Goal: Task Accomplishment & Management: Manage account settings

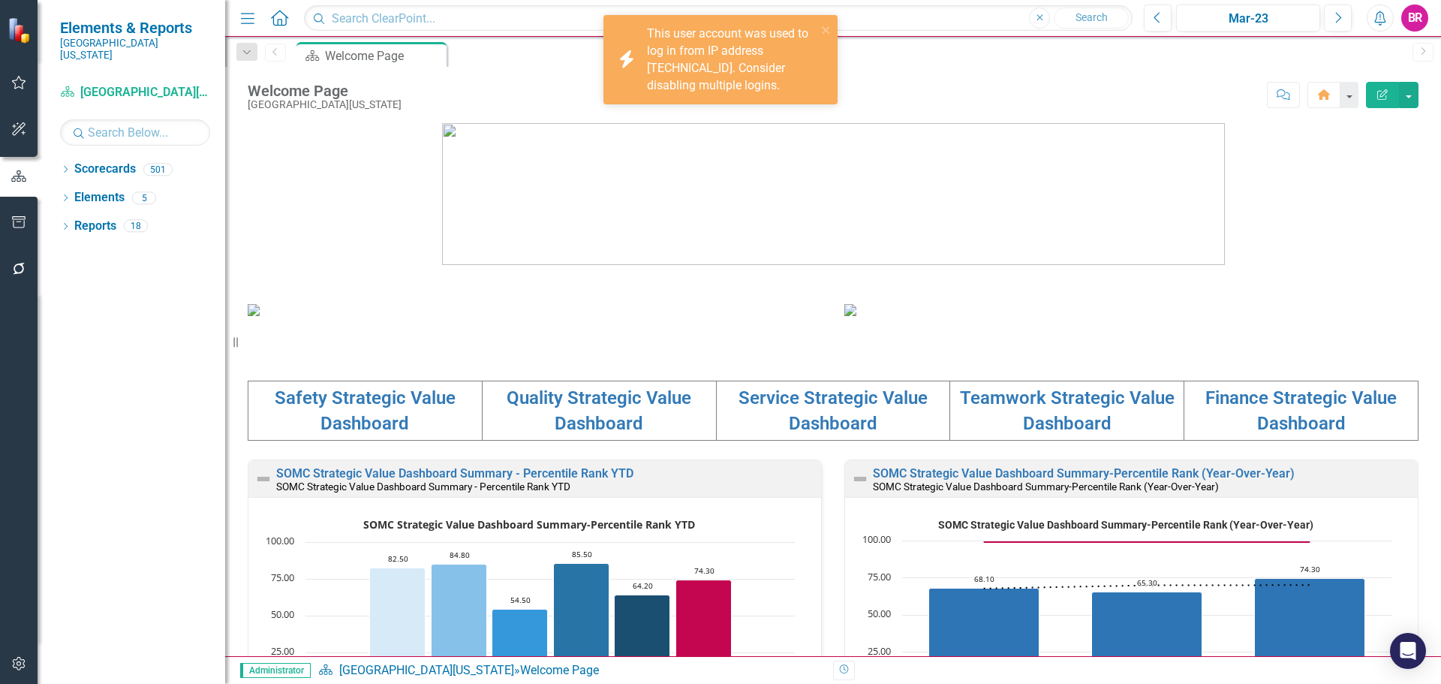
click at [395, 194] on figure at bounding box center [833, 194] width 1171 height 142
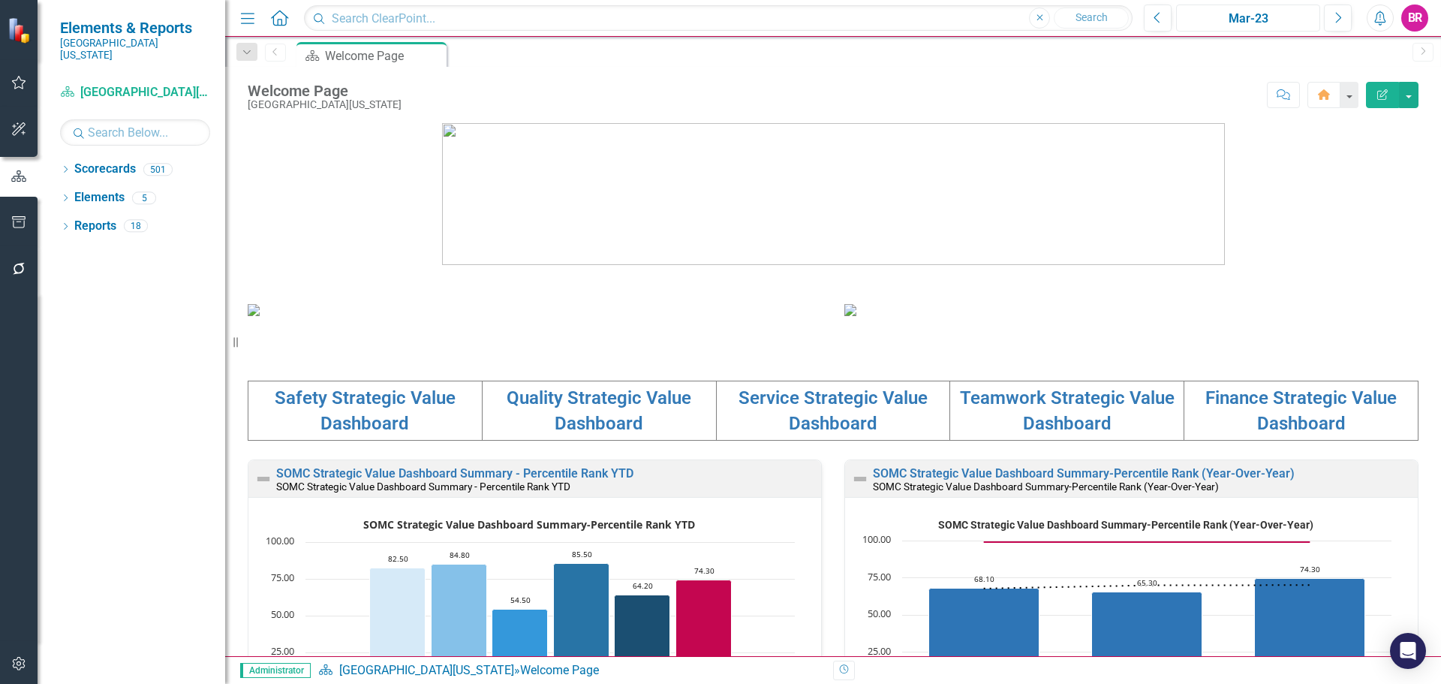
click at [1250, 26] on div "Mar-23" at bounding box center [1249, 19] width 134 height 18
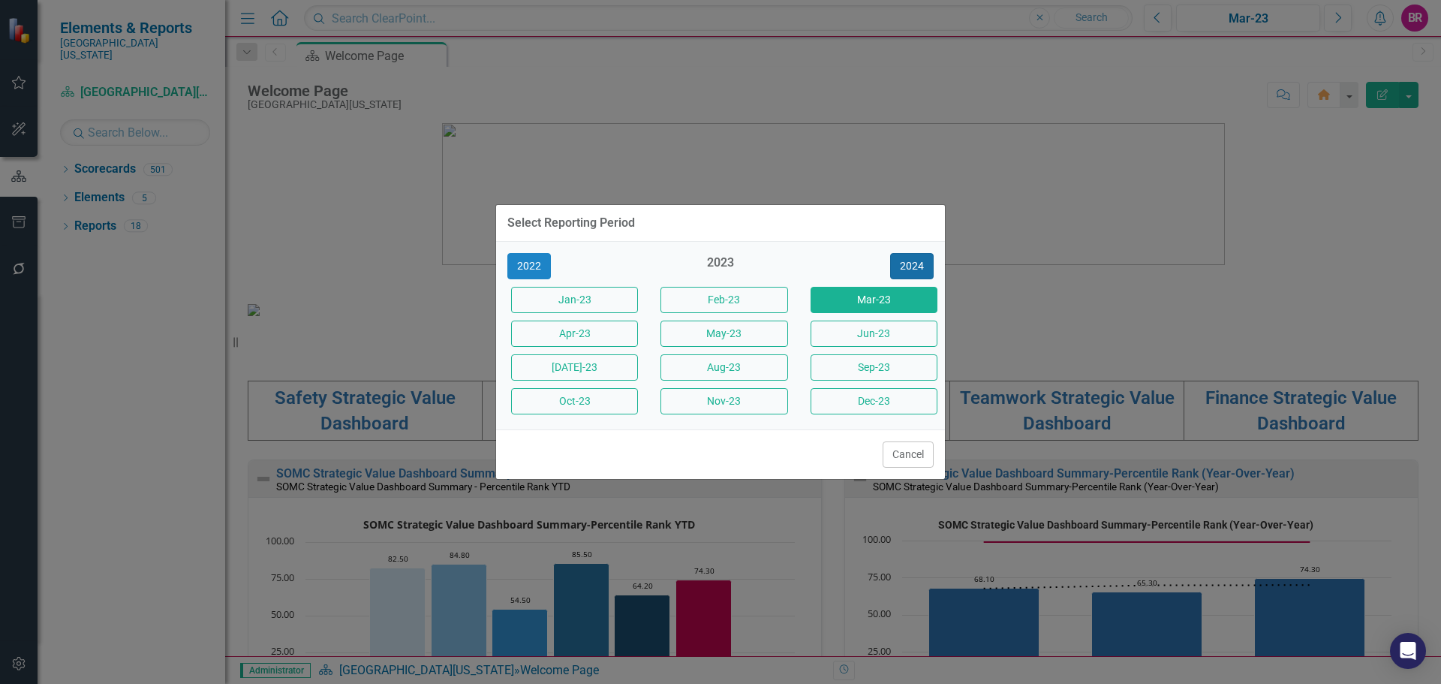
click at [920, 267] on button "2024" at bounding box center [912, 266] width 44 height 26
click at [920, 267] on button "2025" at bounding box center [912, 266] width 44 height 26
click at [879, 366] on button "Sept-25" at bounding box center [874, 367] width 127 height 26
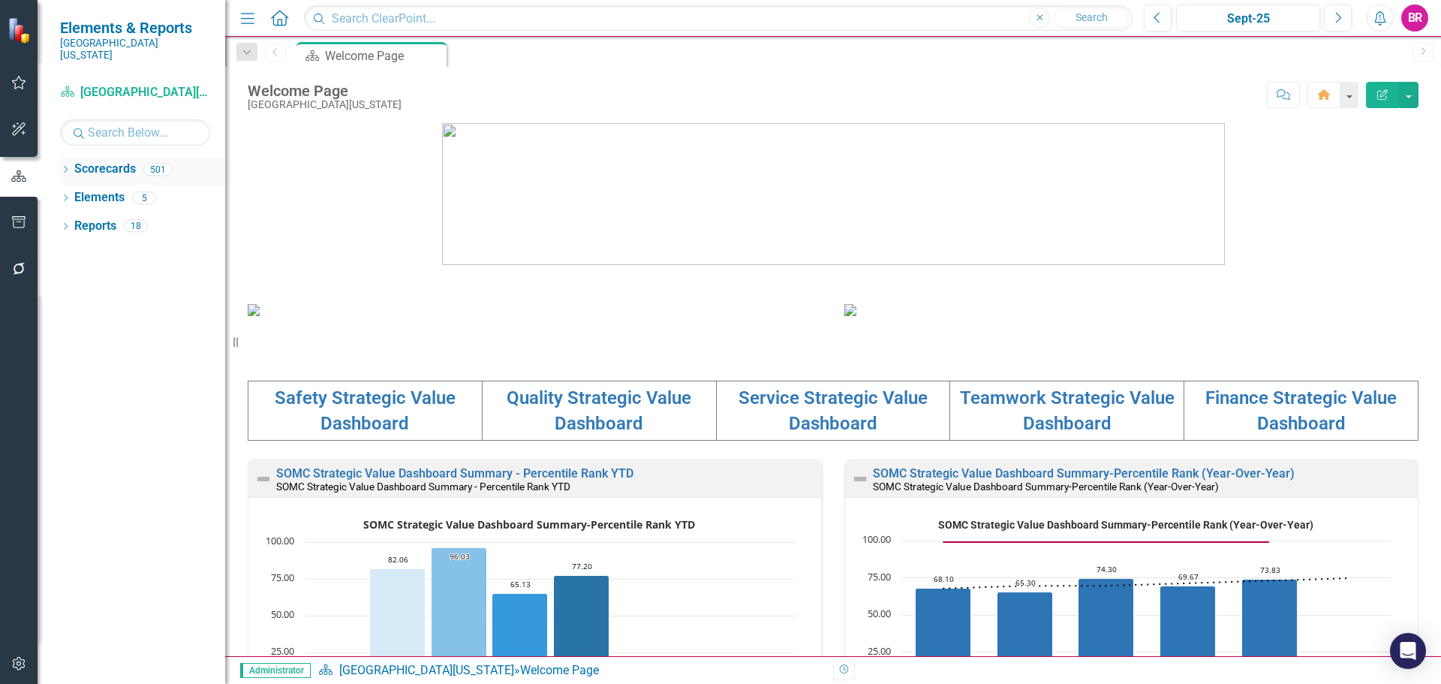
click at [62, 167] on icon "Dropdown" at bounding box center [65, 171] width 11 height 8
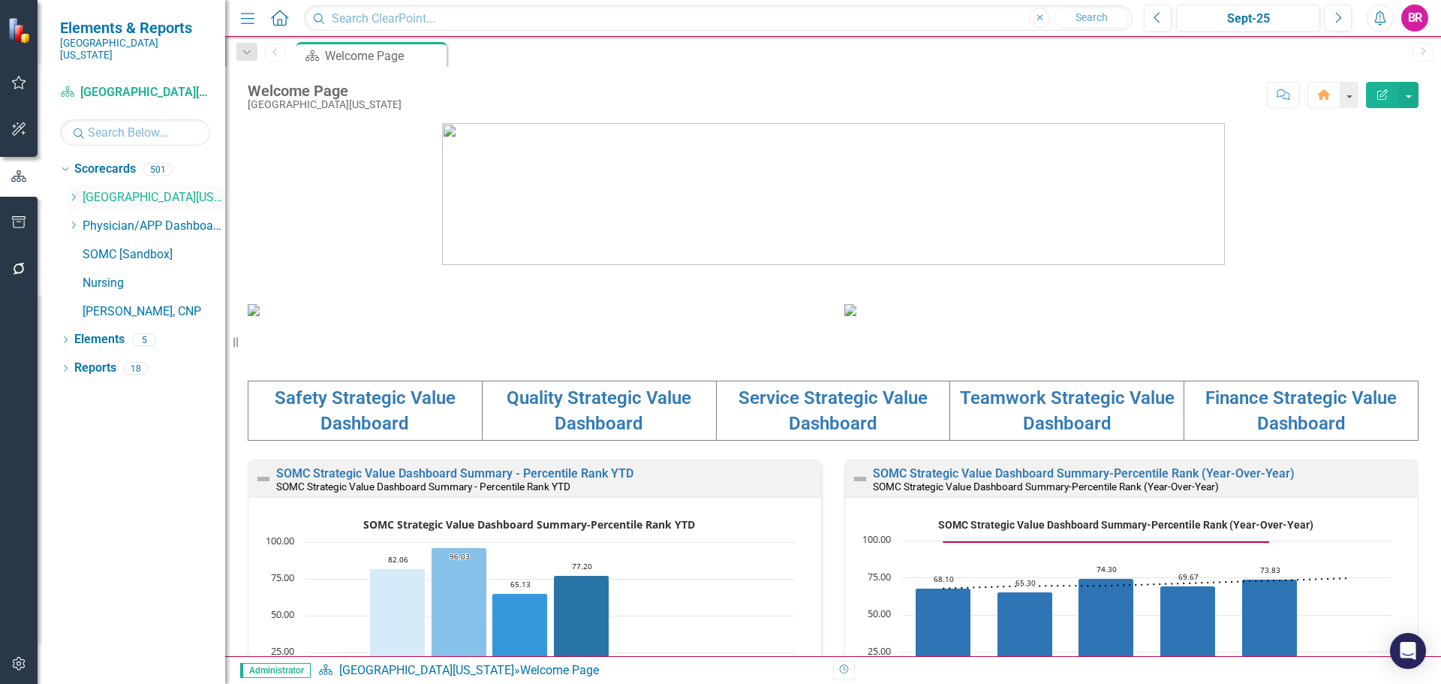
click at [71, 193] on icon "Dropdown" at bounding box center [73, 197] width 11 height 9
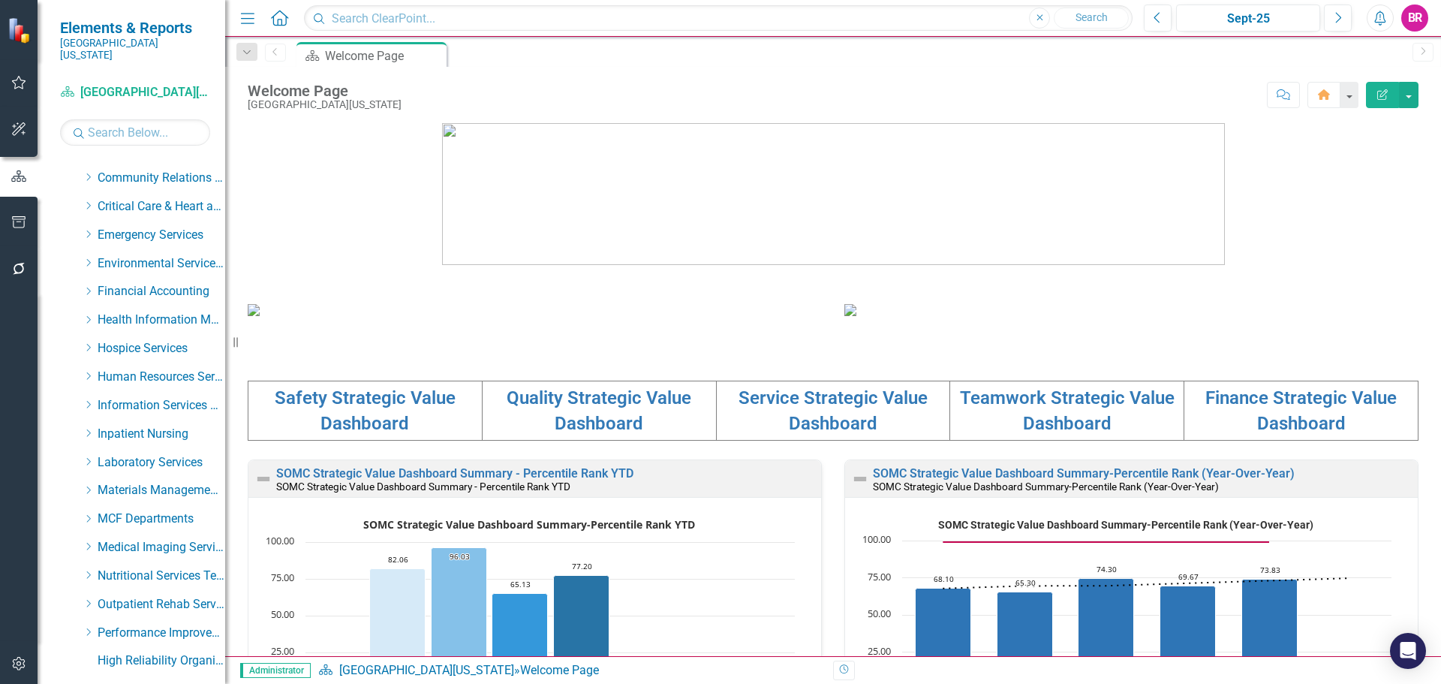
scroll to position [225, 0]
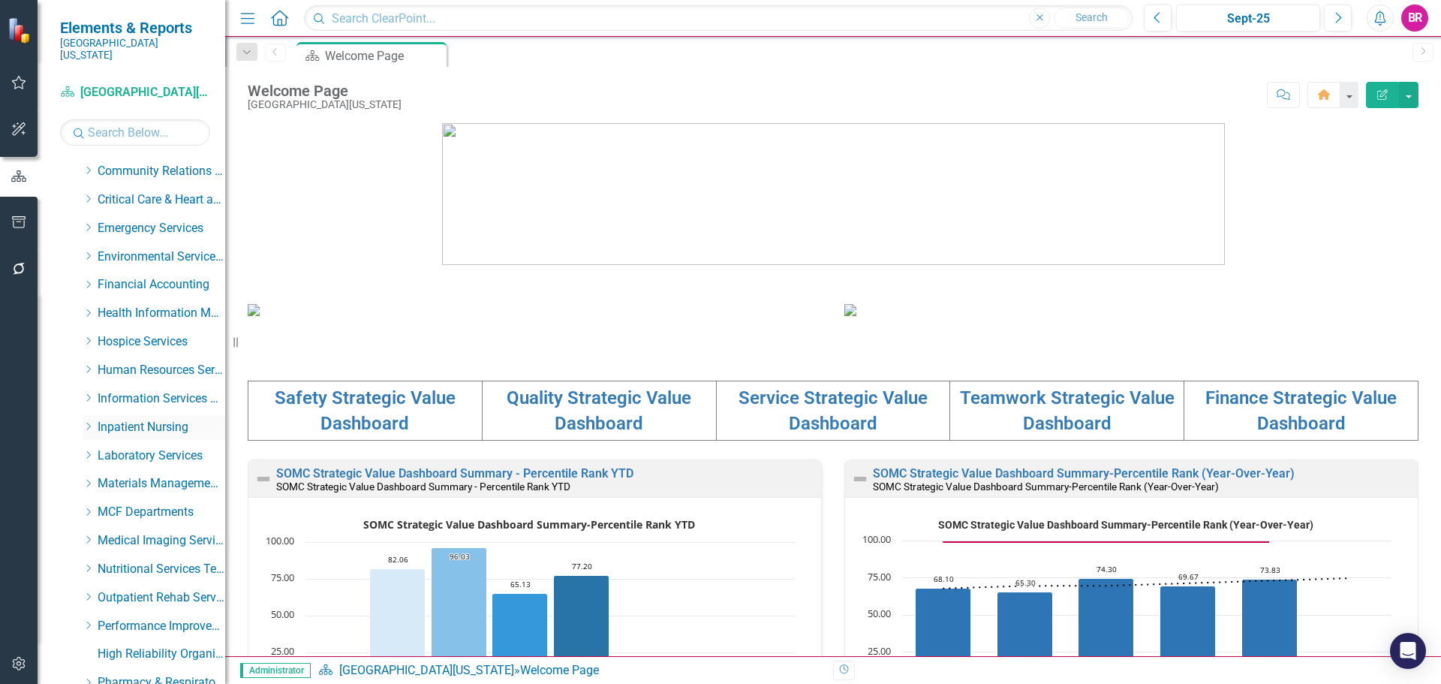
click at [86, 422] on icon "Dropdown" at bounding box center [88, 426] width 11 height 9
click at [122, 447] on link "Maternity" at bounding box center [169, 455] width 113 height 17
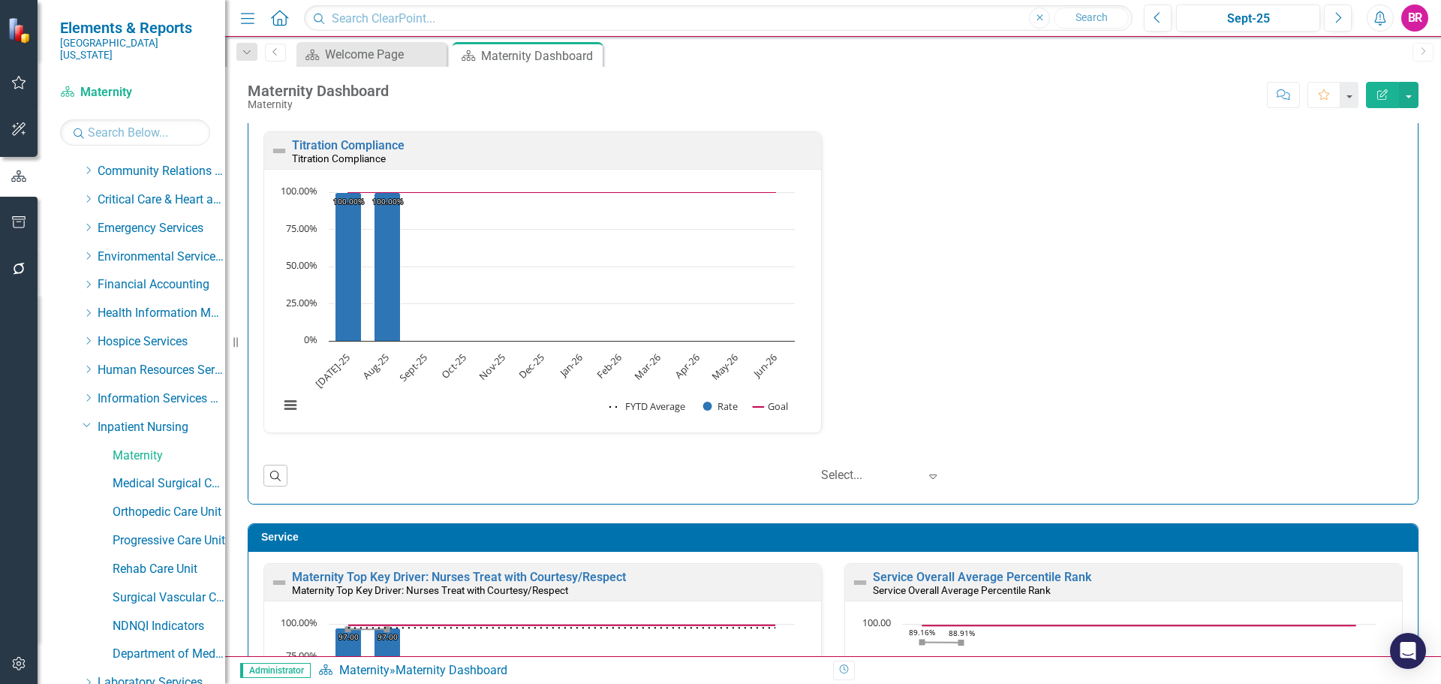
scroll to position [3003, 0]
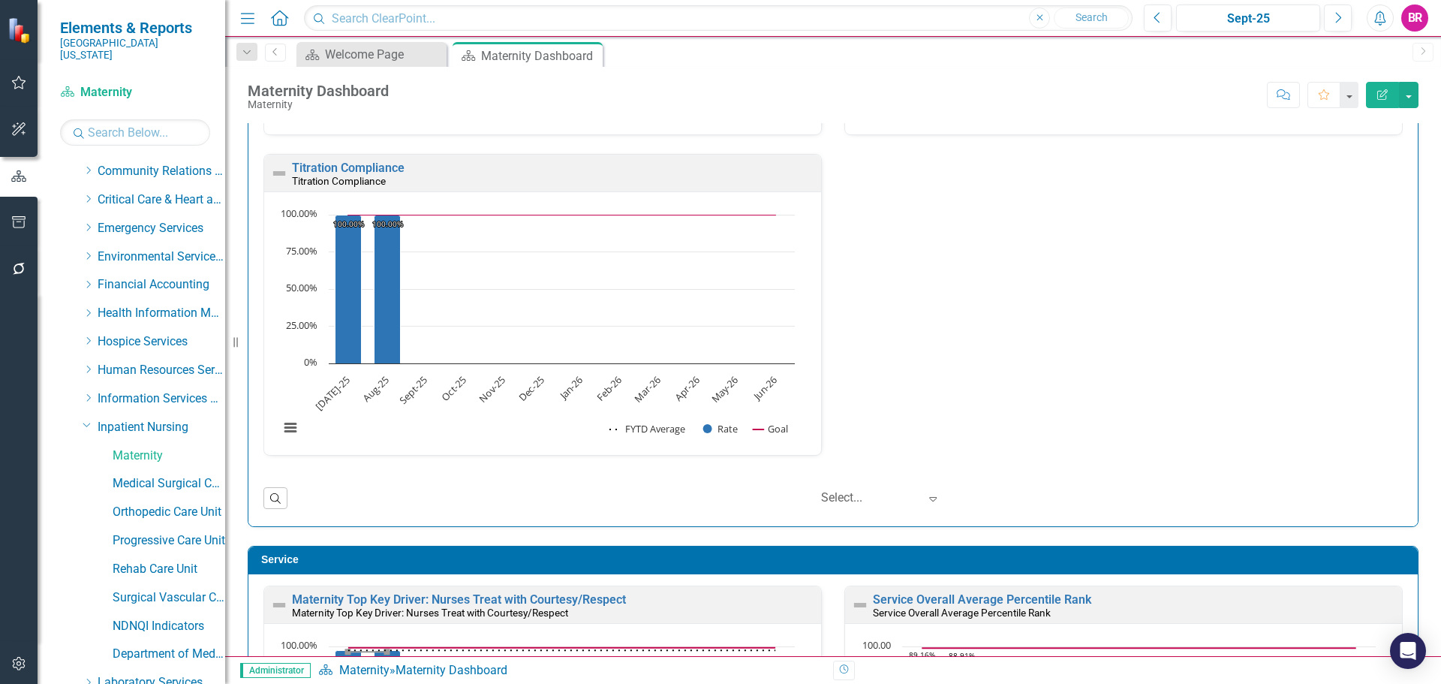
drag, startPoint x: 86, startPoint y: 188, endPoint x: 103, endPoint y: 200, distance: 21.5
click at [86, 194] on icon "Dropdown" at bounding box center [88, 198] width 11 height 9
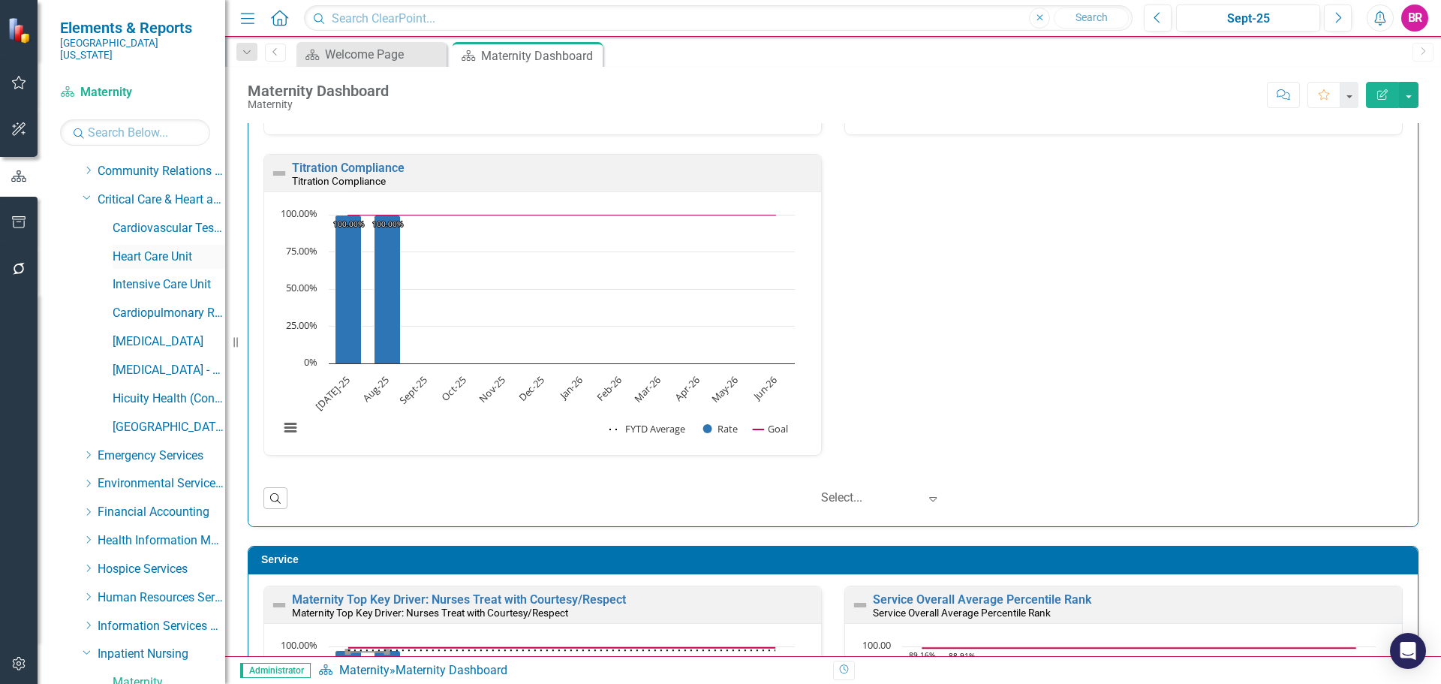
click at [161, 248] on link "Heart Care Unit" at bounding box center [169, 256] width 113 height 17
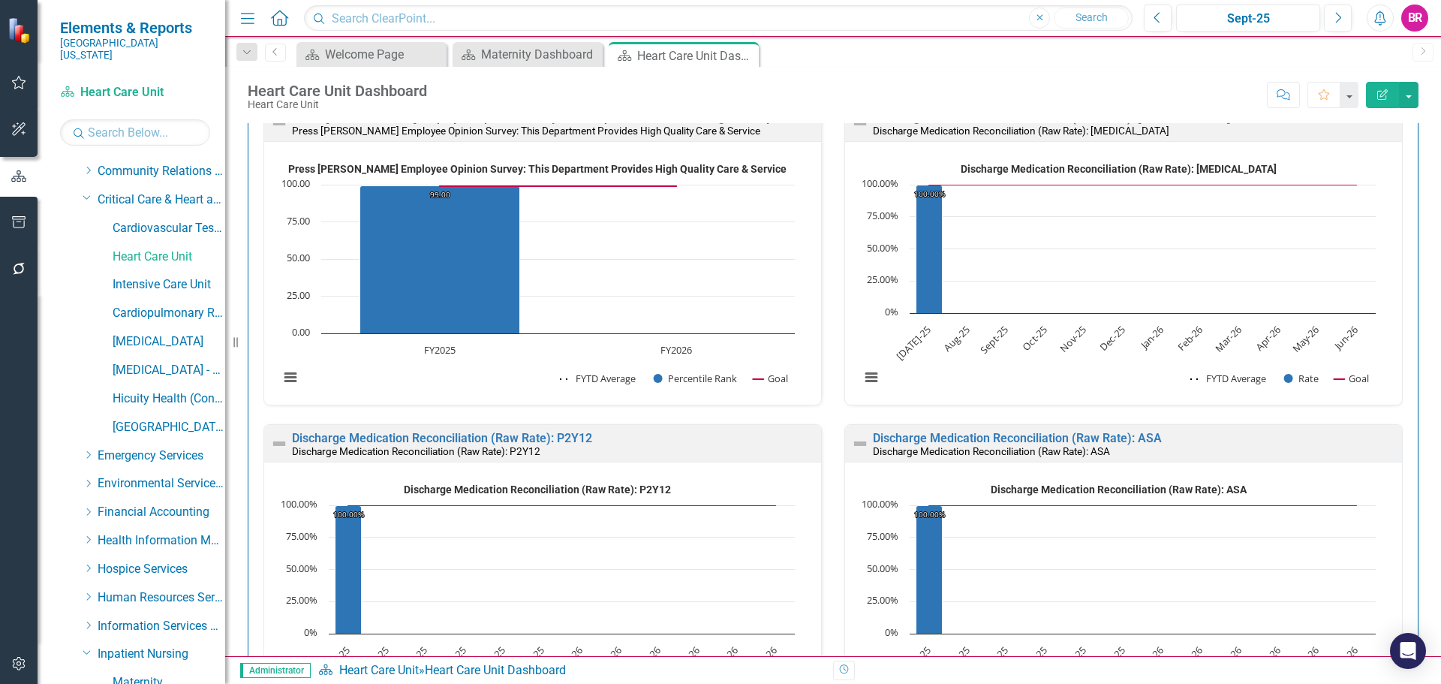
scroll to position [2102, 0]
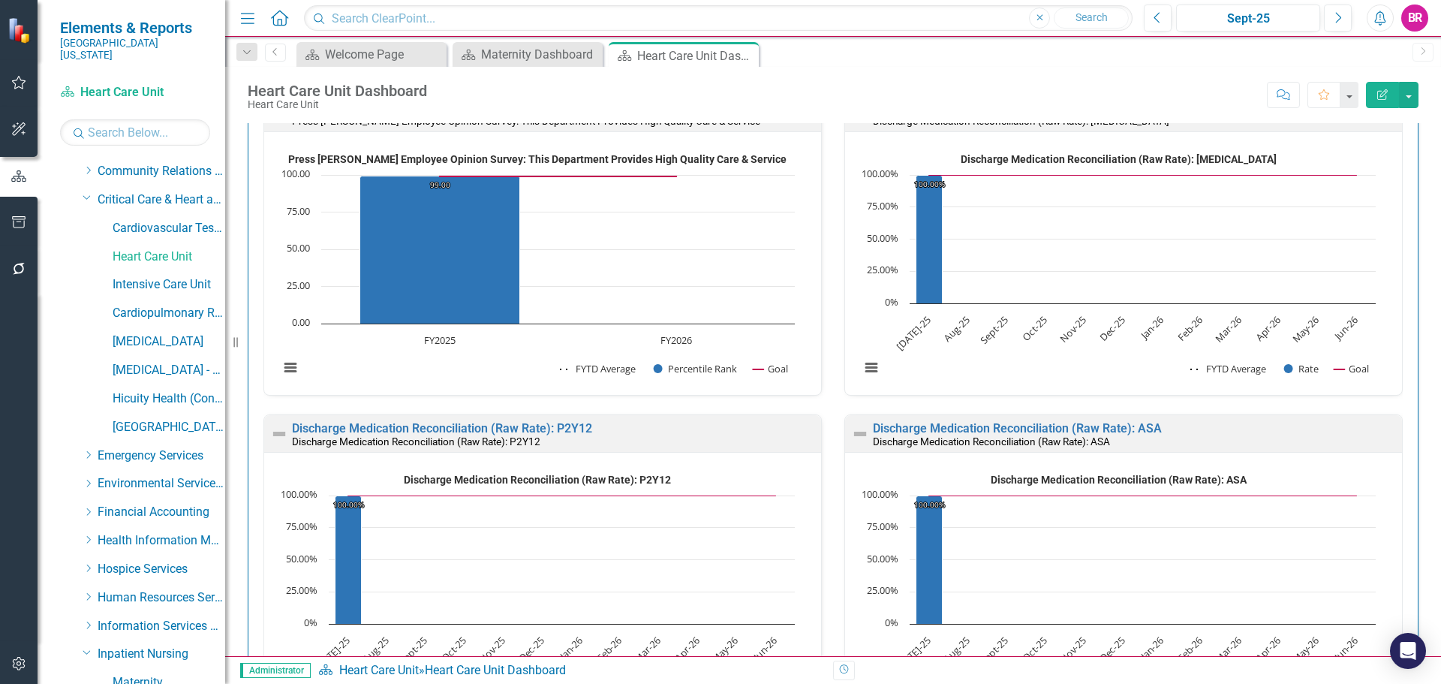
click at [1423, 396] on div "Safety Press Ganey Employee Opinion Survey: Perception of Safety Culture Press …" at bounding box center [833, 529] width 1216 height 5055
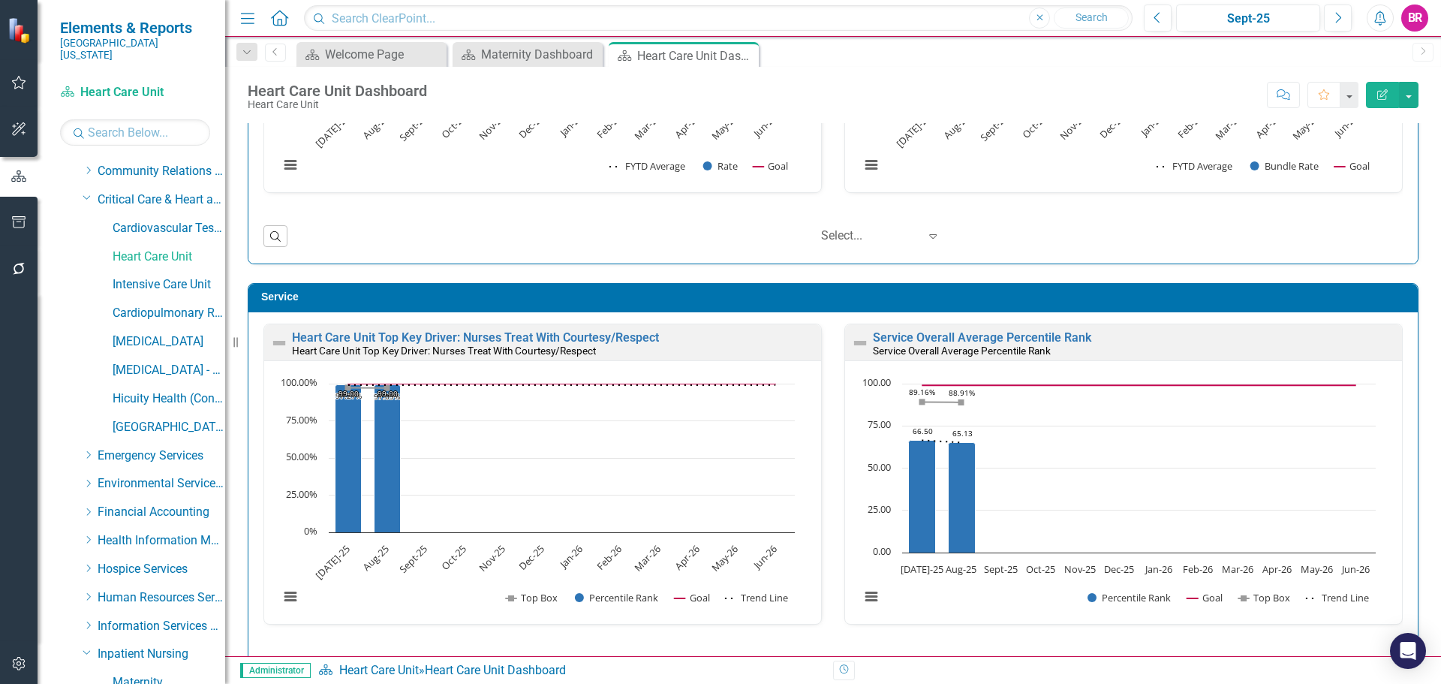
scroll to position [3604, 0]
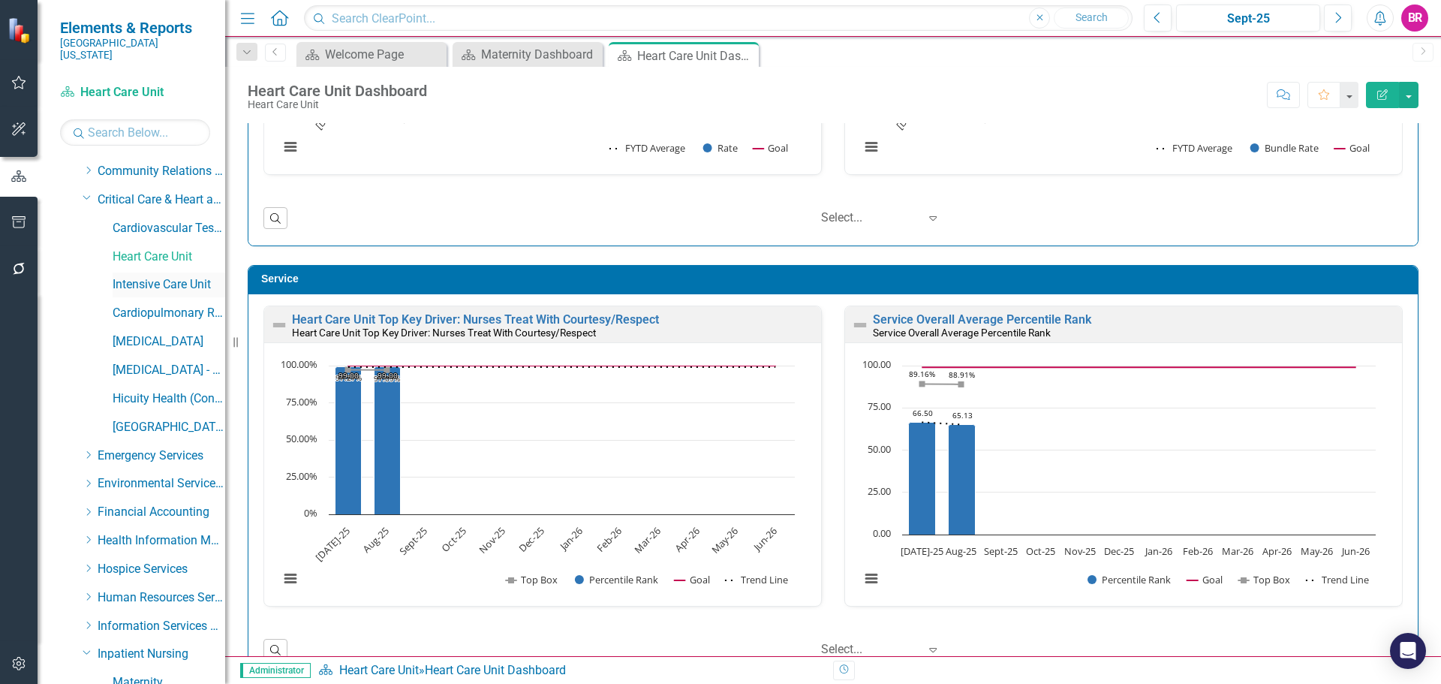
click at [165, 276] on link "Intensive Care Unit" at bounding box center [169, 284] width 113 height 17
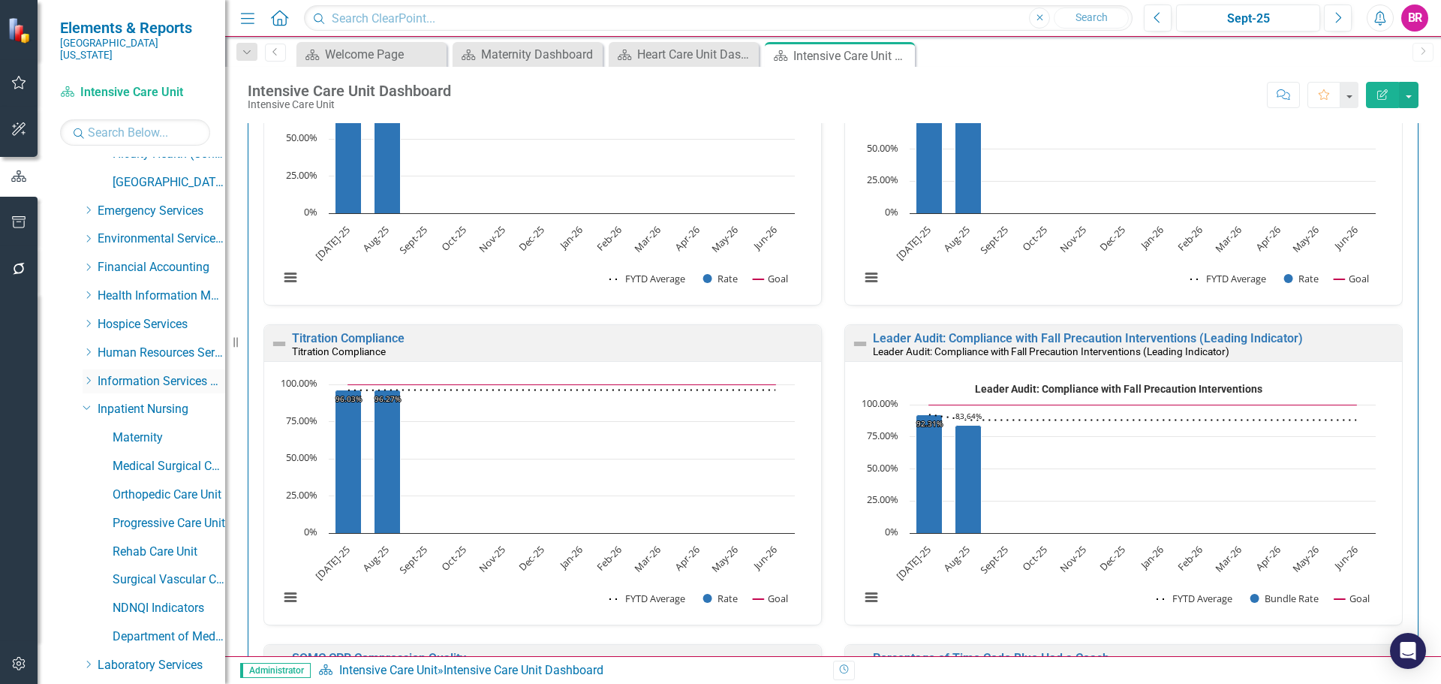
scroll to position [526, 0]
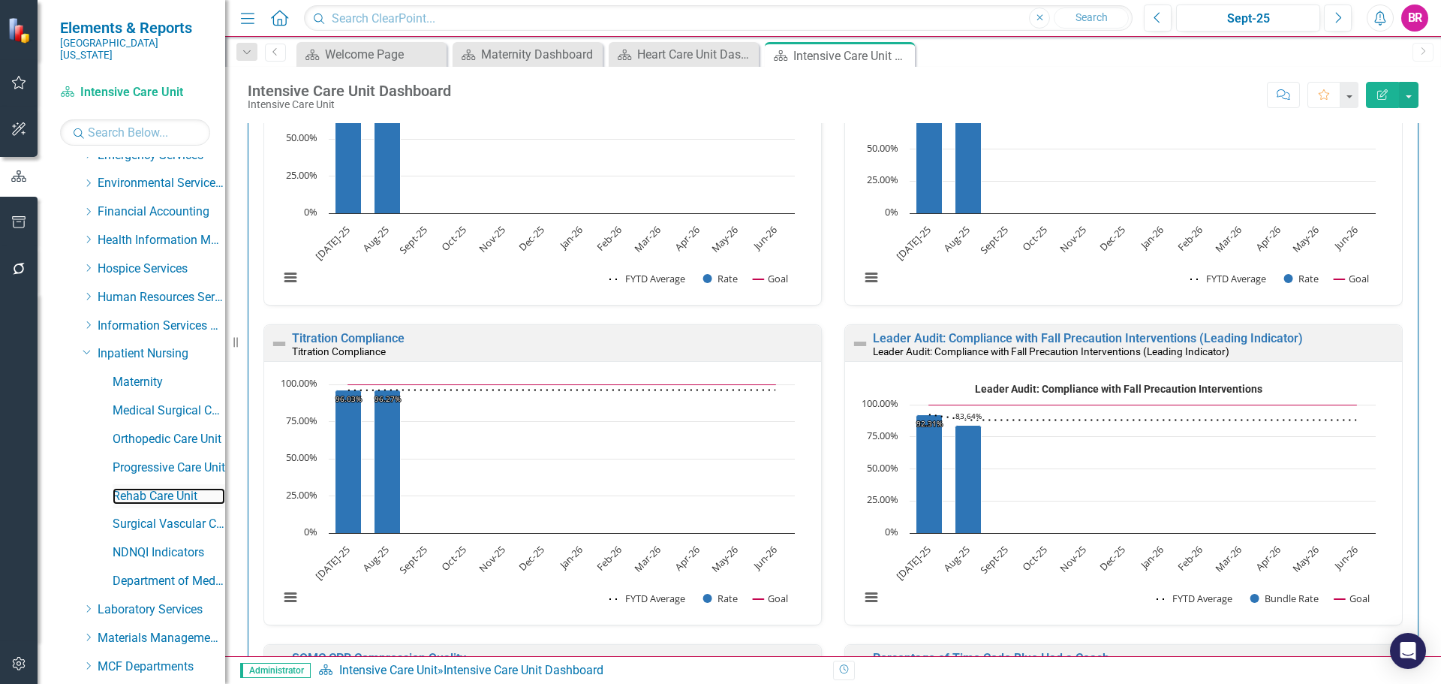
drag, startPoint x: 138, startPoint y: 483, endPoint x: 193, endPoint y: 474, distance: 55.7
click at [138, 488] on link "Rehab Care Unit" at bounding box center [169, 496] width 113 height 17
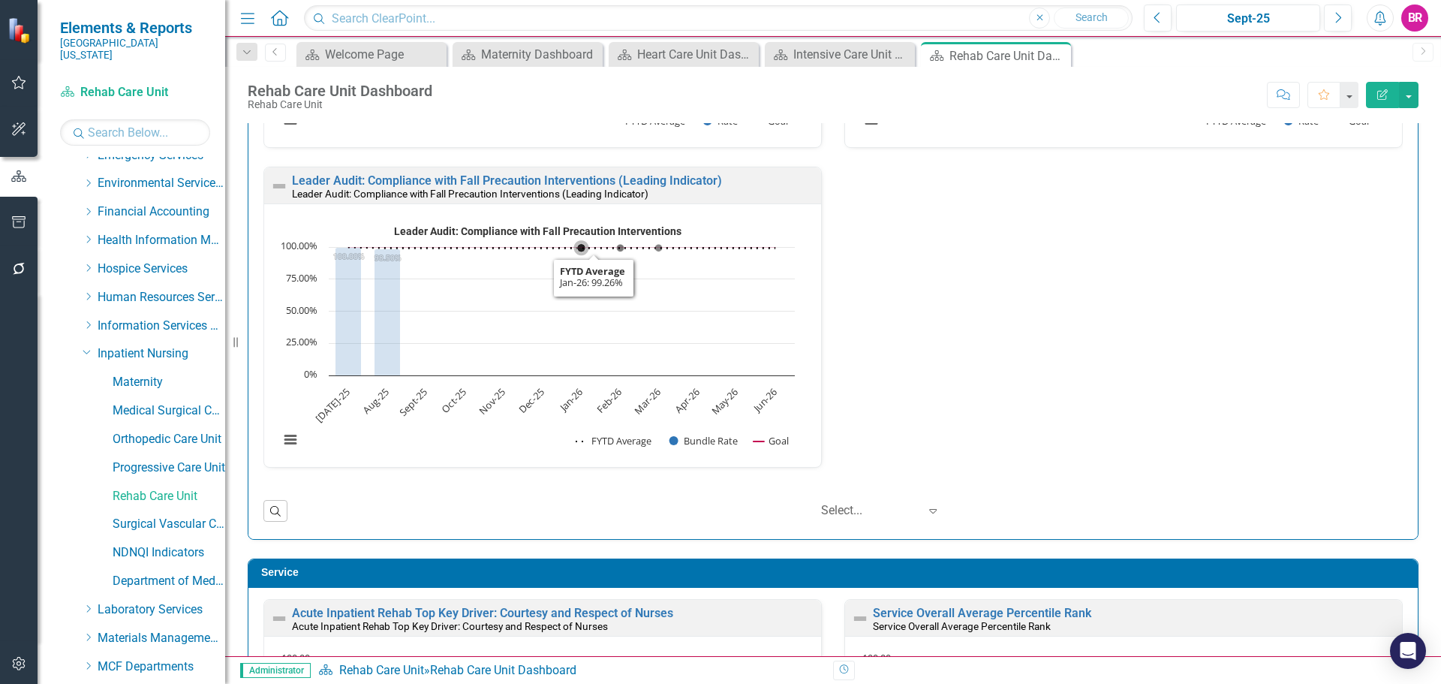
scroll to position [3319, 0]
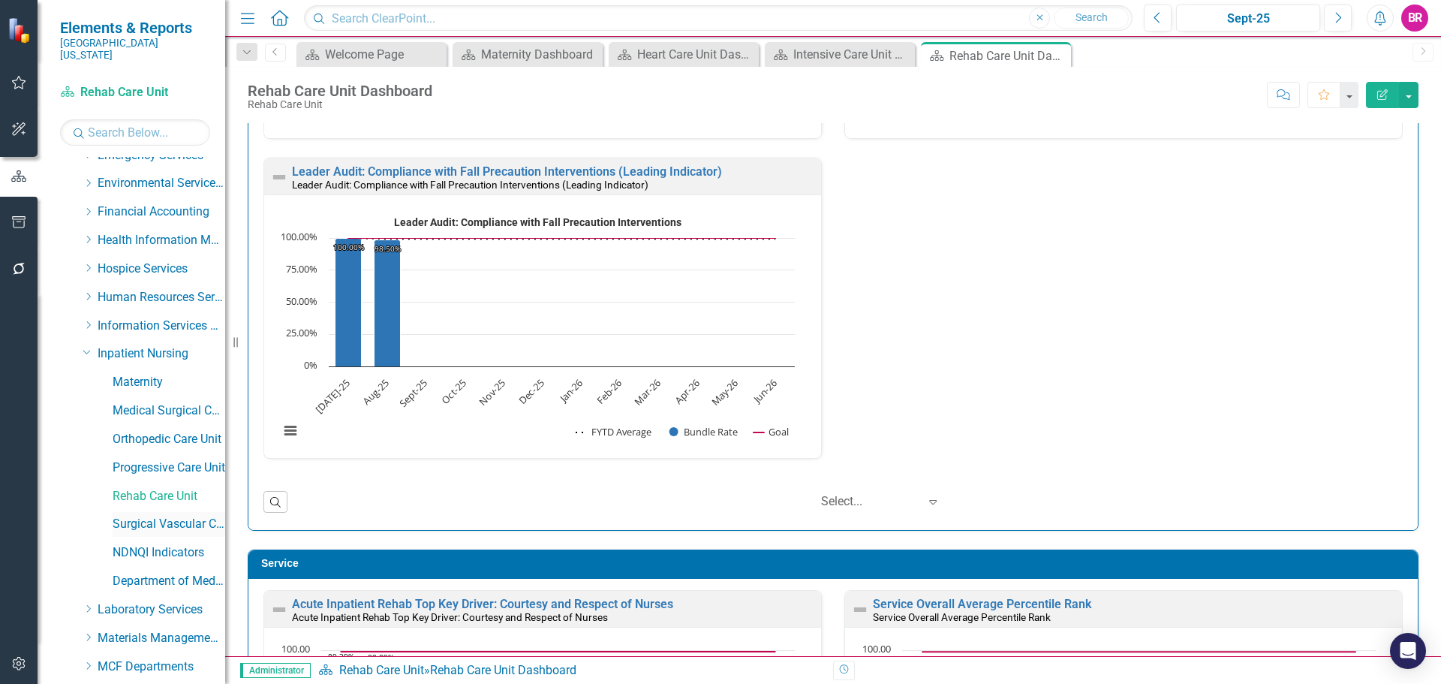
click at [152, 516] on link "Surgical Vascular Care Unit" at bounding box center [169, 524] width 113 height 17
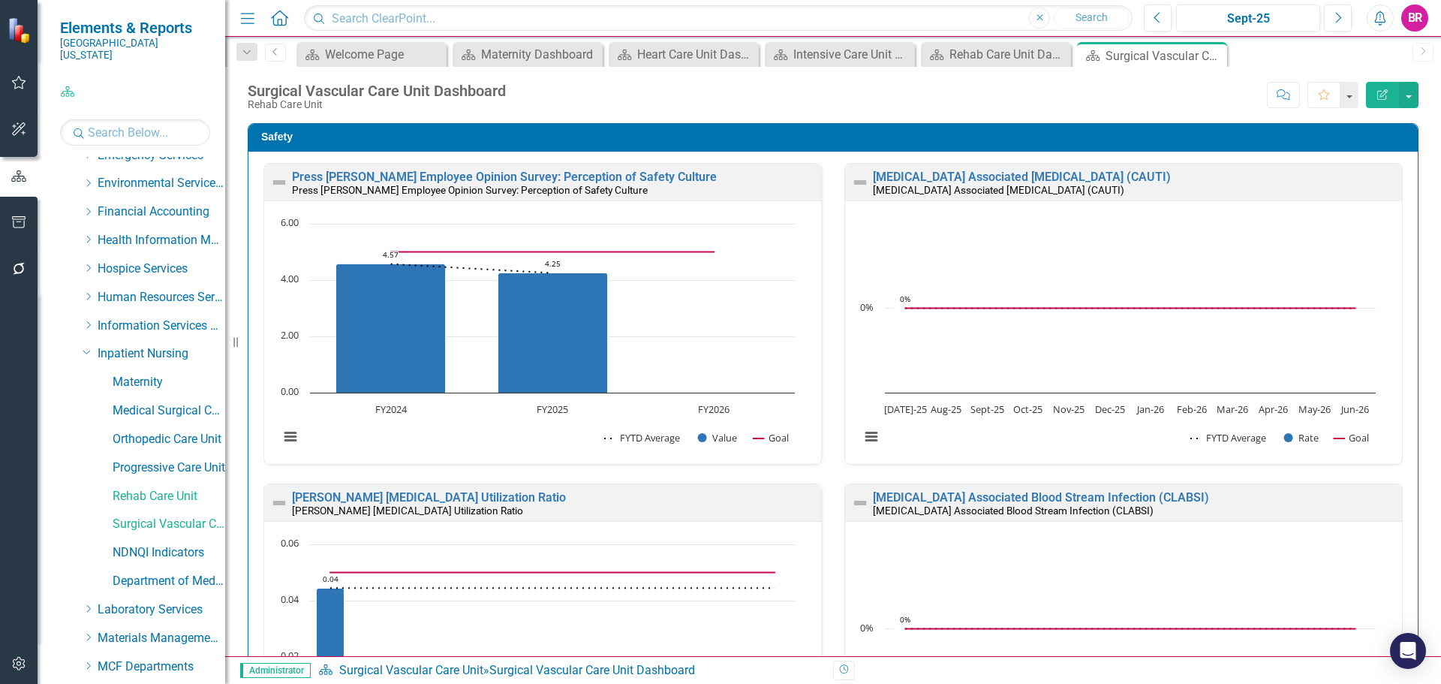
click at [601, 104] on div "Score: N/A Sept-25 Completed Comment Favorite Edit Report" at bounding box center [966, 95] width 905 height 26
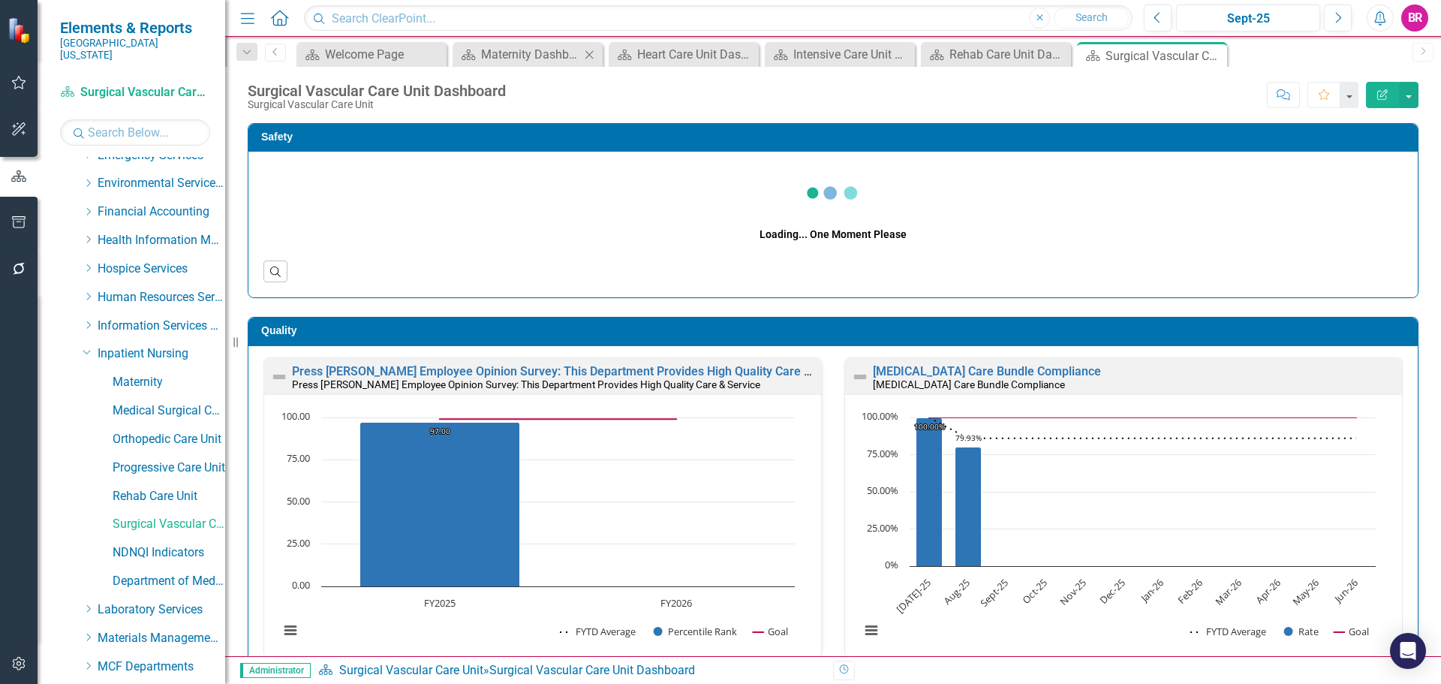
click at [589, 53] on icon "Close" at bounding box center [589, 55] width 15 height 12
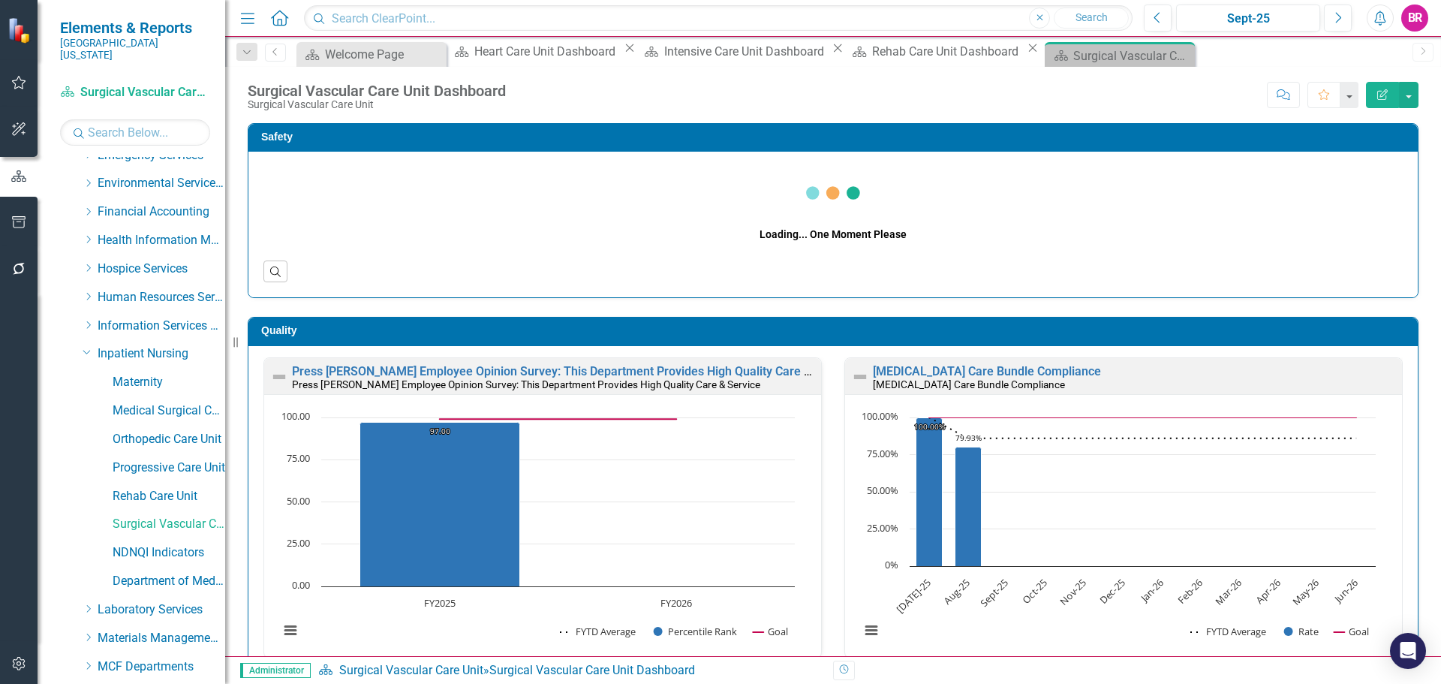
click at [622, 53] on icon "Close" at bounding box center [629, 48] width 15 height 12
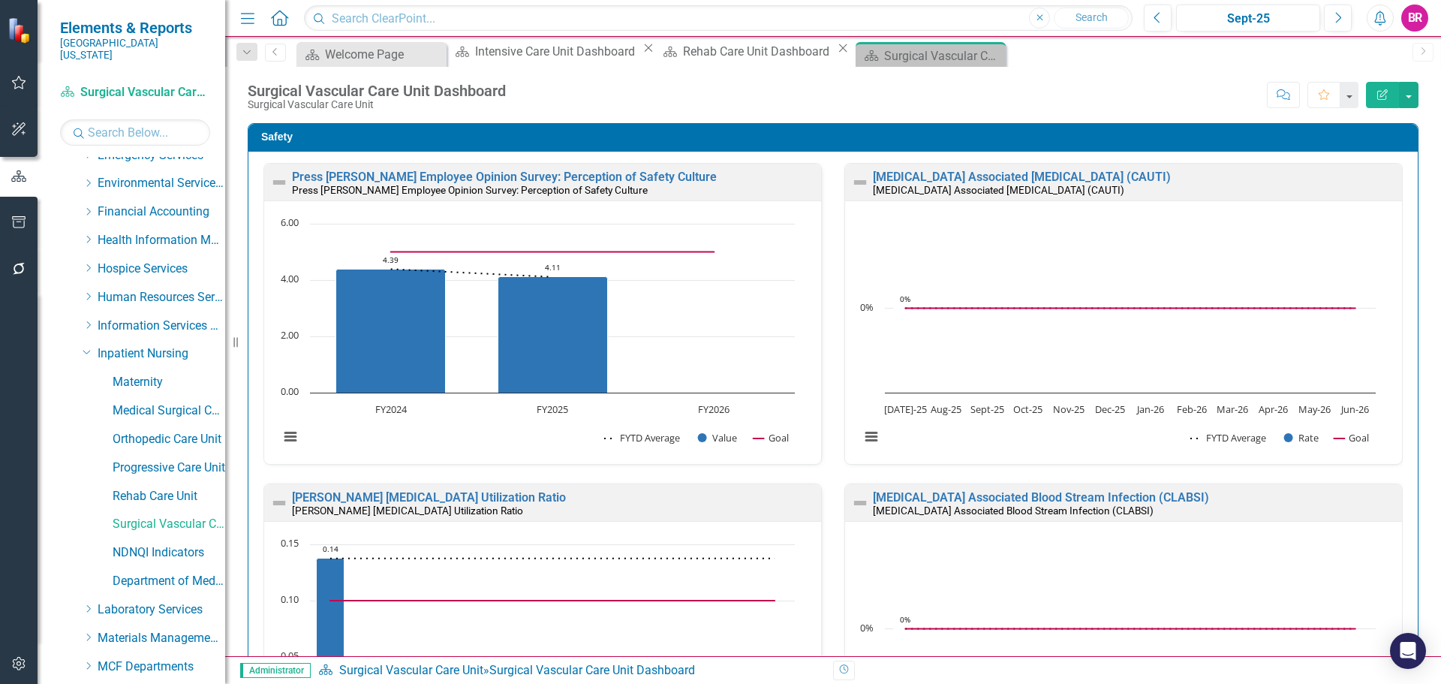
click at [641, 53] on icon "Close" at bounding box center [648, 48] width 15 height 12
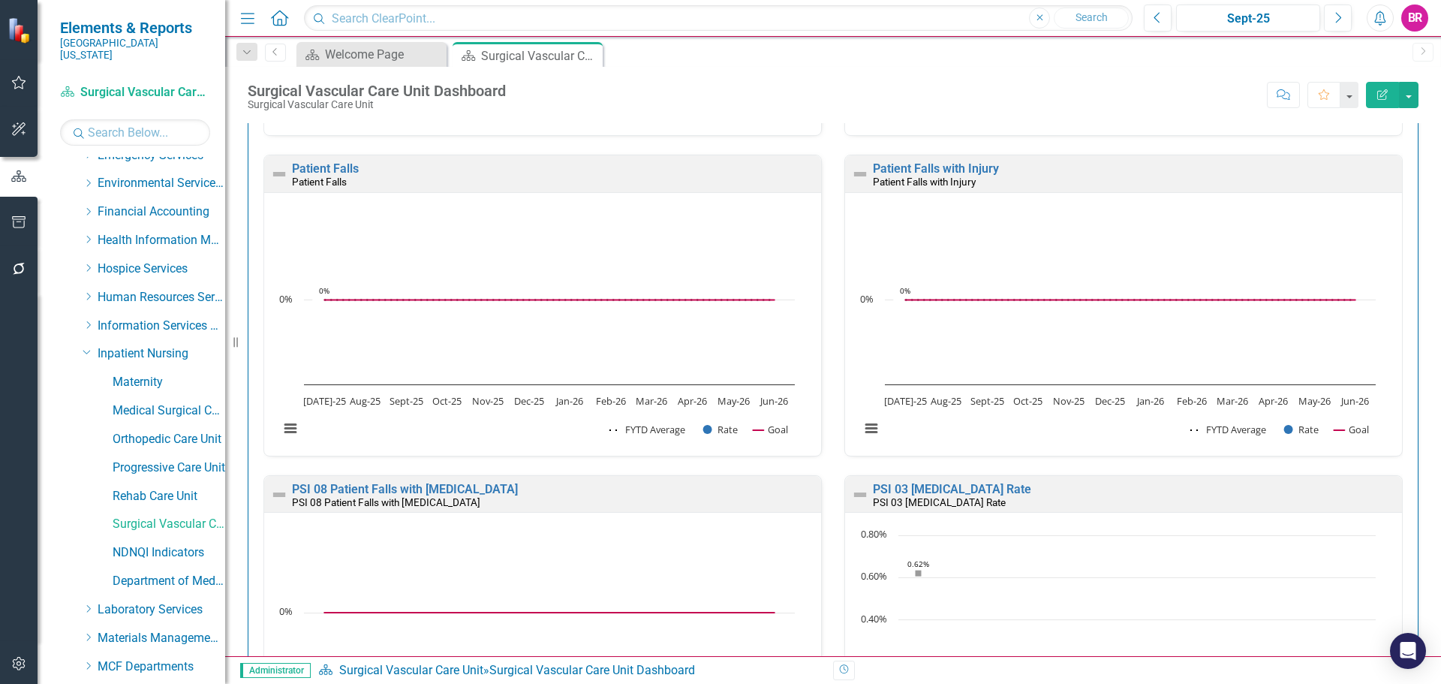
scroll to position [976, 0]
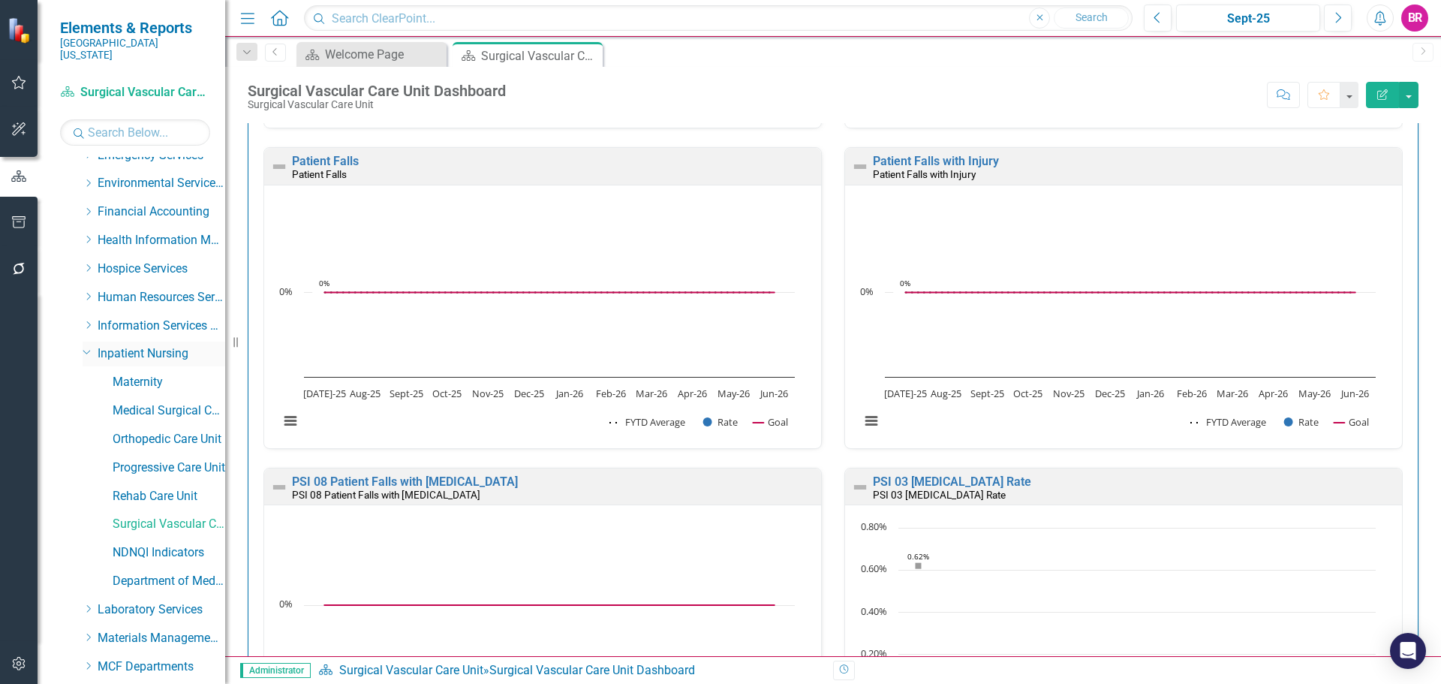
click at [83, 346] on icon "Dropdown" at bounding box center [87, 351] width 9 height 11
click at [87, 349] on icon "Dropdown" at bounding box center [88, 353] width 11 height 9
click at [80, 342] on div "Dropdown Inpatient Nursing" at bounding box center [147, 356] width 158 height 29
click at [86, 346] on icon "Dropdown" at bounding box center [87, 351] width 9 height 11
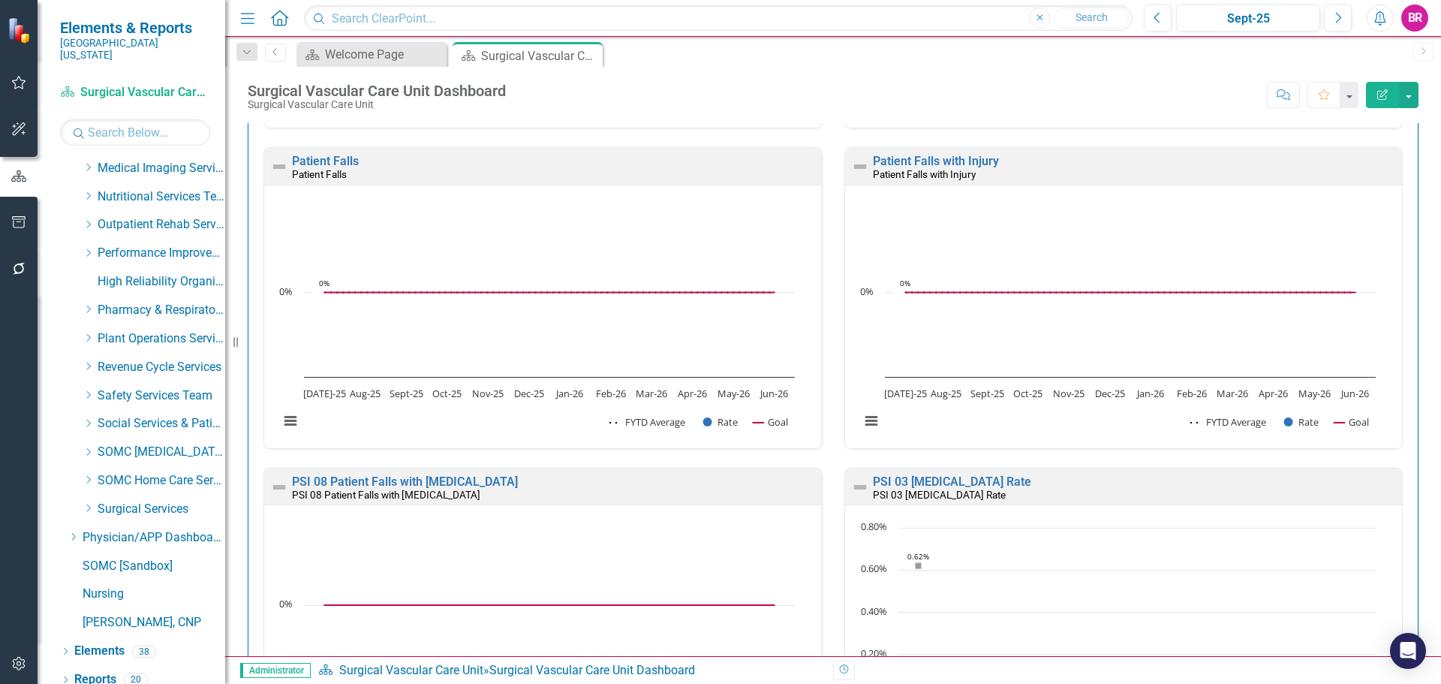
click at [655, 241] on rect "Interactive chart" at bounding box center [537, 322] width 531 height 244
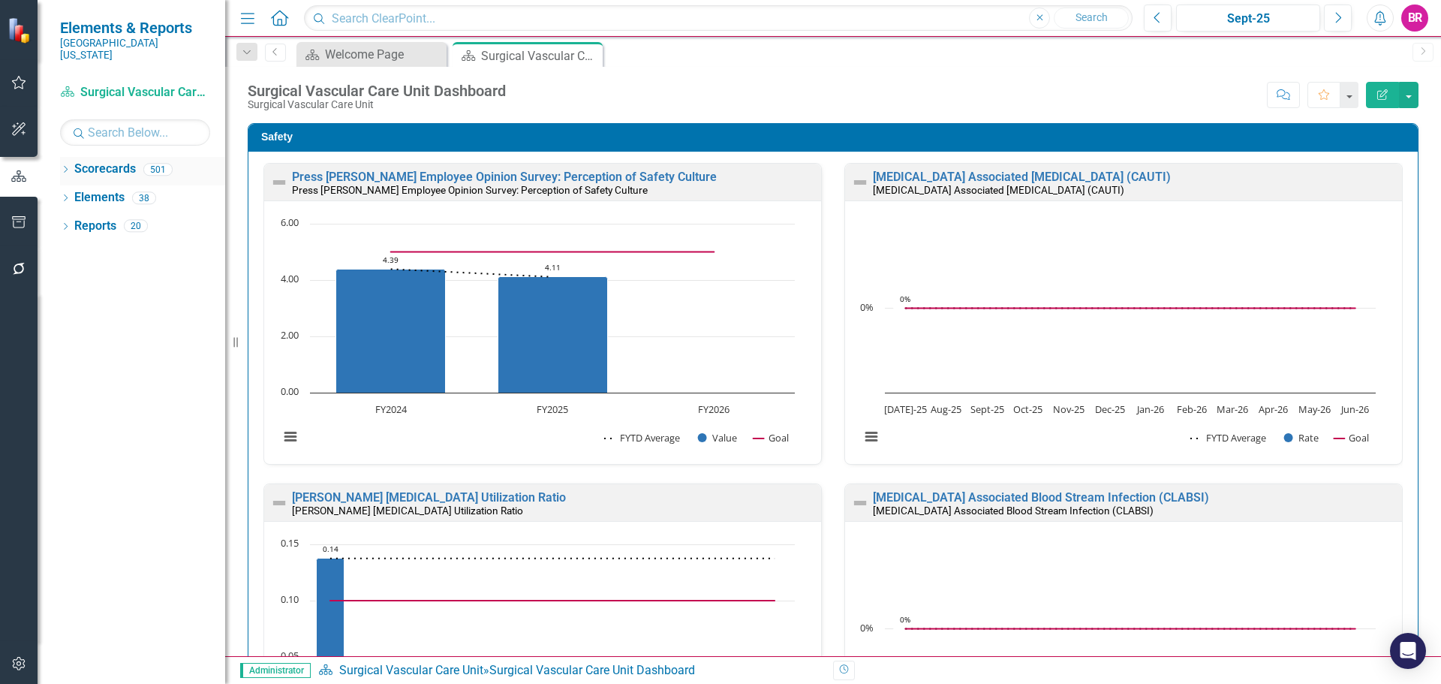
click at [68, 167] on icon "Dropdown" at bounding box center [65, 171] width 11 height 8
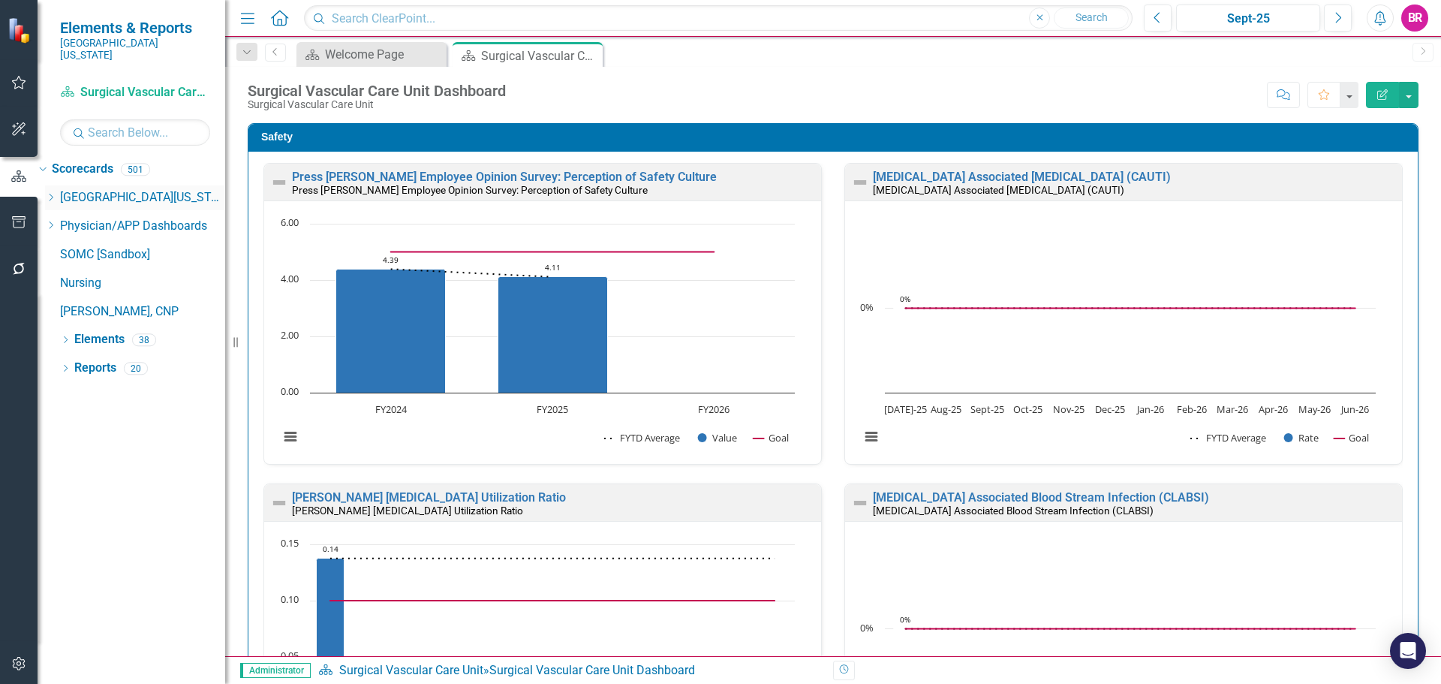
click at [56, 193] on icon "Dropdown" at bounding box center [50, 197] width 11 height 9
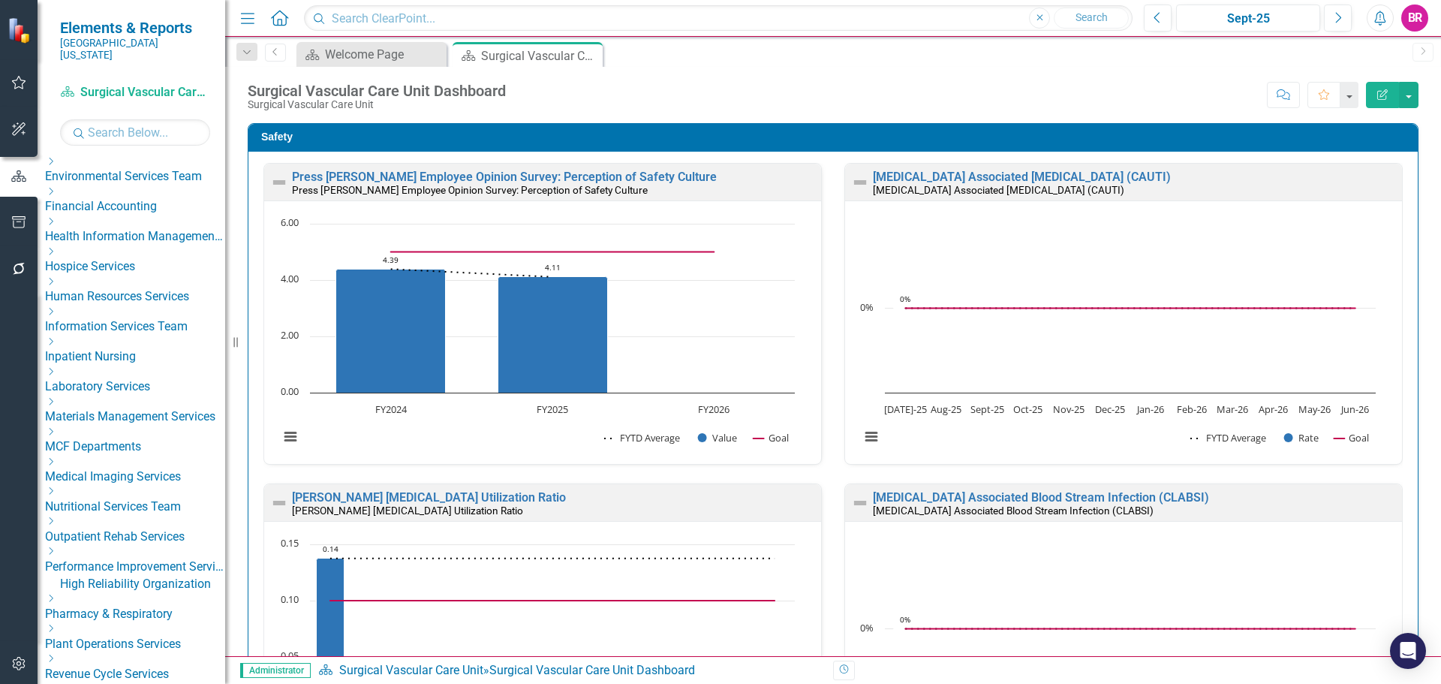
scroll to position [300, 0]
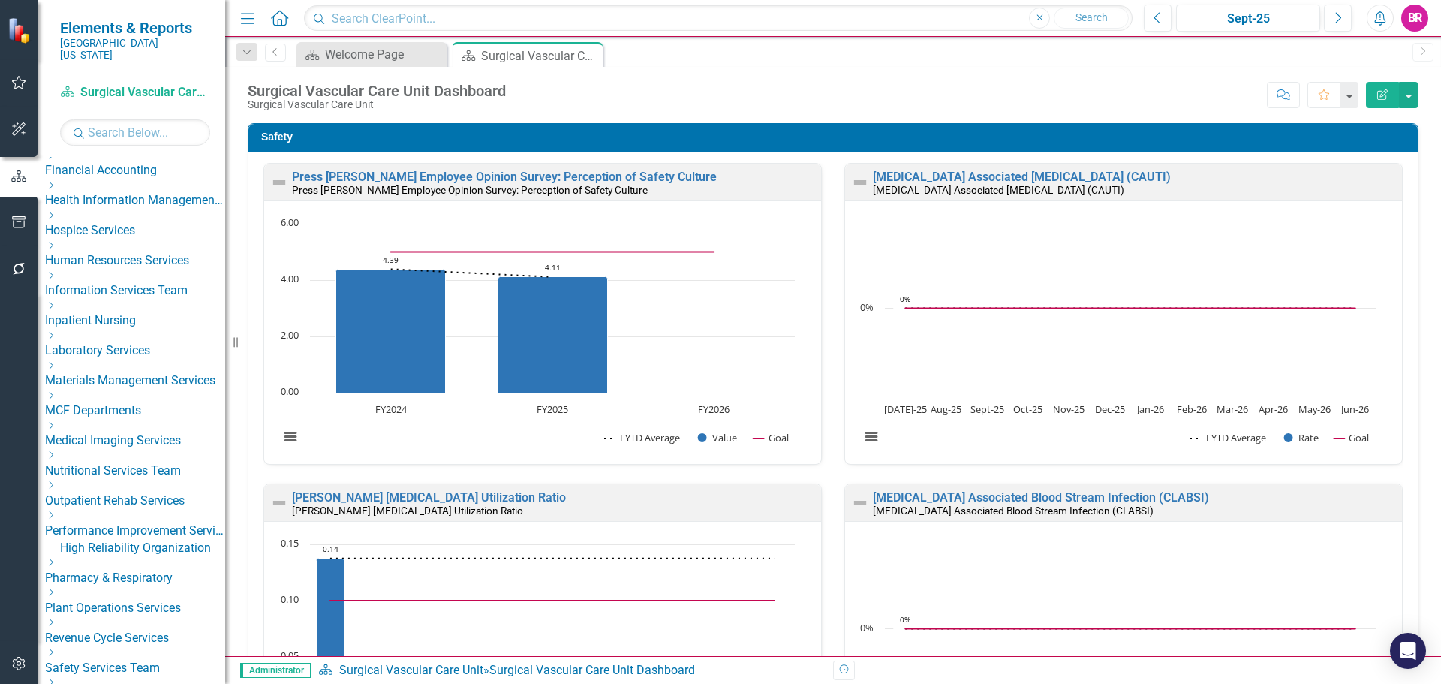
click at [56, 400] on icon "Dropdown" at bounding box center [50, 395] width 11 height 9
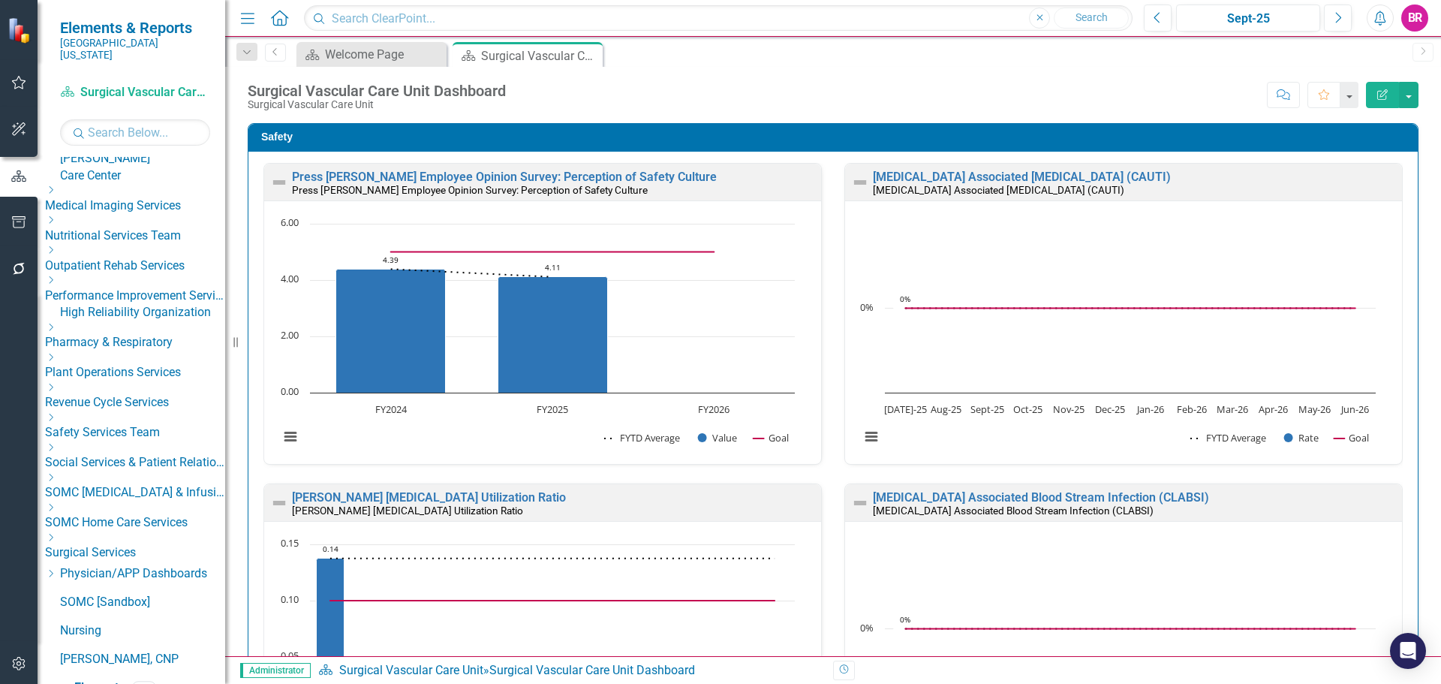
scroll to position [1276, 0]
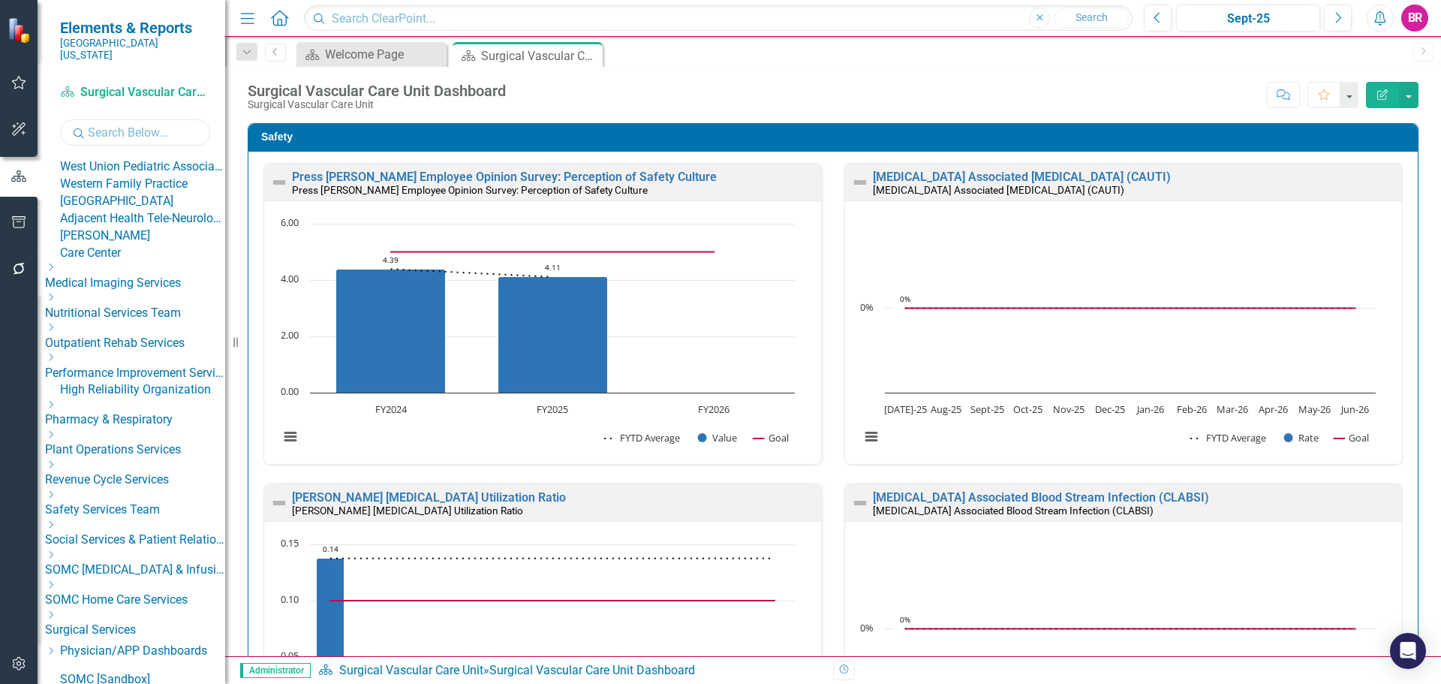
click at [120, 119] on input "text" at bounding box center [135, 132] width 150 height 26
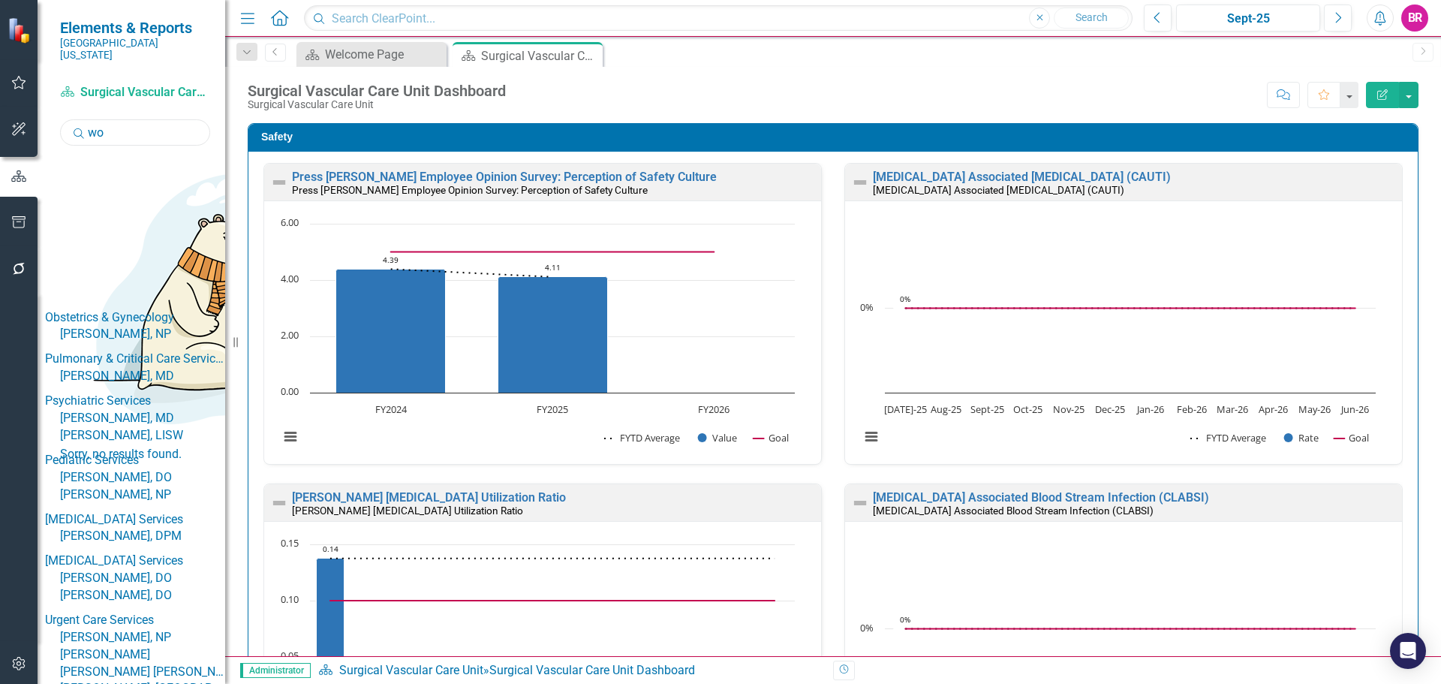
scroll to position [0, 0]
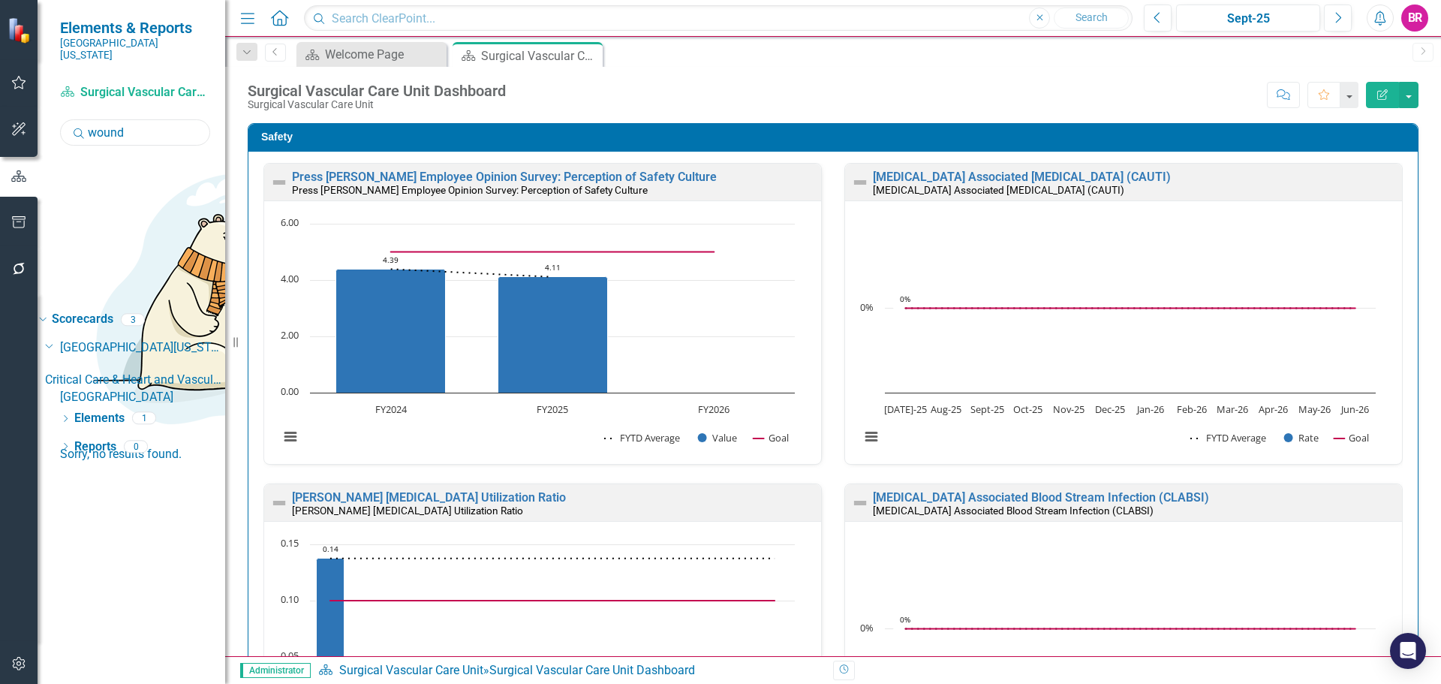
type input "wound"
click at [178, 389] on link "[GEOGRAPHIC_DATA]" at bounding box center [142, 397] width 165 height 17
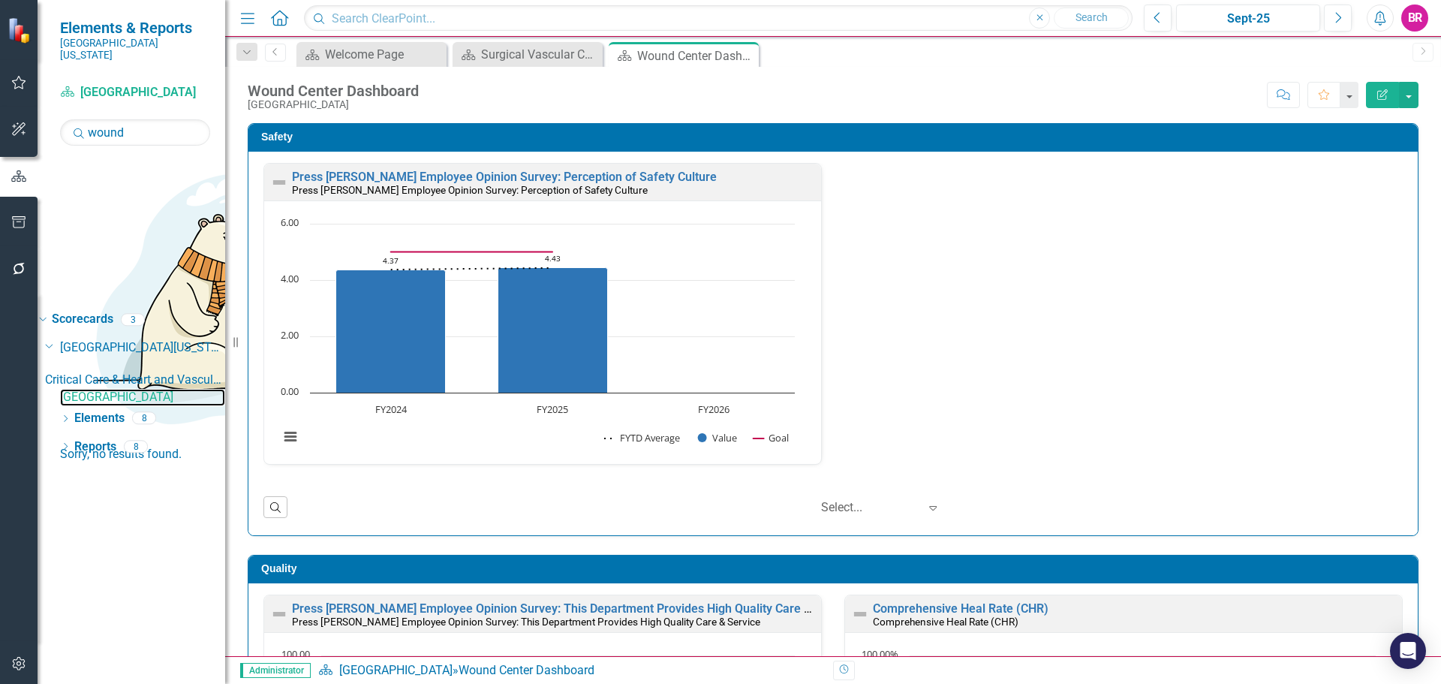
scroll to position [466, 0]
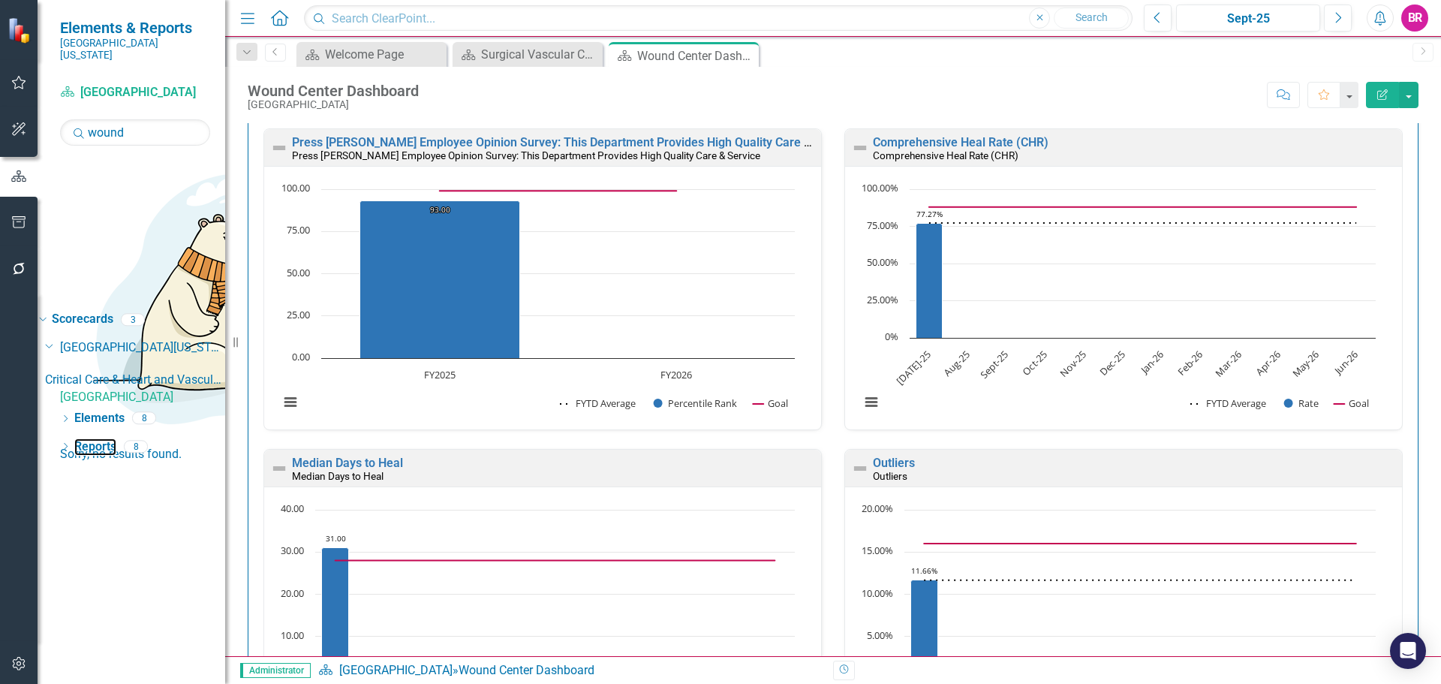
drag, startPoint x: 95, startPoint y: 295, endPoint x: 234, endPoint y: 315, distance: 141.0
click at [95, 438] on link "Reports" at bounding box center [95, 446] width 42 height 17
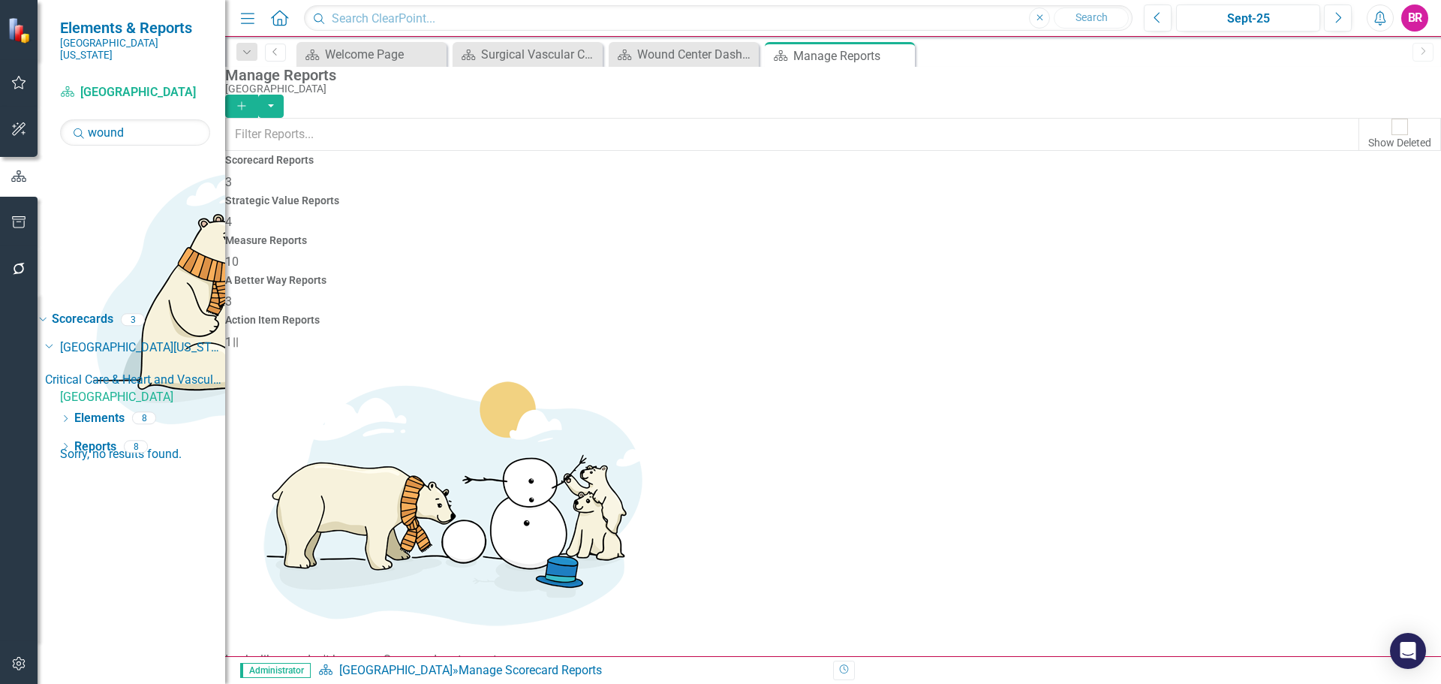
click at [848, 235] on div "Measure Reports 10" at bounding box center [833, 253] width 1216 height 36
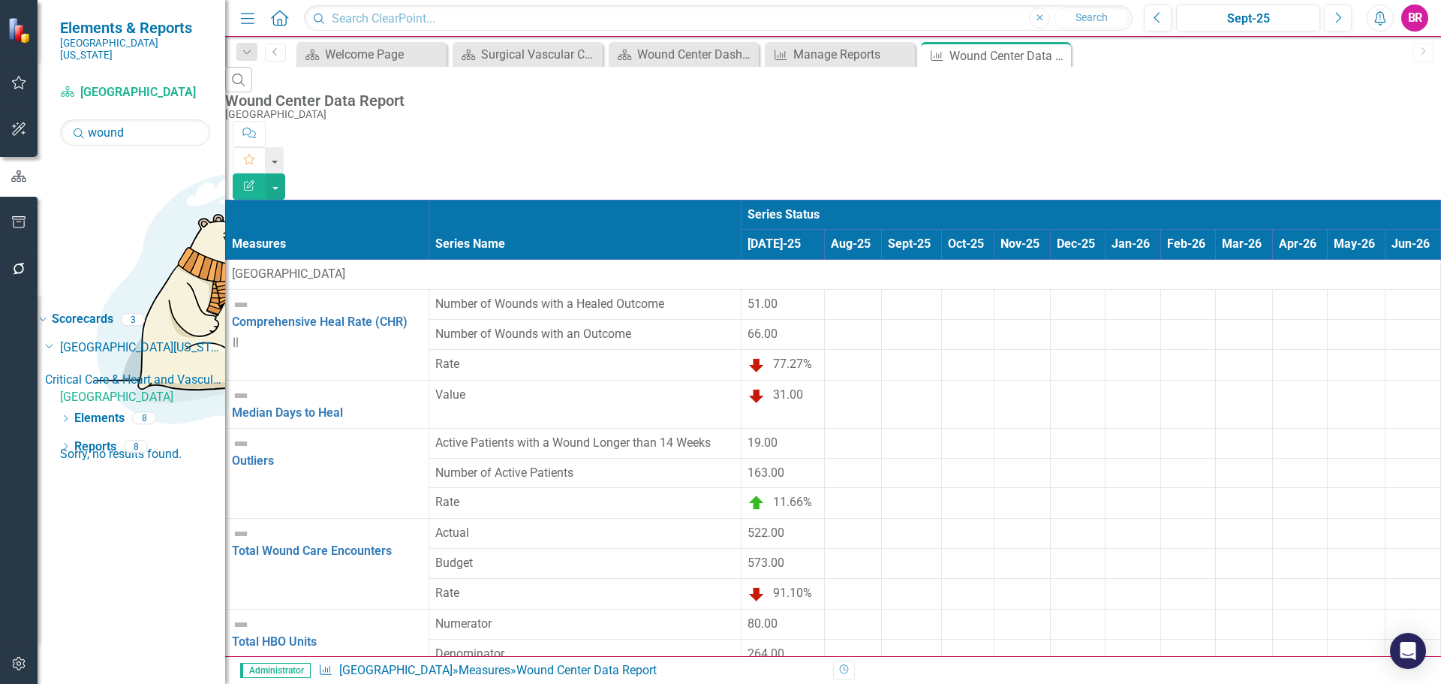
click at [831, 296] on div at bounding box center [853, 296] width 44 height 0
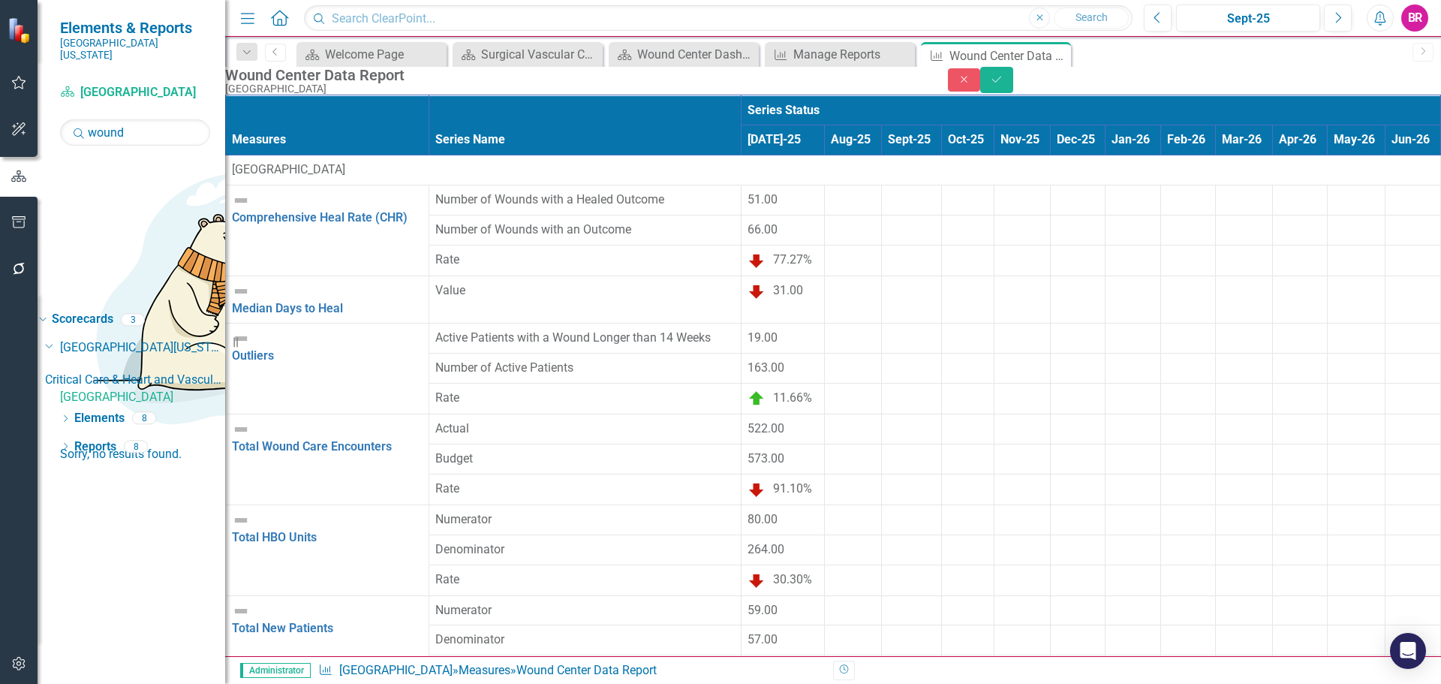
click at [831, 191] on div at bounding box center [853, 191] width 44 height 0
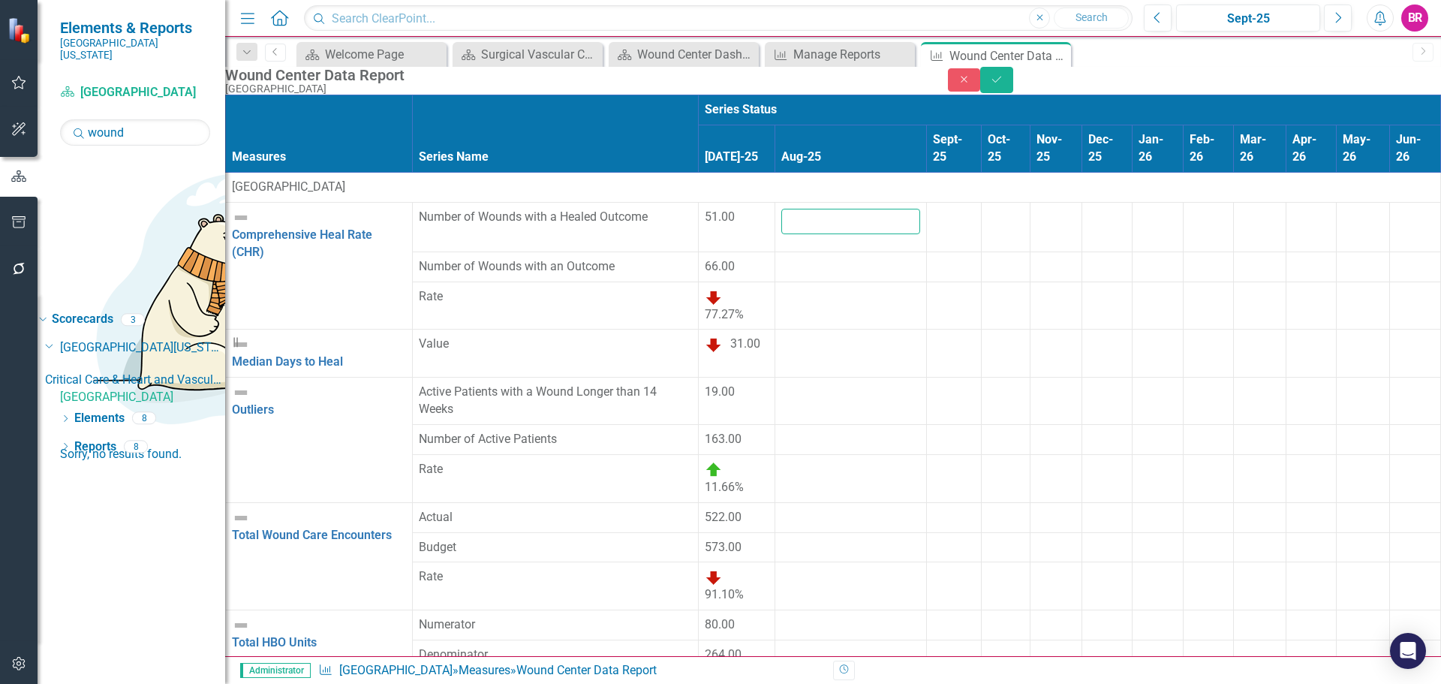
click at [782, 233] on input "number" at bounding box center [851, 222] width 139 height 26
type input "62"
click at [776, 282] on td at bounding box center [852, 266] width 152 height 30
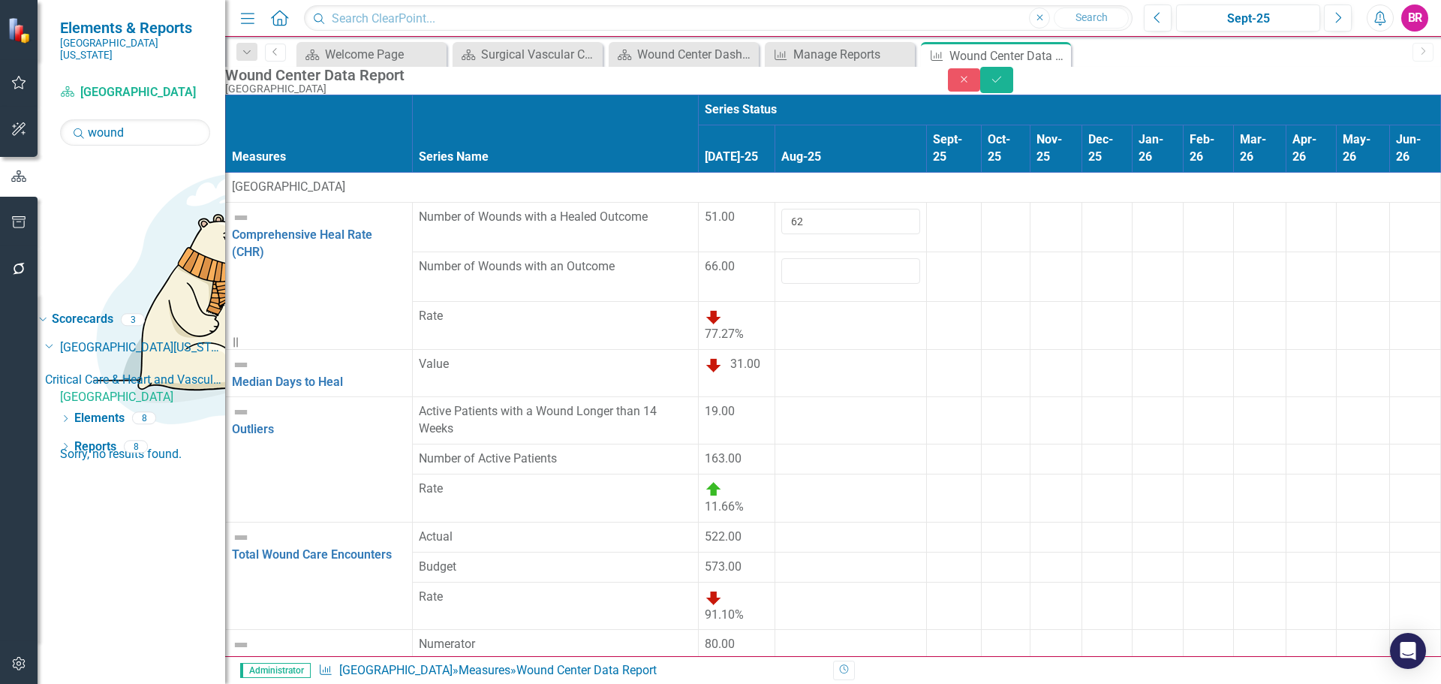
click at [782, 284] on input "number" at bounding box center [851, 271] width 139 height 26
type input "71"
click at [933, 258] on div at bounding box center [954, 258] width 43 height 0
click at [782, 356] on div at bounding box center [851, 356] width 139 height 0
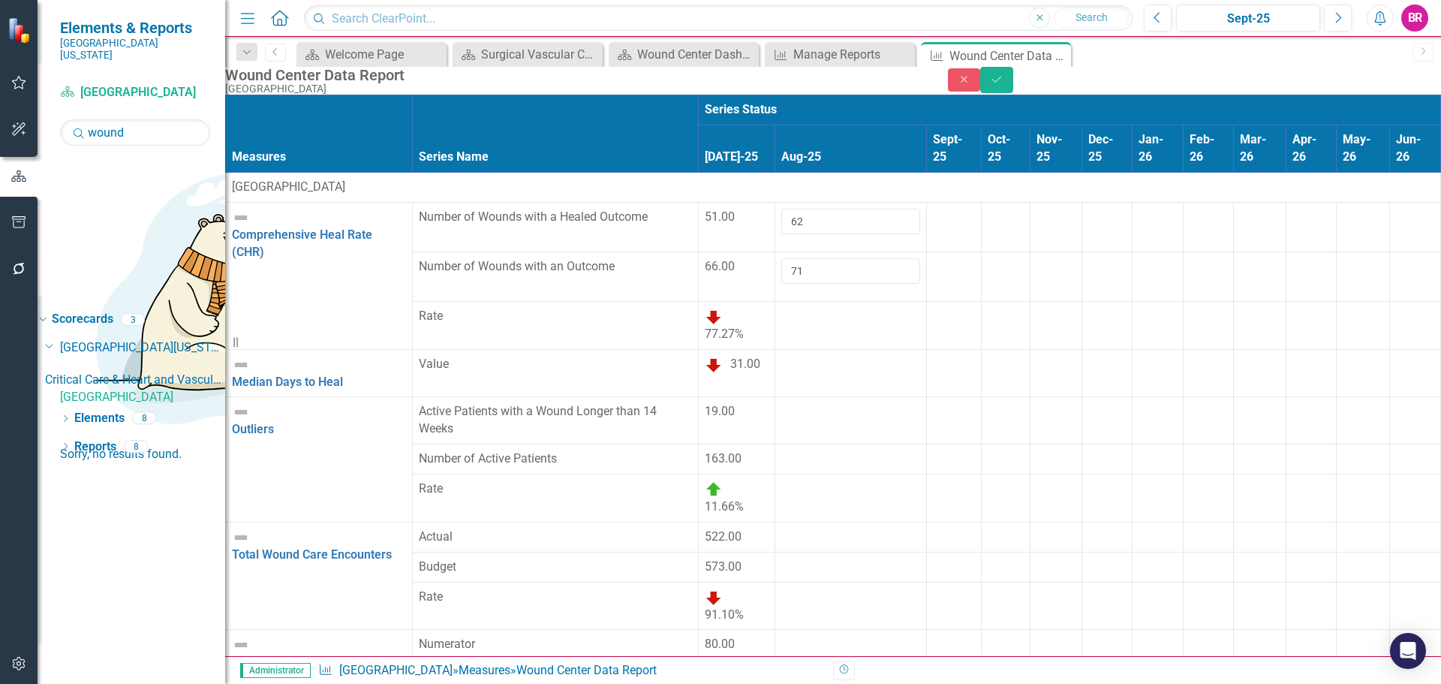
click at [782, 356] on div at bounding box center [851, 356] width 139 height 0
type input "27"
click at [982, 385] on td at bounding box center [1006, 374] width 49 height 50
click at [776, 399] on td at bounding box center [852, 422] width 152 height 47
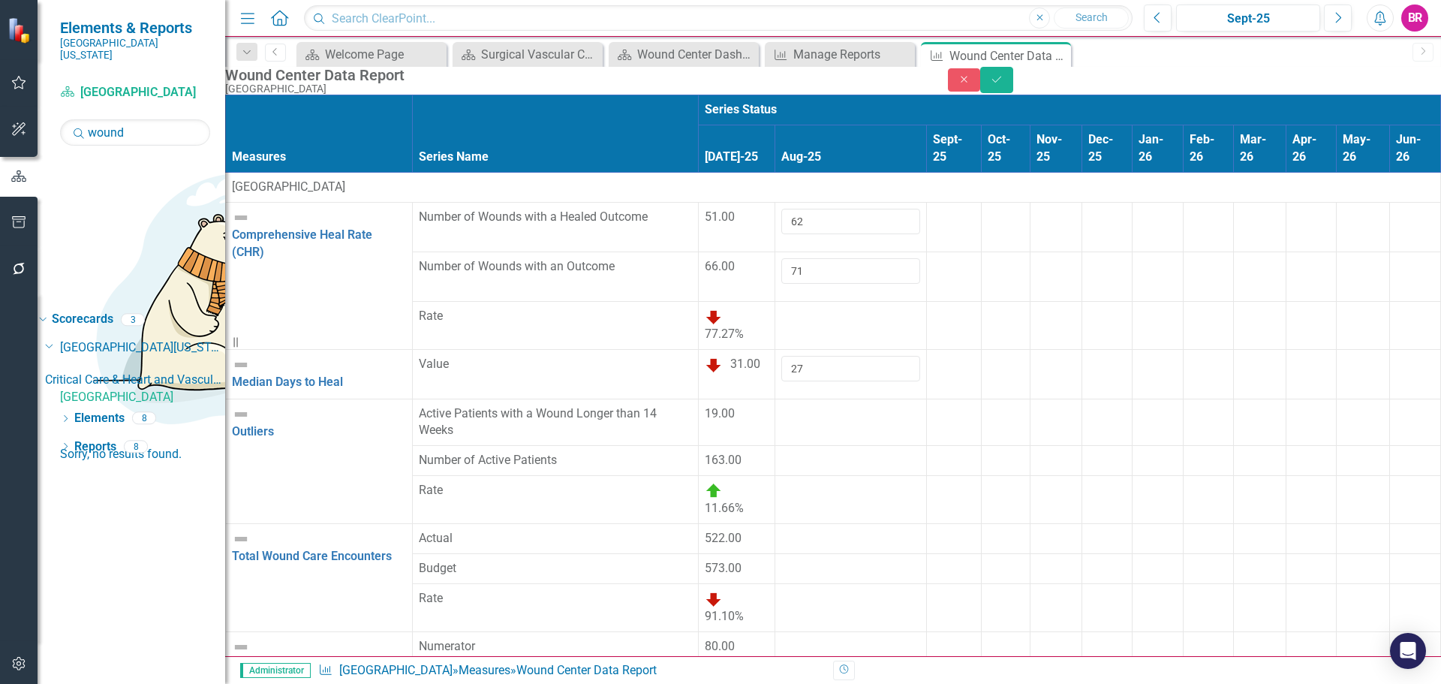
click at [776, 399] on td at bounding box center [852, 422] width 152 height 47
click at [782, 405] on input "number" at bounding box center [851, 418] width 139 height 26
type input "15"
click at [776, 448] on td at bounding box center [852, 463] width 152 height 30
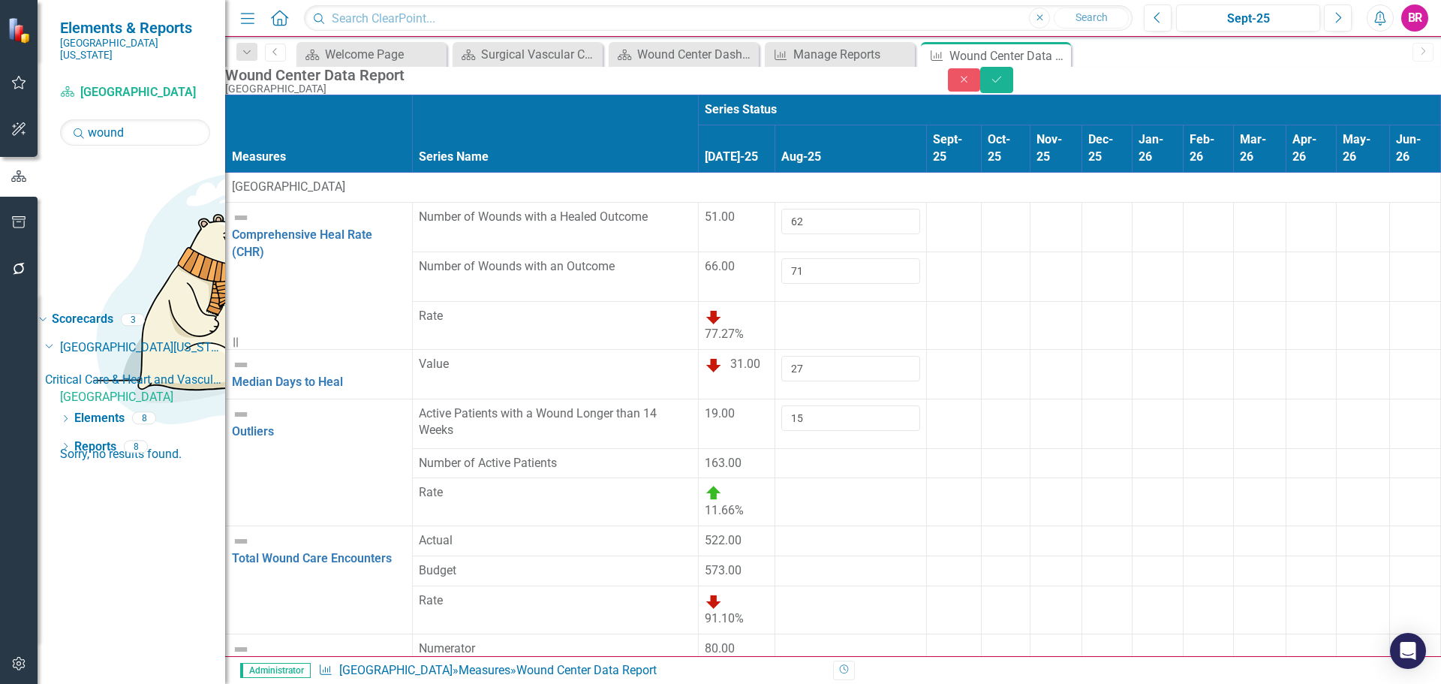
click at [776, 448] on td at bounding box center [852, 463] width 152 height 30
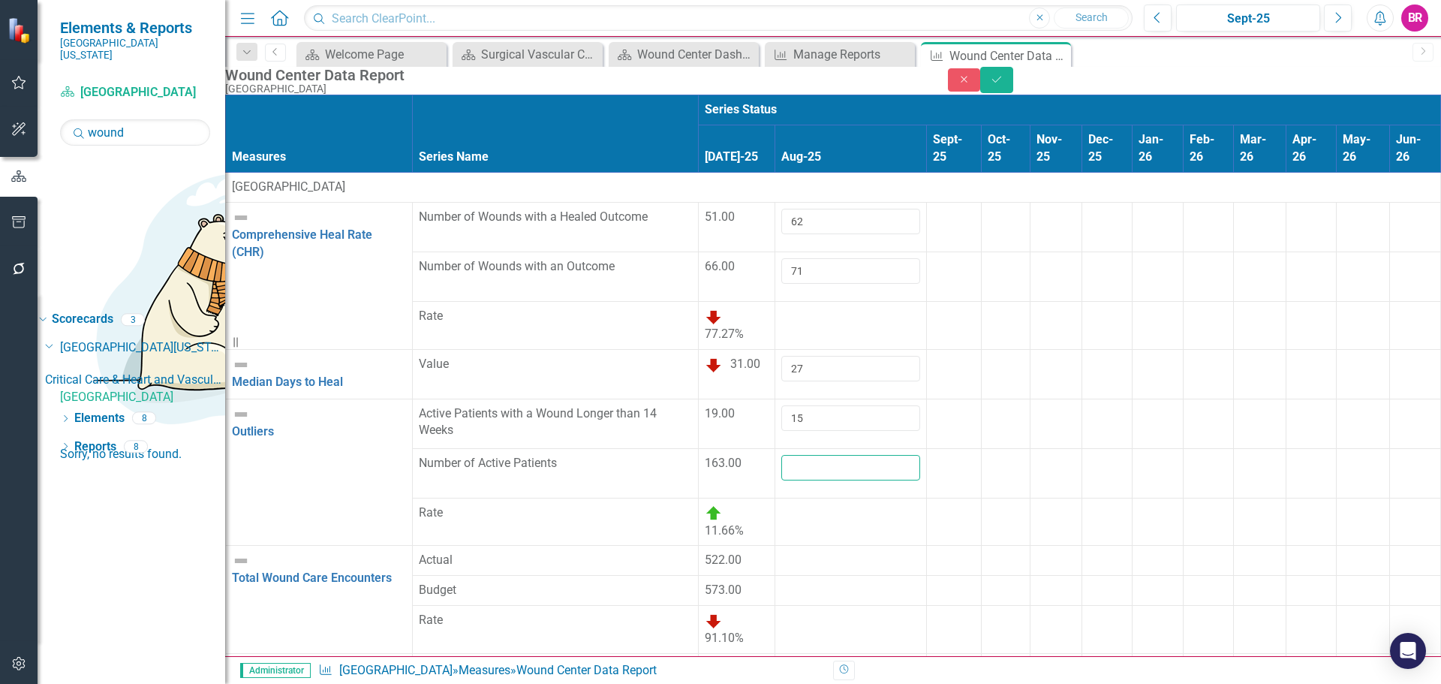
click at [782, 455] on input "number" at bounding box center [851, 468] width 139 height 26
type input "148"
click at [782, 552] on div at bounding box center [851, 552] width 139 height 0
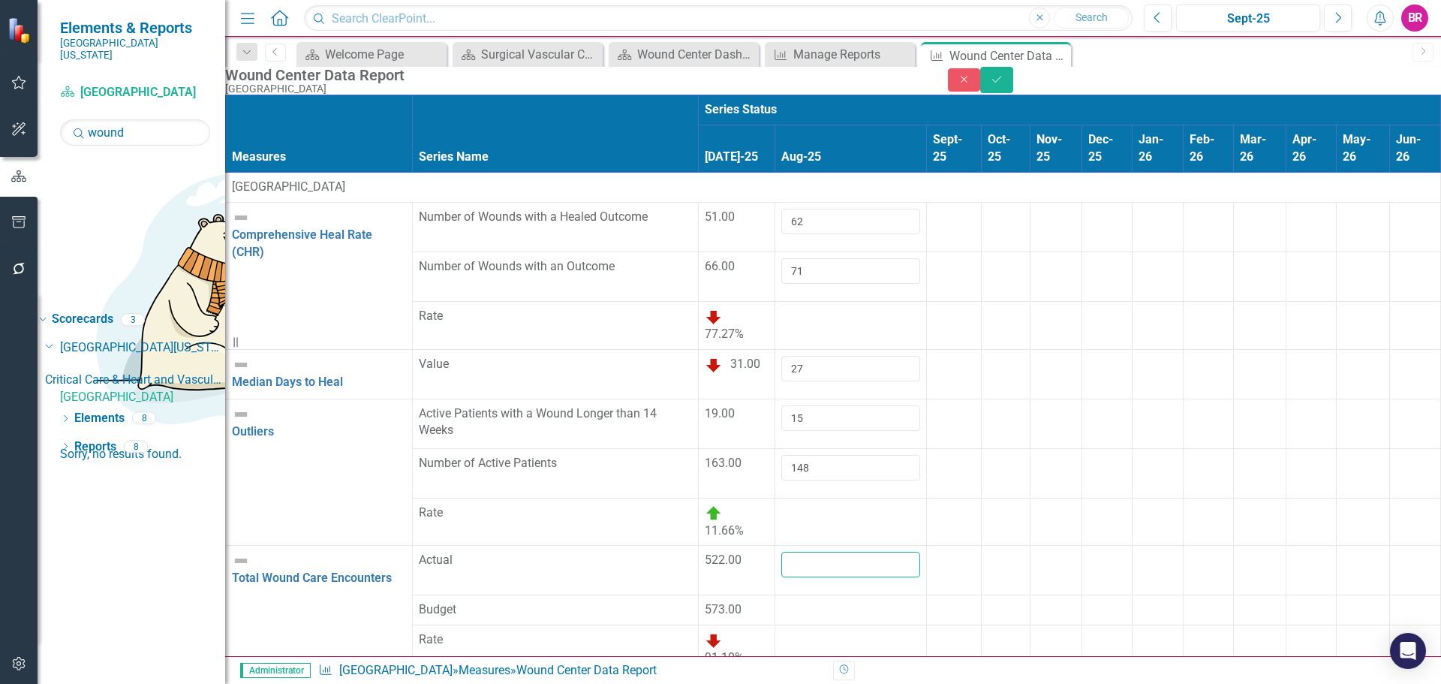
click at [782, 552] on input "number" at bounding box center [851, 565] width 139 height 26
type input "485"
click at [782, 601] on div at bounding box center [851, 601] width 139 height 0
type input "625"
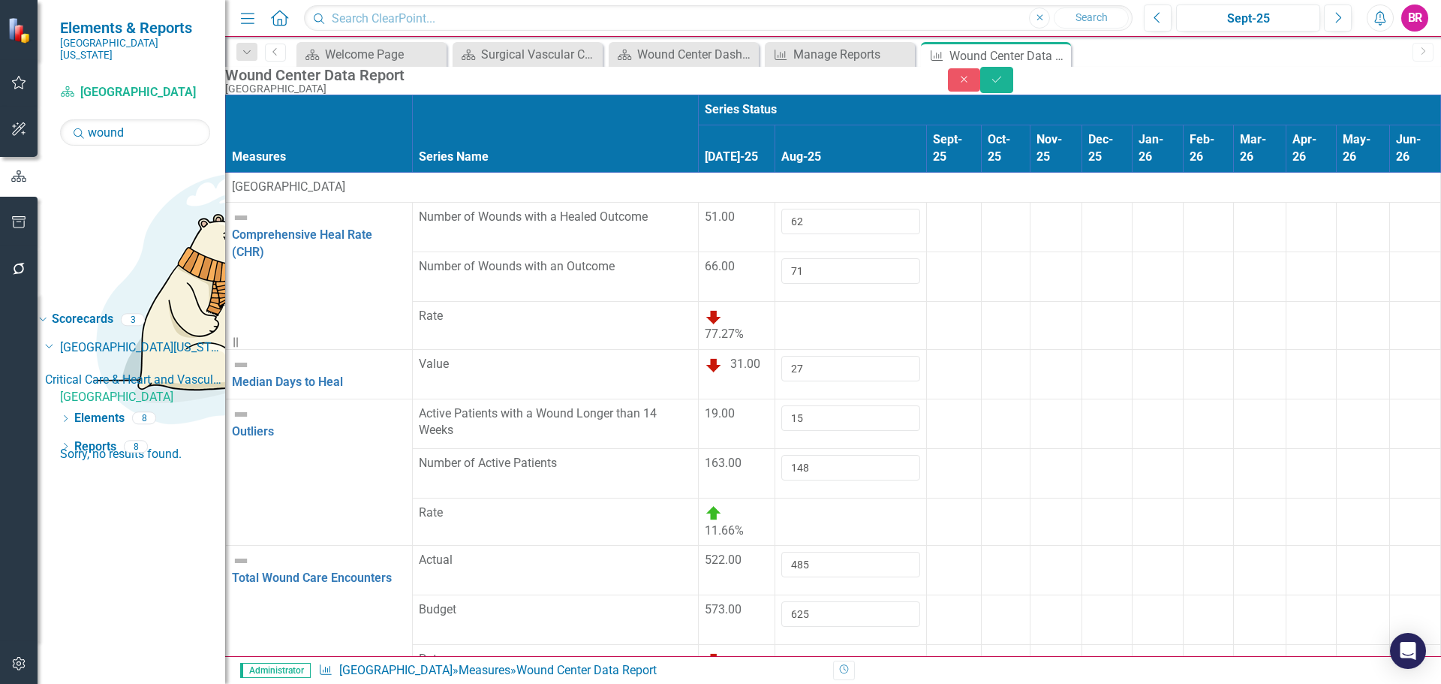
click at [988, 651] on div at bounding box center [1006, 651] width 36 height 0
type input "72"
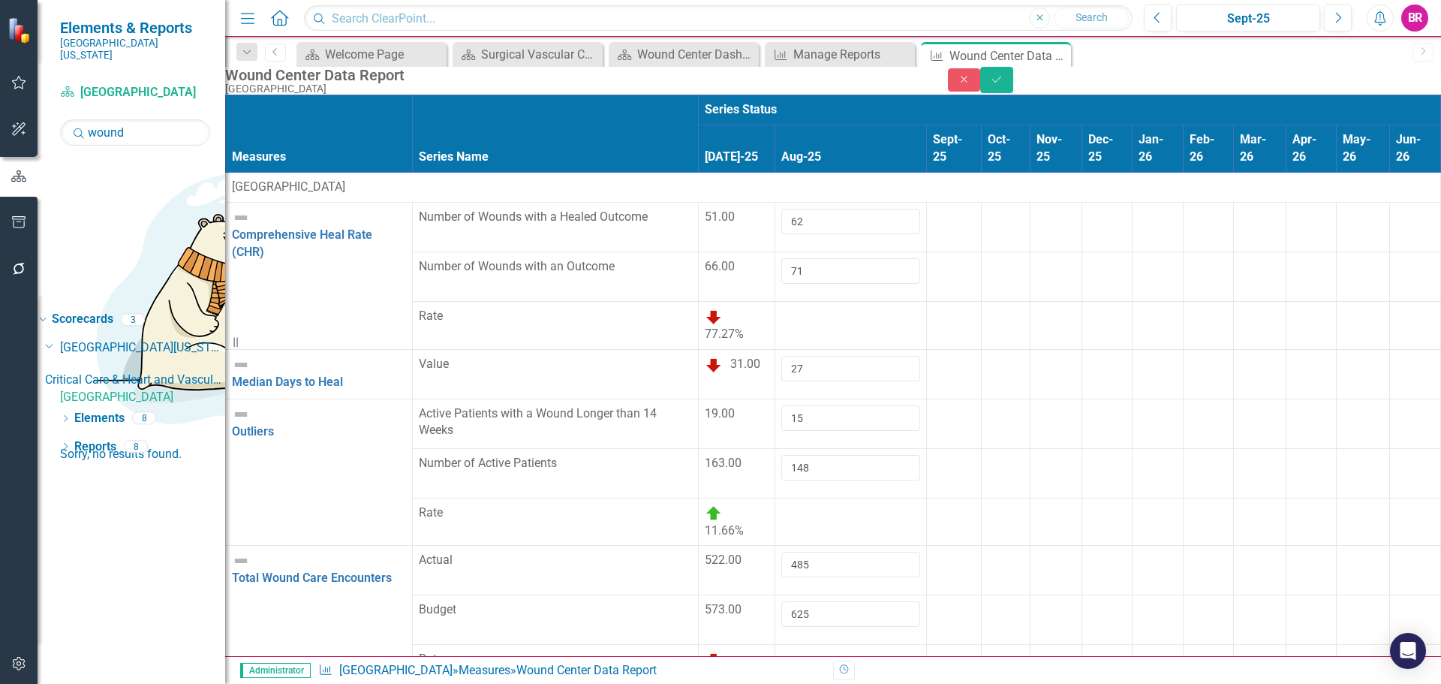
type input "251"
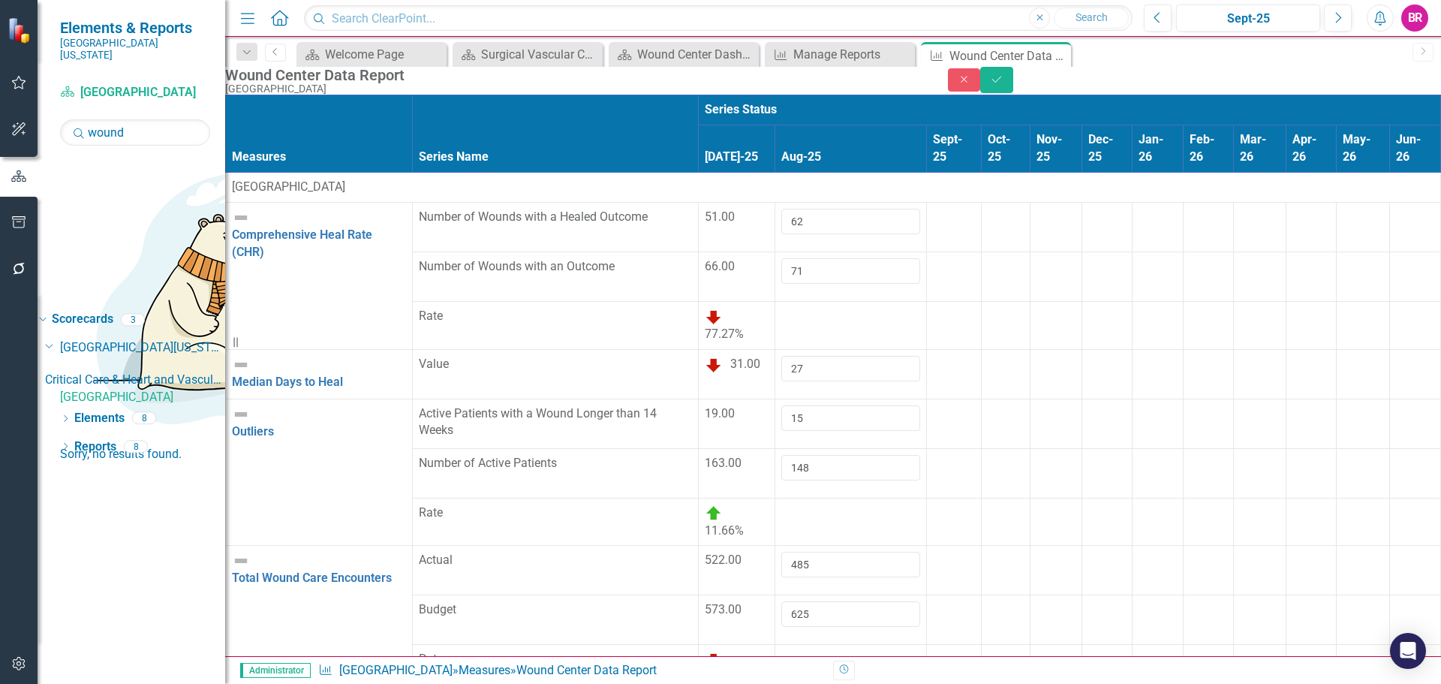
type input "44"
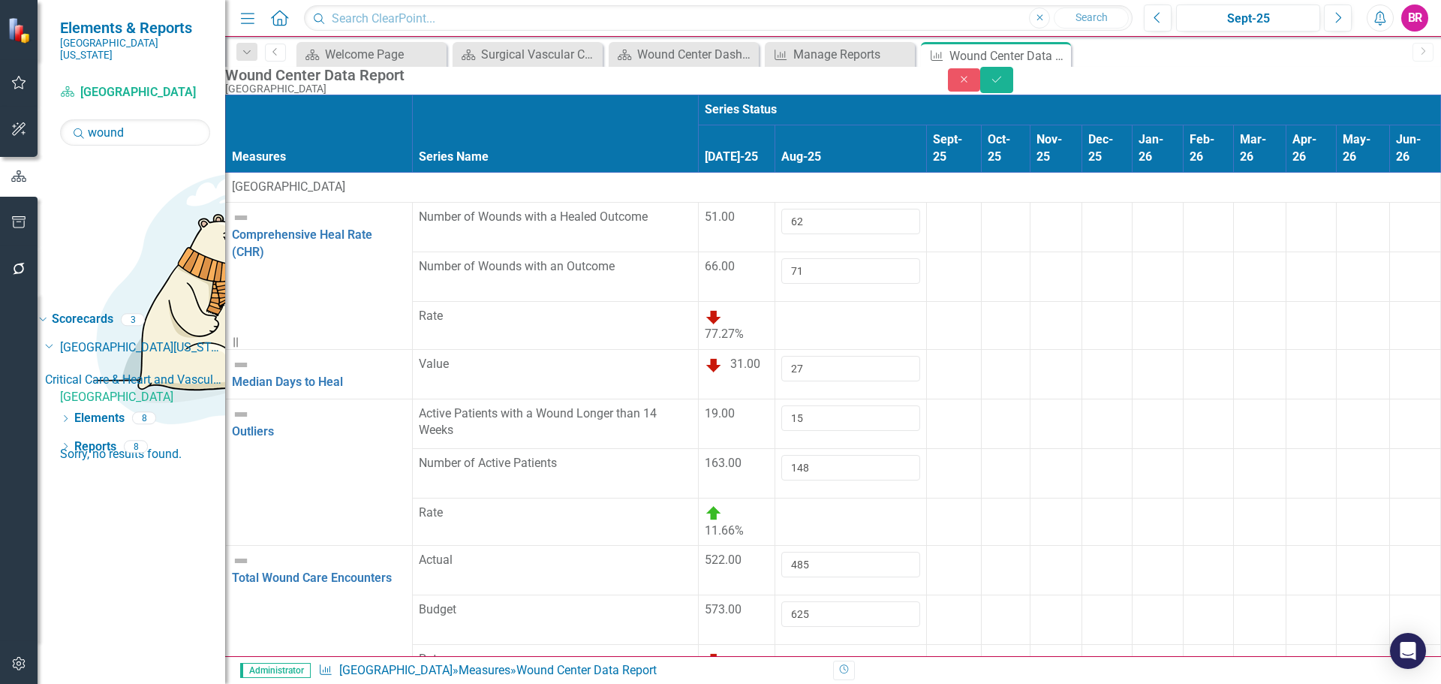
type input "62"
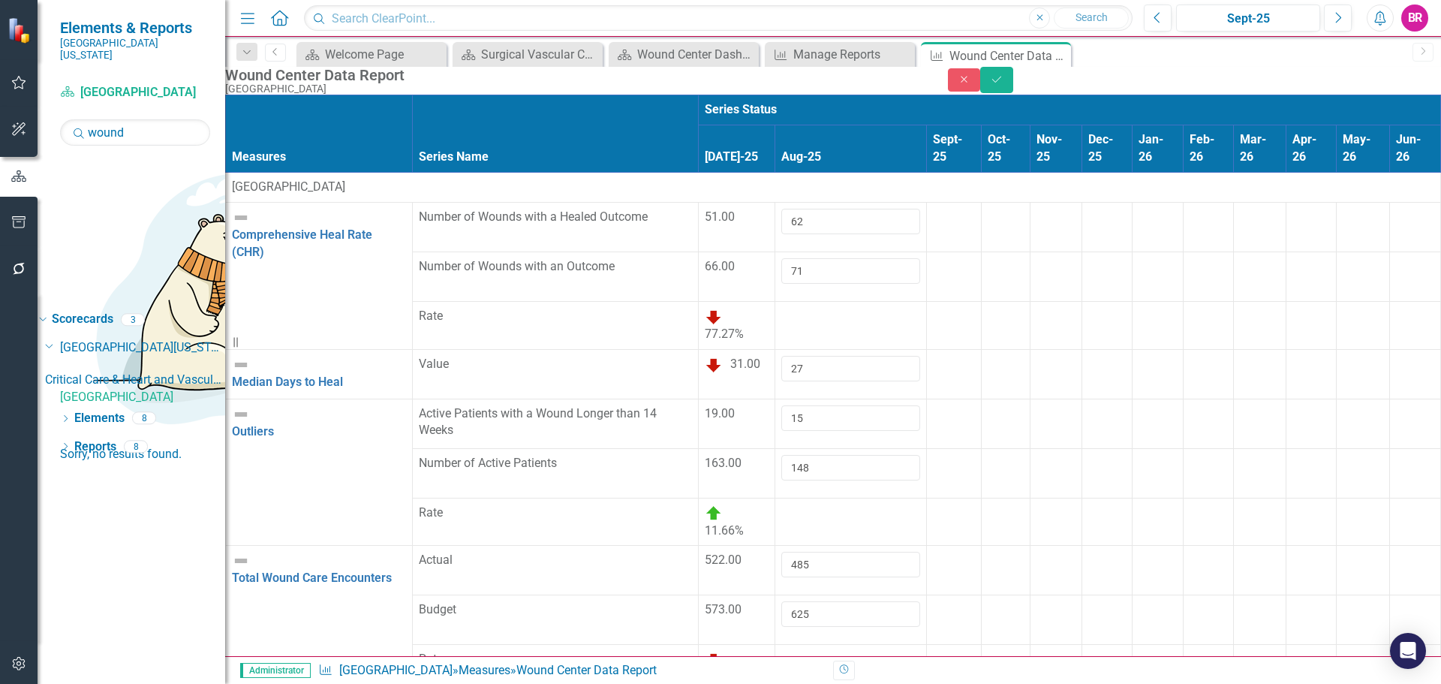
click at [730, 371] on span "31.00" at bounding box center [745, 364] width 30 height 14
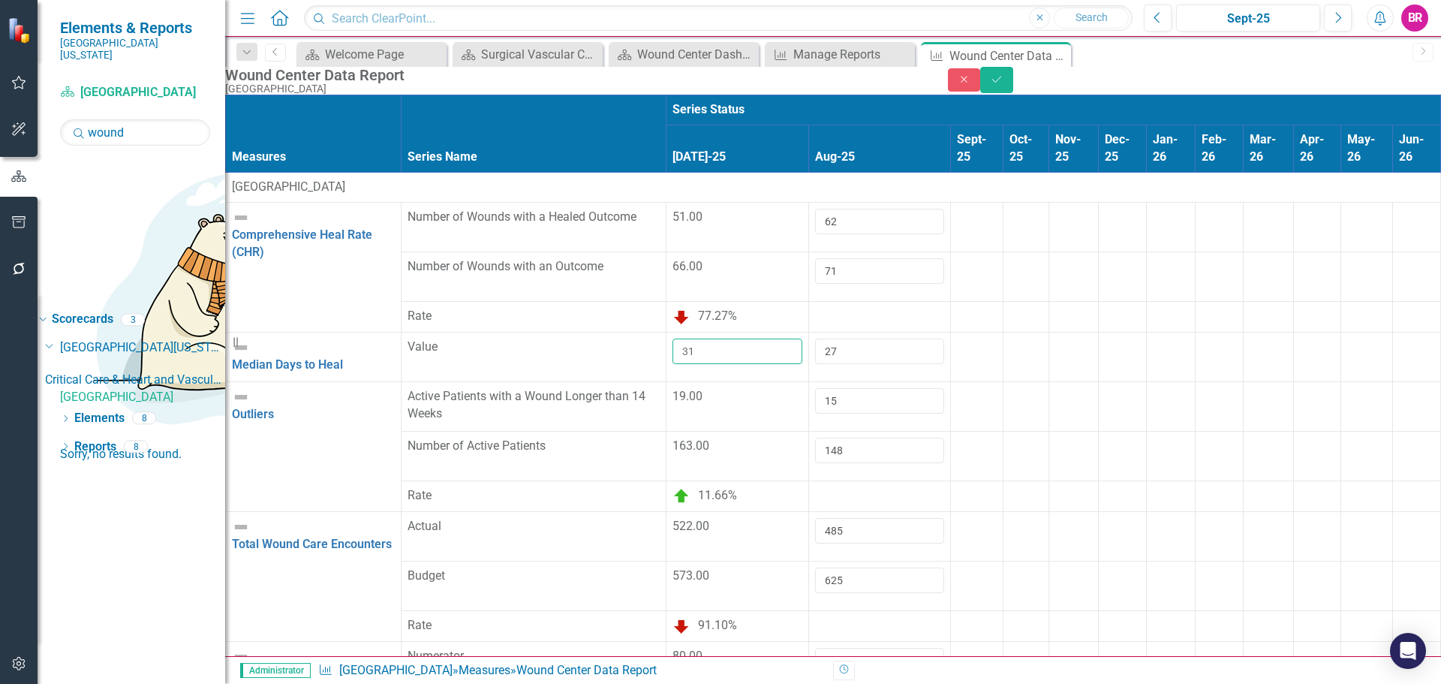
click at [673, 364] on input "31" at bounding box center [738, 352] width 130 height 26
type input "29"
click at [809, 381] on td "27" at bounding box center [880, 357] width 142 height 50
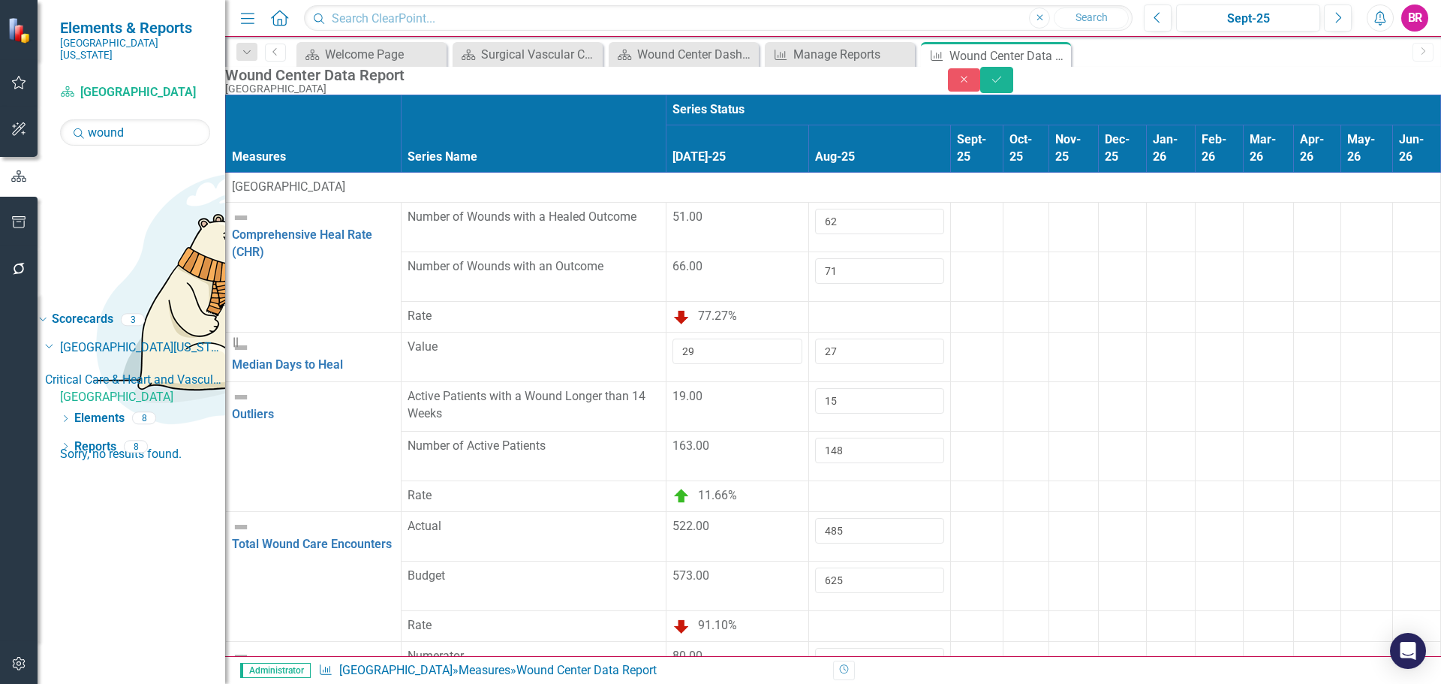
click at [950, 381] on td at bounding box center [976, 357] width 53 height 50
click at [1014, 82] on button "Save" at bounding box center [996, 80] width 33 height 26
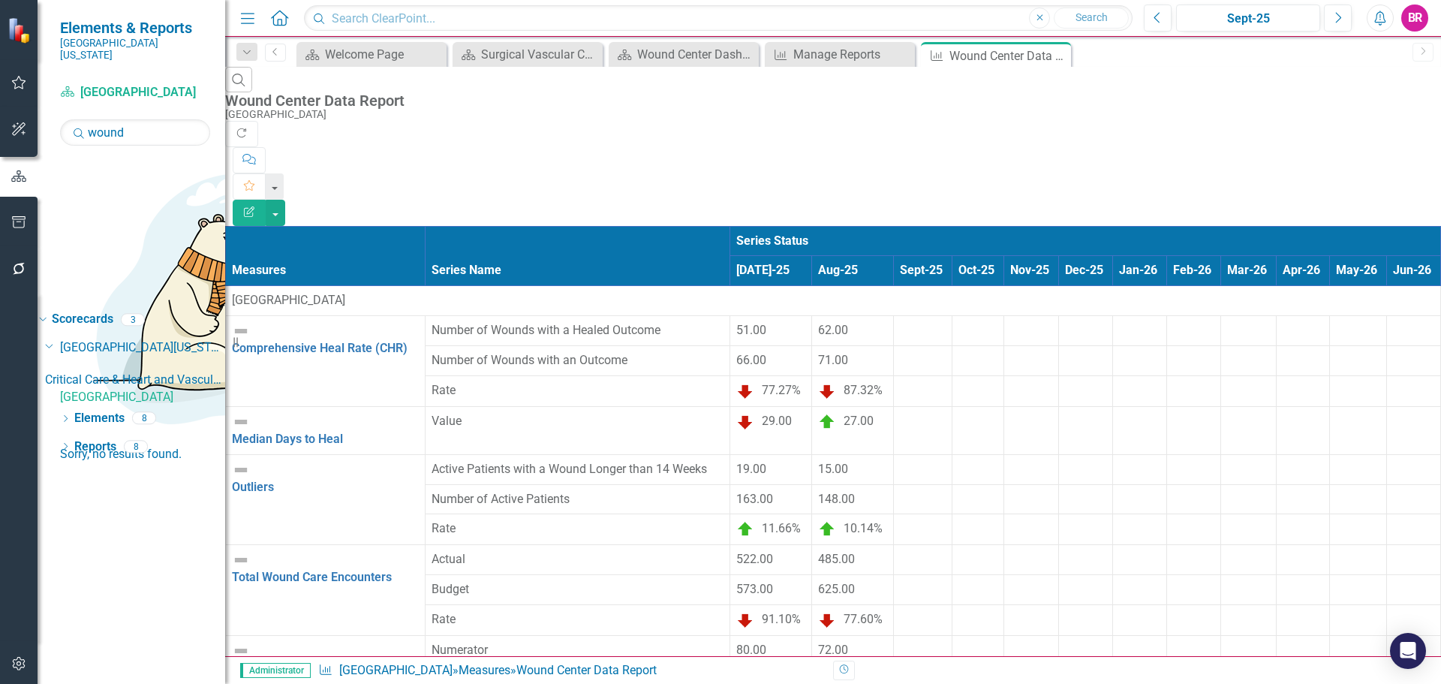
scroll to position [0, 0]
click at [1059, 59] on icon "Close" at bounding box center [1057, 56] width 15 height 12
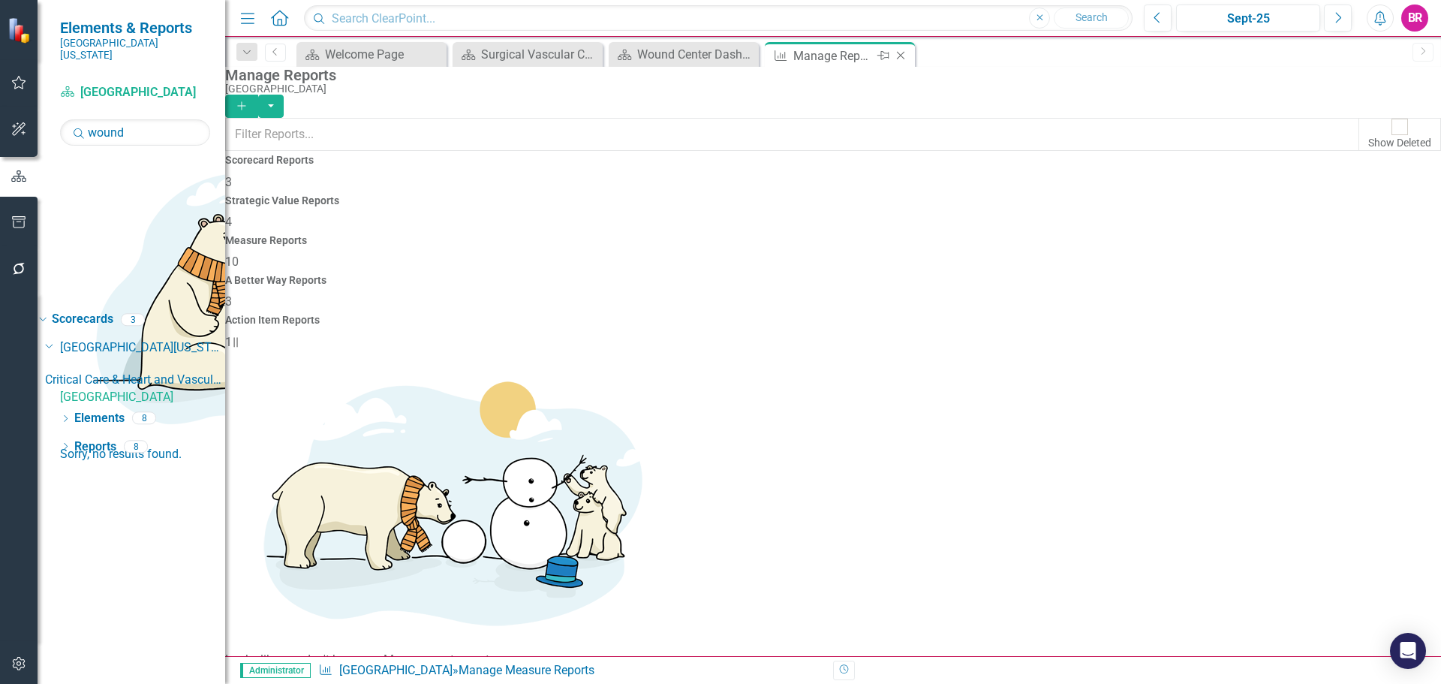
click at [906, 56] on icon "Close" at bounding box center [900, 56] width 15 height 12
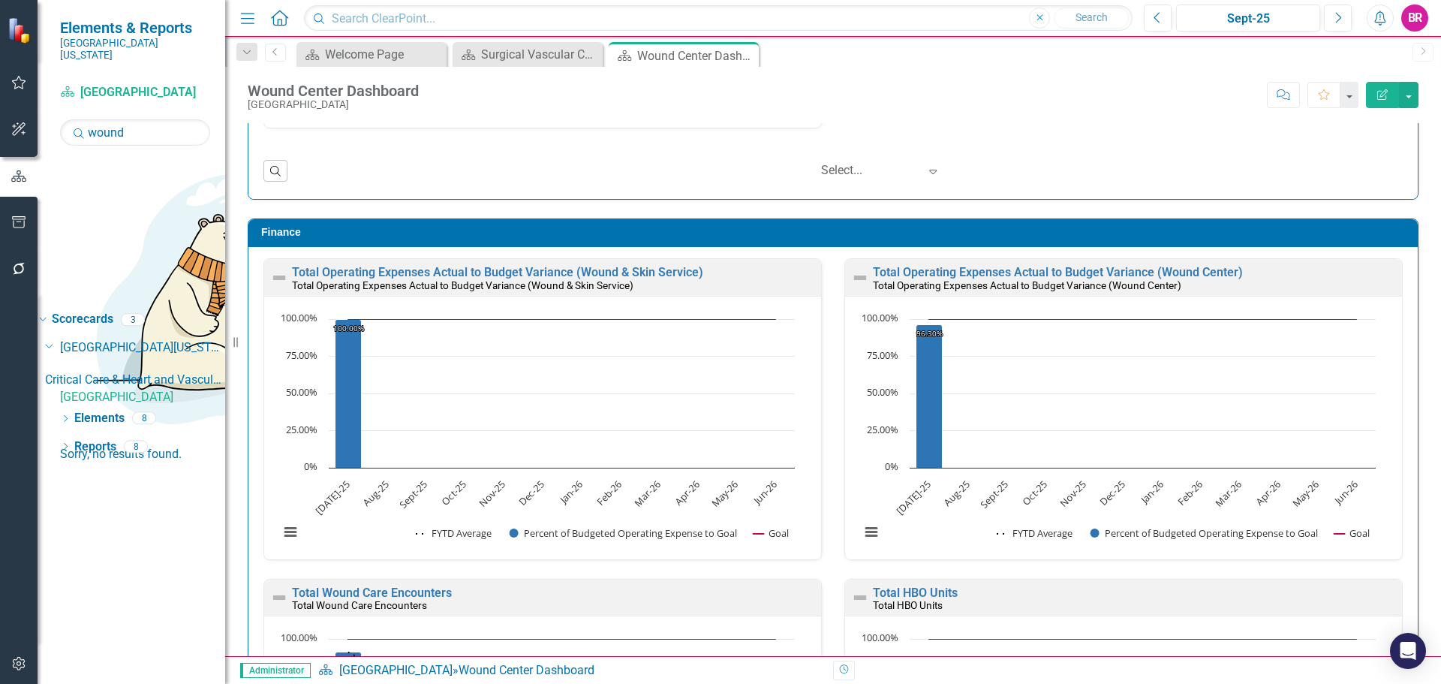
scroll to position [2252, 0]
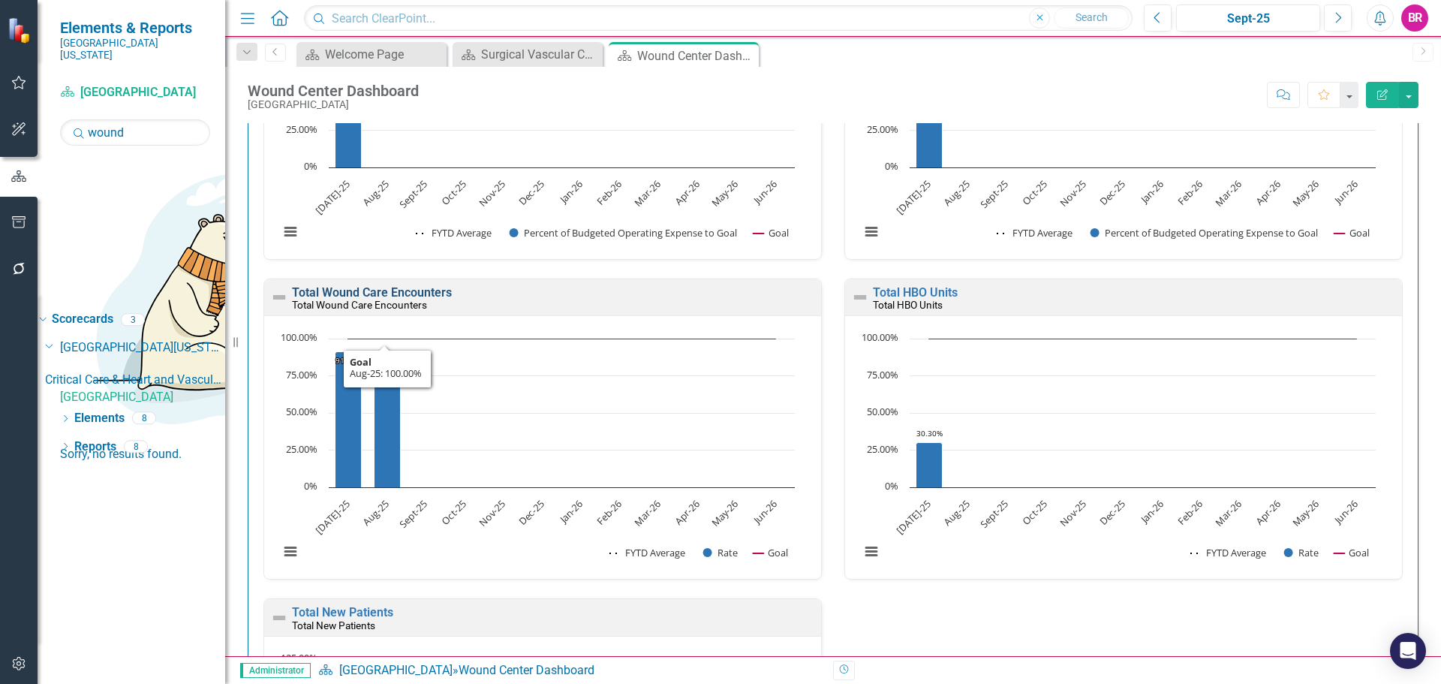
click at [390, 294] on link "Total Wound Care Encounters" at bounding box center [372, 292] width 160 height 14
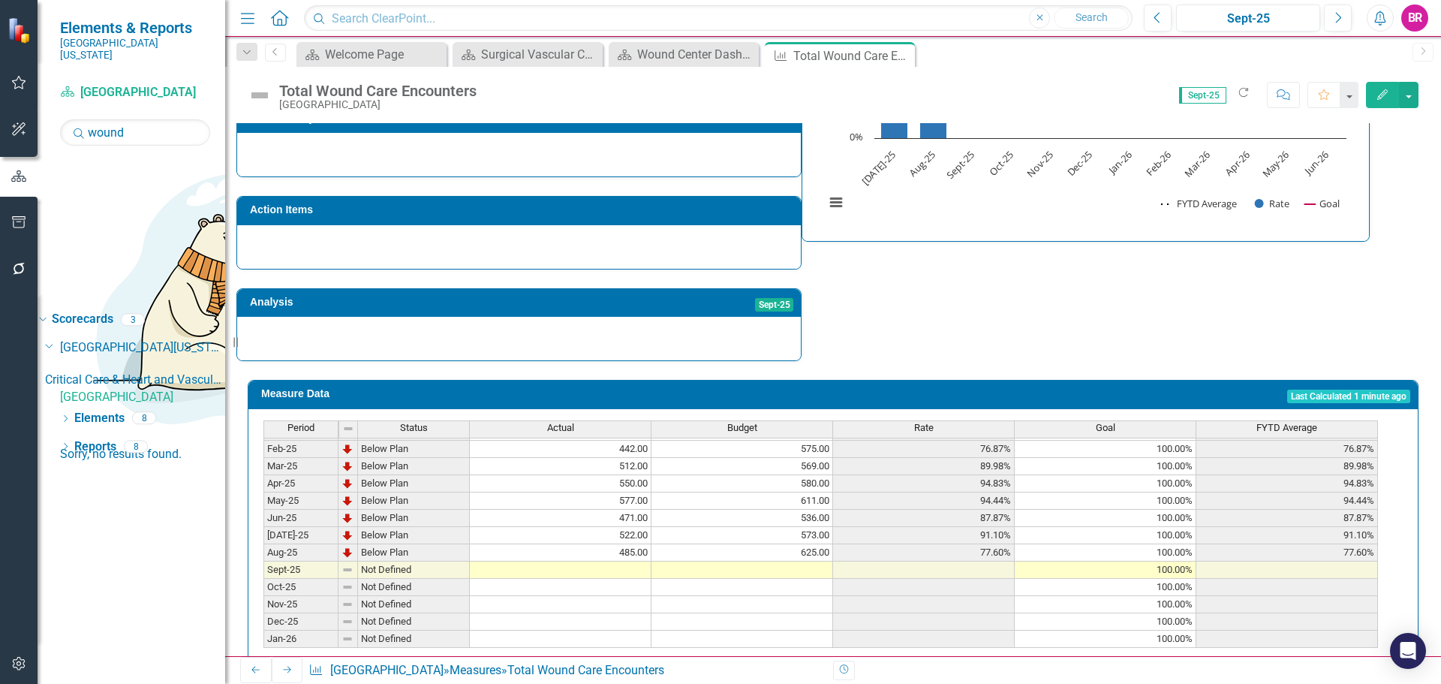
scroll to position [601, 0]
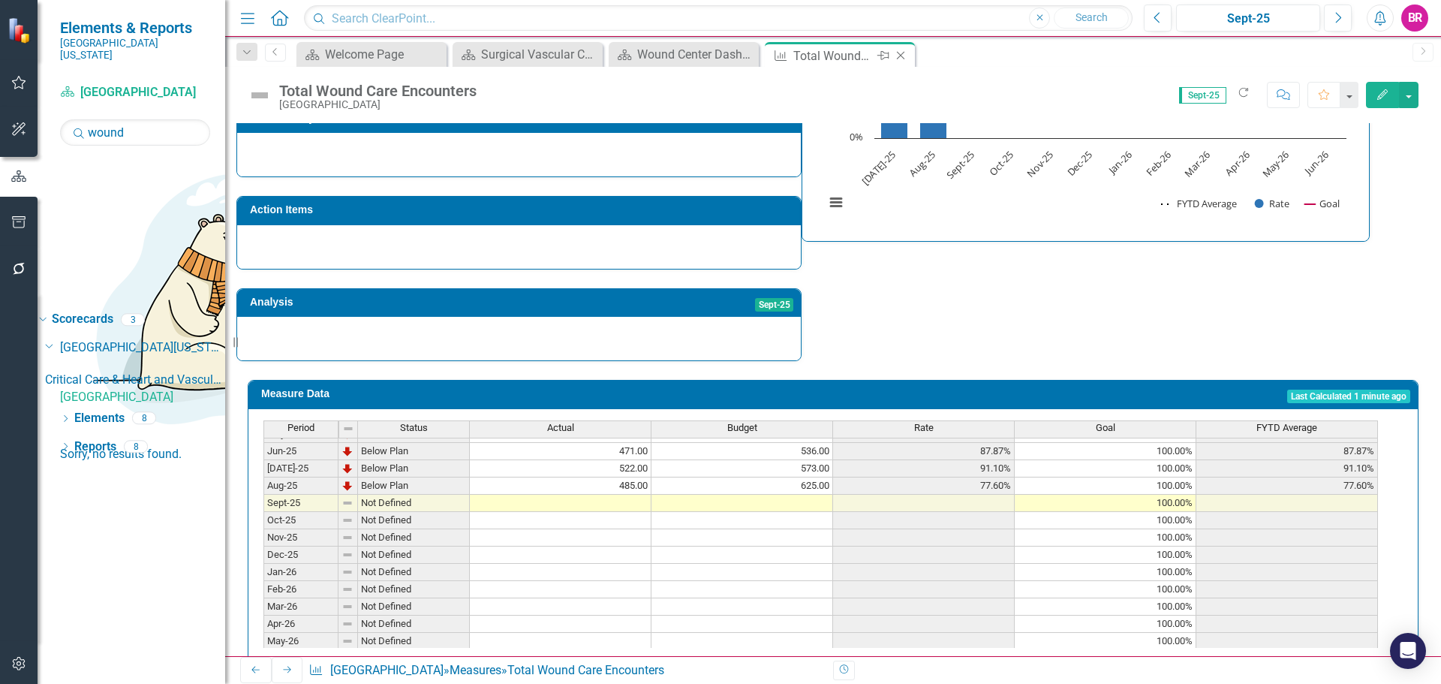
click at [903, 54] on icon "Close" at bounding box center [900, 56] width 15 height 12
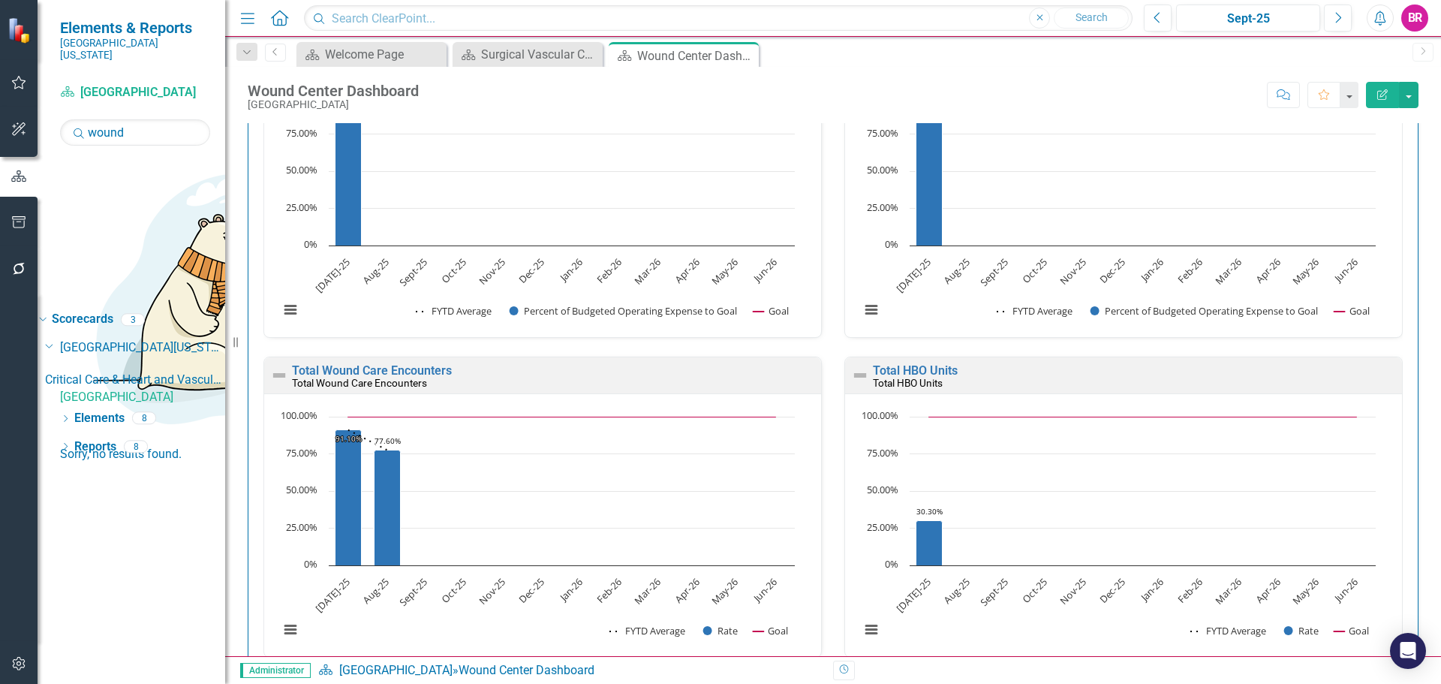
scroll to position [2327, 0]
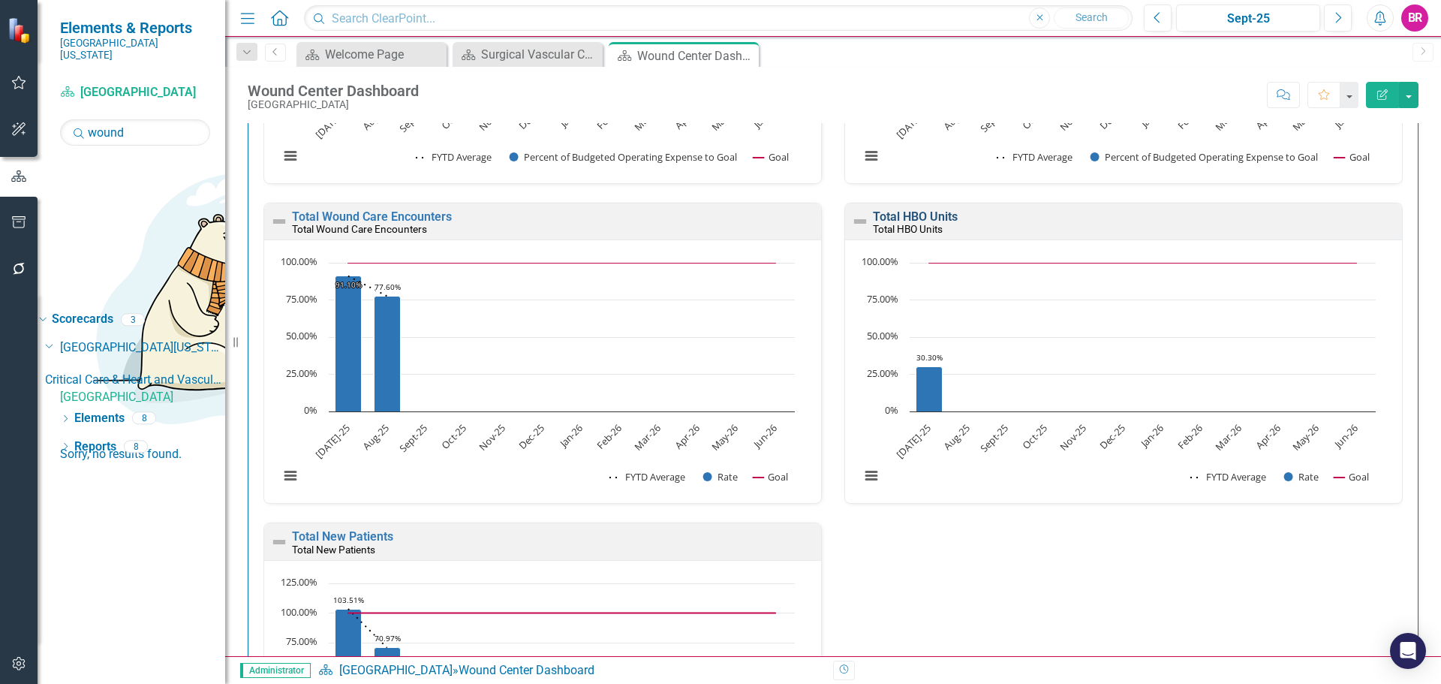
click at [912, 212] on link "Total HBO Units" at bounding box center [915, 216] width 85 height 14
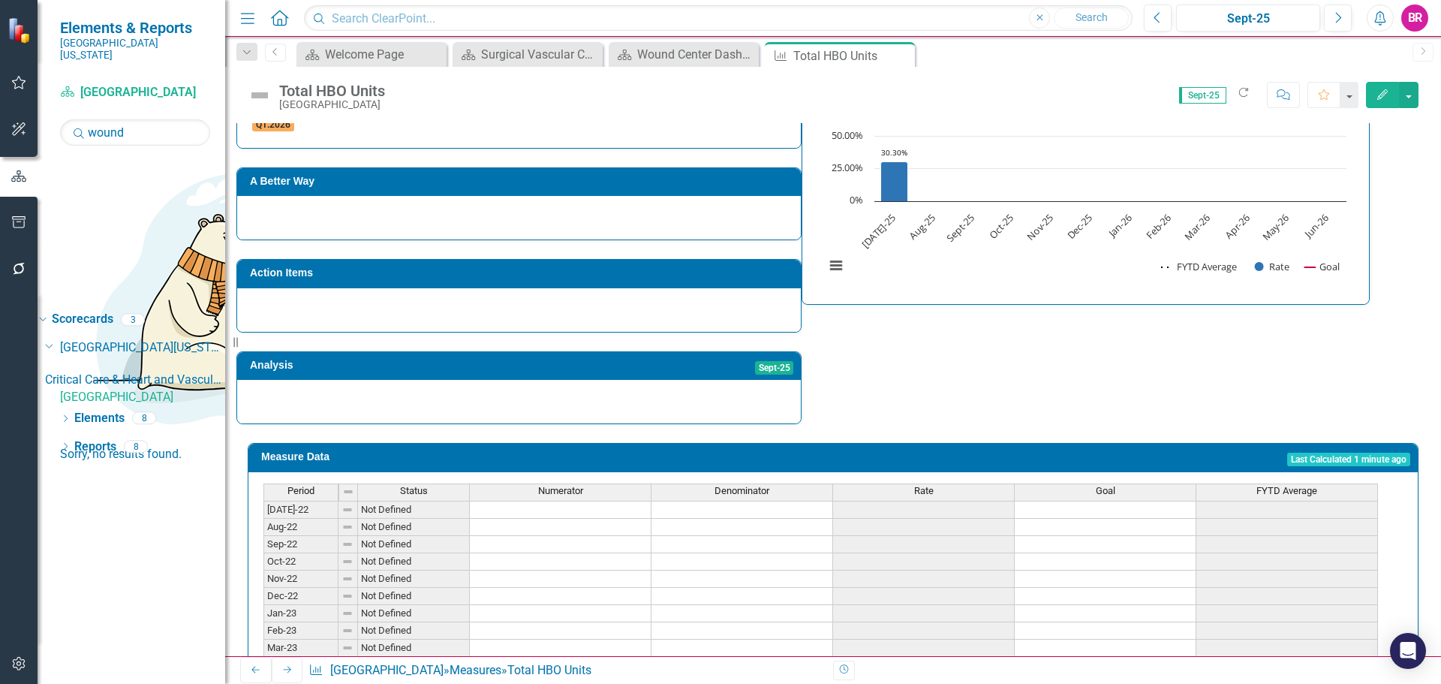
scroll to position [11, 0]
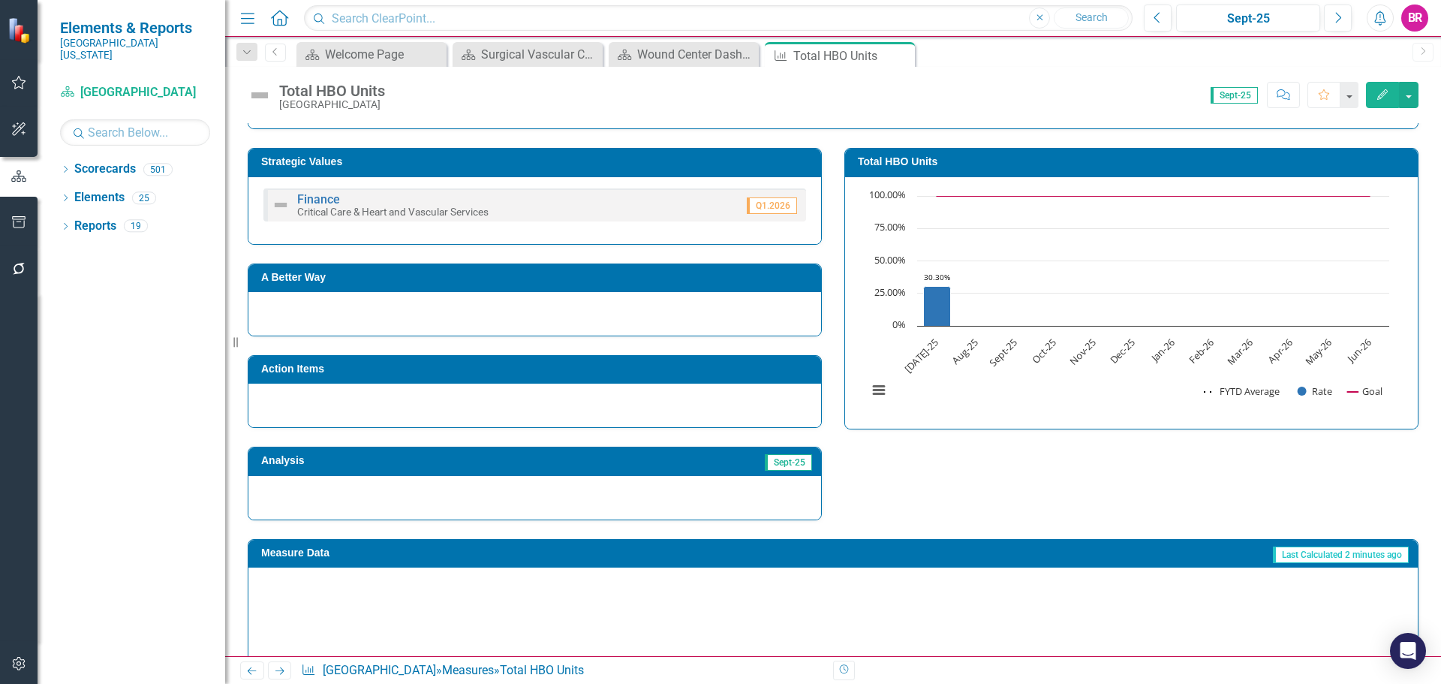
scroll to position [362, 0]
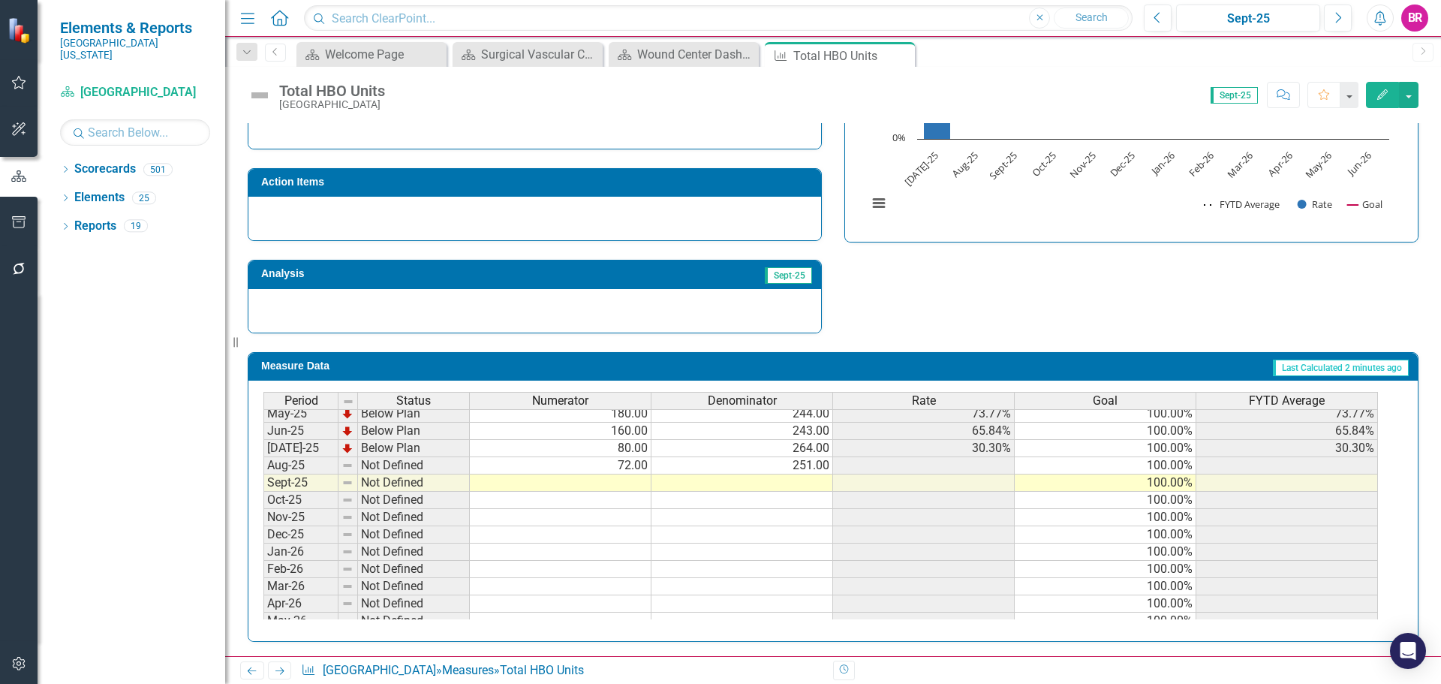
scroll to position [601, 0]
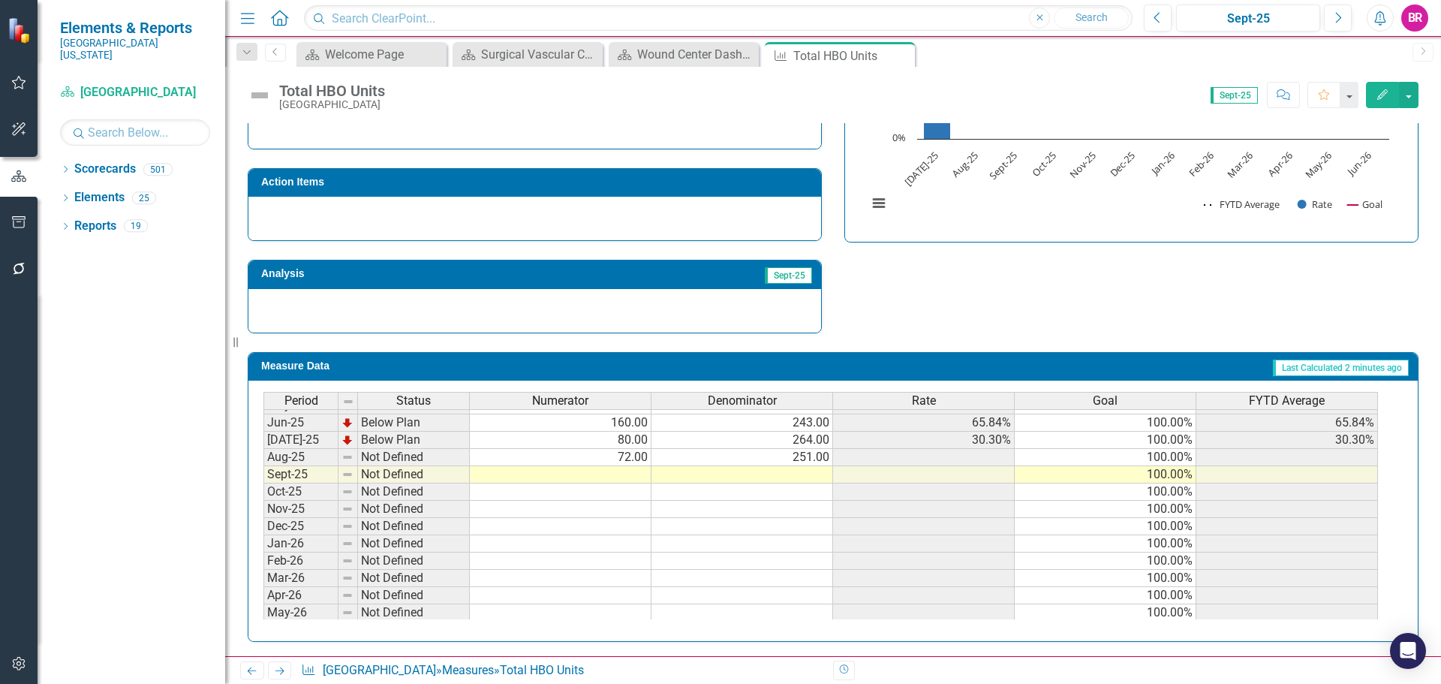
click at [941, 455] on tbody "Nov-23 Below Plan 0.00 20.00 0% 100.00% 0% Dec-23 On Target 31.00 26.00 119.23%…" at bounding box center [821, 362] width 1115 height 553
click at [941, 363] on td "41.53%" at bounding box center [924, 353] width 182 height 17
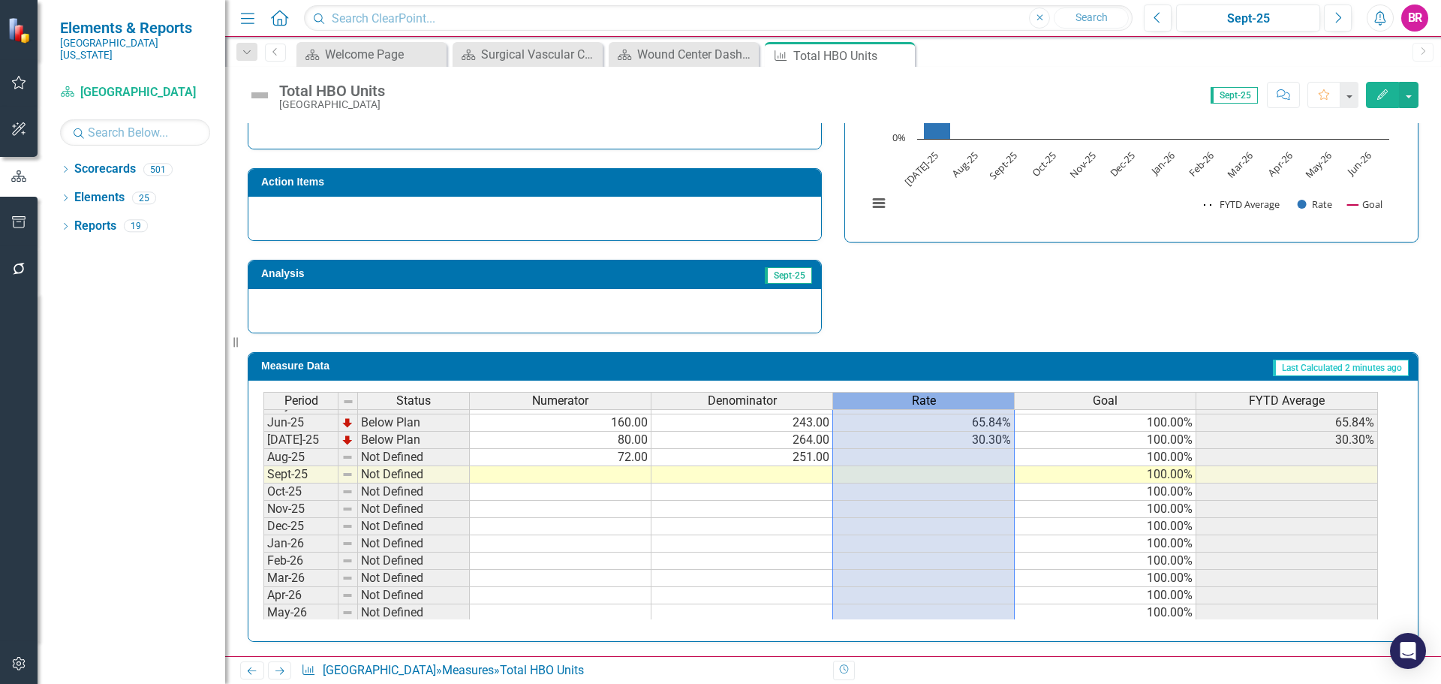
click at [926, 396] on span "Rate" at bounding box center [924, 401] width 24 height 14
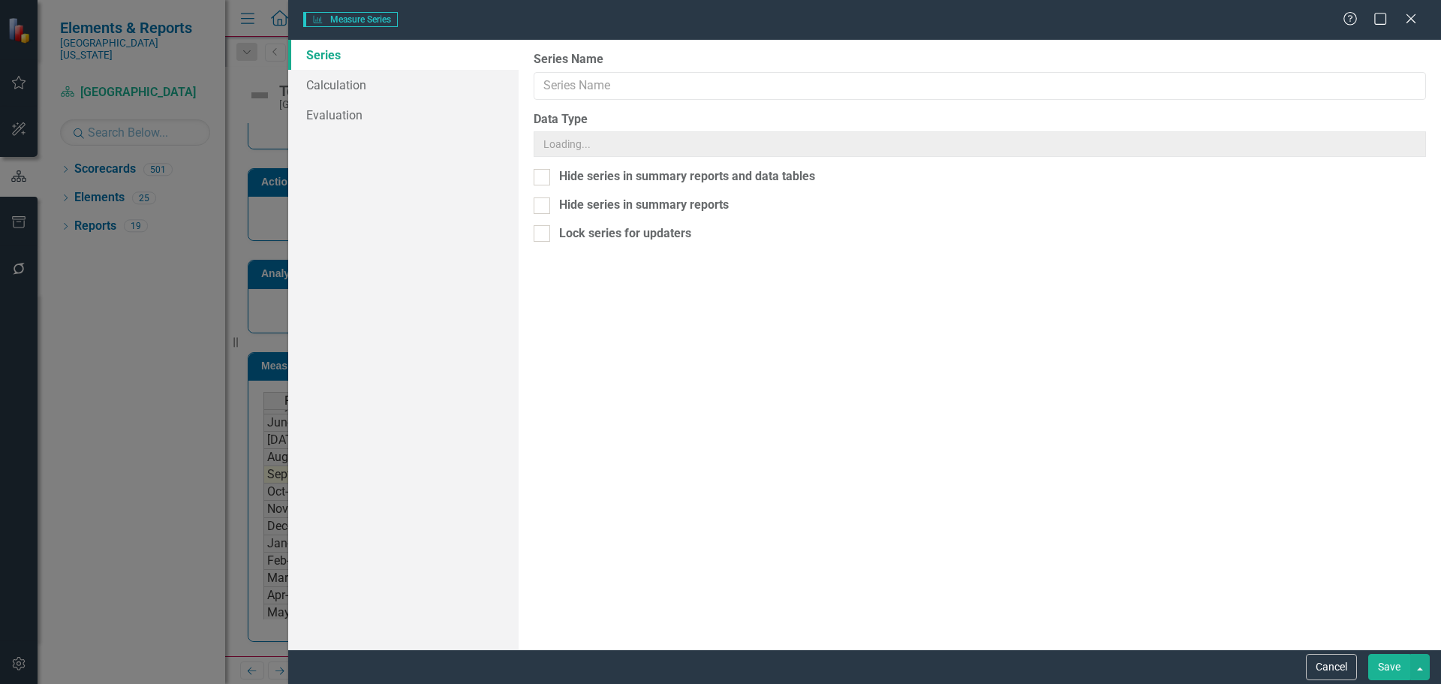
click at [349, 86] on div "Measure Series Measure Series Help Maximize Close Series Calculation Evaluation…" at bounding box center [720, 342] width 1441 height 684
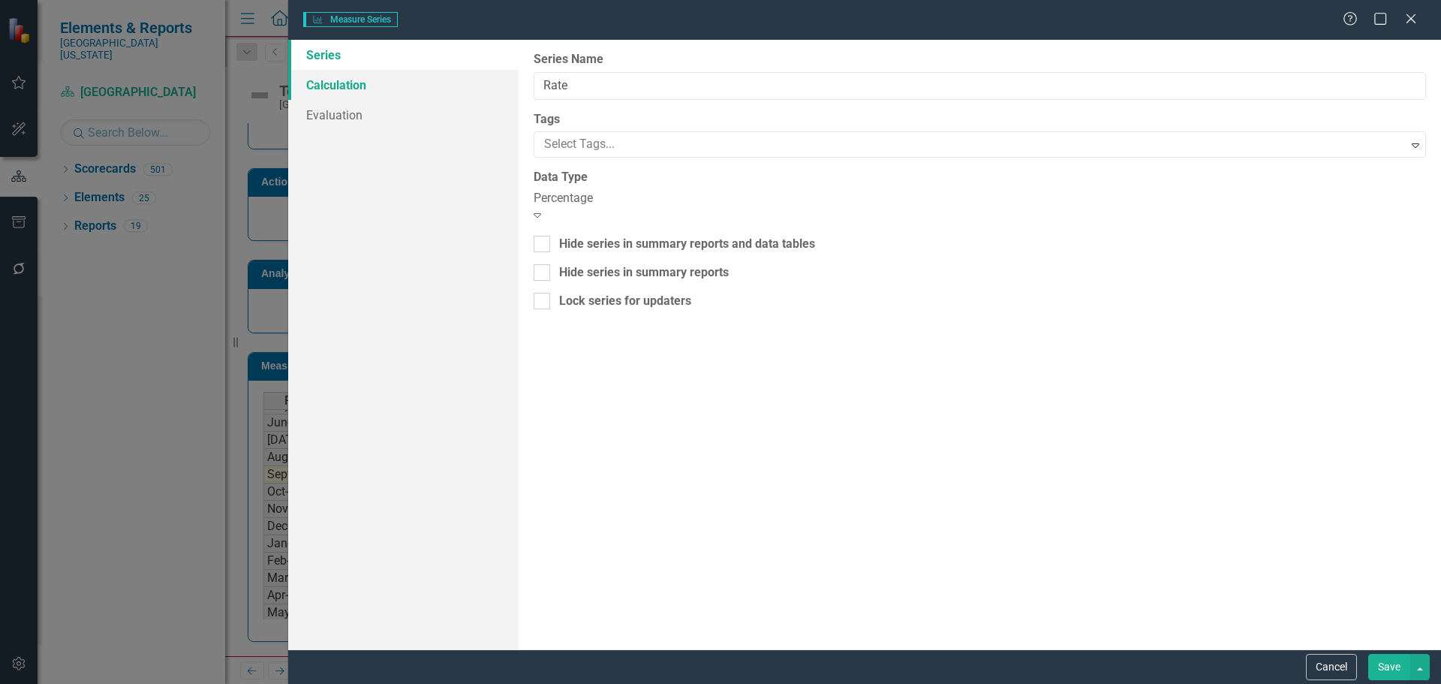
click at [349, 86] on link "Calculation" at bounding box center [403, 85] width 230 height 30
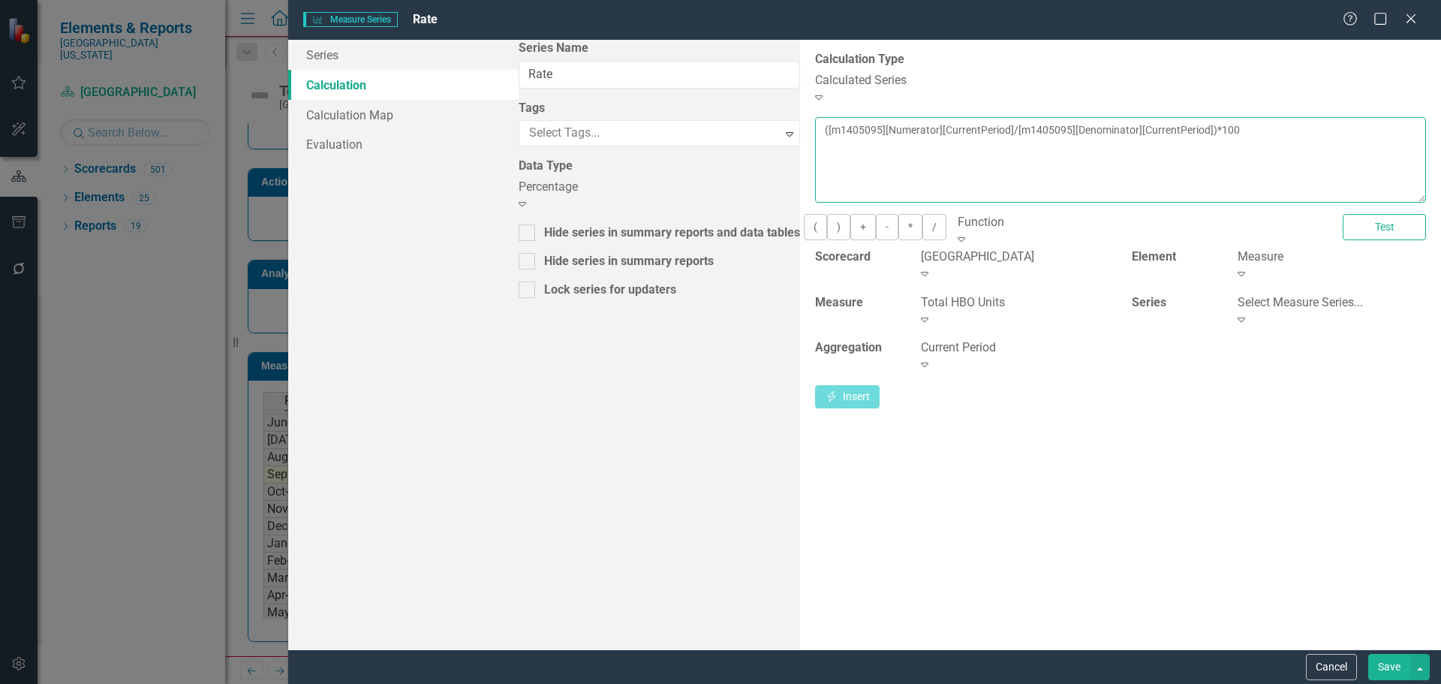
drag, startPoint x: 1107, startPoint y: 126, endPoint x: -11, endPoint y: 74, distance: 1119.1
click at [0, 74] on html "Elements & Reports [GEOGRAPHIC_DATA][US_STATE] Scorecard Wound Center Search Dr…" at bounding box center [720, 342] width 1441 height 684
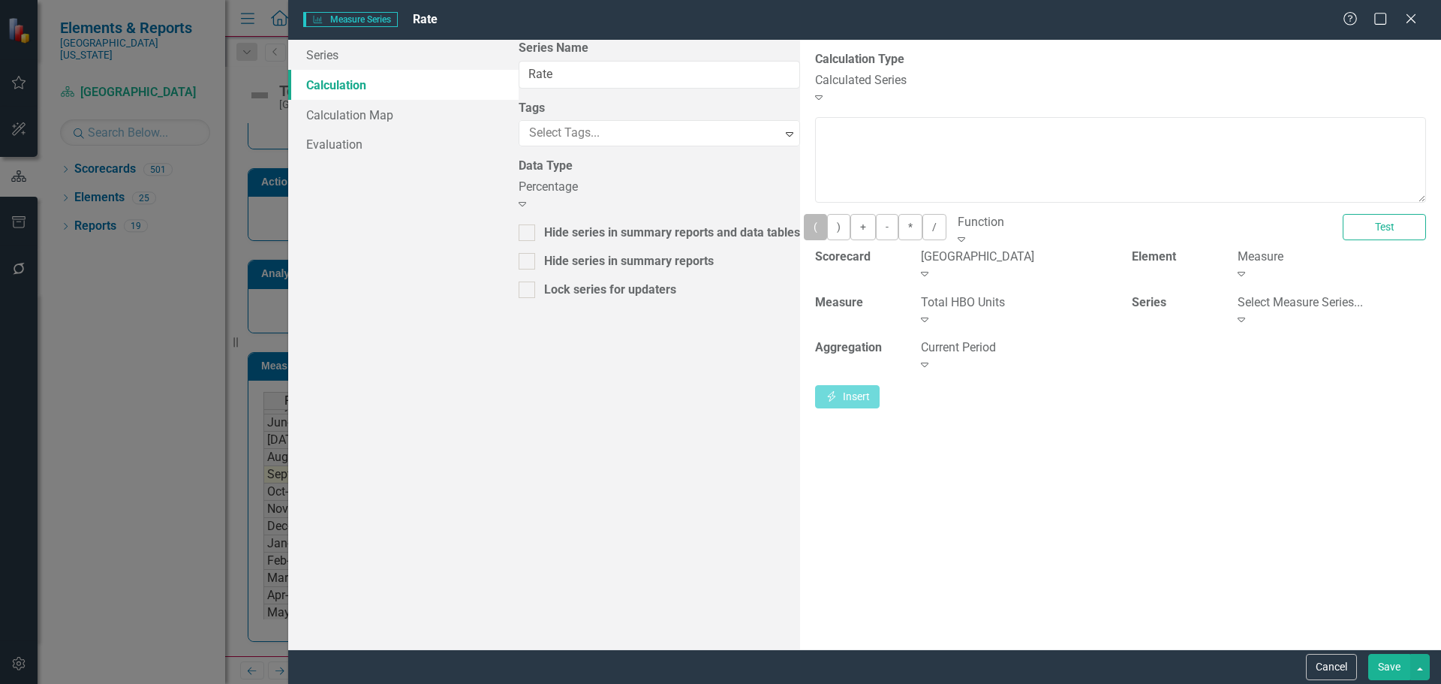
click at [804, 227] on button "(" at bounding box center [815, 227] width 23 height 26
click at [1299, 320] on div "Select Measure Series... Expand" at bounding box center [1332, 317] width 211 height 46
click at [1289, 303] on div "Select Measure Series..." at bounding box center [1332, 302] width 188 height 17
click at [1279, 683] on div "Numerator" at bounding box center [720, 692] width 1441 height 17
click at [880, 385] on button "Insert Insert" at bounding box center [847, 398] width 65 height 26
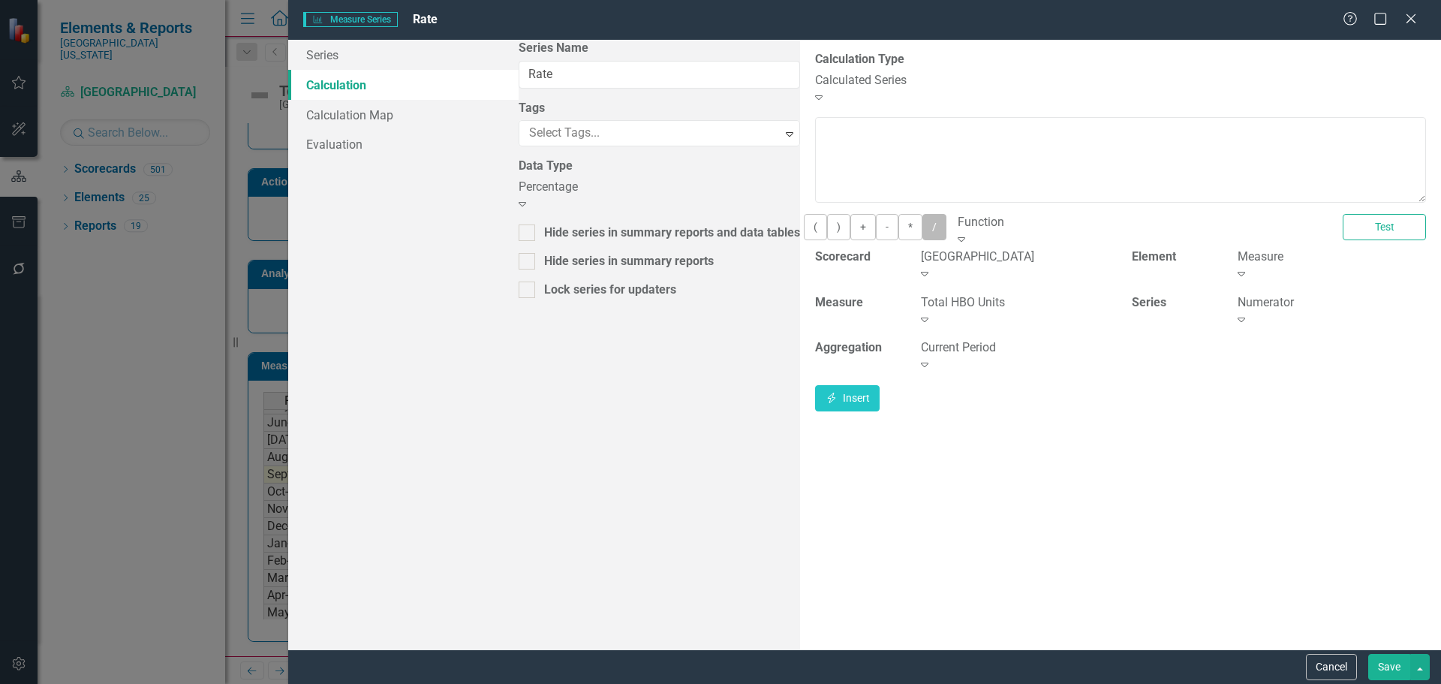
click at [923, 226] on button "/" at bounding box center [935, 227] width 24 height 26
click at [1248, 302] on div "Numerator" at bounding box center [1332, 302] width 188 height 17
click at [880, 385] on button "Insert Insert" at bounding box center [847, 398] width 65 height 26
drag, startPoint x: 577, startPoint y: 227, endPoint x: 588, endPoint y: 231, distance: 12.1
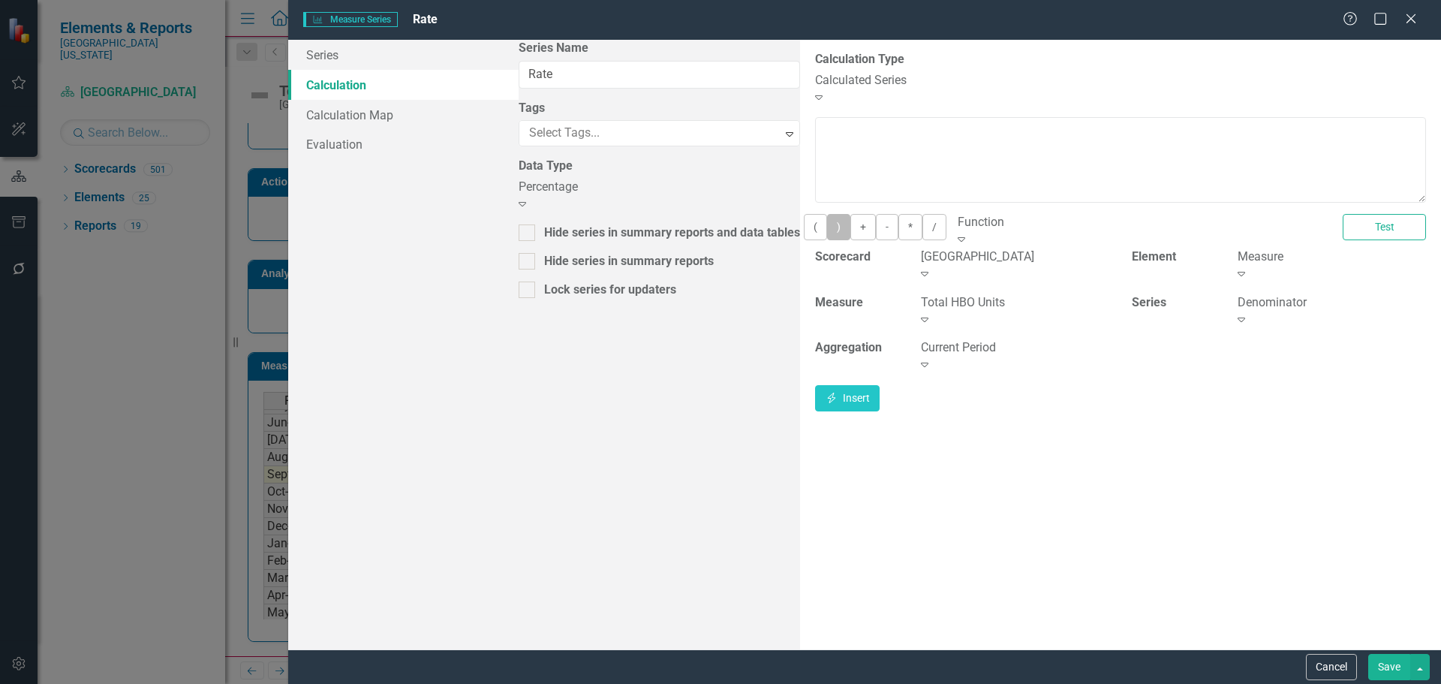
click at [827, 230] on button ")" at bounding box center [838, 227] width 23 height 26
drag, startPoint x: 663, startPoint y: 232, endPoint x: 681, endPoint y: 232, distance: 18.0
click at [899, 232] on button "*" at bounding box center [911, 227] width 24 height 26
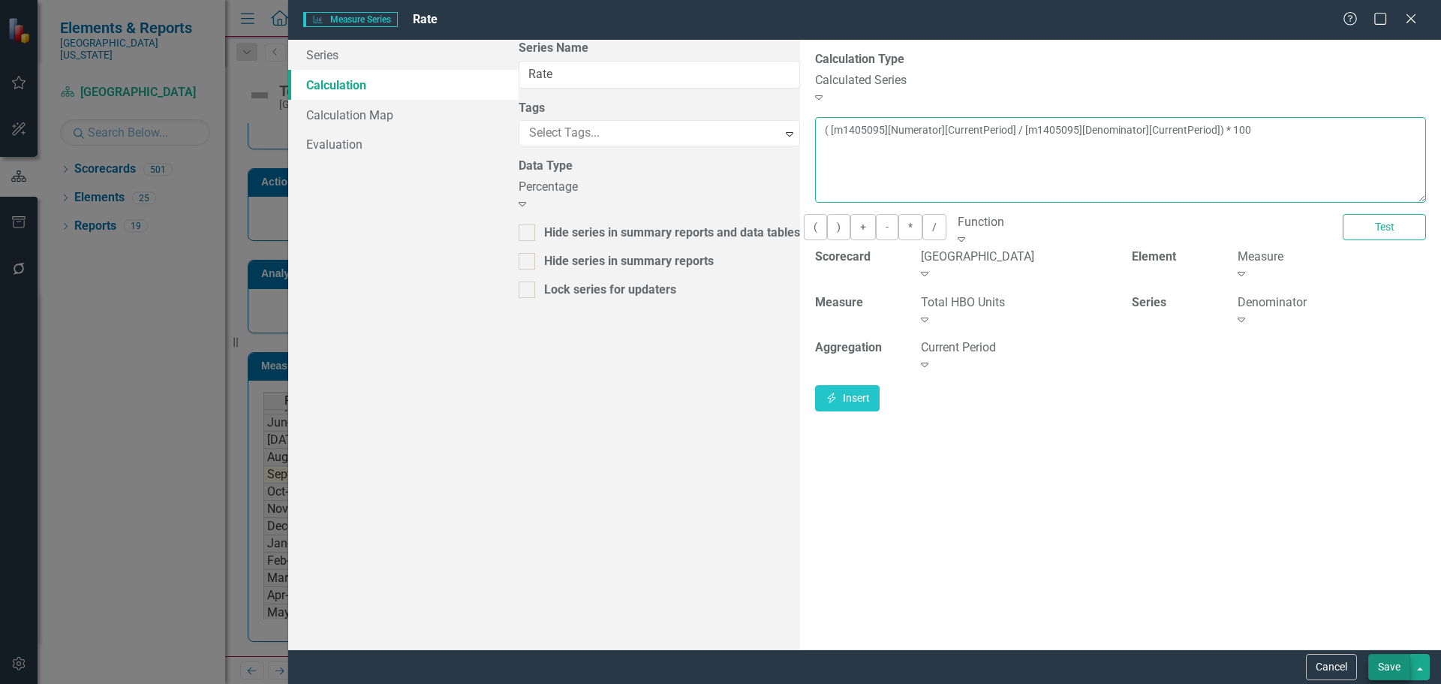
type textarea "( [m1405095][Numerator][CurrentPeriod] / [m1405095][Denominator][CurrentPeriod]…"
click at [1383, 676] on button "Save" at bounding box center [1390, 667] width 42 height 26
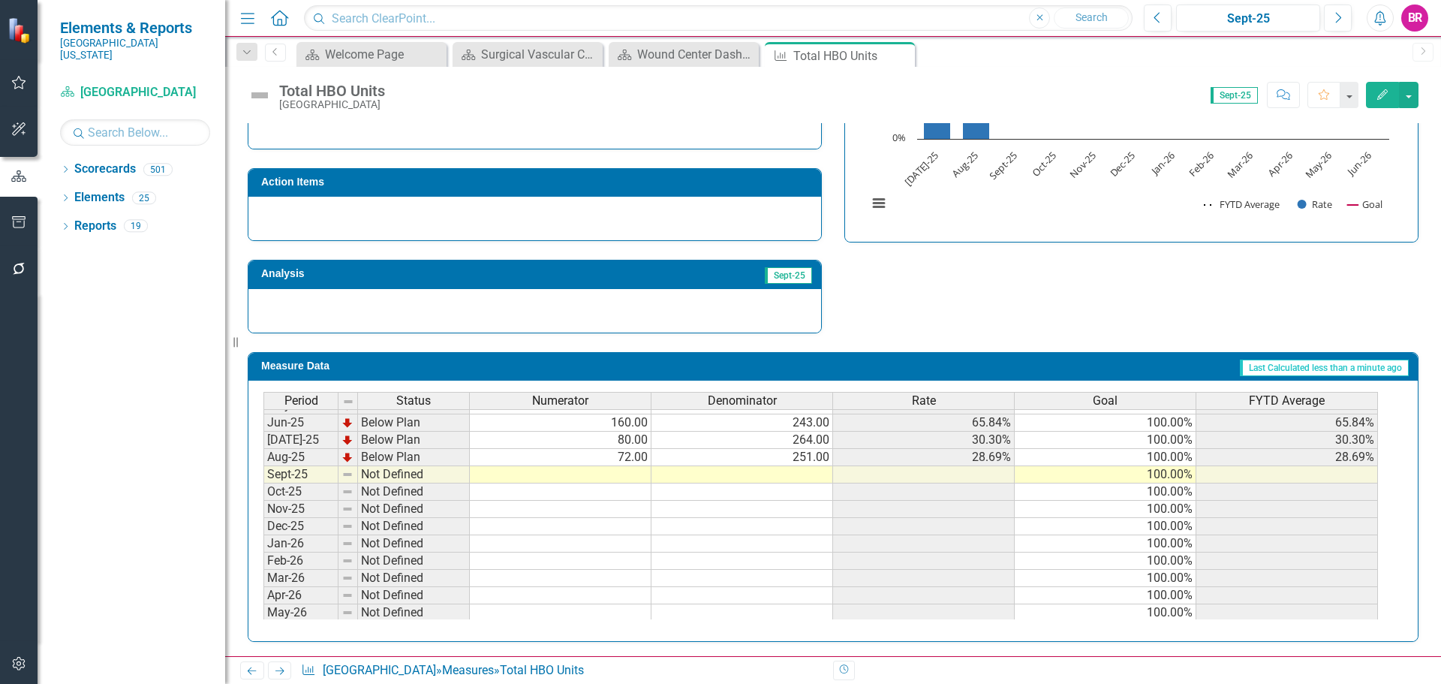
scroll to position [213, 0]
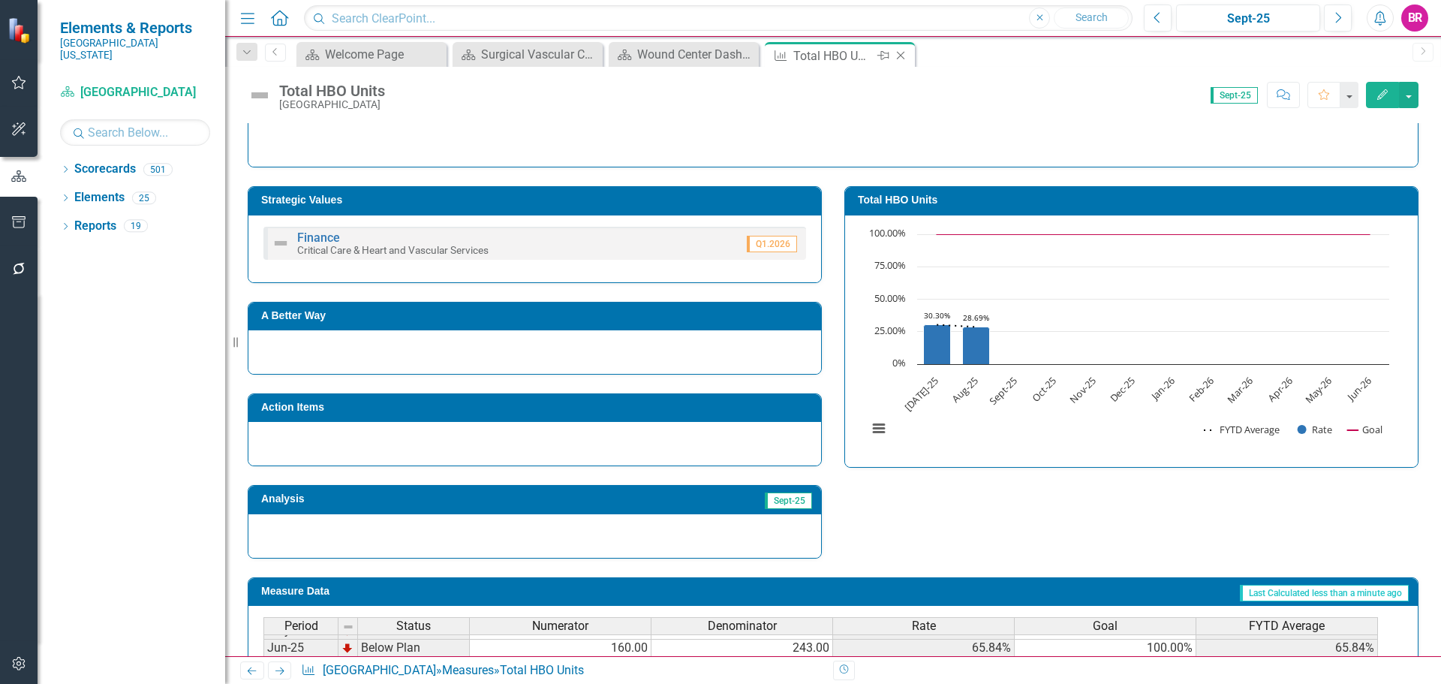
click at [903, 56] on icon "Close" at bounding box center [900, 56] width 15 height 12
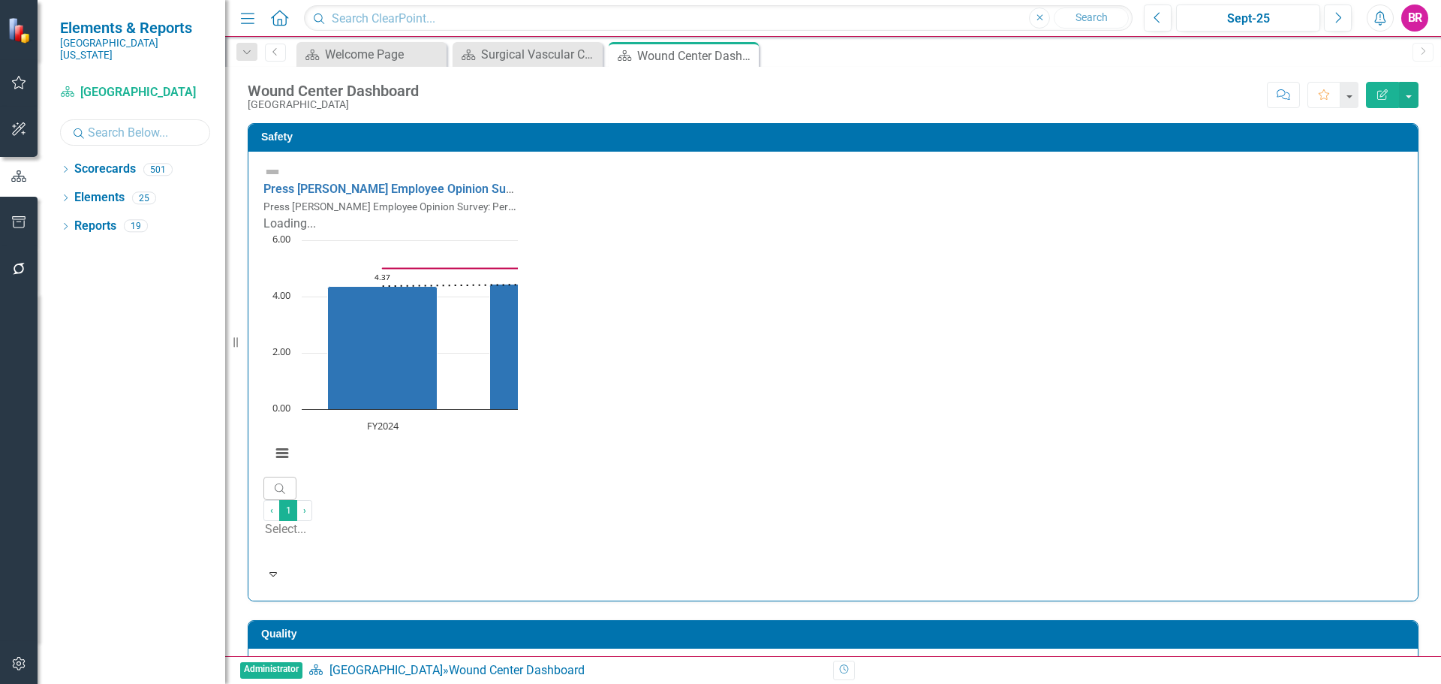
click at [101, 130] on input "text" at bounding box center [135, 132] width 150 height 26
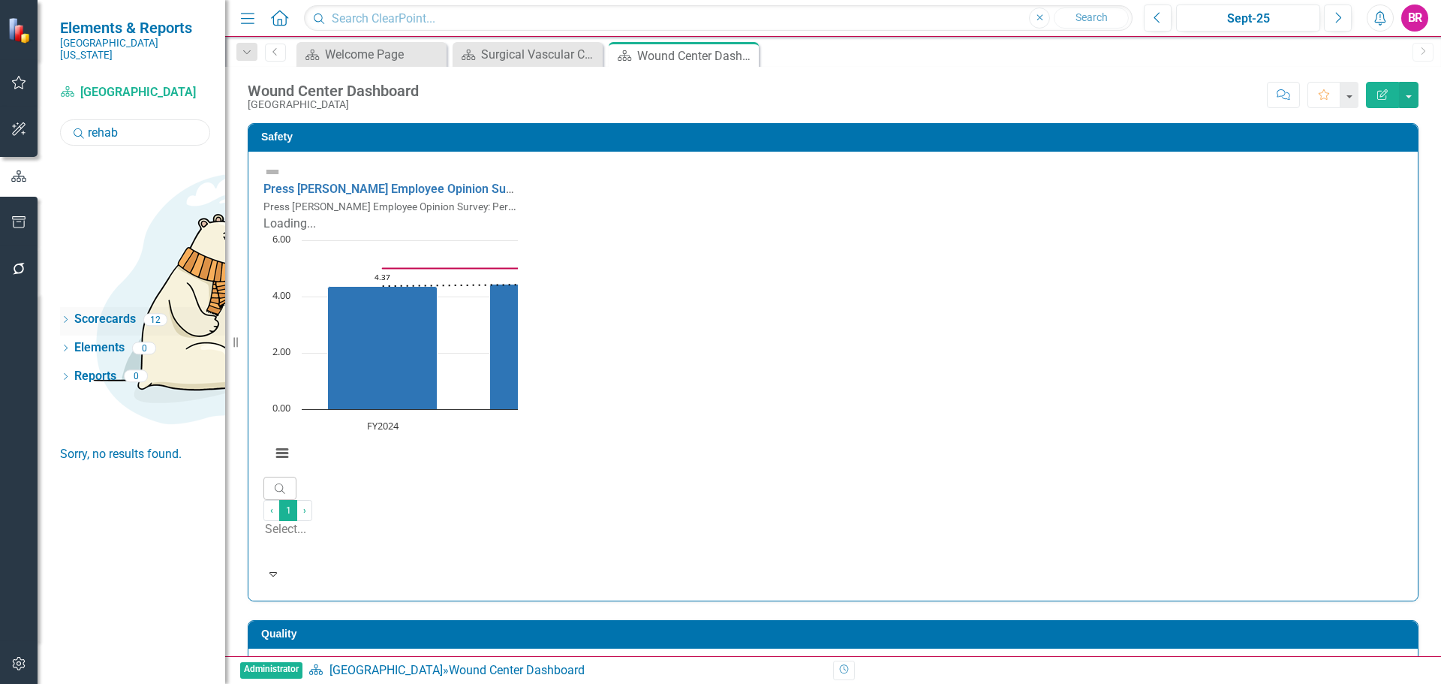
type input "rehab"
click at [64, 317] on icon "Dropdown" at bounding box center [65, 321] width 11 height 8
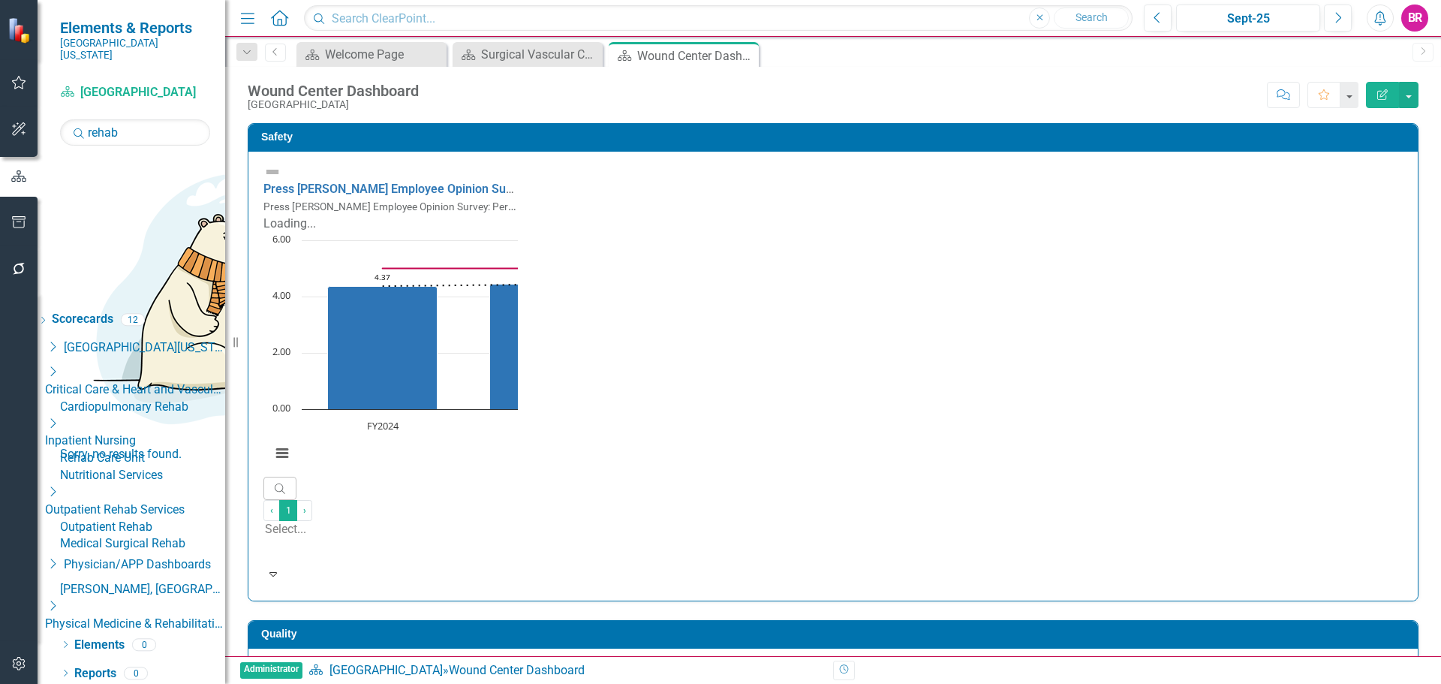
click at [173, 450] on link "Rehab Care Unit" at bounding box center [142, 458] width 165 height 17
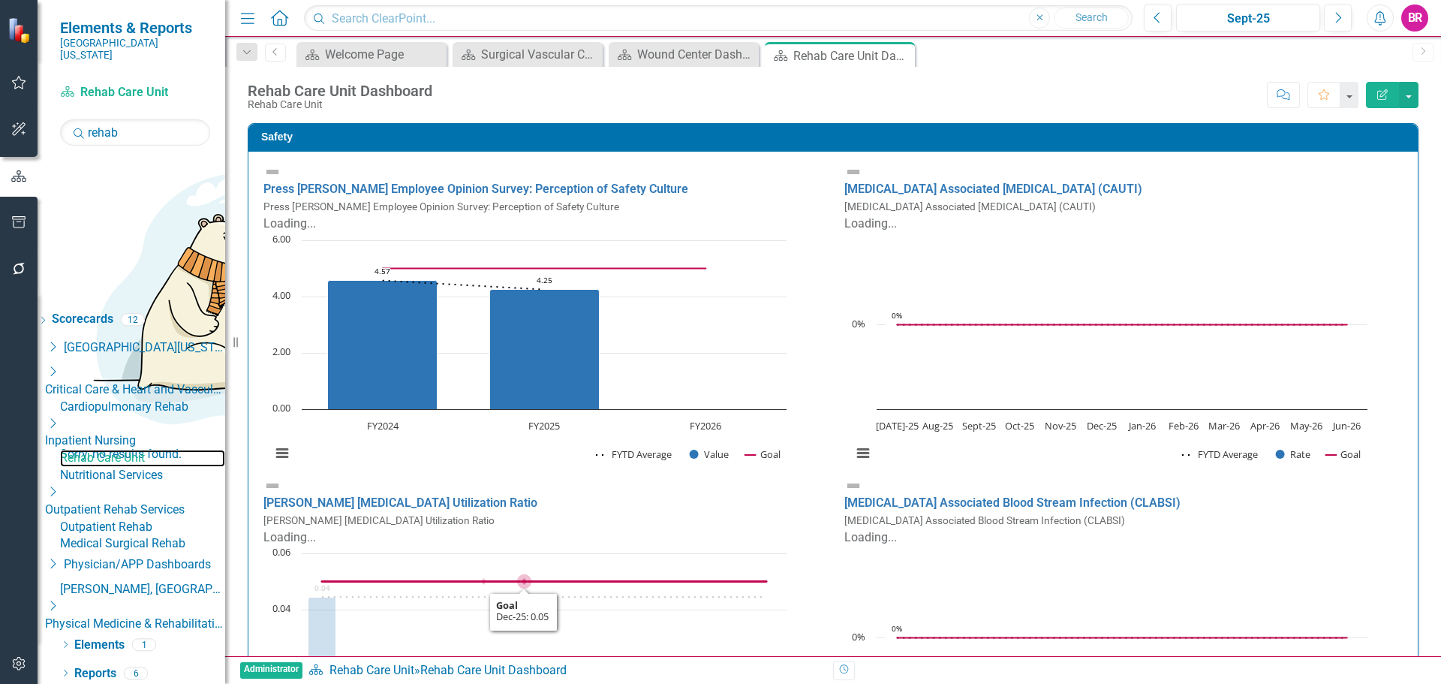
scroll to position [1, 0]
click at [96, 665] on link "Reports" at bounding box center [95, 673] width 42 height 17
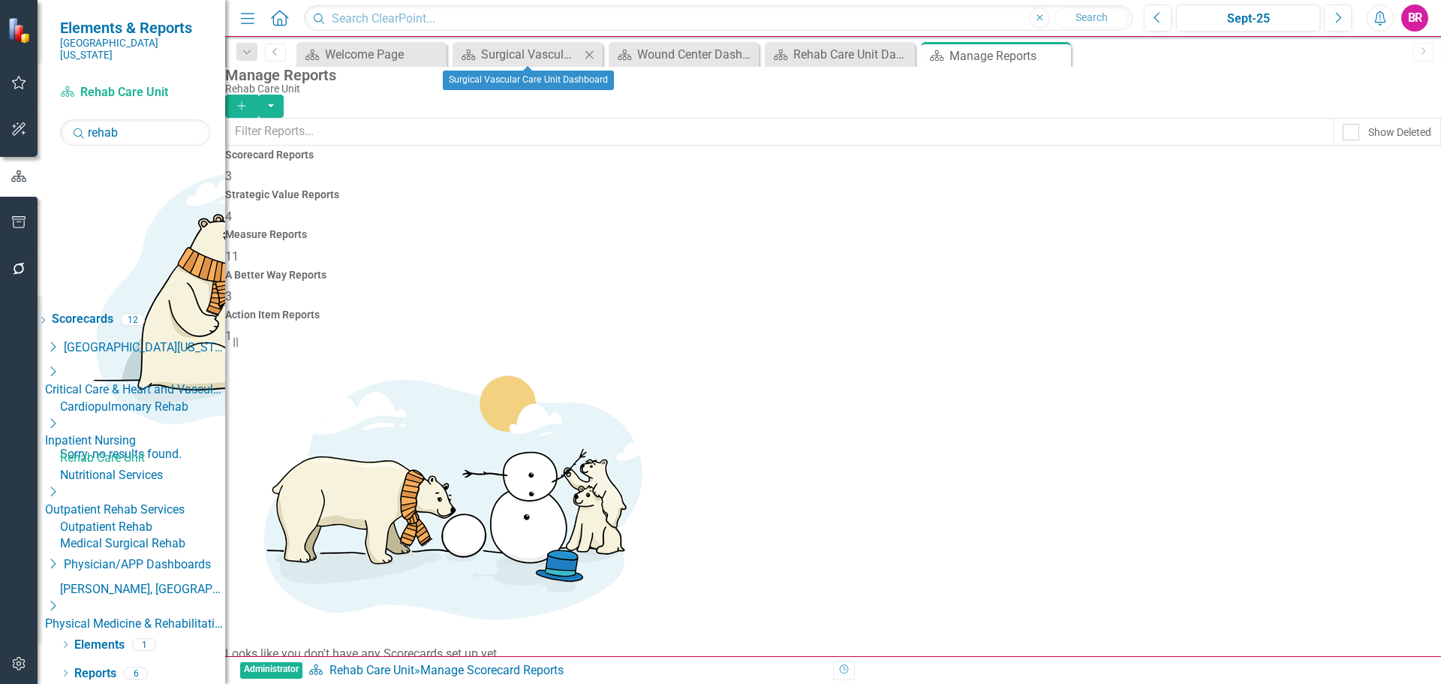
click at [590, 57] on icon "Close" at bounding box center [589, 55] width 15 height 12
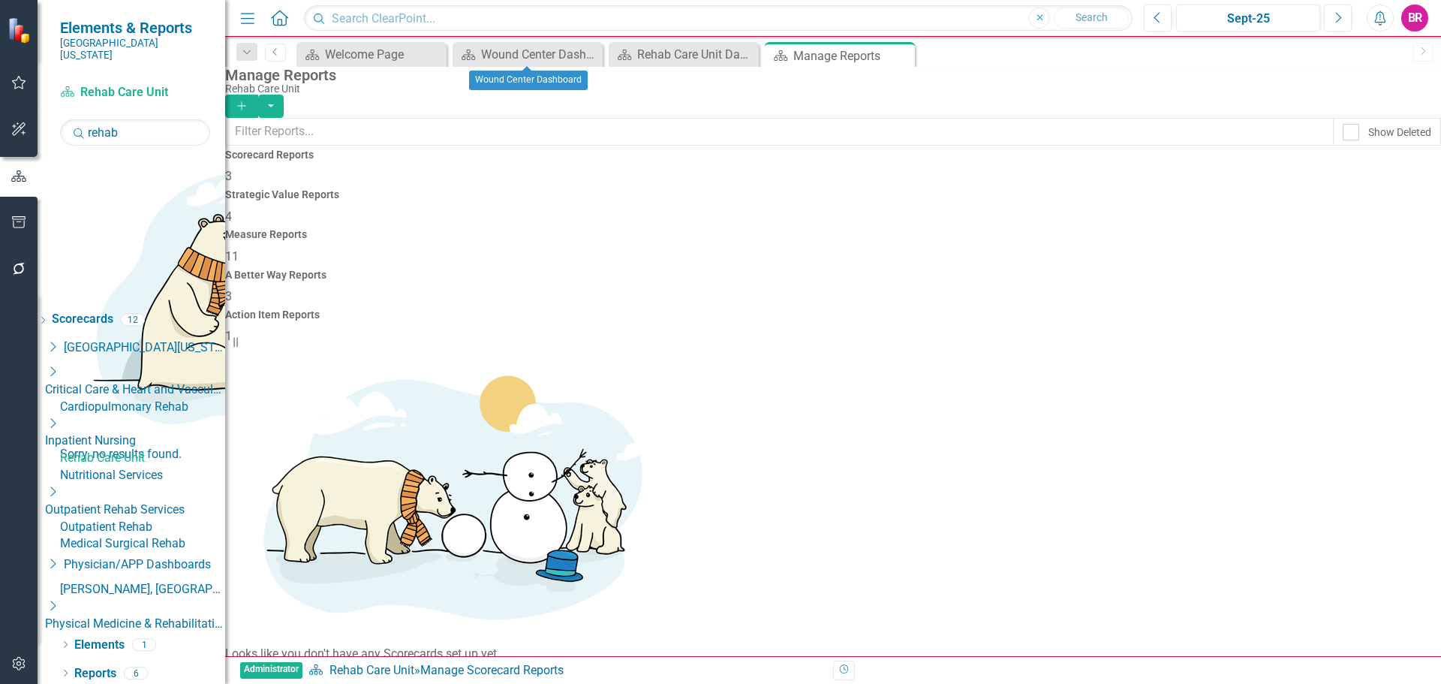
click at [0, 0] on icon "Close" at bounding box center [0, 0] width 0 height 0
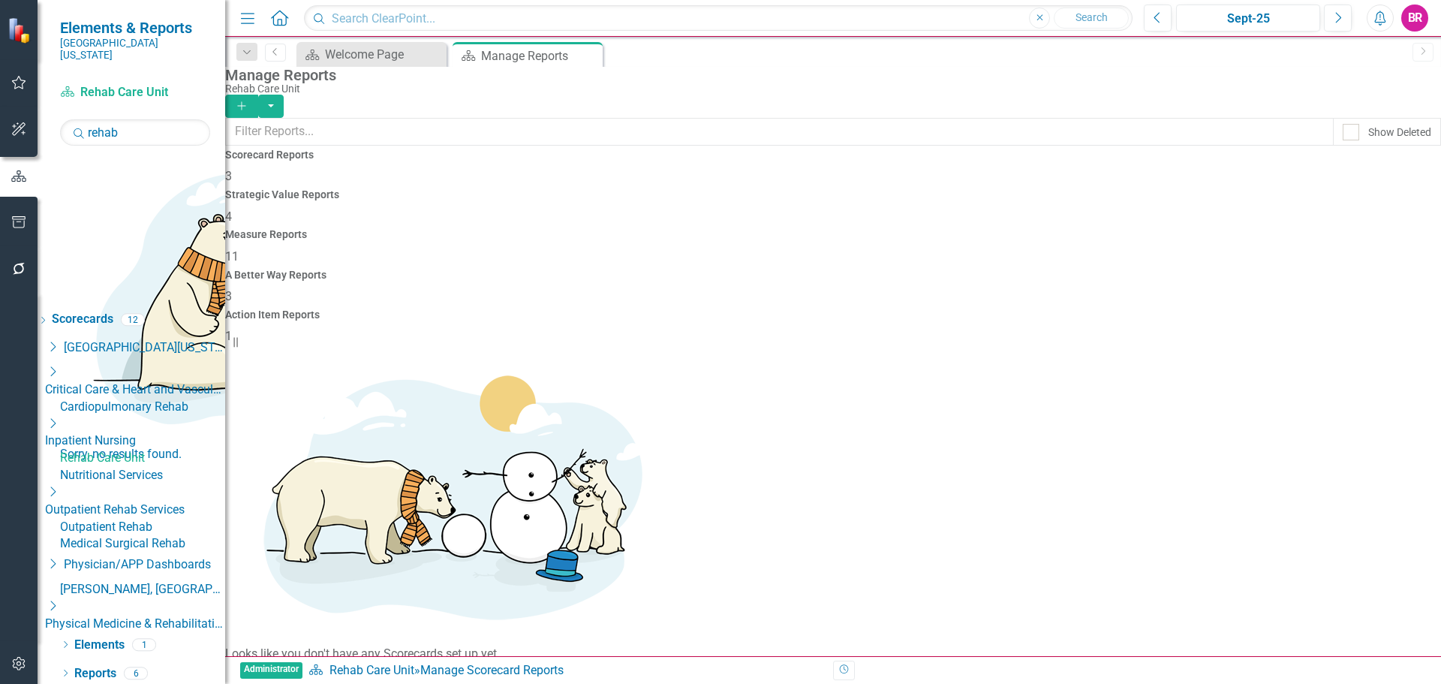
click at [239, 249] on span "11" at bounding box center [232, 256] width 14 height 14
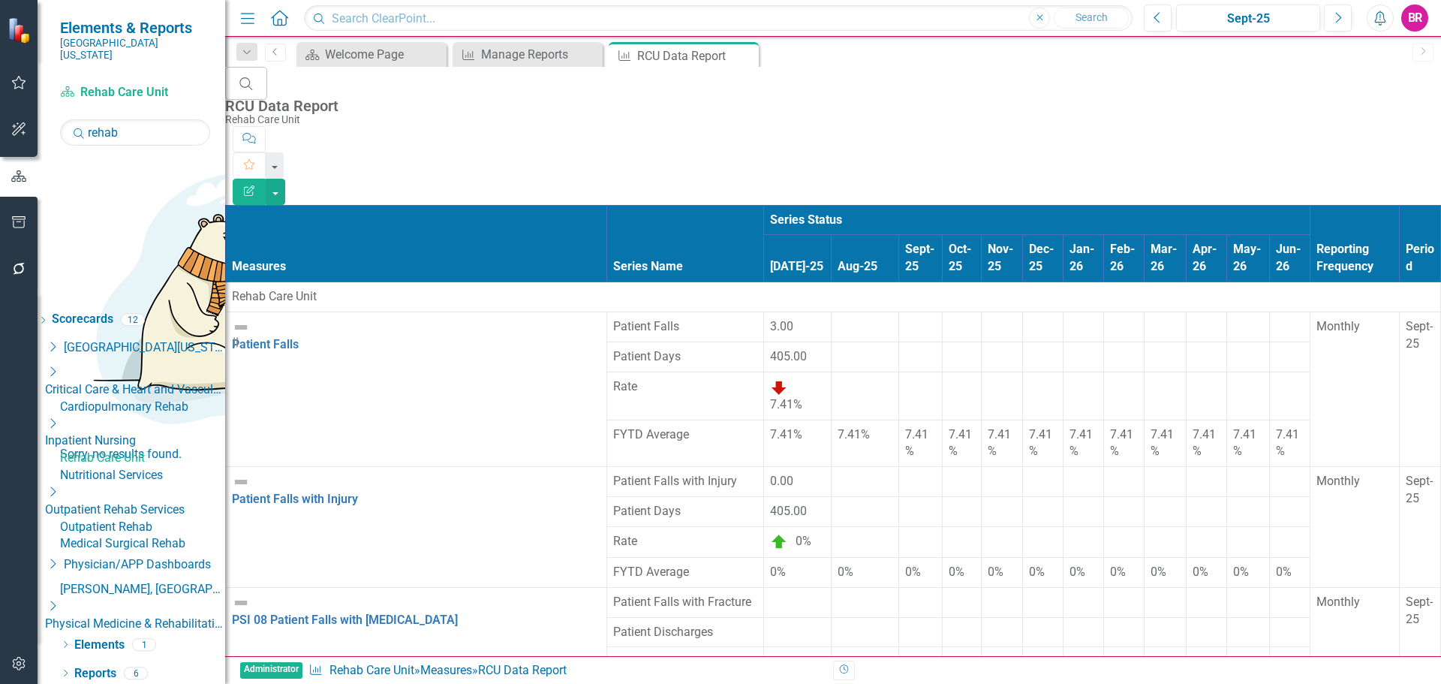
scroll to position [375, 0]
click at [747, 55] on icon "Close" at bounding box center [744, 56] width 15 height 12
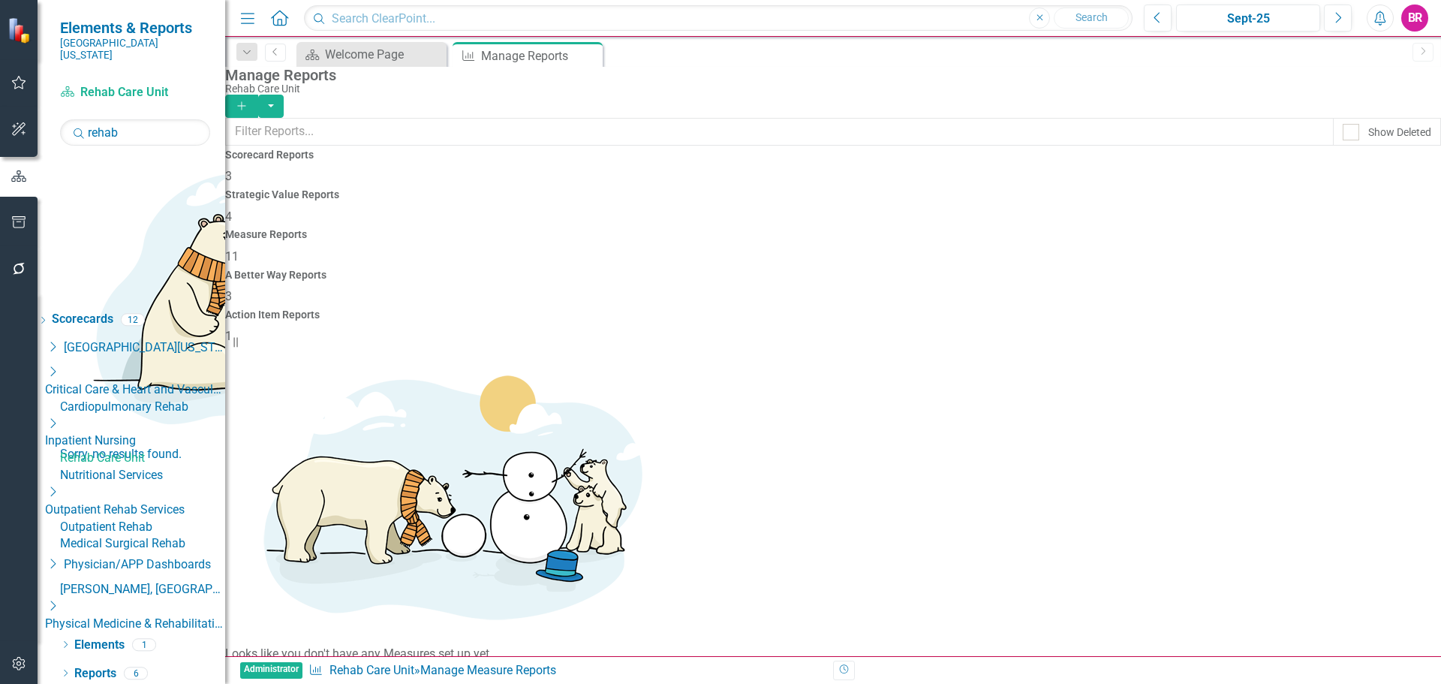
click at [158, 450] on link "Rehab Care Unit" at bounding box center [142, 458] width 165 height 17
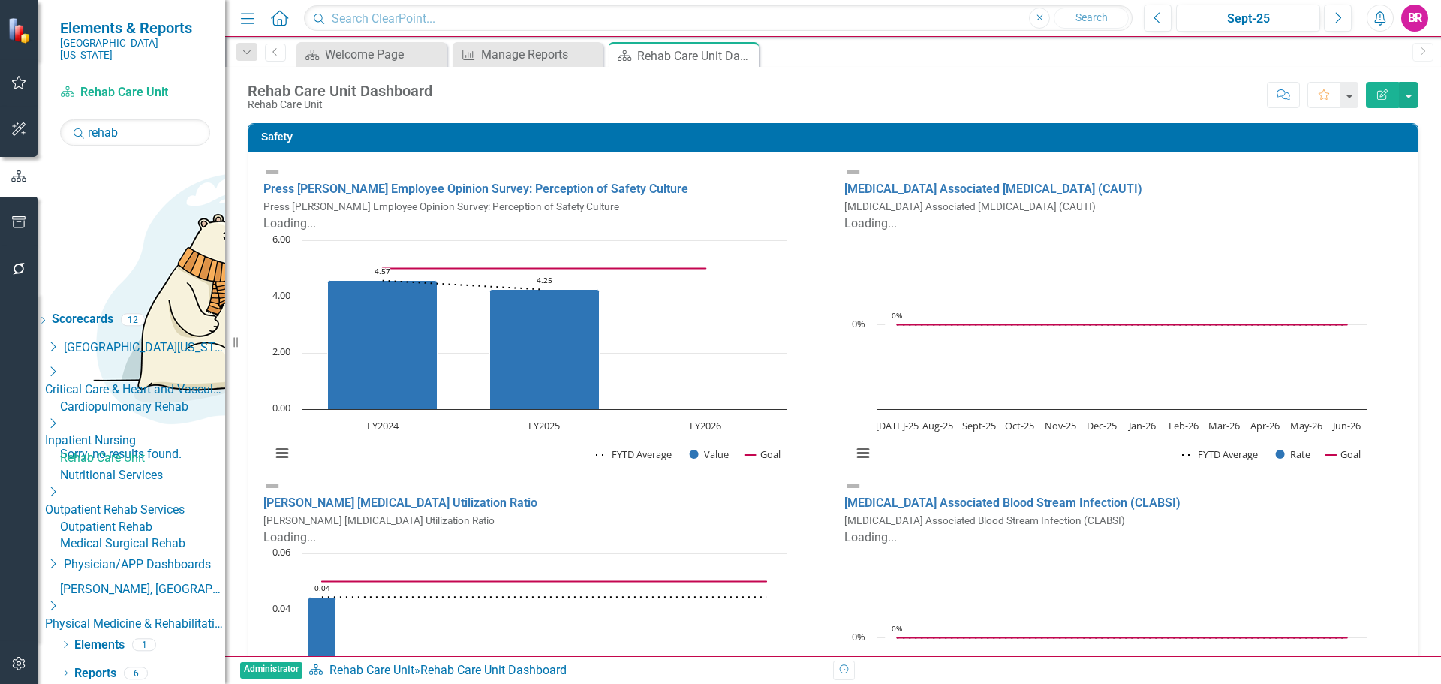
scroll to position [1, 0]
click at [821, 357] on div "Press Ganey Employee Opinion Survey: Perception of Safety Culture Press Ganey E…" at bounding box center [542, 320] width 581 height 314
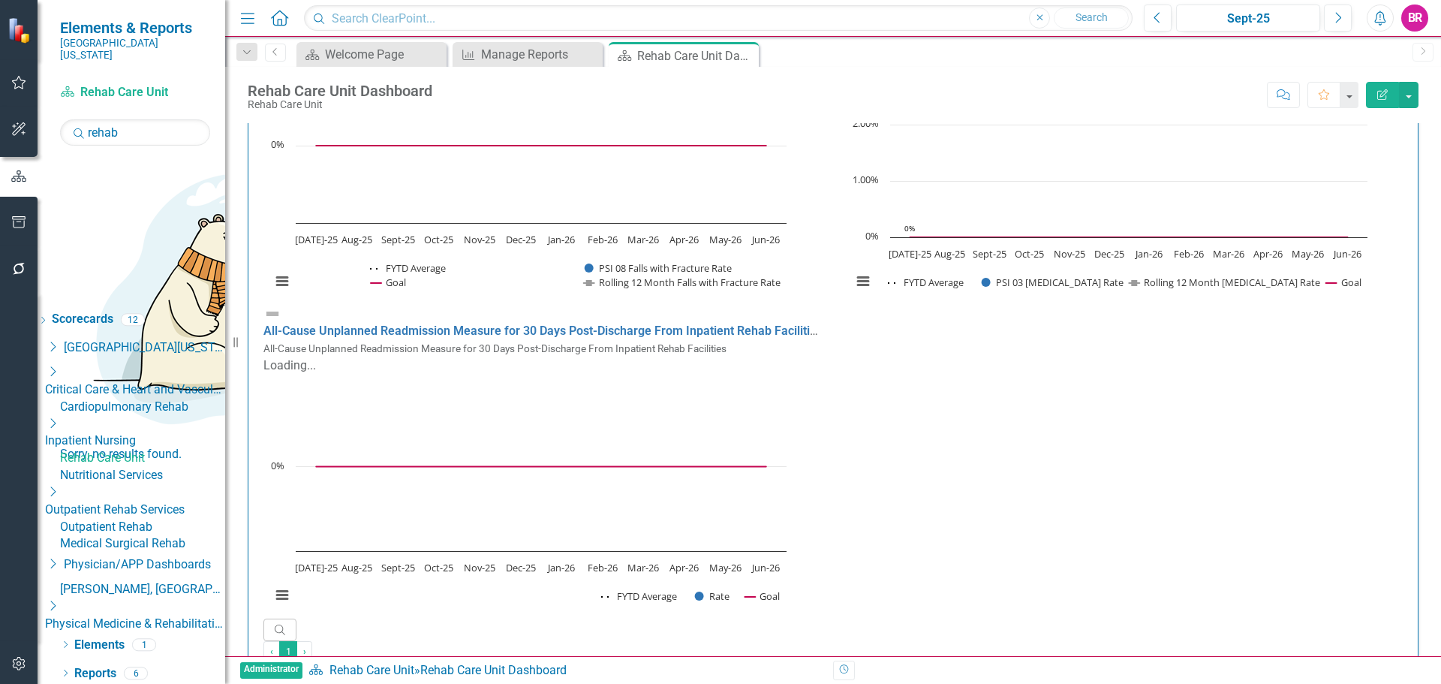
scroll to position [1426, 0]
click at [754, 337] on link "All-Cause Unplanned Readmission Measure for 30 Days Post-Discharge From Inpatie…" at bounding box center [543, 330] width 559 height 14
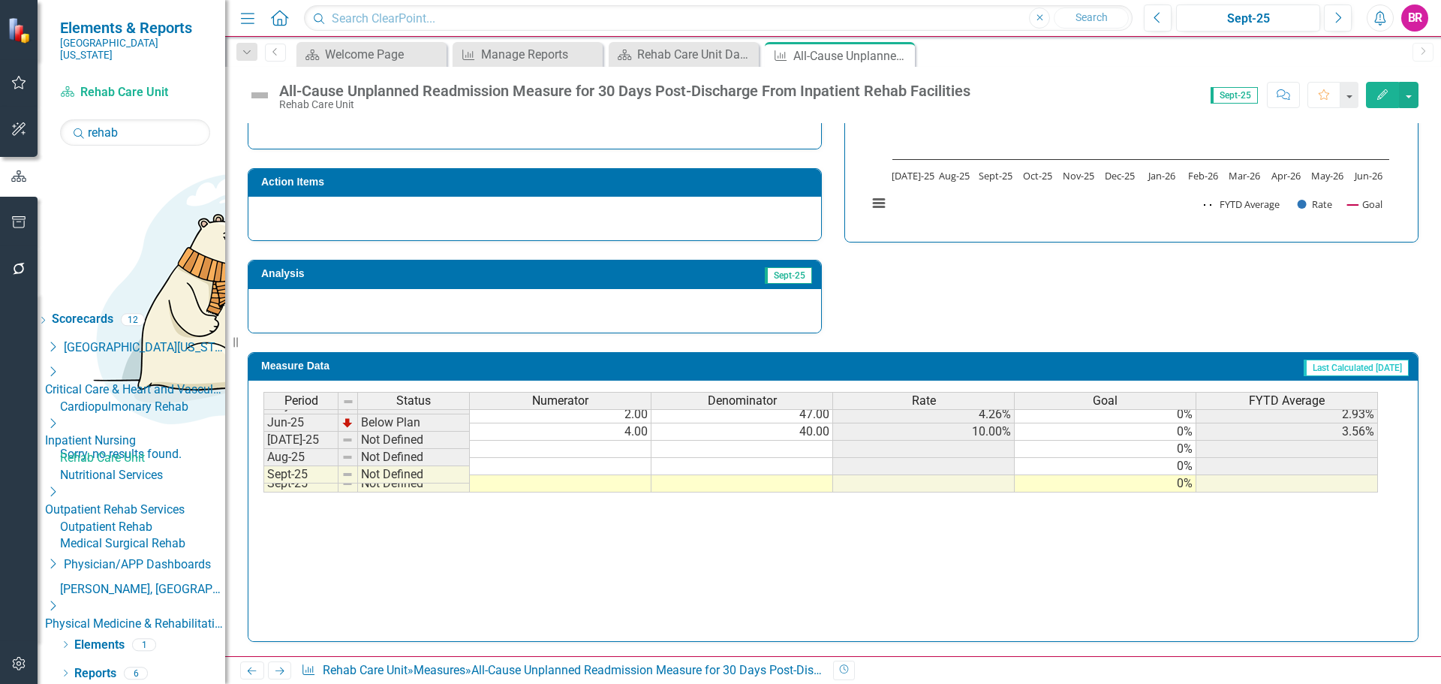
scroll to position [601, 0]
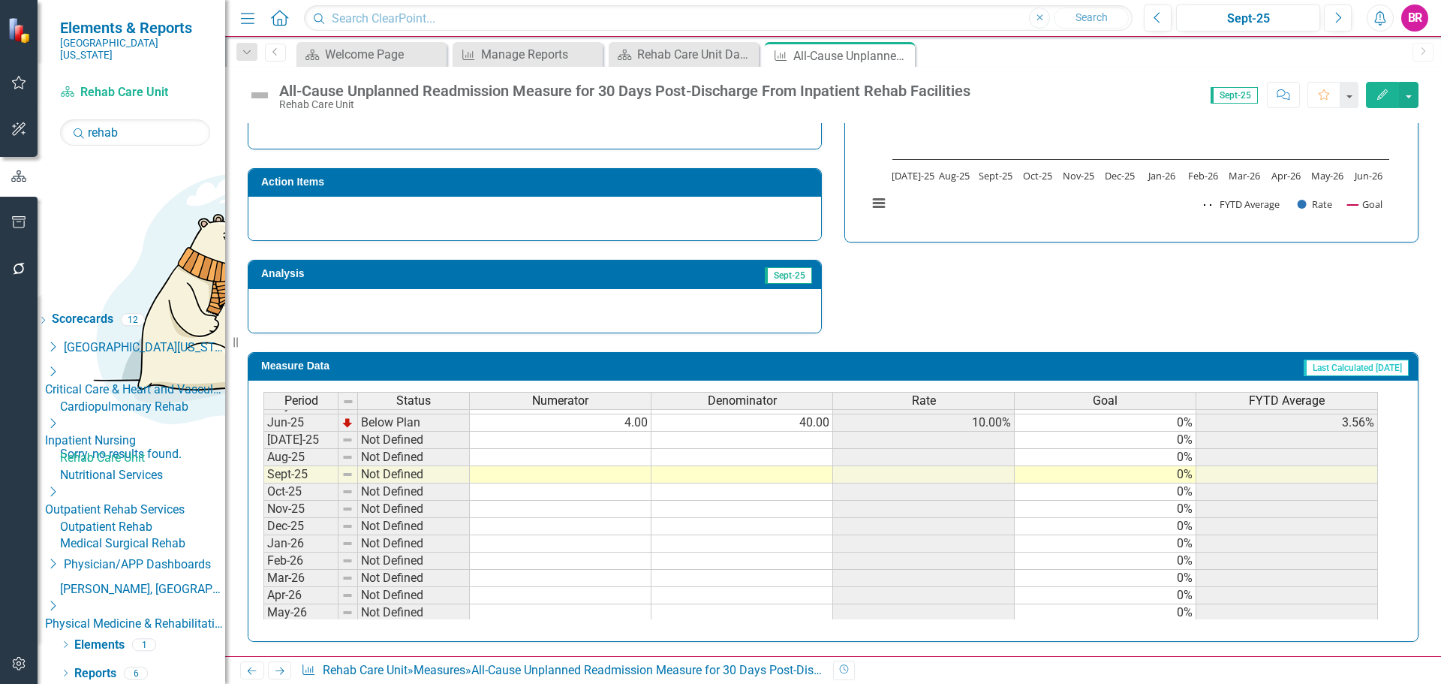
click at [630, 442] on tbody "Dec-23 On Target 0.00 38.00 0% 0% 1.59% Jan-24 On Target 0.00 29.00 0% 0% 1.43%…" at bounding box center [821, 371] width 1115 height 536
type textarea "4"
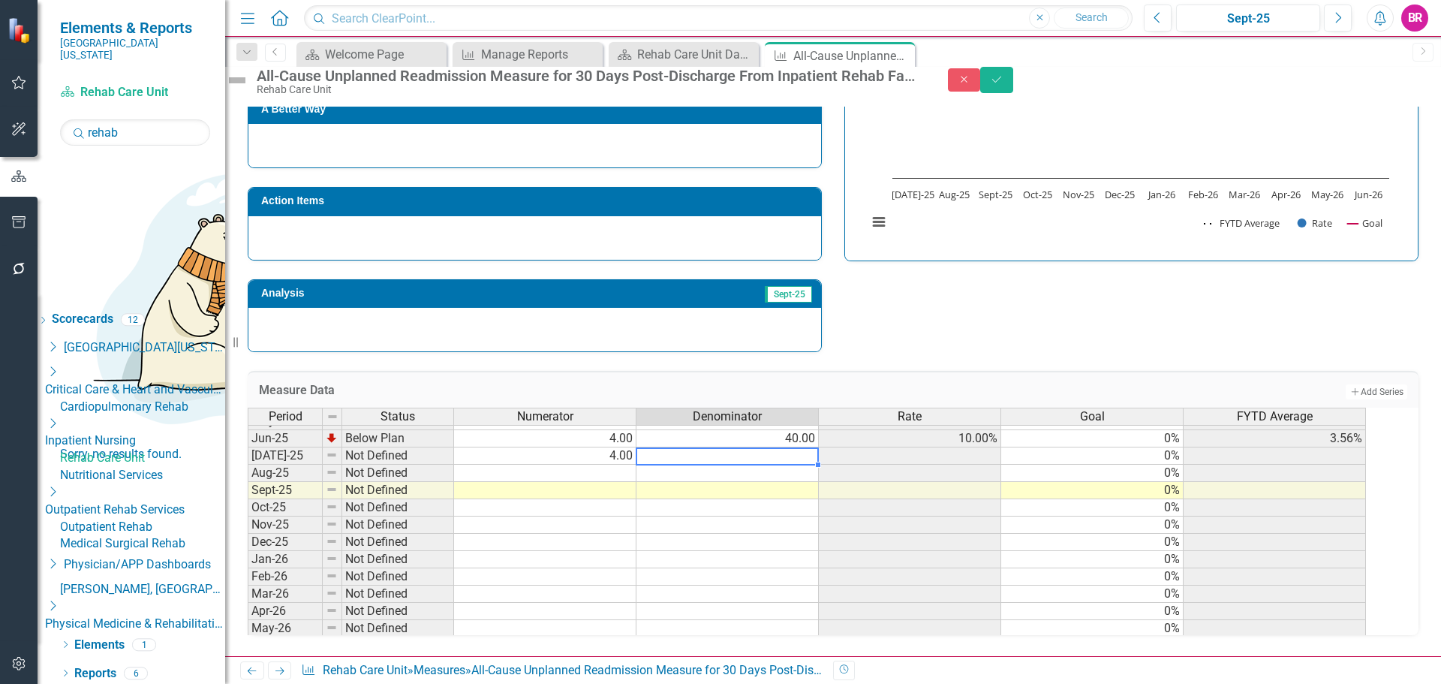
type textarea "40"
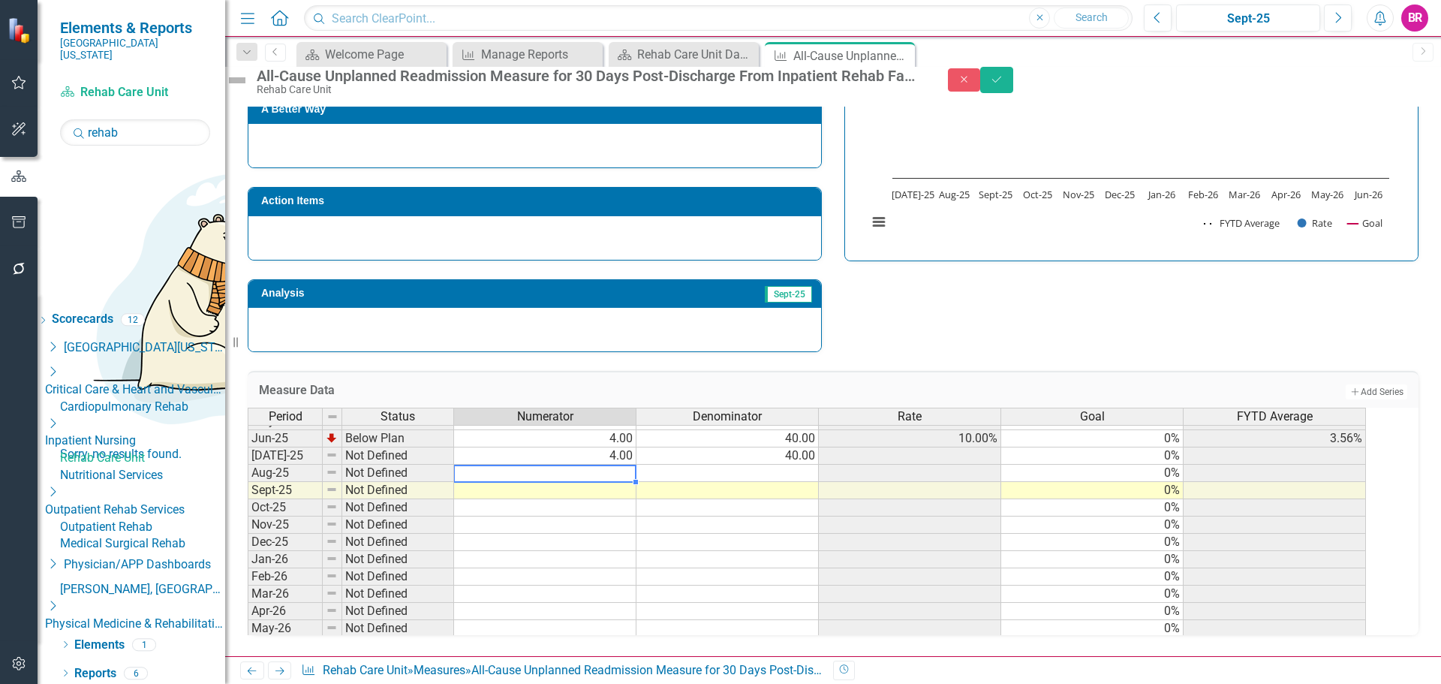
type textarea "1"
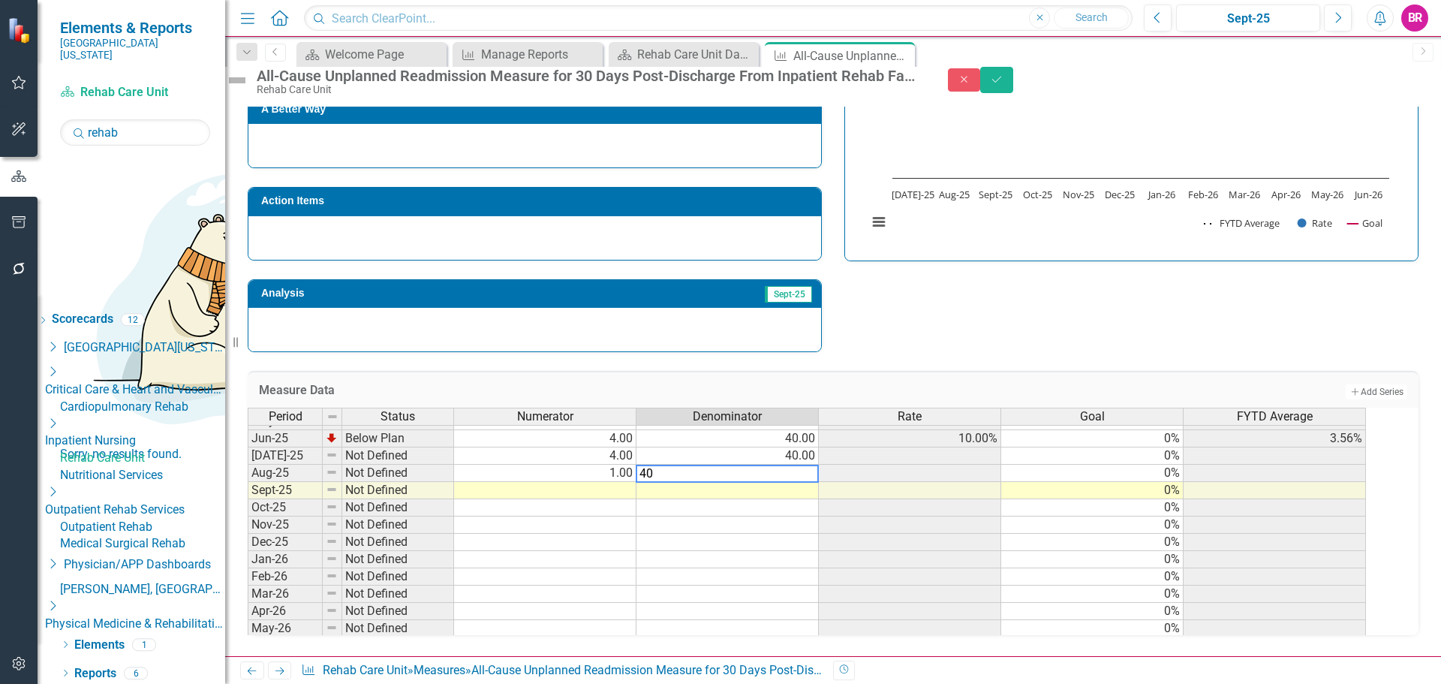
type textarea "40"
click at [1006, 279] on div "Strategic Values Safety Inpatient Nursing Q1.2026 A Better Way Action Items Ana…" at bounding box center [833, 157] width 1194 height 391
click at [1014, 77] on button "Save" at bounding box center [996, 80] width 33 height 26
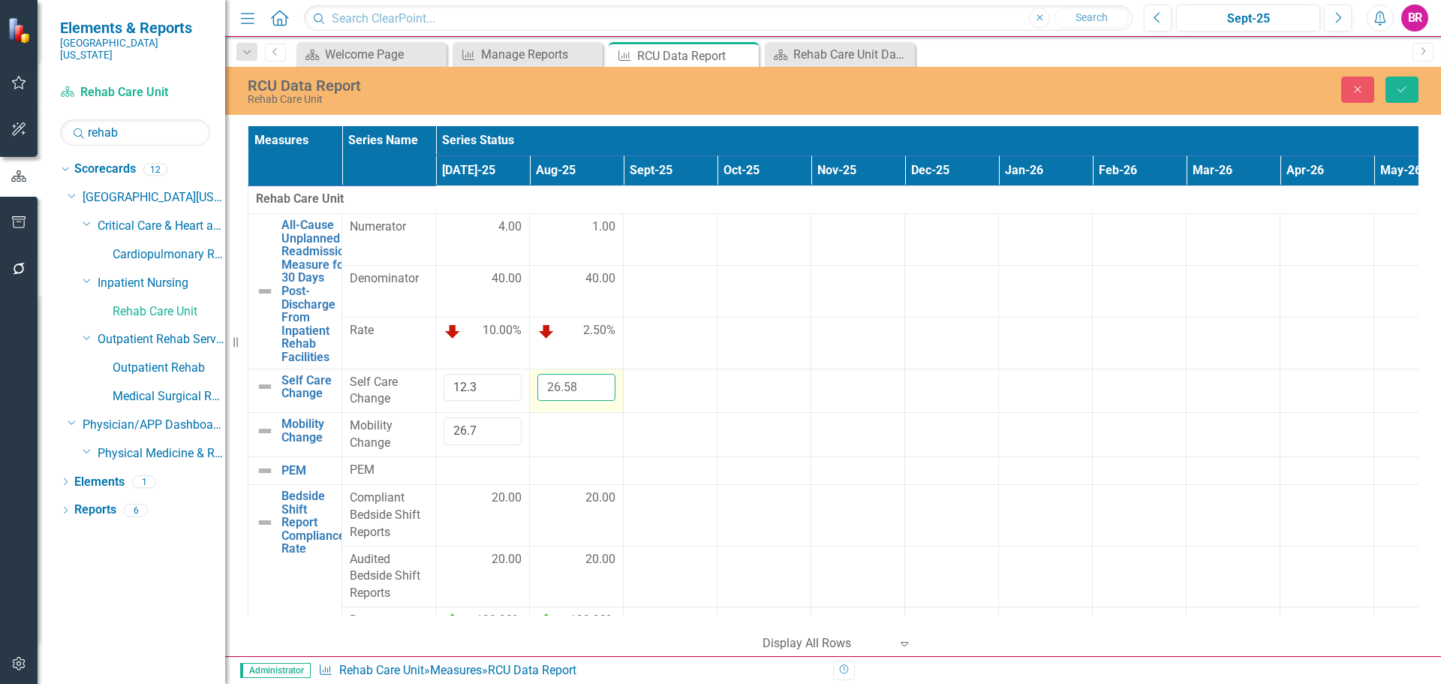
click at [581, 386] on input "26.58" at bounding box center [577, 388] width 78 height 28
type input "11.63"
click at [580, 423] on div at bounding box center [577, 426] width 78 height 18
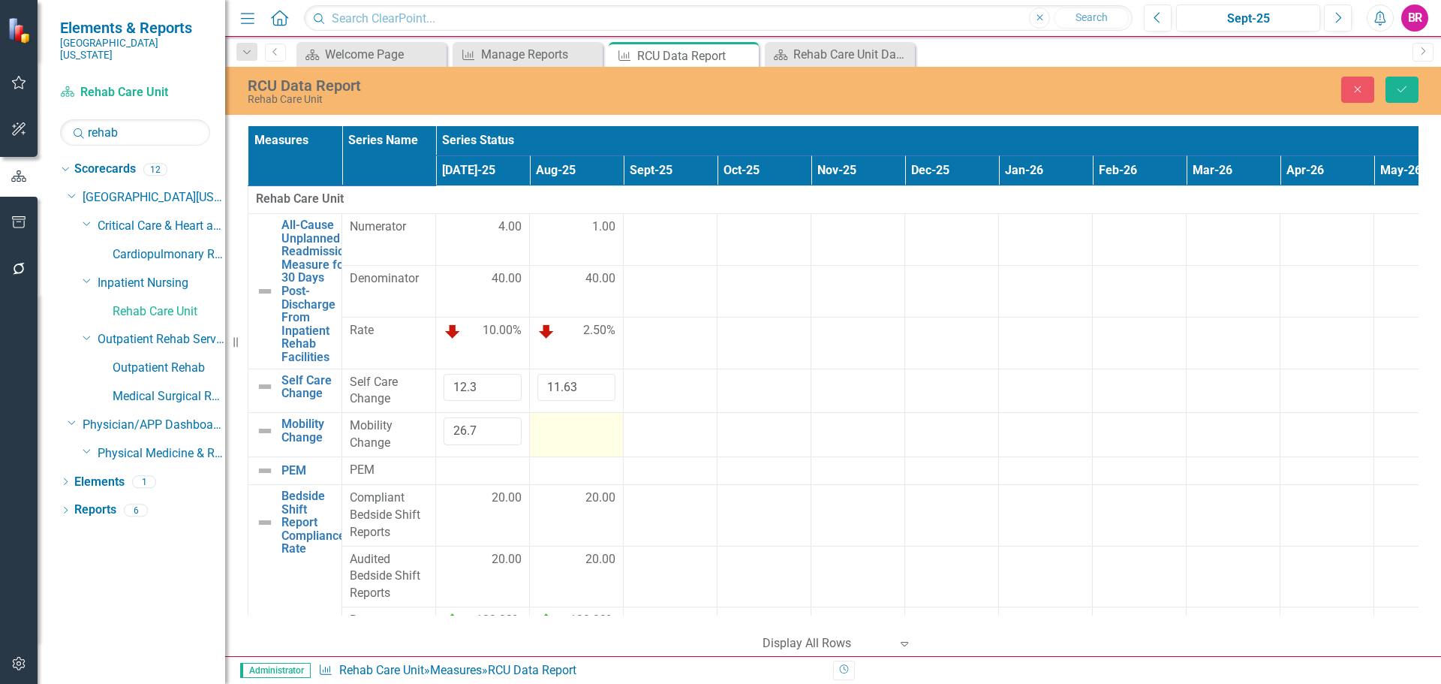
click at [582, 423] on div at bounding box center [577, 426] width 78 height 18
click at [582, 426] on input "number" at bounding box center [577, 431] width 78 height 28
type input "26.58"
click at [498, 477] on div at bounding box center [483, 471] width 78 height 18
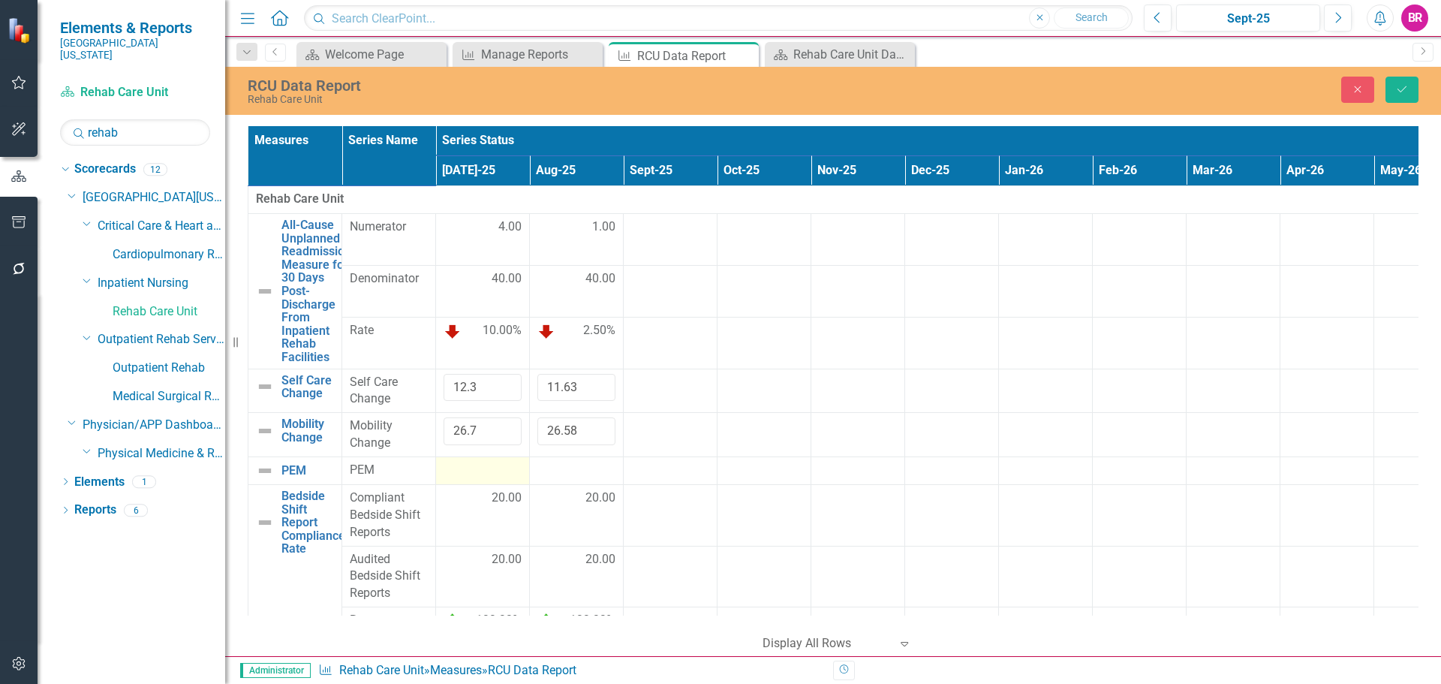
click at [498, 477] on div at bounding box center [483, 471] width 78 height 18
click at [498, 477] on input "number" at bounding box center [483, 476] width 78 height 28
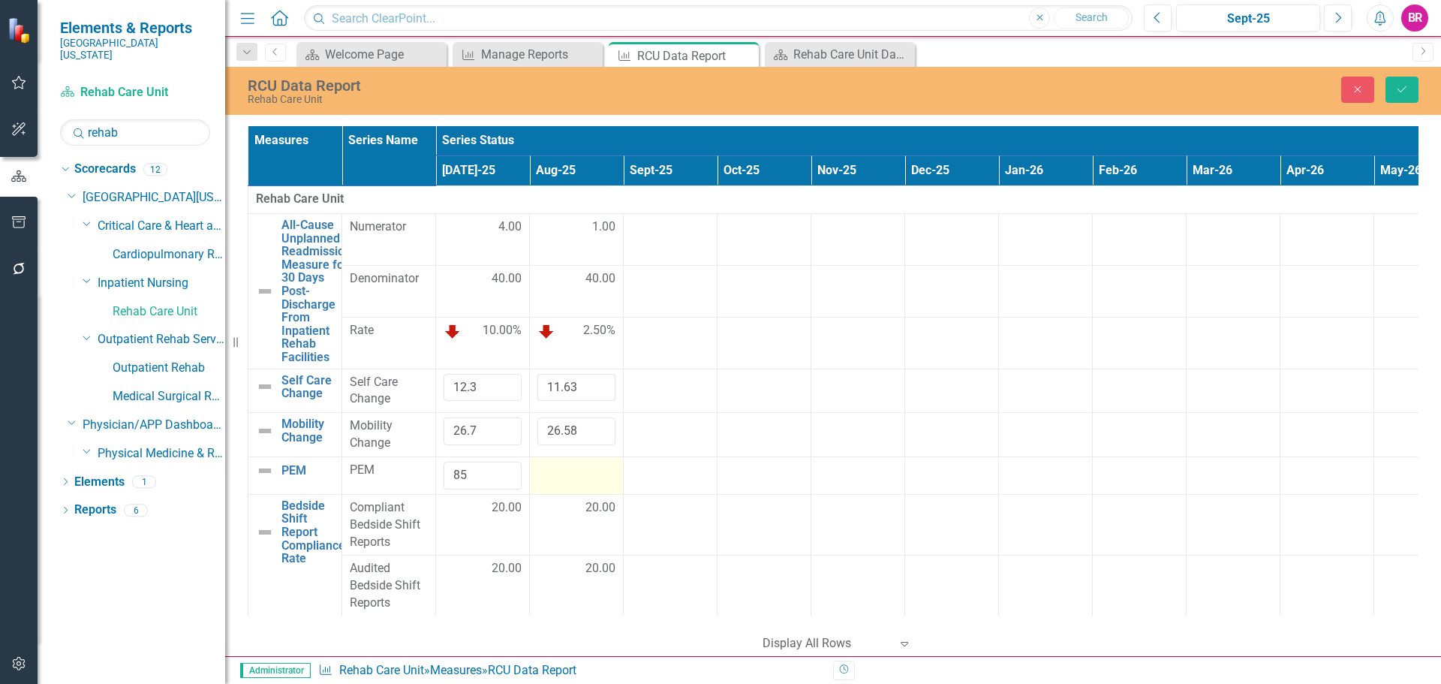
type input "85"
click at [579, 474] on div at bounding box center [577, 471] width 78 height 18
click at [579, 474] on input "number" at bounding box center [577, 476] width 78 height 28
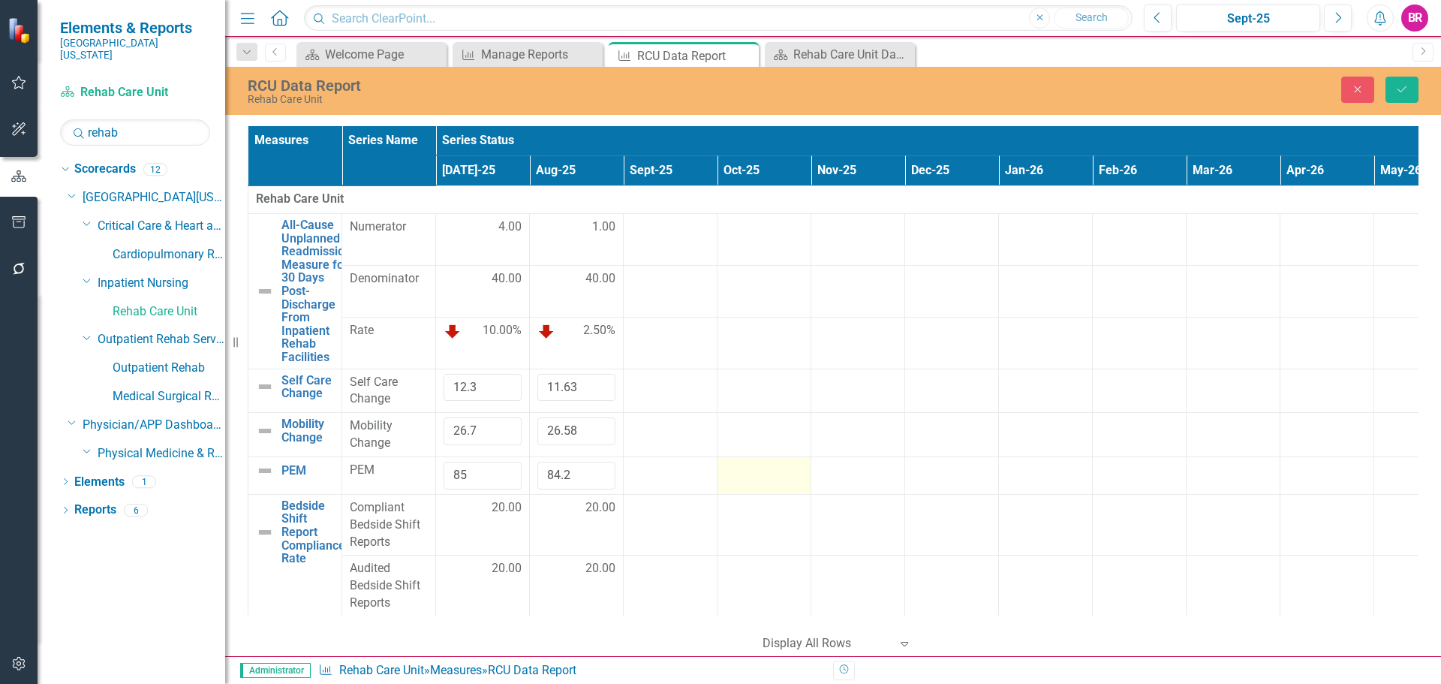
type input "84.2"
click at [779, 478] on div at bounding box center [764, 471] width 78 height 18
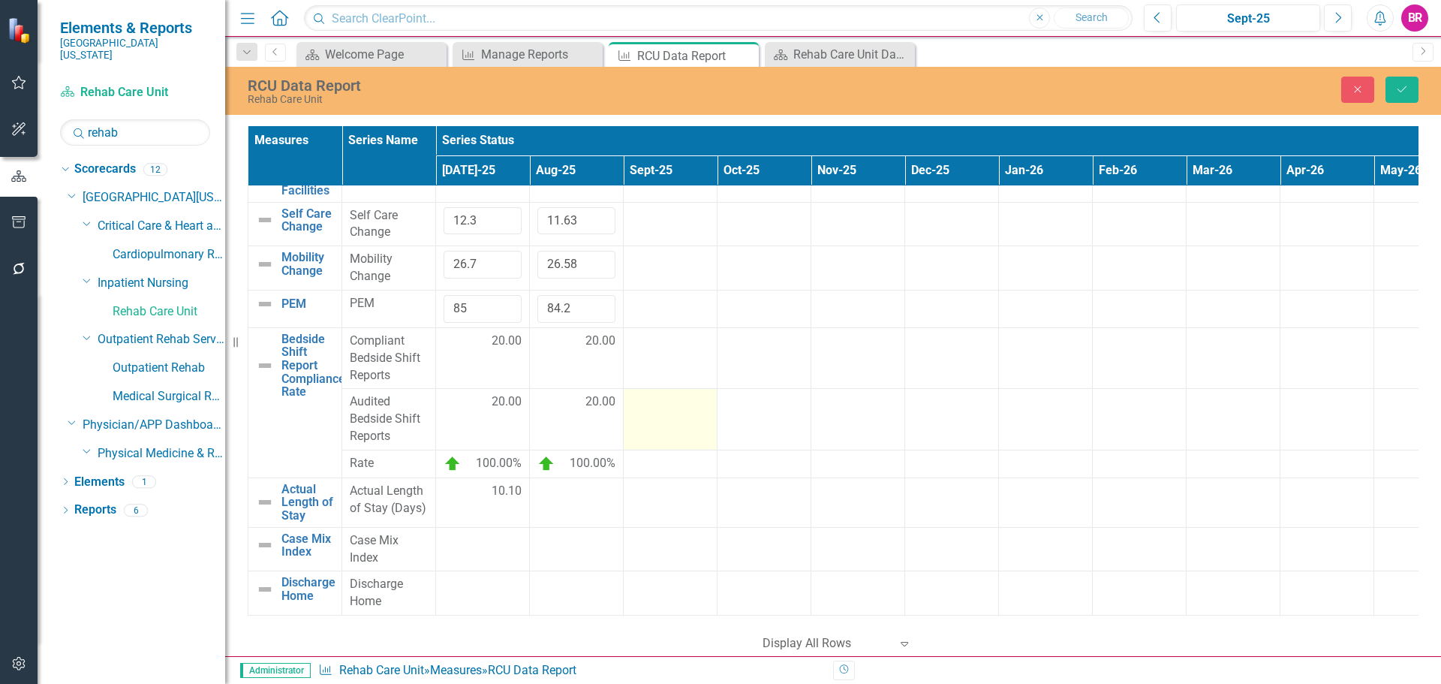
scroll to position [178, 0]
click at [592, 486] on div at bounding box center [577, 492] width 78 height 18
click at [592, 486] on input "number" at bounding box center [577, 497] width 78 height 28
type input "9.56"
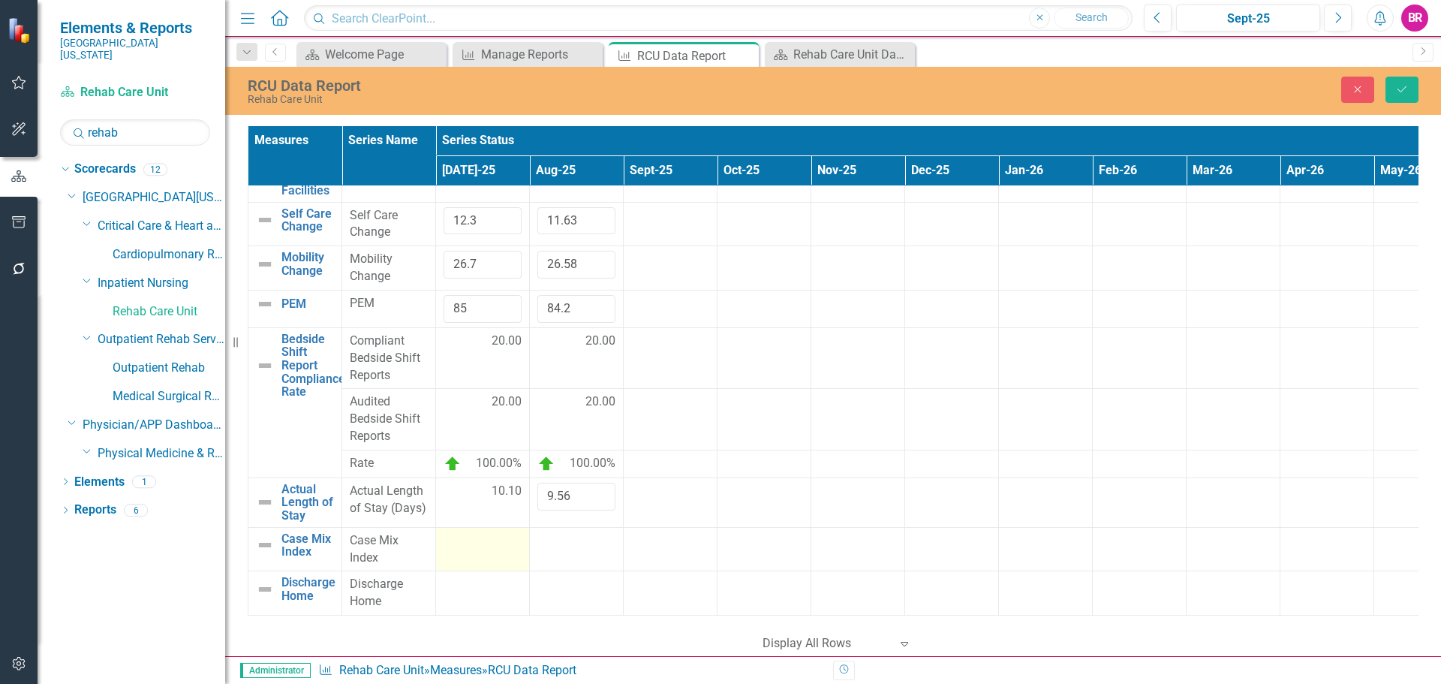
click at [480, 532] on div at bounding box center [483, 541] width 78 height 18
click at [480, 532] on input "number" at bounding box center [483, 546] width 78 height 28
type input "1.24"
click at [568, 542] on td at bounding box center [577, 549] width 94 height 44
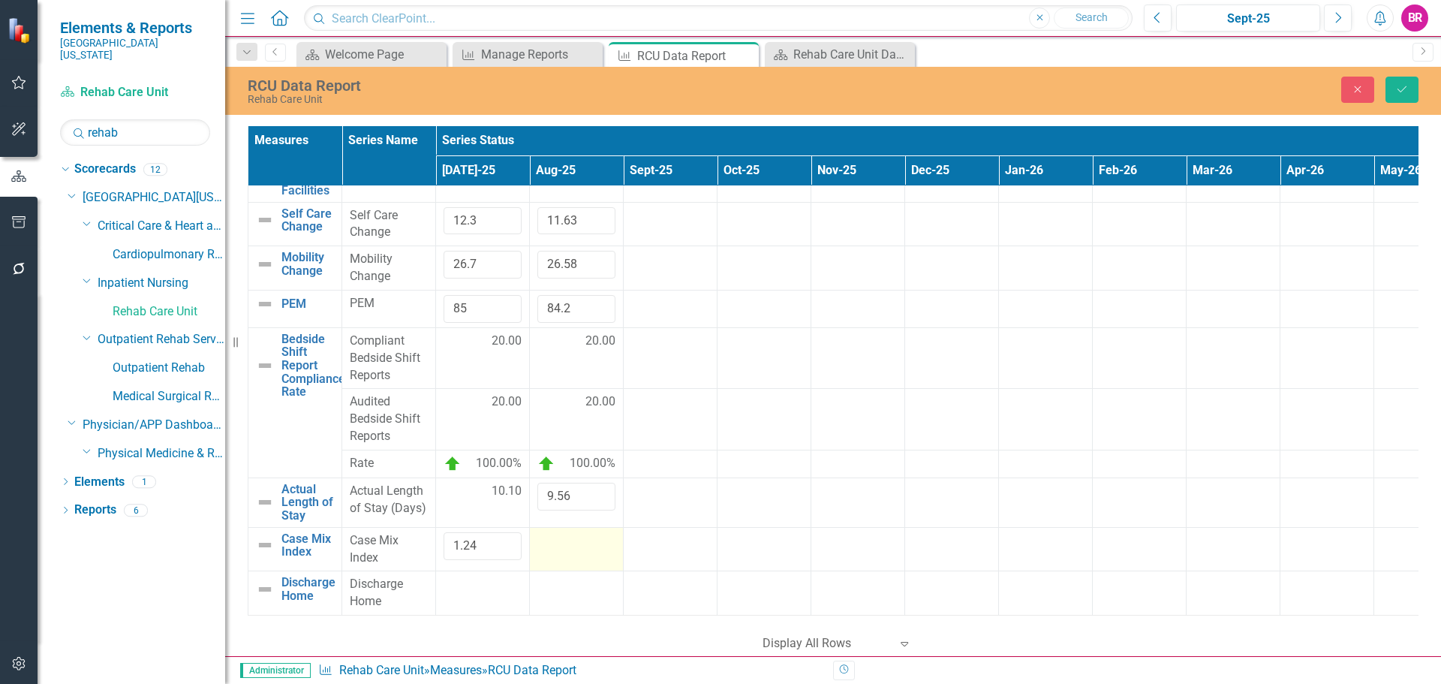
click at [568, 542] on td at bounding box center [577, 549] width 94 height 44
click at [568, 542] on input "number" at bounding box center [577, 546] width 78 height 28
type input "1.23"
click at [467, 588] on td at bounding box center [483, 593] width 94 height 44
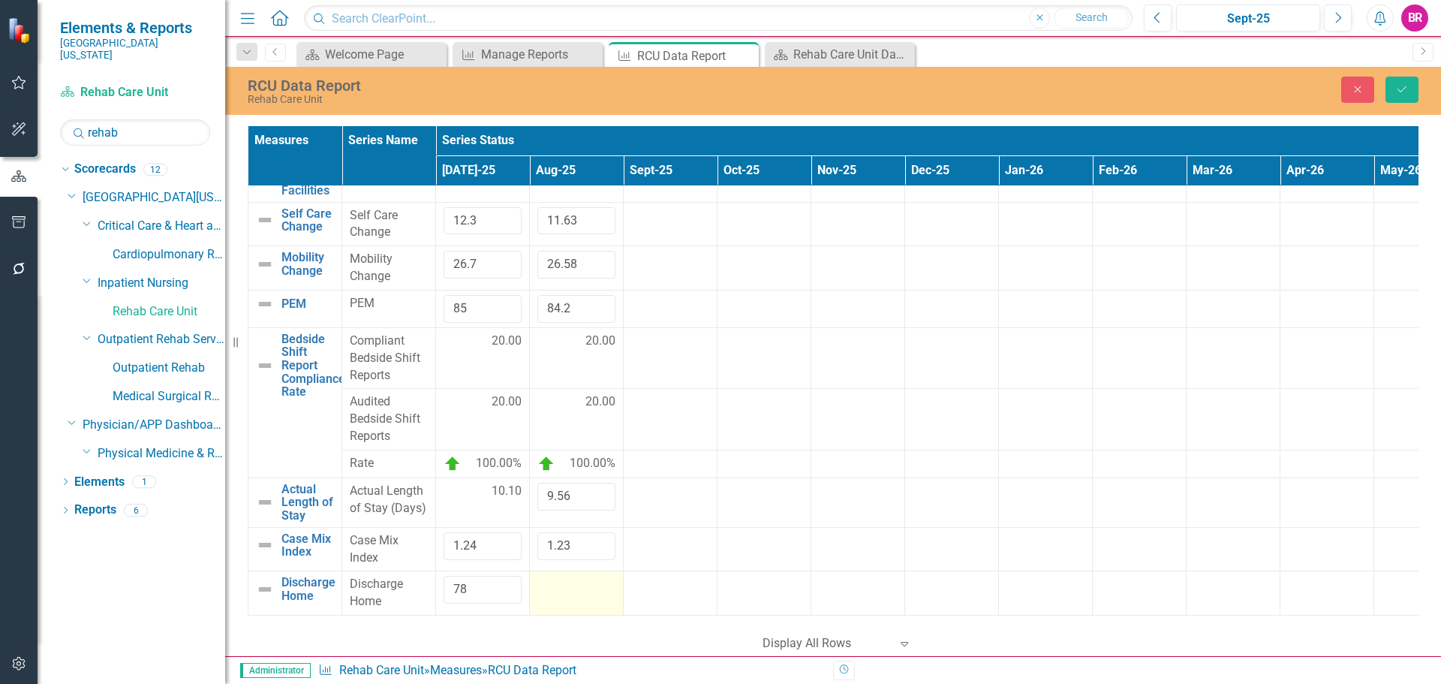
type input "78"
click at [561, 576] on div at bounding box center [577, 585] width 78 height 18
click at [570, 576] on div at bounding box center [577, 585] width 78 height 18
click at [565, 576] on div at bounding box center [577, 585] width 78 height 18
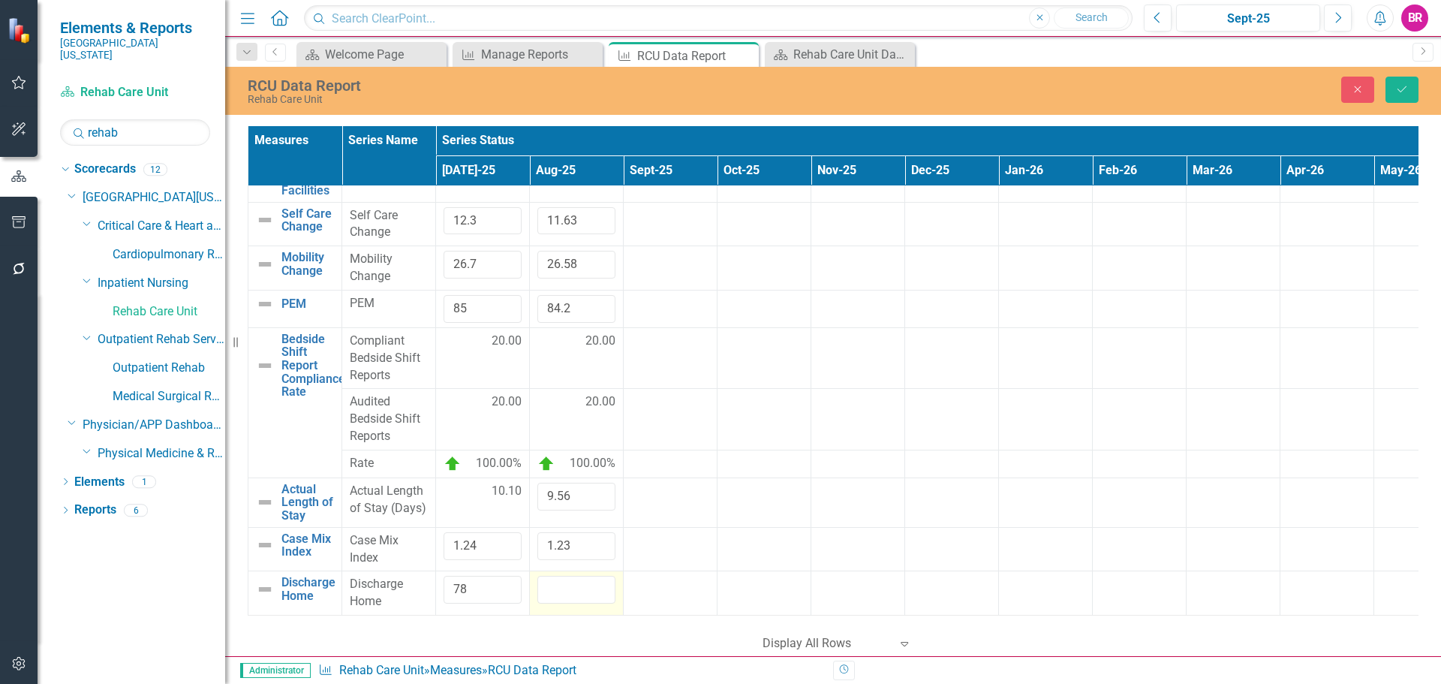
click at [565, 576] on input "number" at bounding box center [577, 590] width 78 height 28
type input "74"
click at [1414, 102] on button "Save" at bounding box center [1402, 90] width 33 height 26
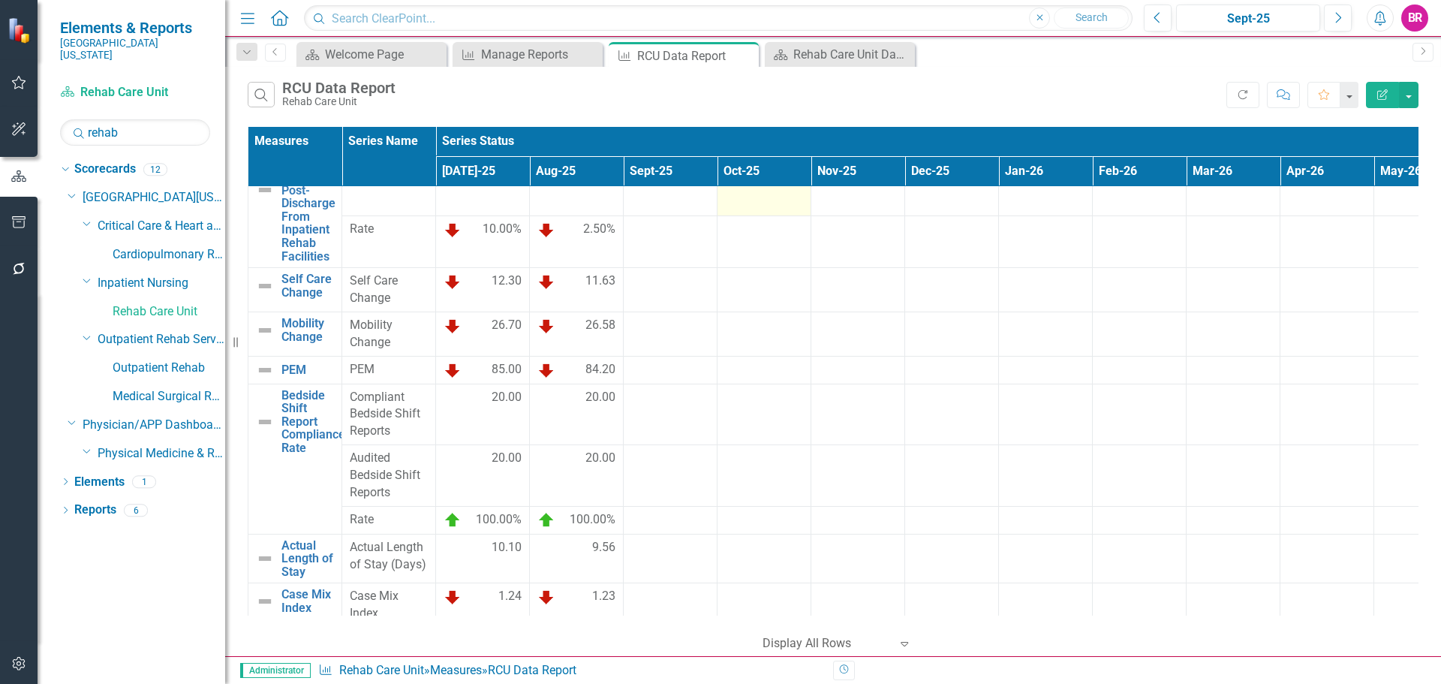
scroll to position [0, 0]
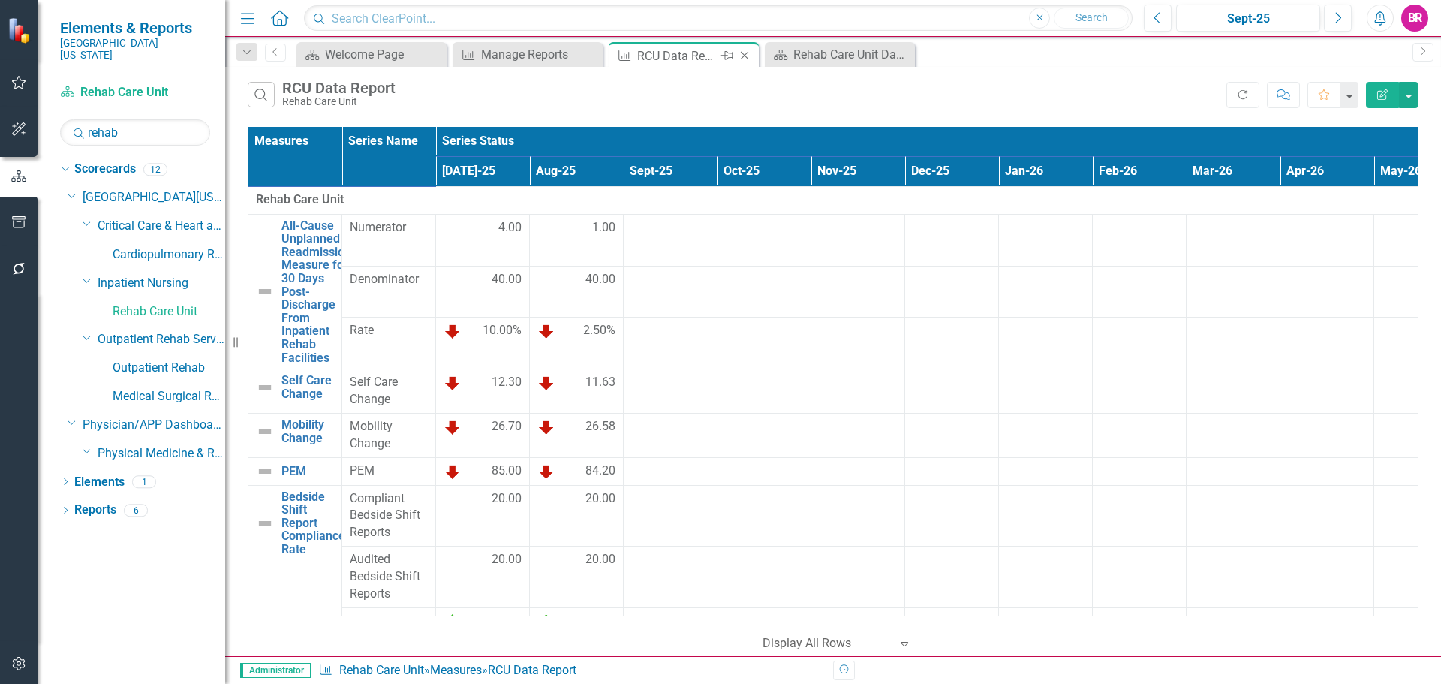
click at [743, 54] on icon at bounding box center [745, 56] width 8 height 8
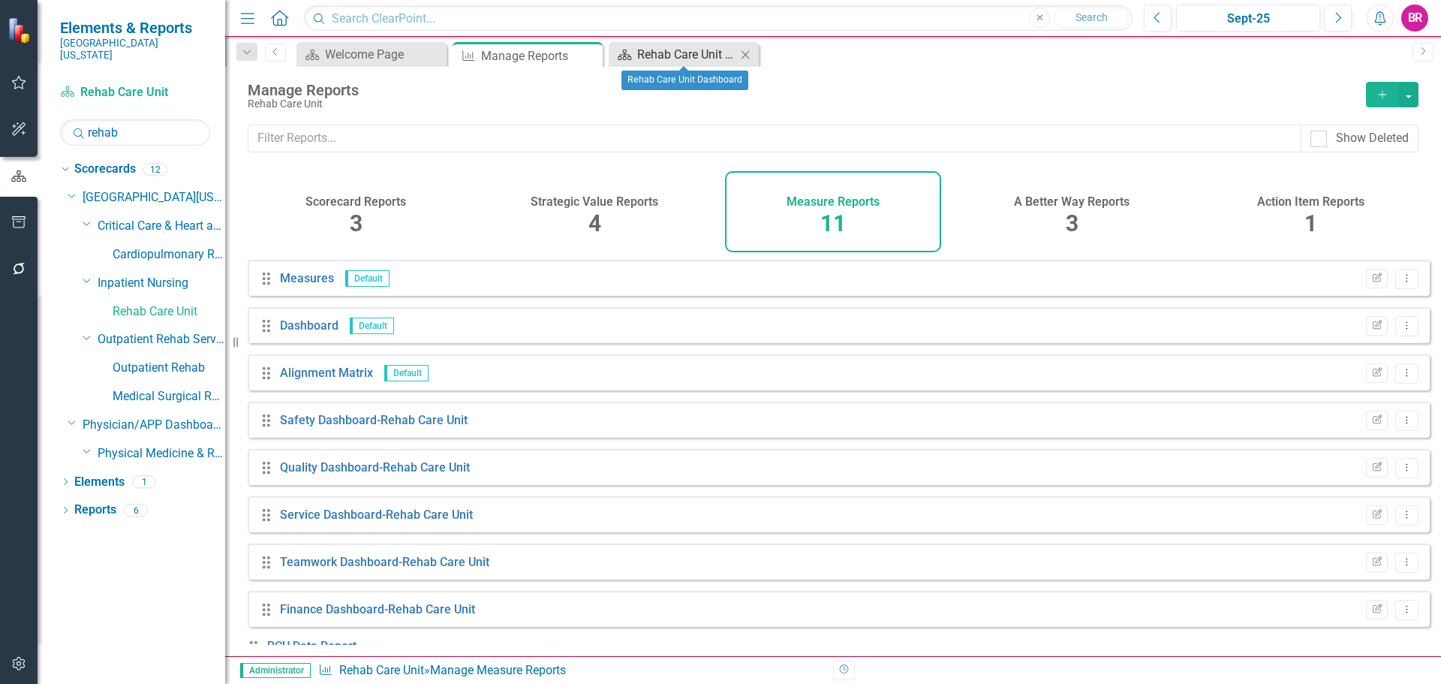
click at [655, 56] on div "Rehab Care Unit Dashboard" at bounding box center [686, 54] width 99 height 19
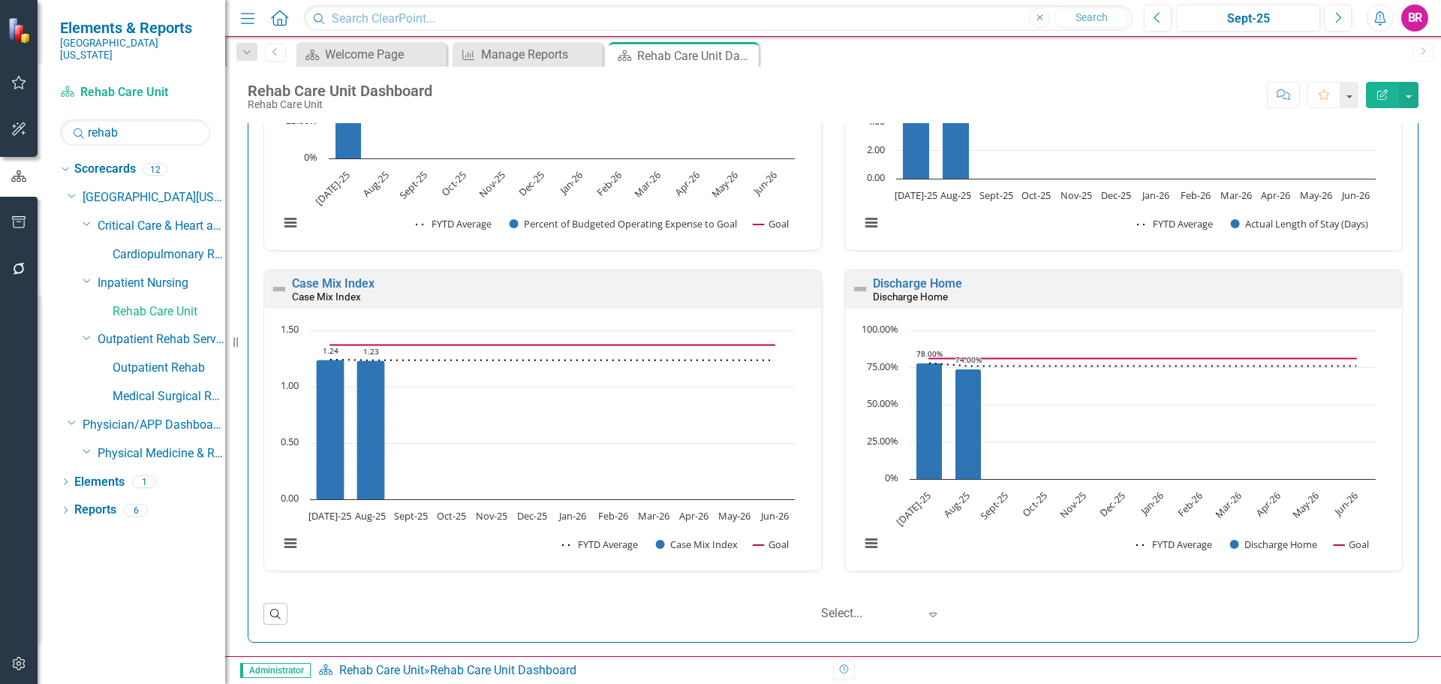
scroll to position [6426, 0]
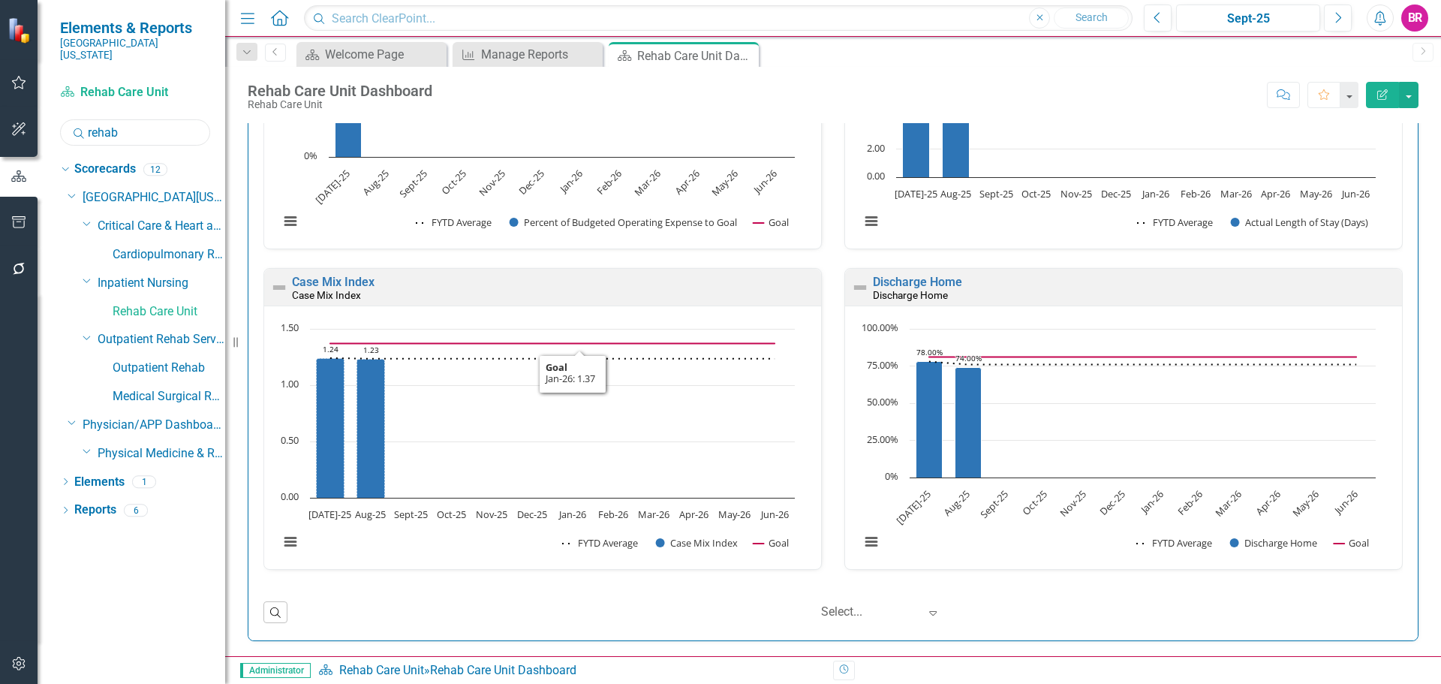
click at [142, 119] on input "rehab" at bounding box center [135, 132] width 150 height 26
click at [141, 119] on input "rehab" at bounding box center [135, 132] width 150 height 26
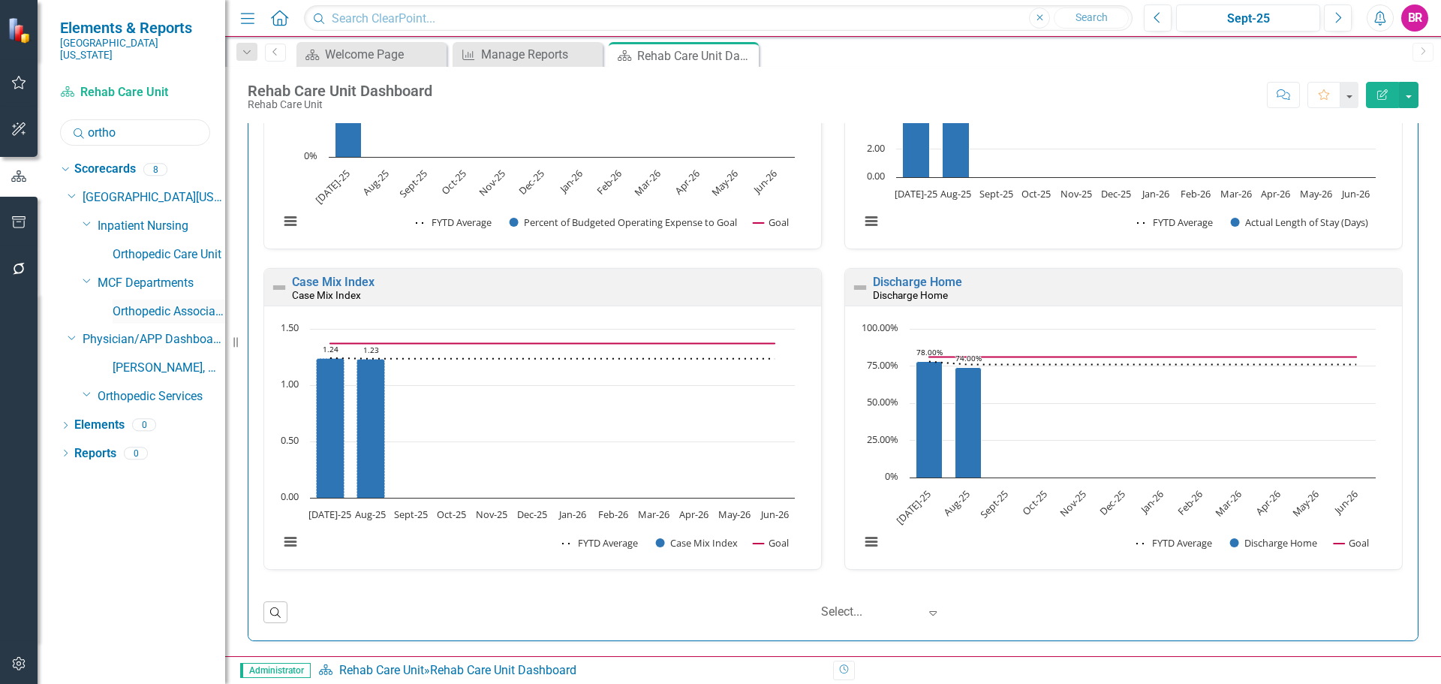
type input "ortho"
click at [176, 303] on link "Orthopedic Associates" at bounding box center [169, 311] width 113 height 17
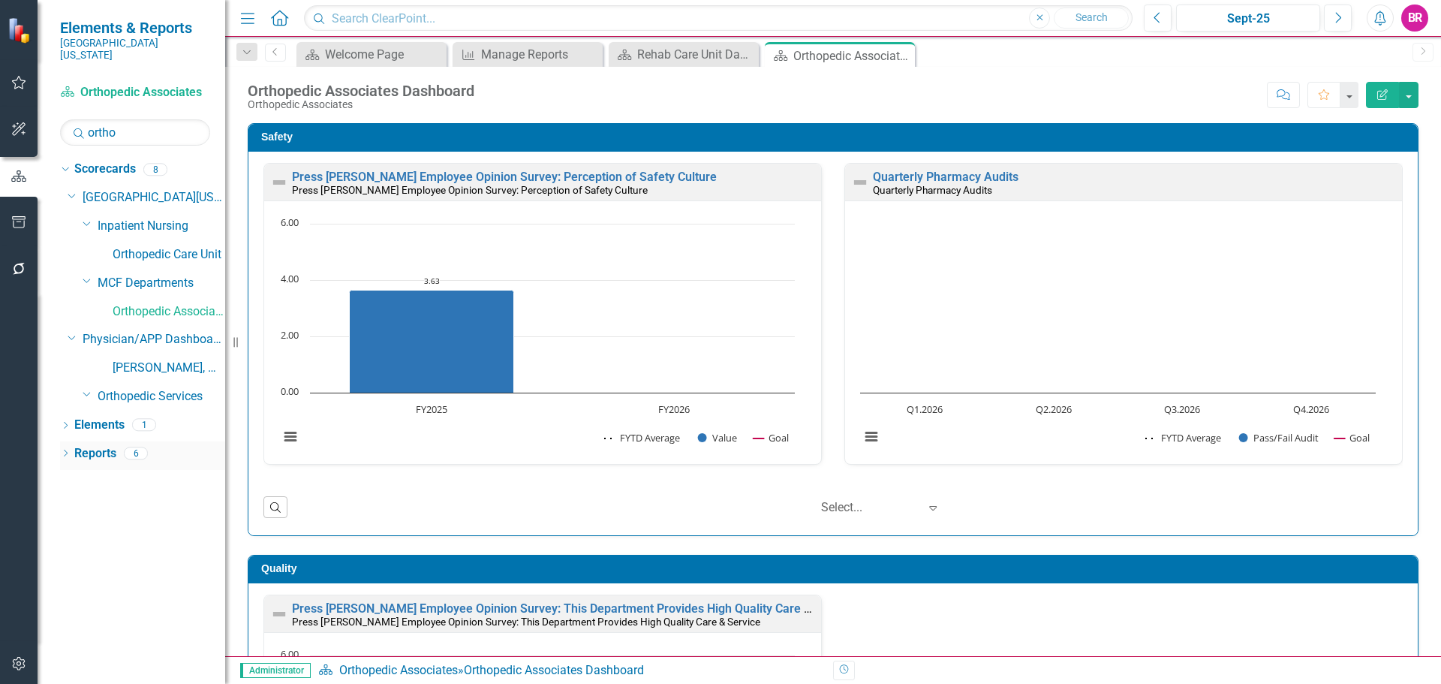
click at [92, 445] on link "Reports" at bounding box center [95, 453] width 42 height 17
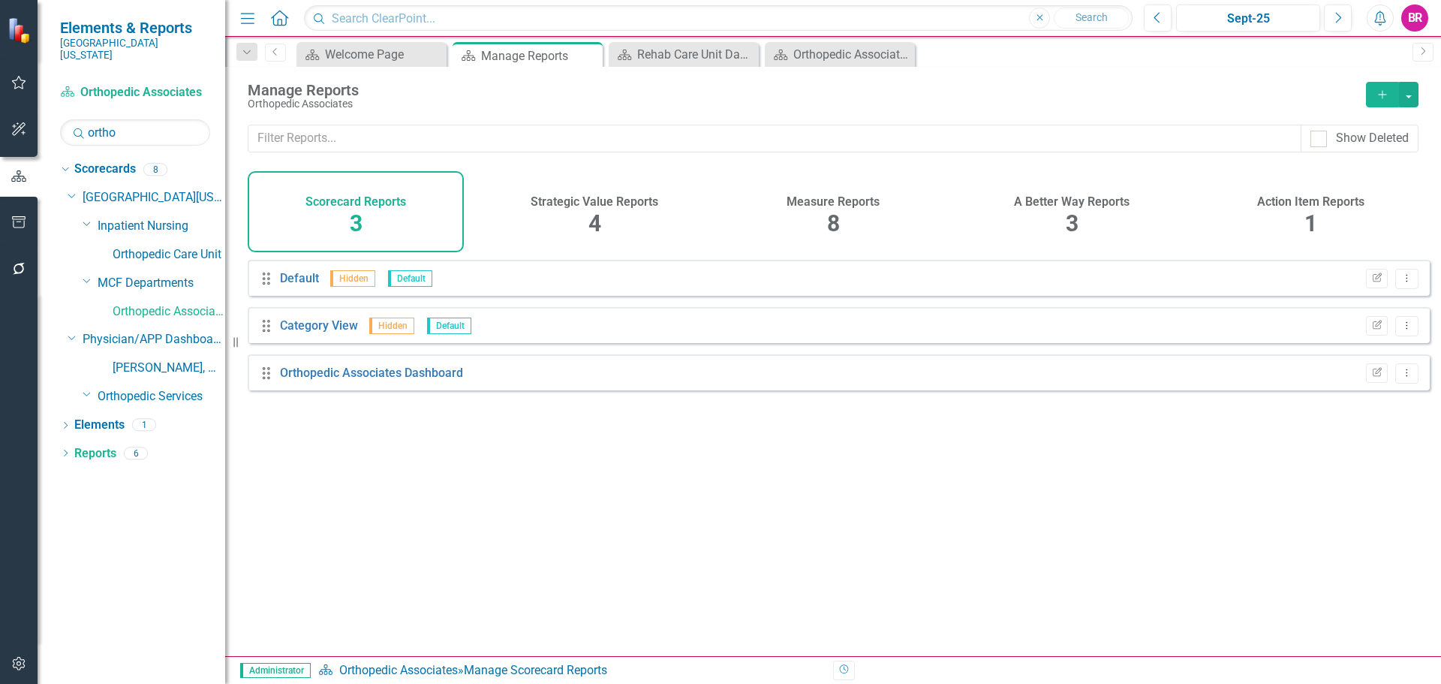
click at [1319, 217] on div "Action Item Reports 1" at bounding box center [1311, 211] width 216 height 81
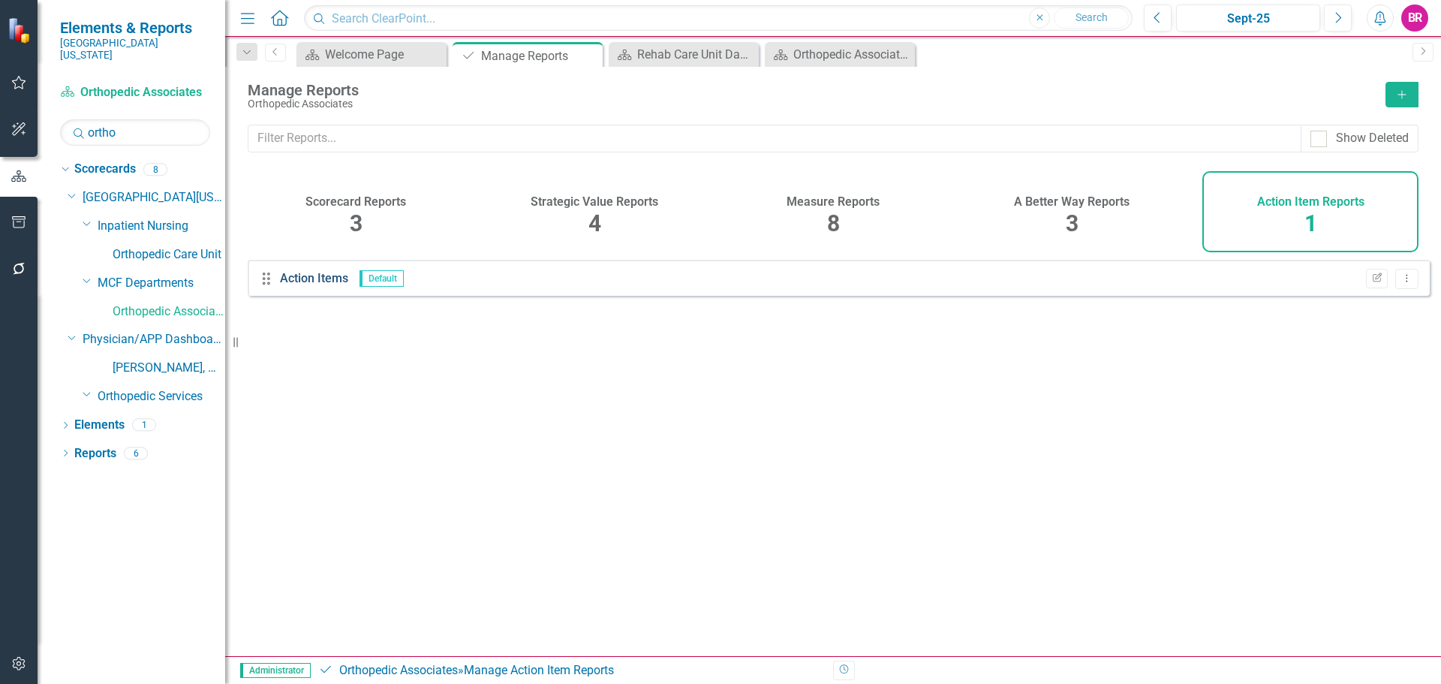
click at [326, 285] on link "Action Items" at bounding box center [314, 278] width 68 height 14
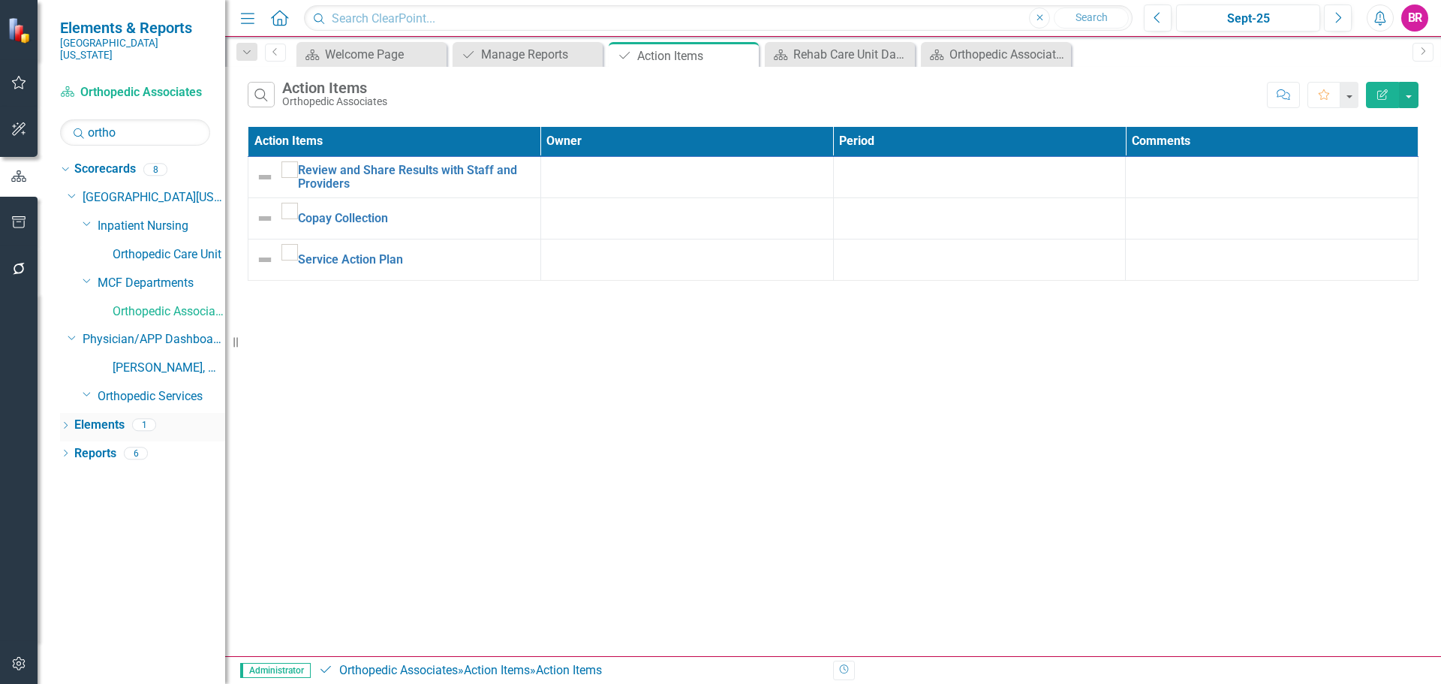
click at [101, 417] on link "Elements" at bounding box center [99, 425] width 50 height 17
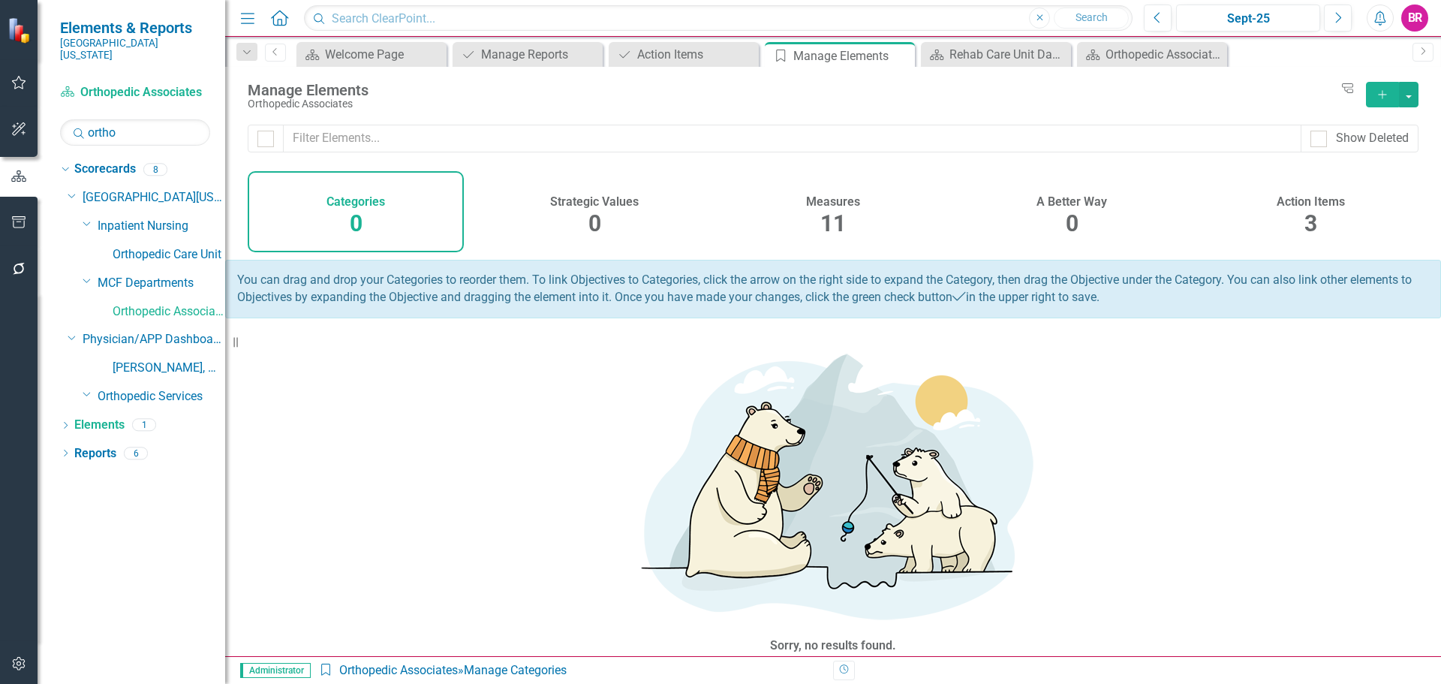
click at [1322, 215] on div "Action Items 3" at bounding box center [1311, 211] width 216 height 81
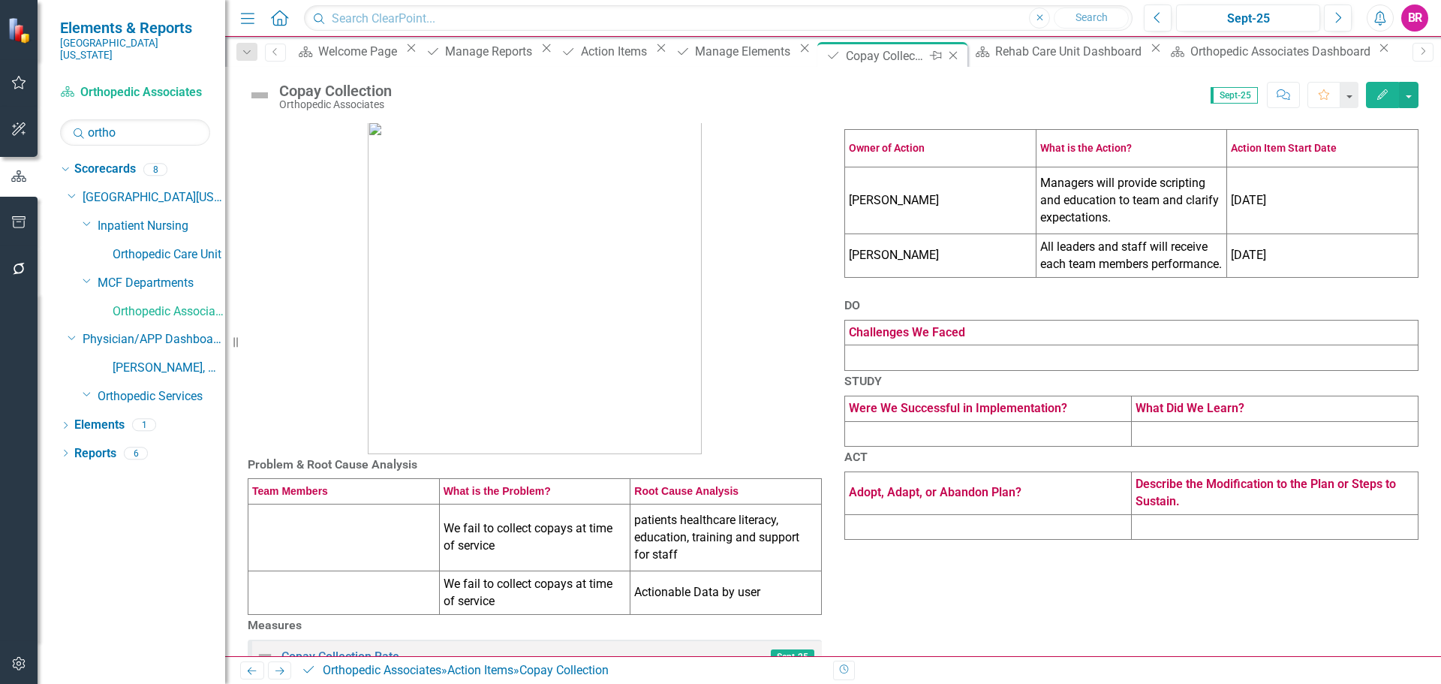
click at [961, 56] on icon "Close" at bounding box center [953, 56] width 15 height 12
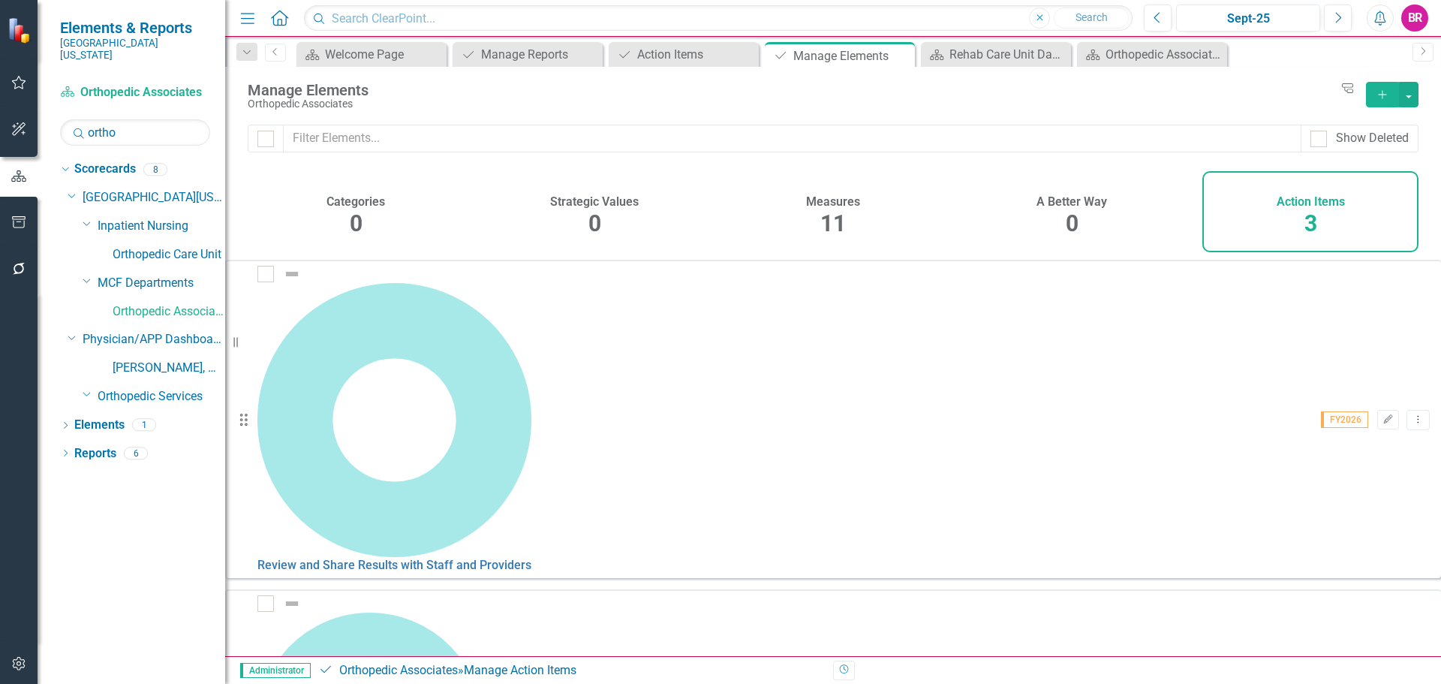
click at [1319, 420] on link "Copy Duplicate Action Item" at bounding box center [1331, 418] width 149 height 28
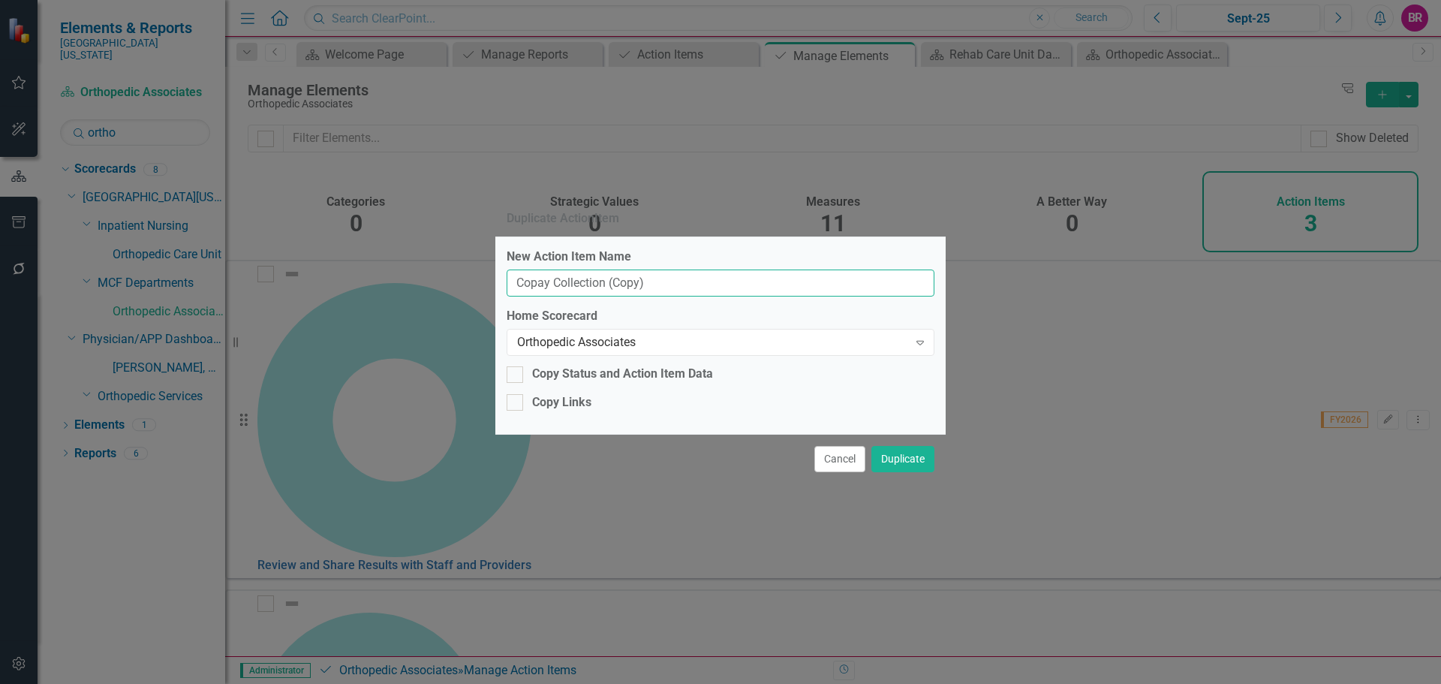
drag, startPoint x: 729, startPoint y: 285, endPoint x: 720, endPoint y: 285, distance: 9.0
click at [721, 285] on input "Copay Collection (Copy)" at bounding box center [721, 284] width 428 height 28
click at [713, 284] on input "Copay Collection (Copy)" at bounding box center [721, 284] width 428 height 28
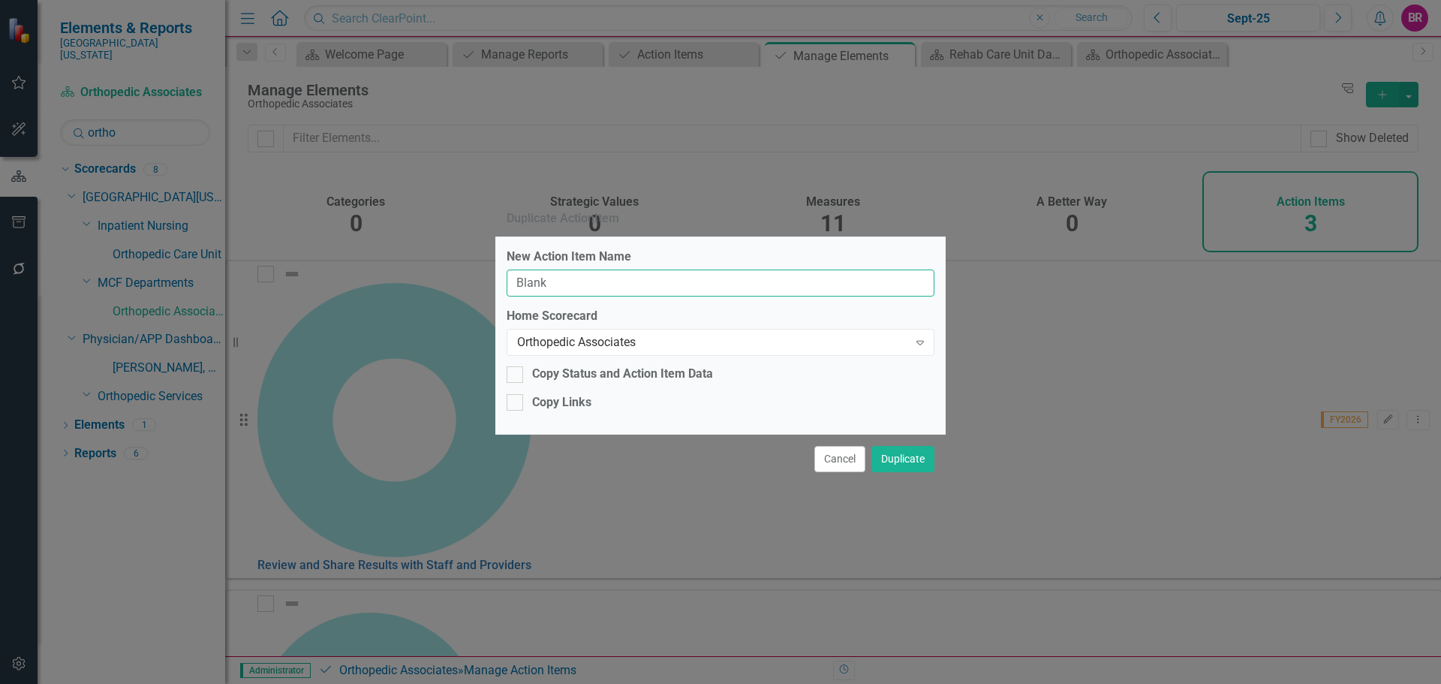
type input "Blank PDSA"
click at [900, 454] on button "Duplicate" at bounding box center [903, 459] width 63 height 26
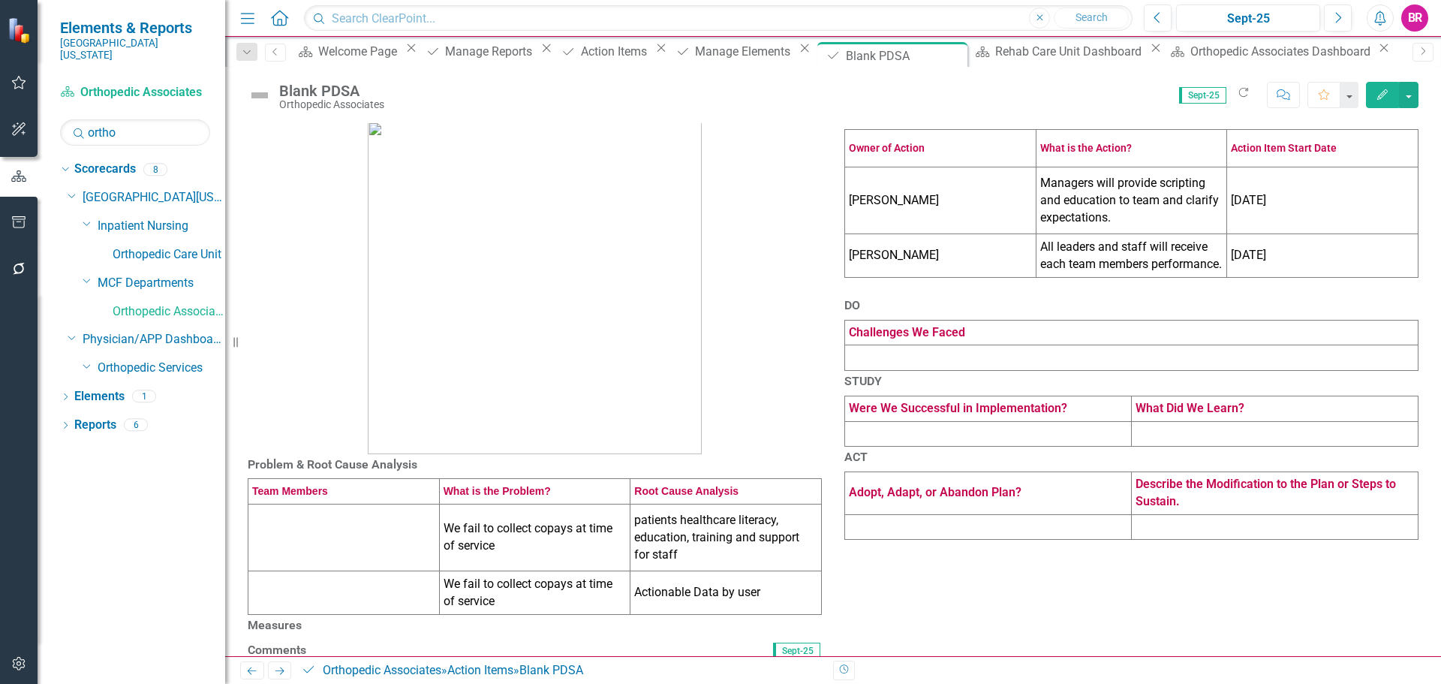
click at [928, 234] on td "Rebecca Fite" at bounding box center [940, 200] width 191 height 67
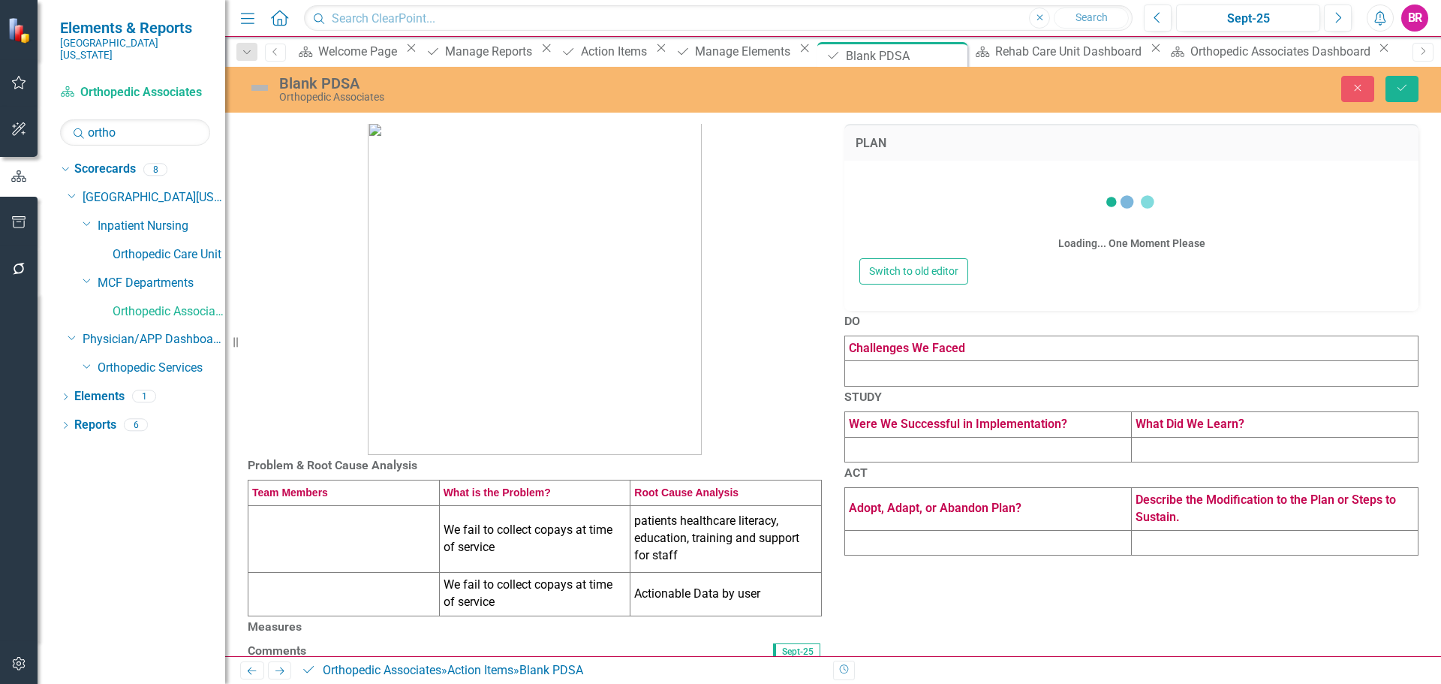
click at [928, 236] on div "Loading... One Moment Please" at bounding box center [1132, 215] width 544 height 86
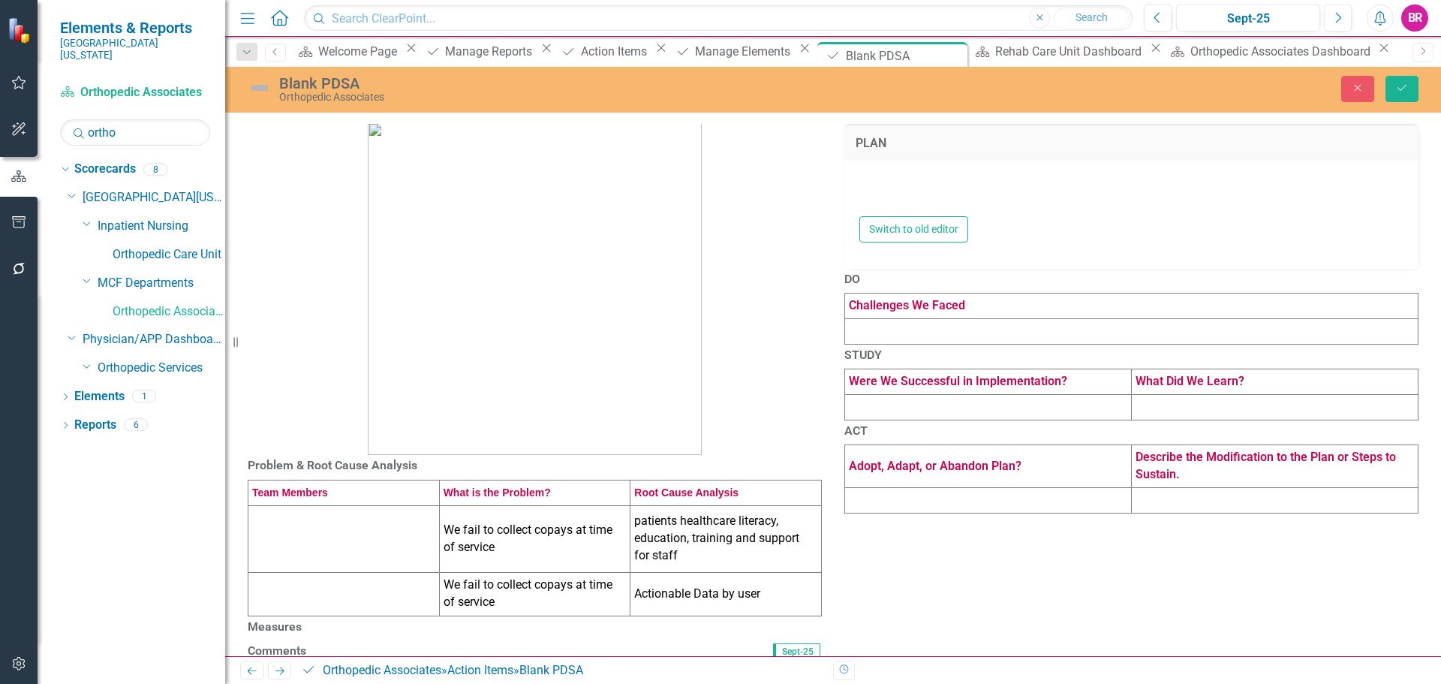
type textarea "<table style="border-collapse: collapse; width: 100%; height: 77.6667px;" borde…"
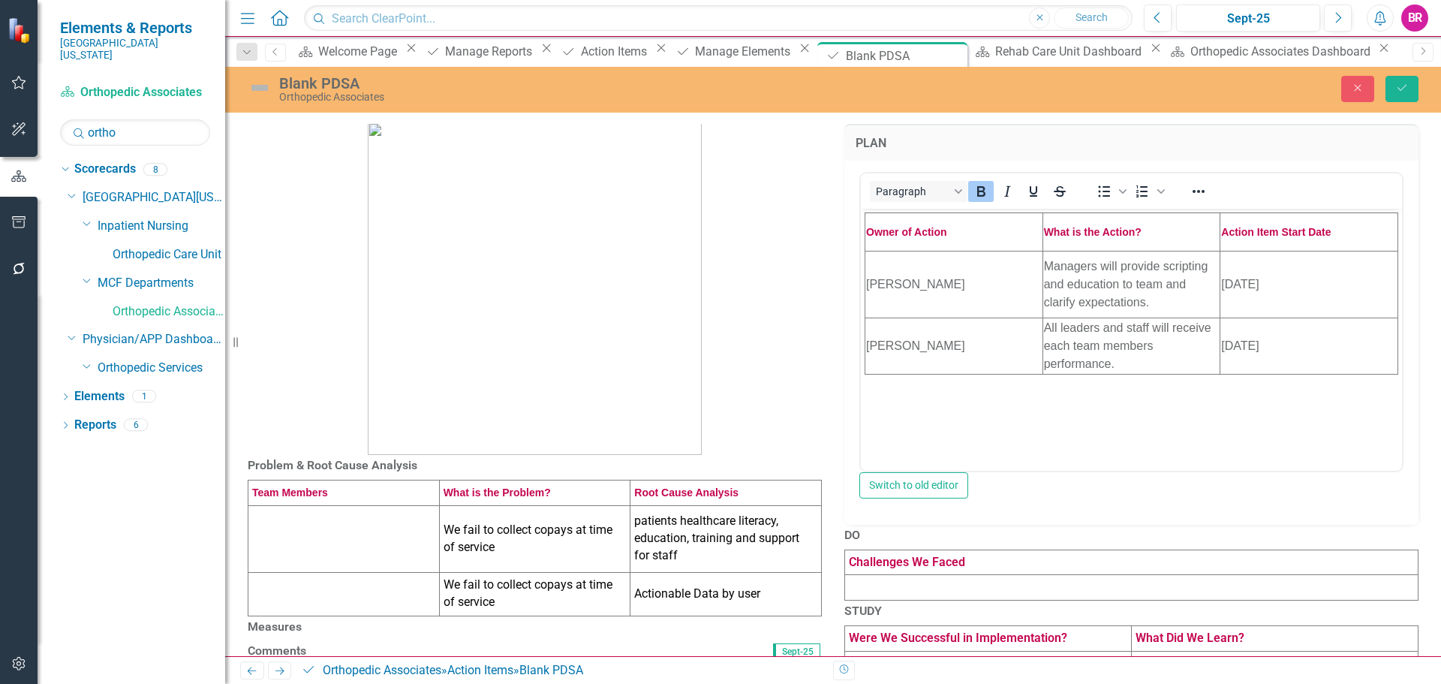
click at [918, 278] on td "Rebecca Fite" at bounding box center [955, 283] width 178 height 67
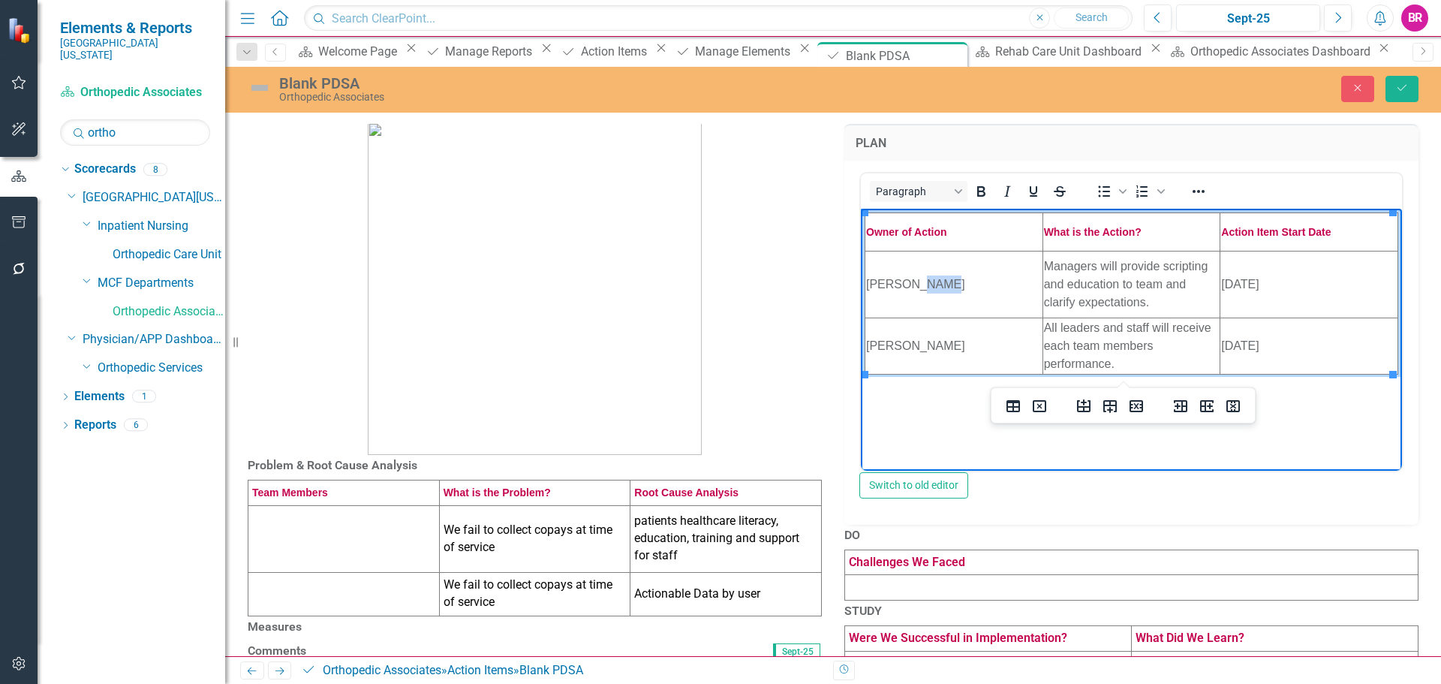
click at [918, 278] on td "Rebecca Fite" at bounding box center [955, 283] width 178 height 67
click at [1009, 297] on td "Rebecca Fite" at bounding box center [955, 283] width 178 height 67
click at [1009, 295] on td "Rebecca Fite" at bounding box center [955, 283] width 178 height 67
click at [1007, 293] on td "Rebecca Fite" at bounding box center [955, 283] width 178 height 67
click at [1004, 290] on td "Rebecca Fite" at bounding box center [955, 283] width 178 height 67
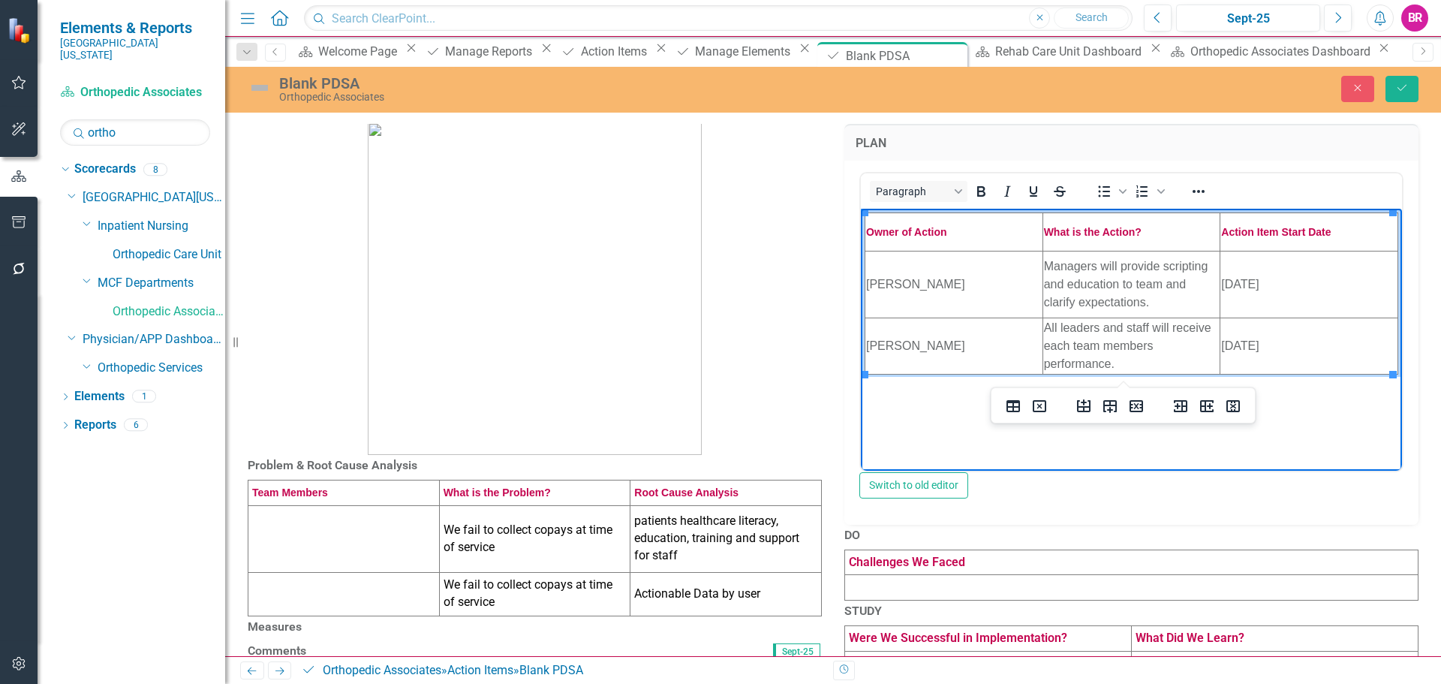
click at [891, 261] on td "Rebecca Fite" at bounding box center [955, 283] width 178 height 67
click at [890, 293] on td "Rebecca Fite" at bounding box center [955, 283] width 178 height 67
click at [1120, 311] on td "Managers will provide scripting and education to team and clarify expectations." at bounding box center [1132, 283] width 178 height 67
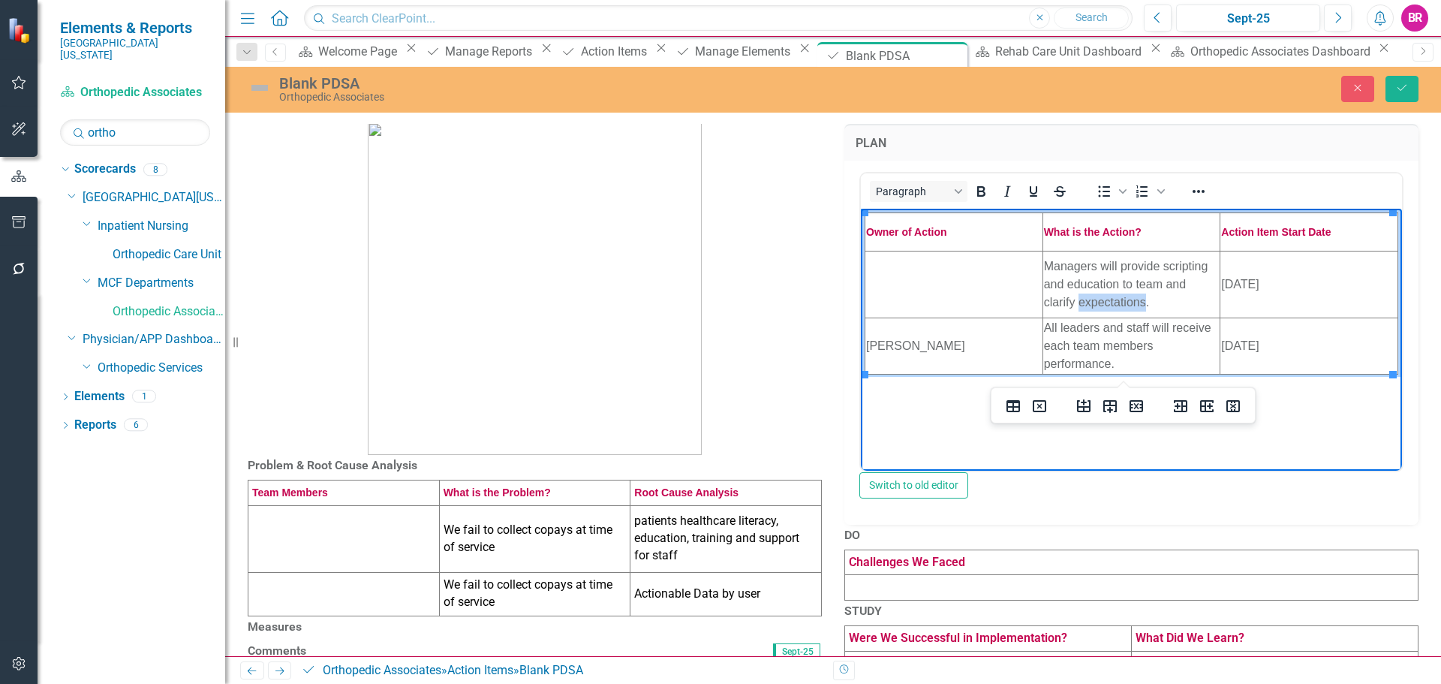
click at [1120, 311] on td "Managers will provide scripting and education to team and clarify expectations." at bounding box center [1132, 283] width 178 height 67
click at [1122, 306] on td "Managers will provide scripting and education to team and clarify expectations." at bounding box center [1132, 283] width 178 height 67
click at [1123, 283] on td "Managers will provide scripting and education to team and clarify expectations." at bounding box center [1132, 283] width 178 height 67
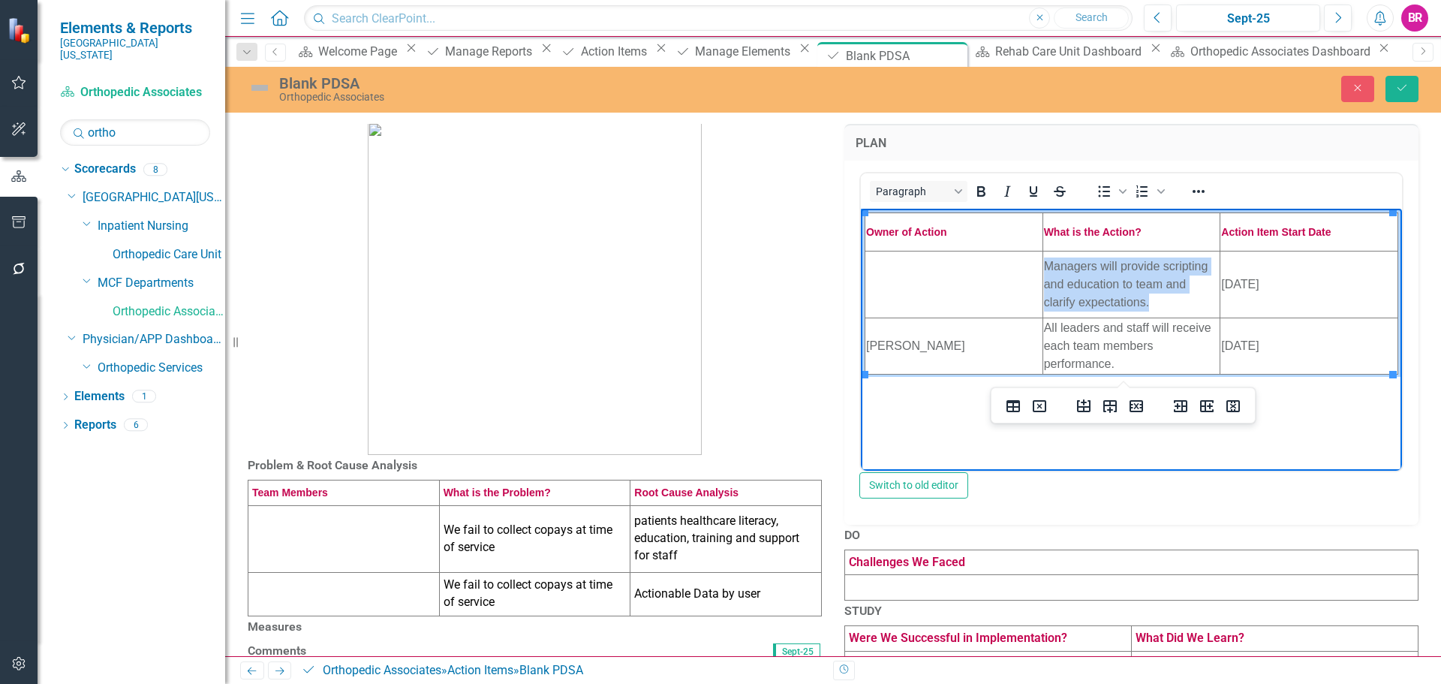
click at [1123, 283] on td "Managers will provide scripting and education to team and clarify expectations." at bounding box center [1132, 283] width 178 height 67
click at [1256, 285] on td "10/1/2024" at bounding box center [1310, 283] width 178 height 67
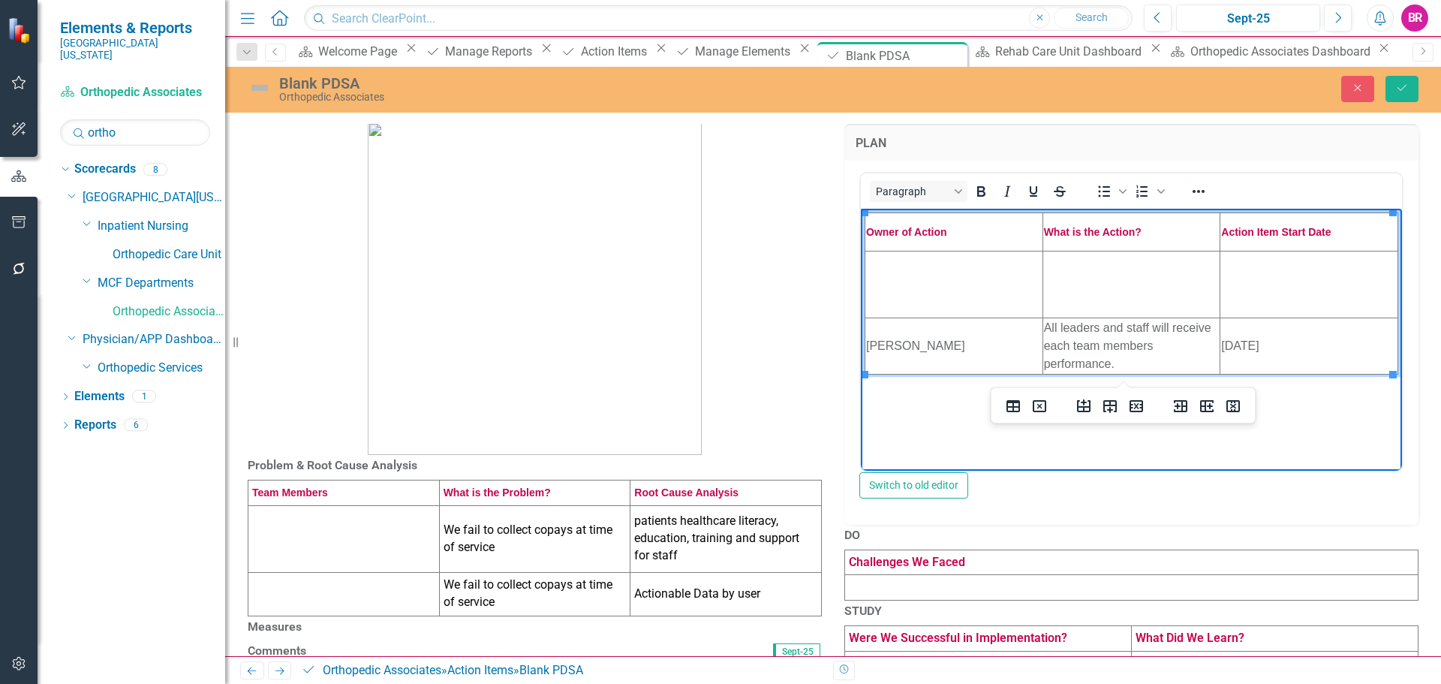
click at [919, 352] on td "Bethany Wilson" at bounding box center [955, 345] width 178 height 56
click at [917, 345] on td "Bethany Wilson" at bounding box center [955, 345] width 178 height 56
click at [915, 348] on td "Bethany Wilson" at bounding box center [955, 345] width 178 height 56
click at [917, 347] on td "Bethany Wilson" at bounding box center [955, 345] width 178 height 56
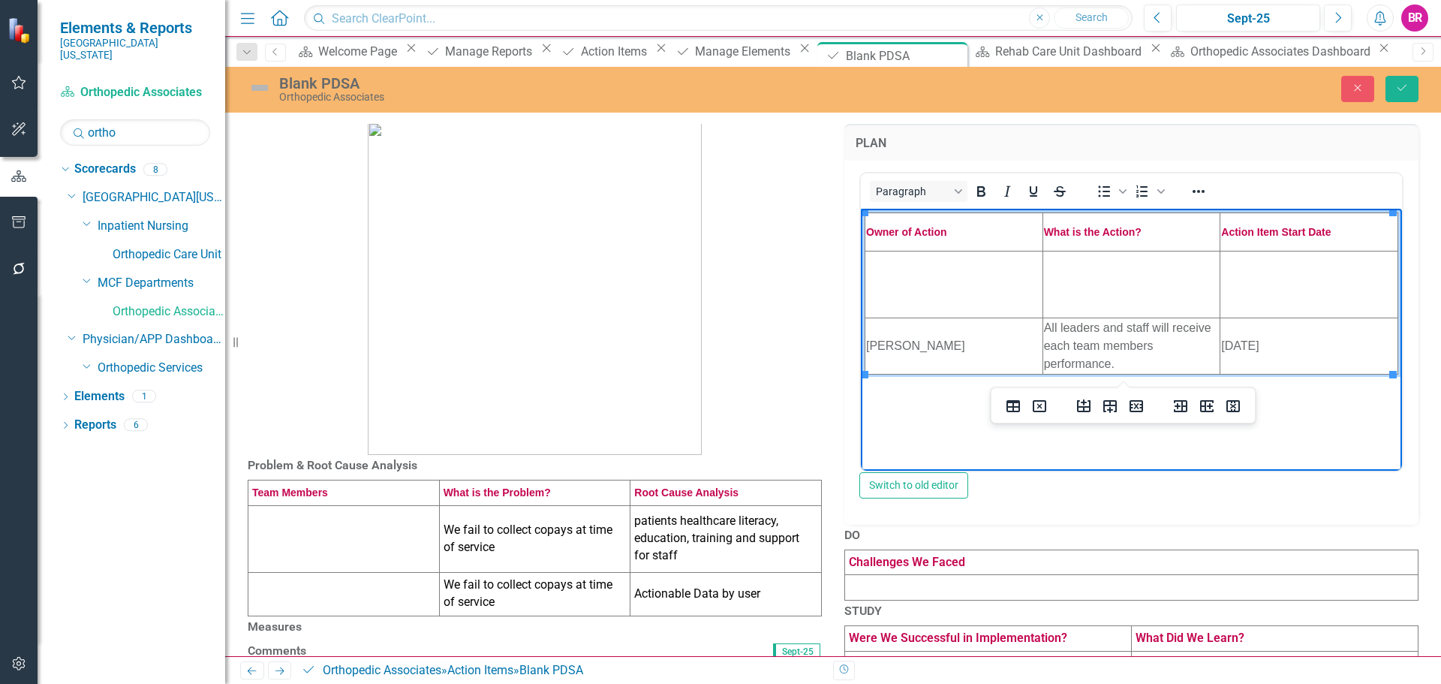
click at [917, 347] on td "Bethany Wilson" at bounding box center [955, 345] width 178 height 56
click at [1124, 347] on td "All leaders and staff will receive each team members performance." at bounding box center [1132, 345] width 178 height 56
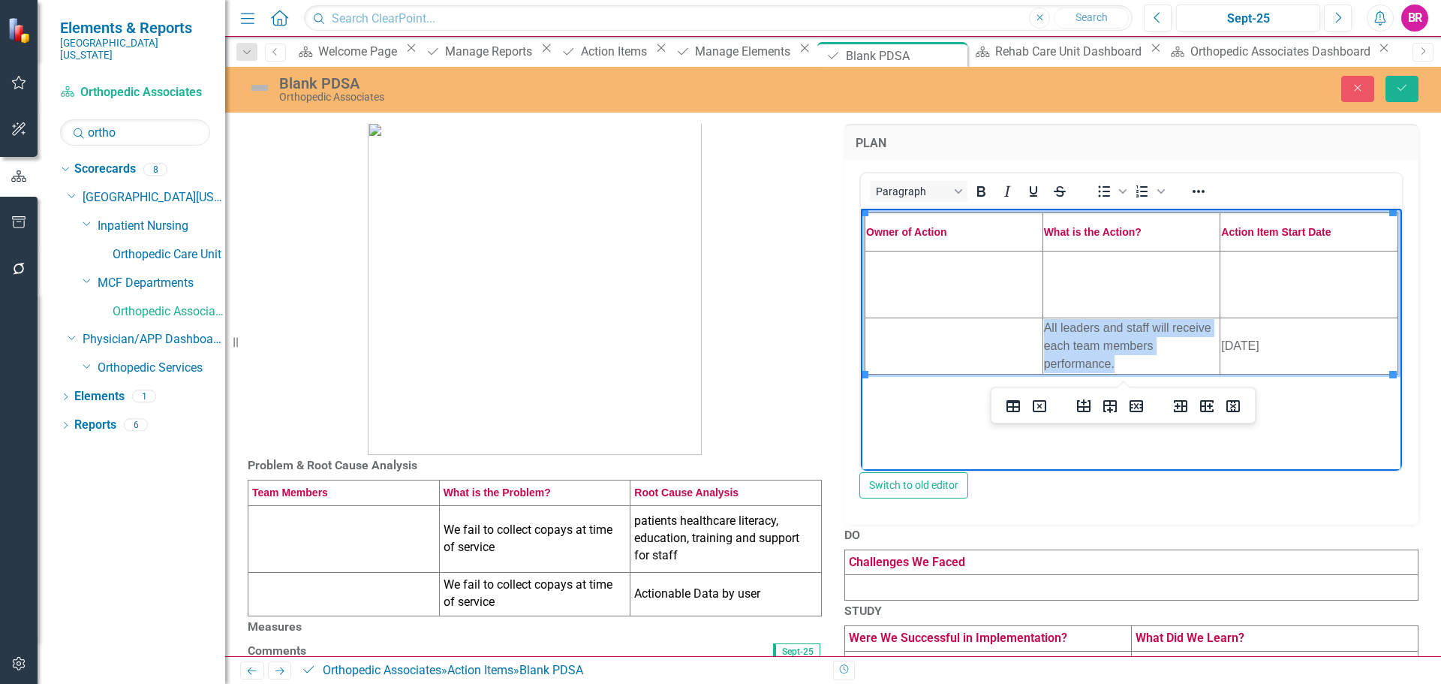
click at [1124, 347] on td "All leaders and staff will receive each team members performance." at bounding box center [1132, 345] width 178 height 56
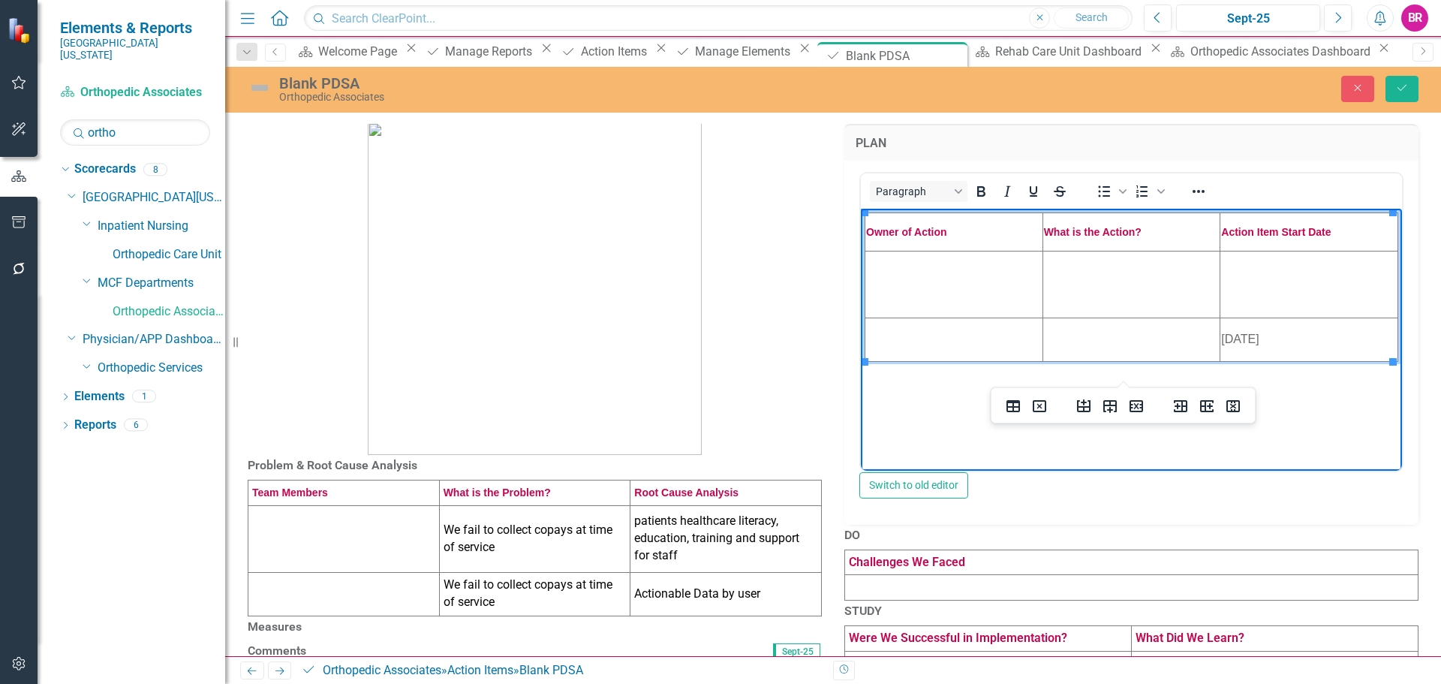
click at [1233, 343] on td "10/1/2024" at bounding box center [1310, 339] width 178 height 44
click at [1233, 342] on td "10/1/2024" at bounding box center [1310, 339] width 178 height 44
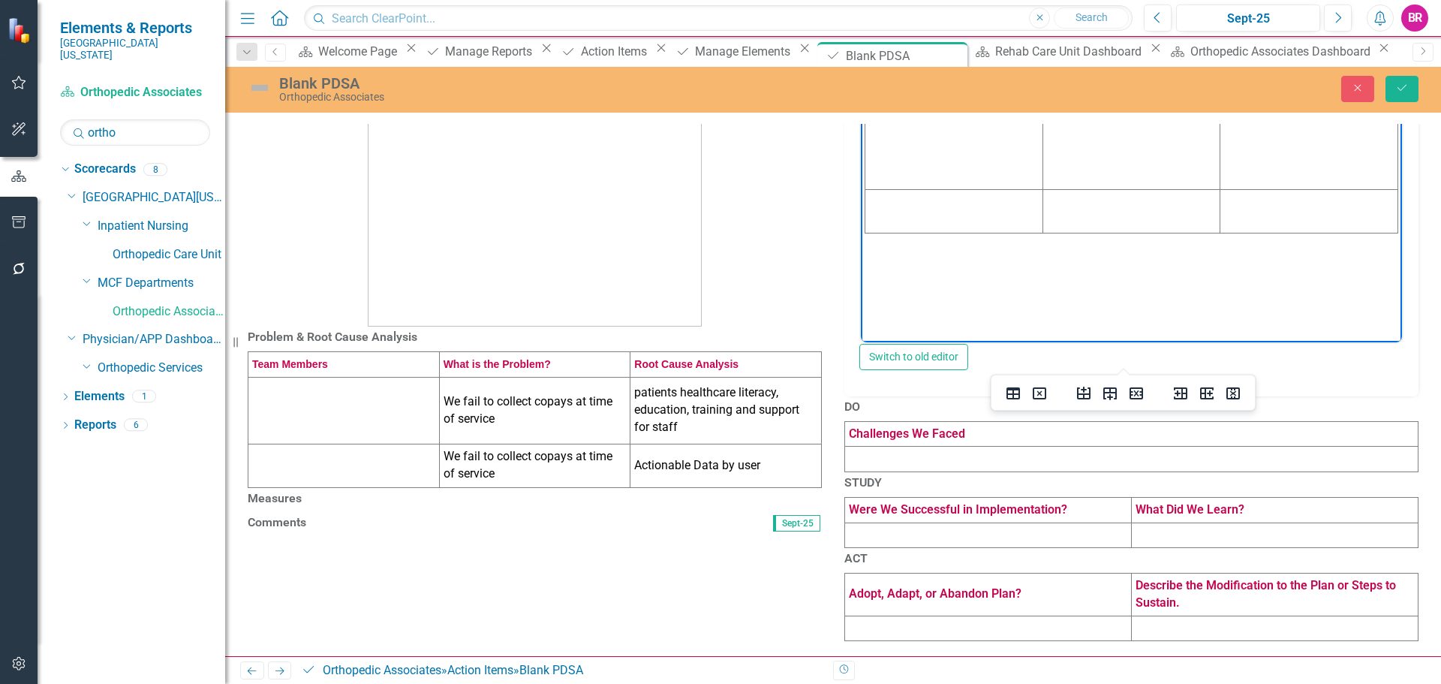
click at [516, 377] on td "We fail to collect copays at time of service" at bounding box center [534, 410] width 191 height 67
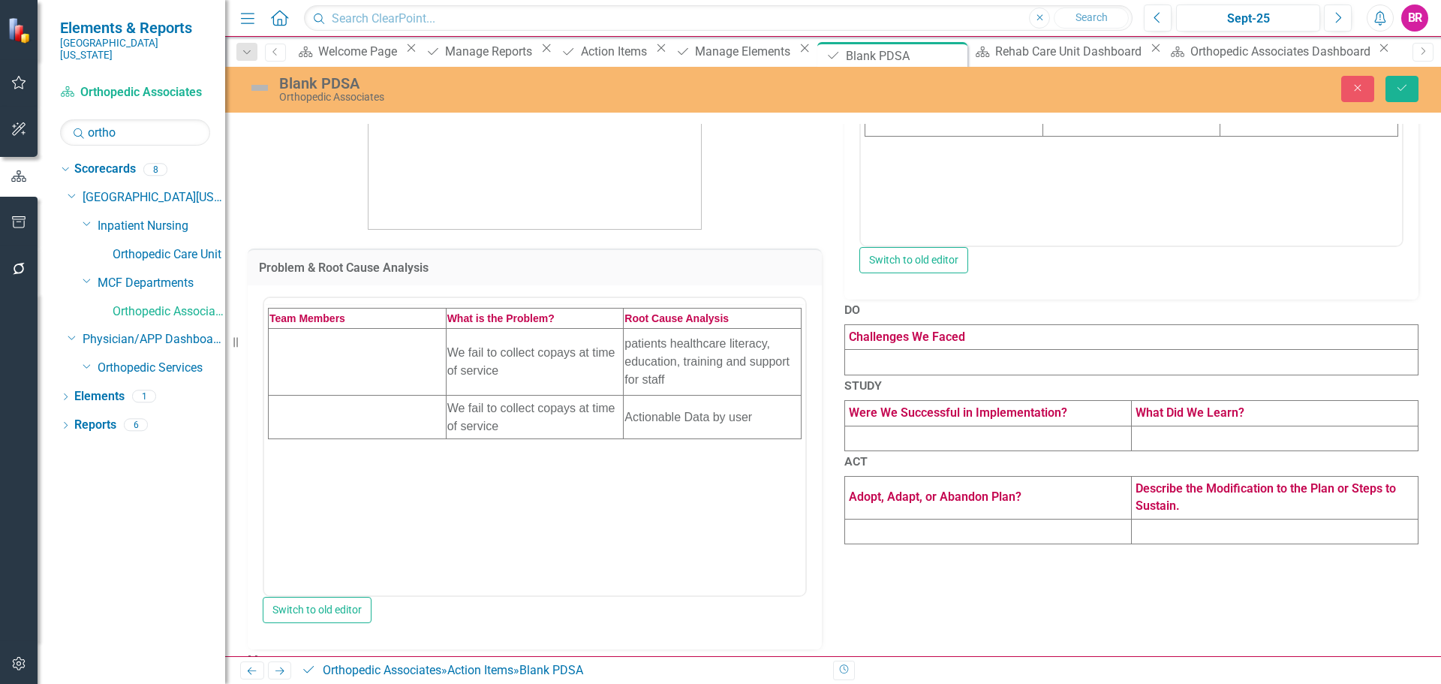
click at [516, 317] on span "What is the Problem?" at bounding box center [500, 318] width 107 height 12
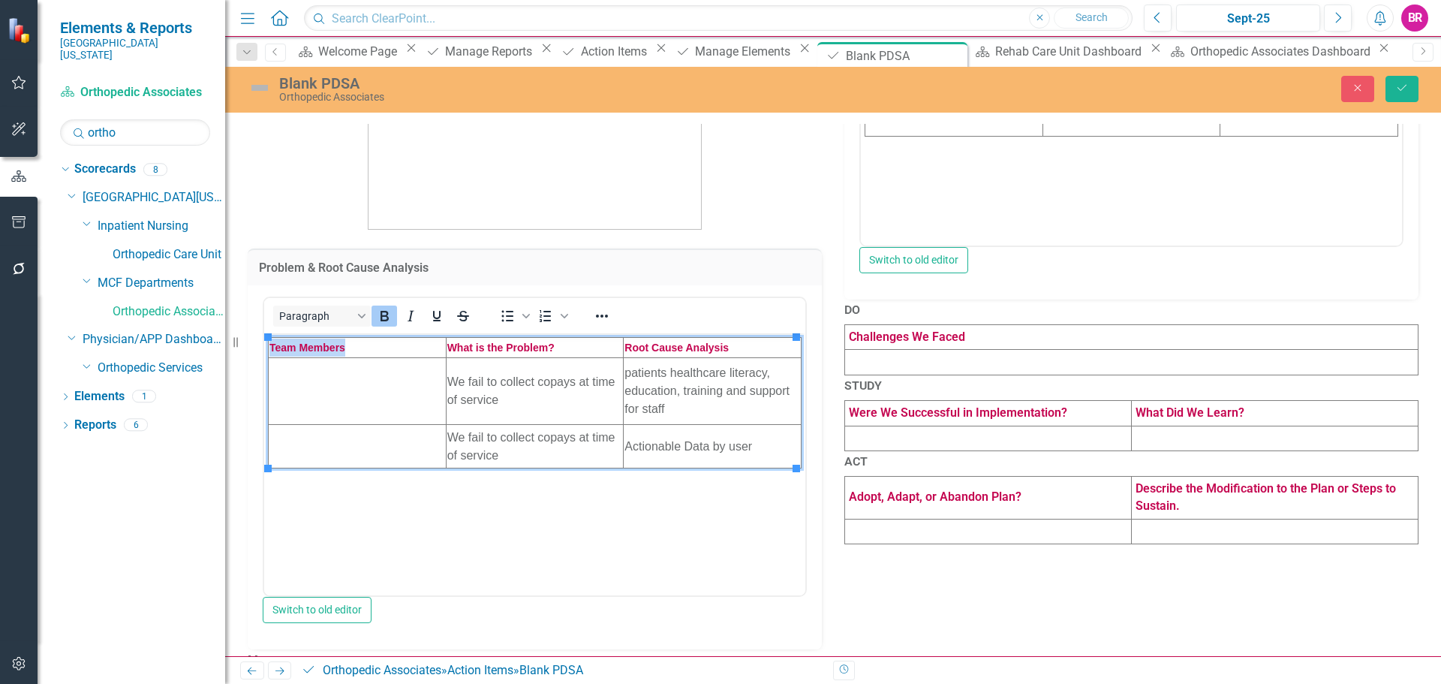
click at [520, 390] on td "We fail to collect copays at time of service" at bounding box center [535, 390] width 178 height 67
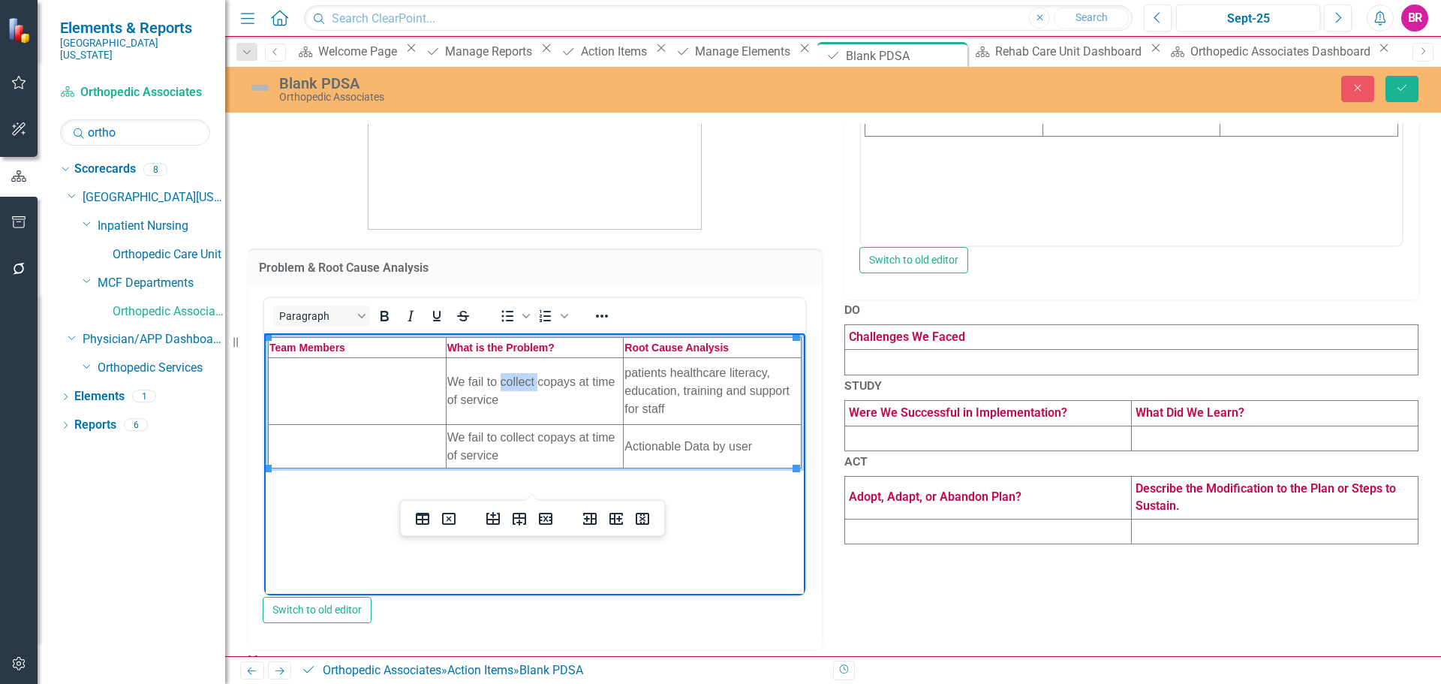
click at [520, 388] on td "We fail to collect copays at time of service" at bounding box center [535, 390] width 178 height 67
click at [751, 390] on td "patients healthcare literacy, education, training and support for staff" at bounding box center [713, 390] width 178 height 67
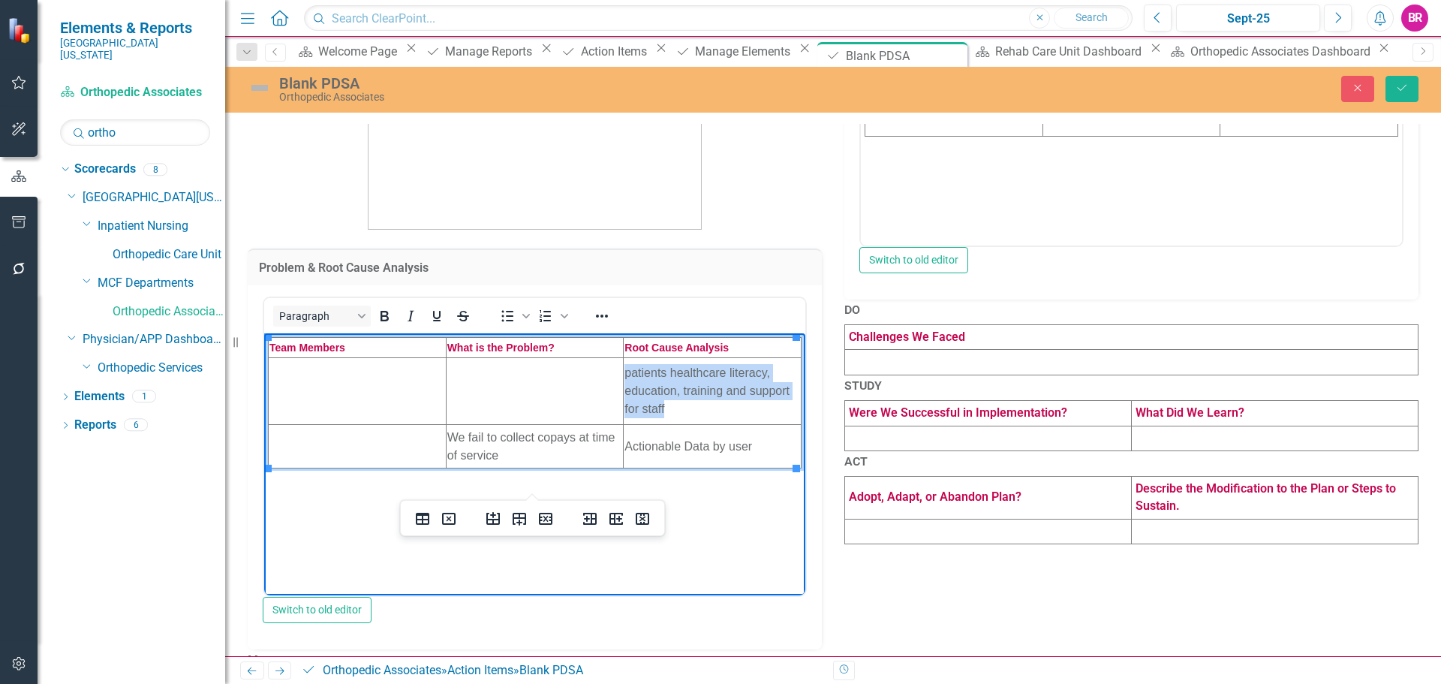
click at [751, 390] on td "patients healthcare literacy, education, training and support for staff" at bounding box center [713, 390] width 178 height 67
click at [536, 438] on td "We fail to collect copays at time of service" at bounding box center [535, 446] width 178 height 44
click at [544, 436] on td "We fail to collect copays at time of service" at bounding box center [535, 446] width 178 height 44
click at [545, 436] on td "We fail to collect copays at time of service" at bounding box center [535, 446] width 178 height 44
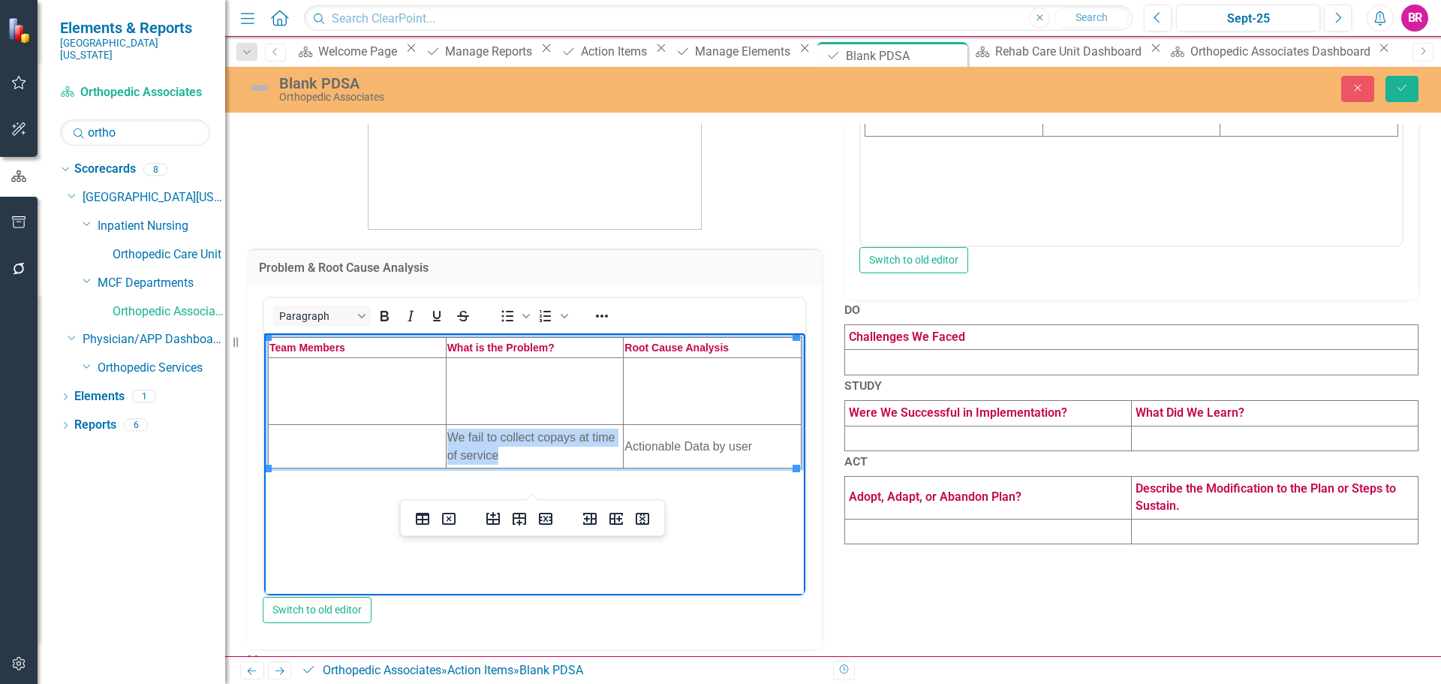
click at [545, 436] on td "We fail to collect copays at time of service" at bounding box center [535, 446] width 178 height 44
click at [663, 445] on td "Actionable Data by user" at bounding box center [713, 446] width 178 height 44
click at [664, 445] on td "Actionable Data by user" at bounding box center [713, 446] width 178 height 44
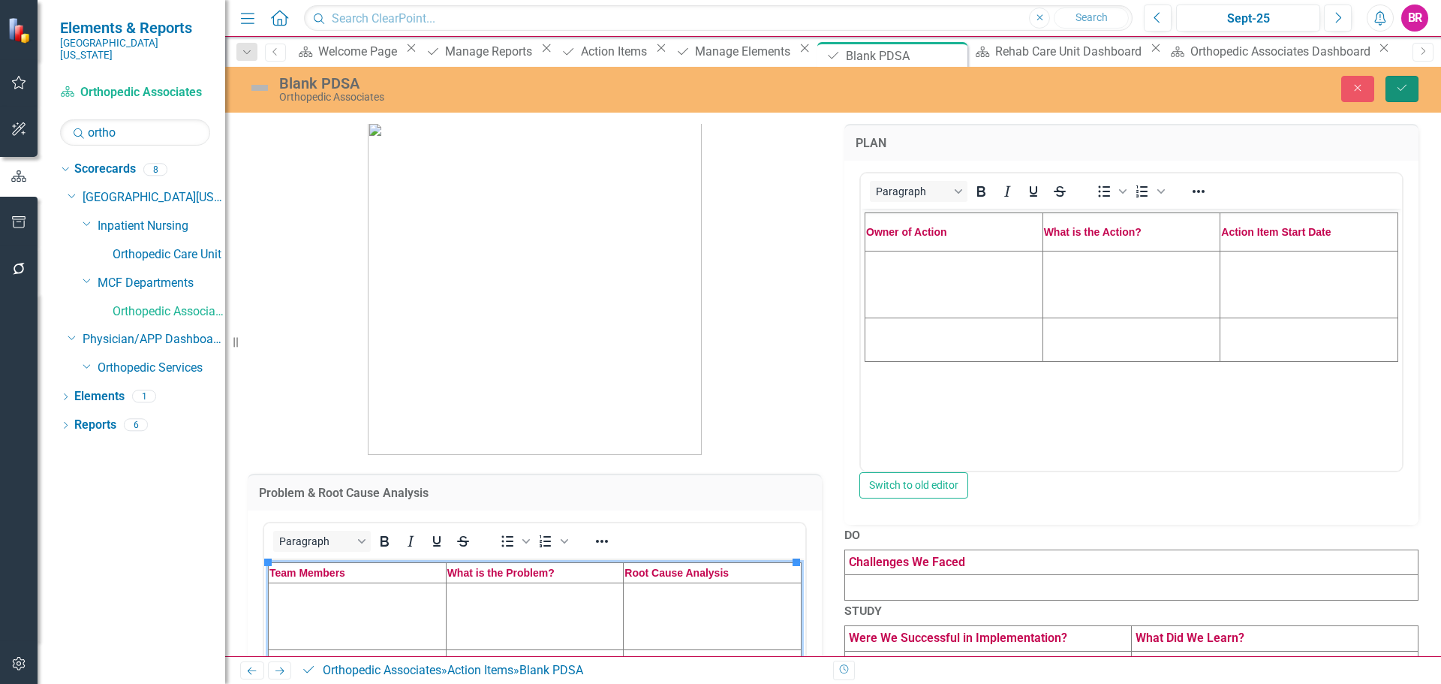
click at [1404, 86] on icon "Save" at bounding box center [1403, 88] width 14 height 11
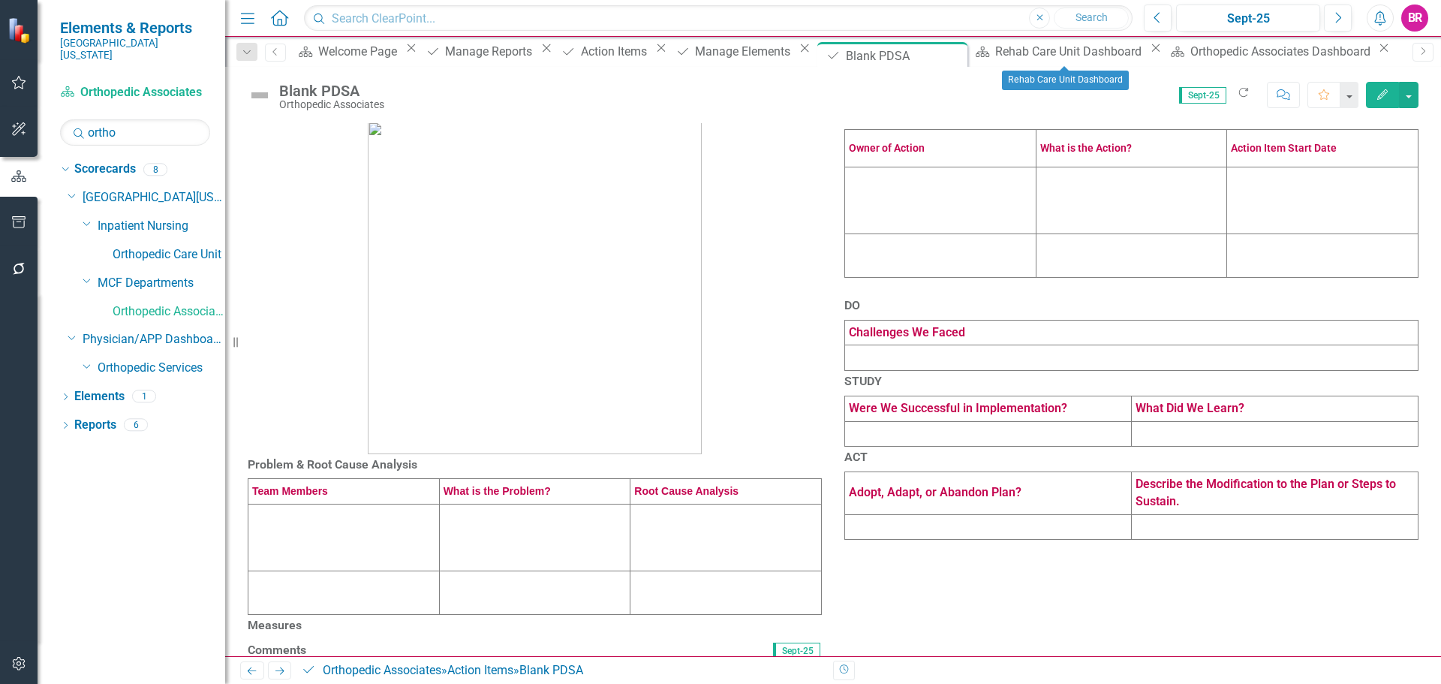
click at [1149, 54] on icon "Close" at bounding box center [1156, 48] width 15 height 12
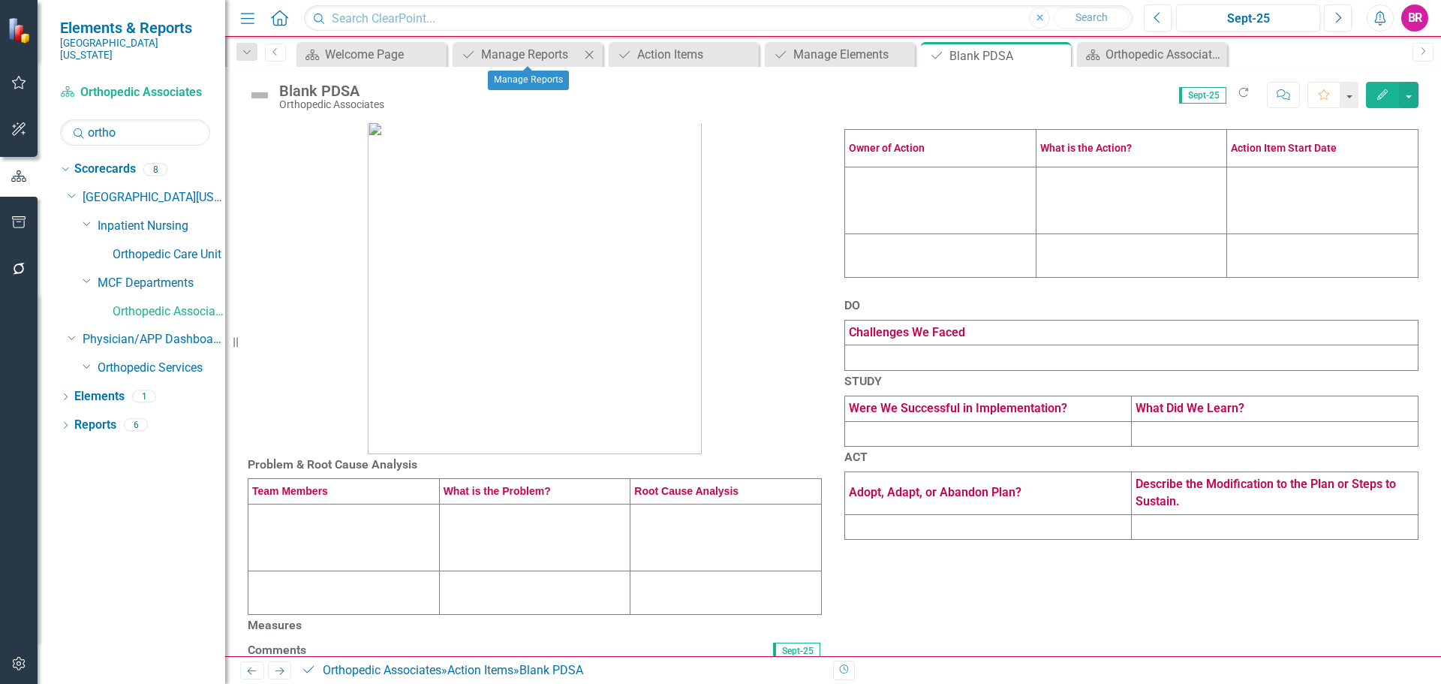
click at [583, 53] on icon "Close" at bounding box center [589, 55] width 15 height 12
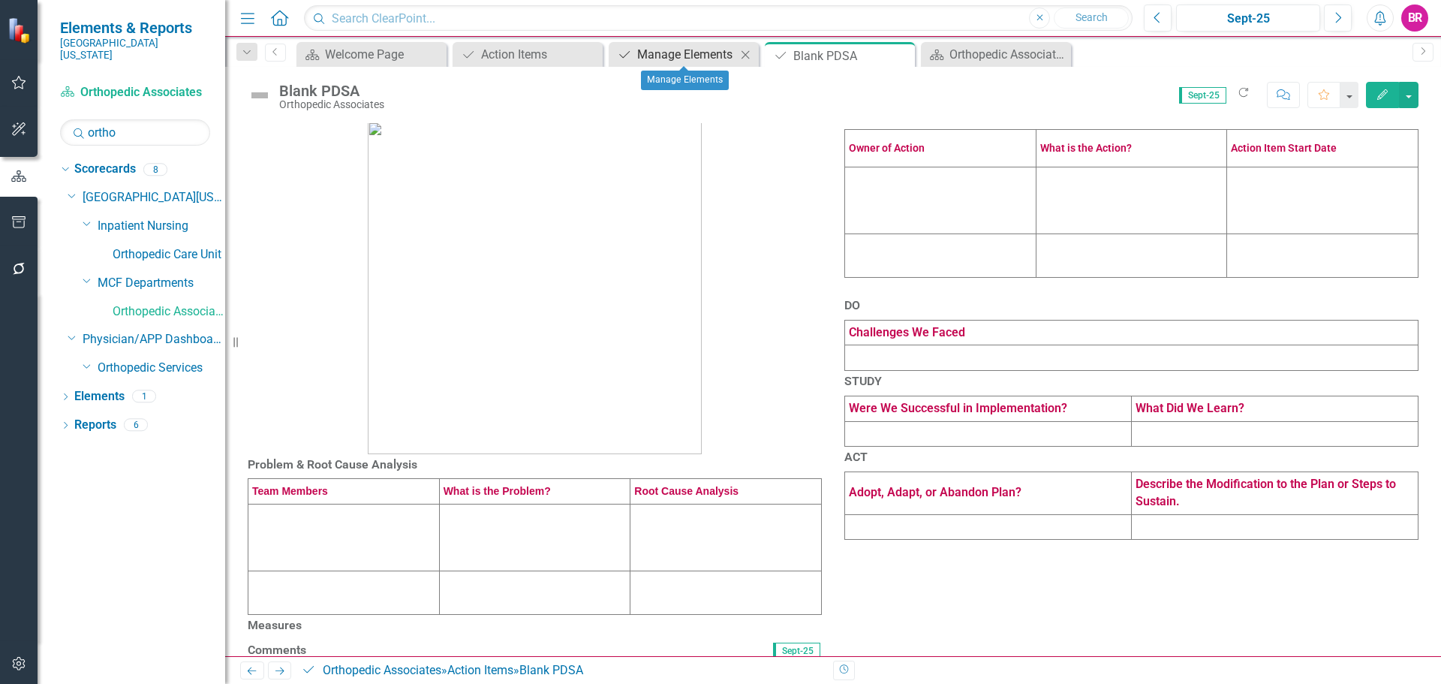
click at [679, 51] on div "Manage Elements" at bounding box center [686, 54] width 99 height 19
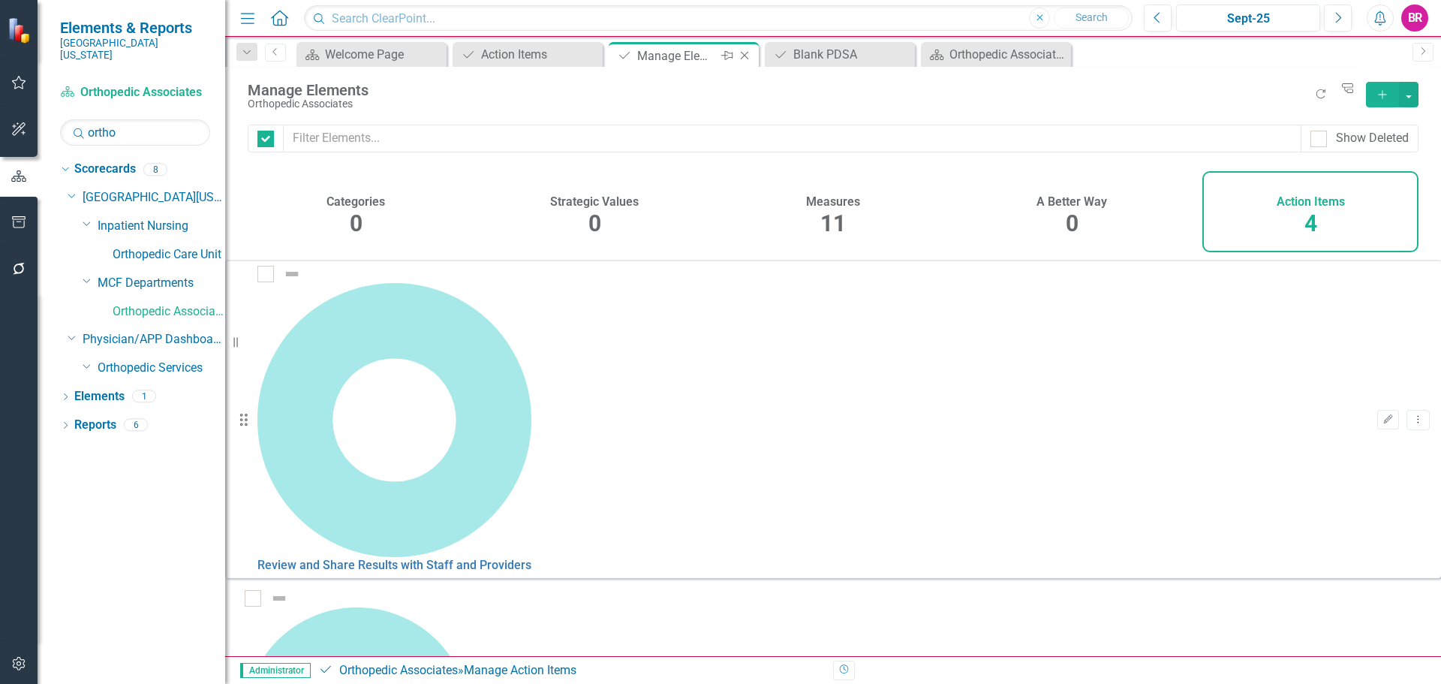
checkbox input "false"
click at [896, 51] on icon "Close" at bounding box center [901, 55] width 15 height 12
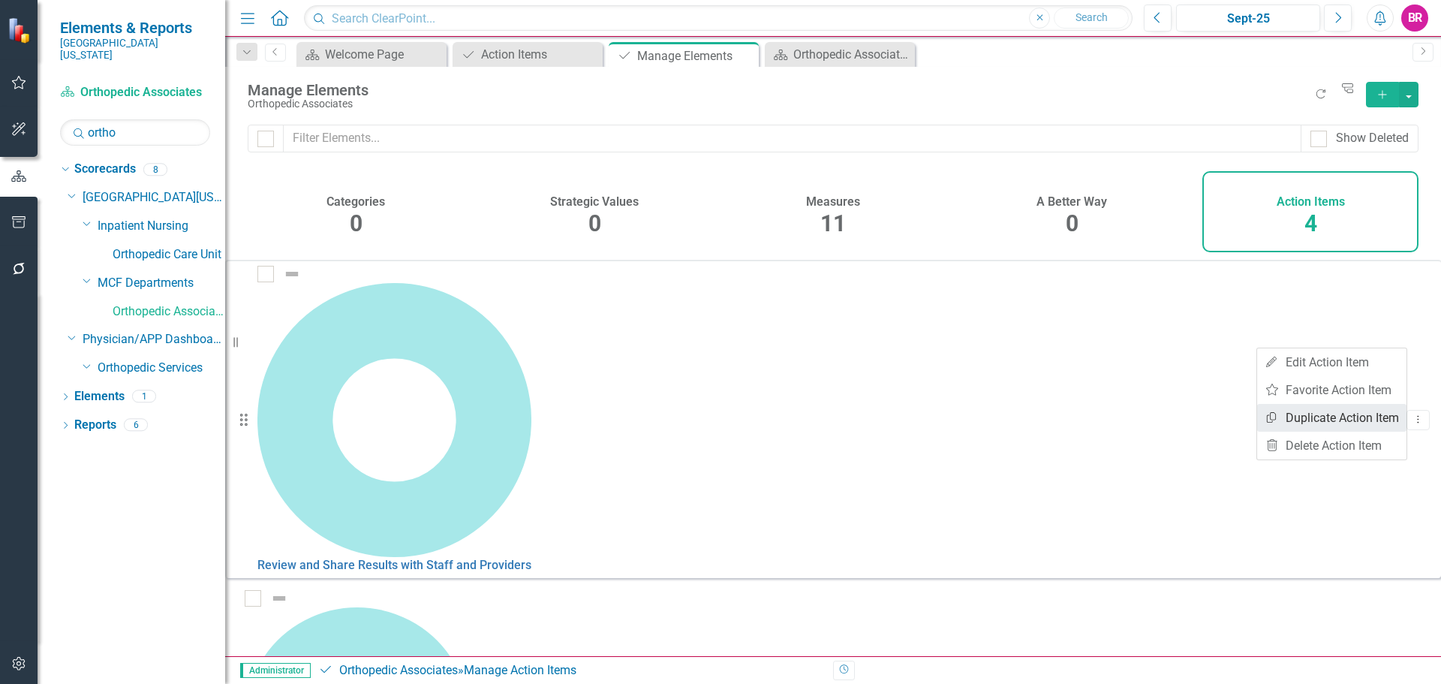
click at [1334, 412] on link "Copy Duplicate Action Item" at bounding box center [1331, 418] width 149 height 28
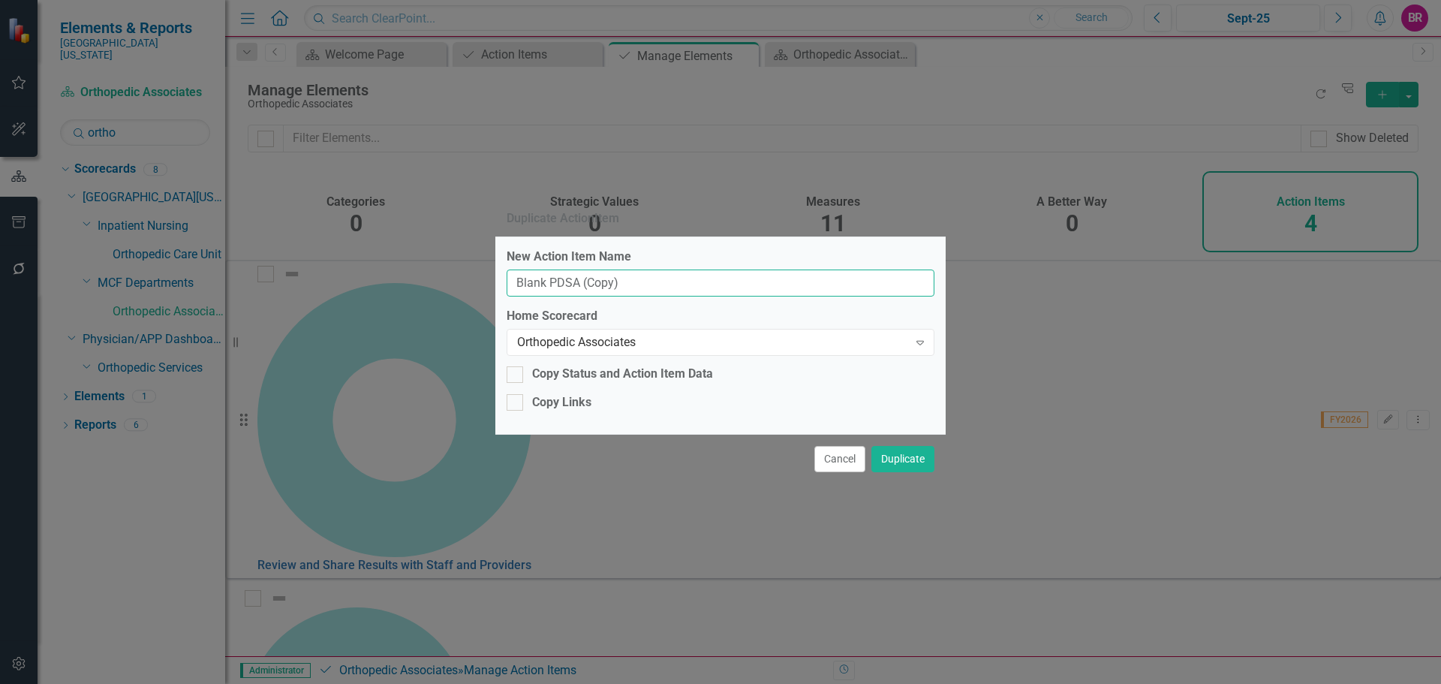
click at [694, 273] on input "Blank PDSA (Copy)" at bounding box center [721, 284] width 428 height 28
click at [695, 273] on input "Blank PDSA (Copy)" at bounding box center [721, 284] width 428 height 28
click at [697, 273] on input "Blank PDSA (Copy)" at bounding box center [721, 284] width 428 height 28
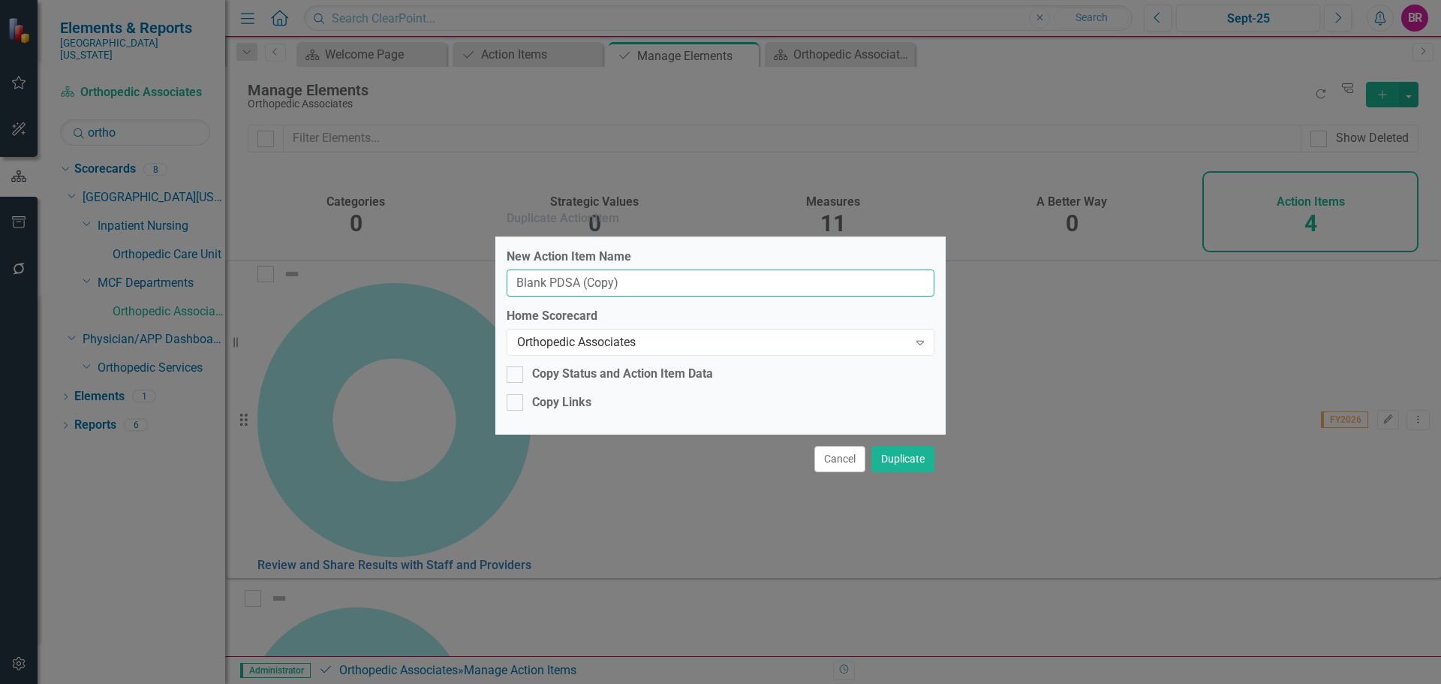
click at [697, 273] on input "Blank PDSA (Copy)" at bounding box center [721, 284] width 428 height 28
type input "FY26 Service Value"
click at [915, 471] on button "Duplicate" at bounding box center [903, 459] width 63 height 26
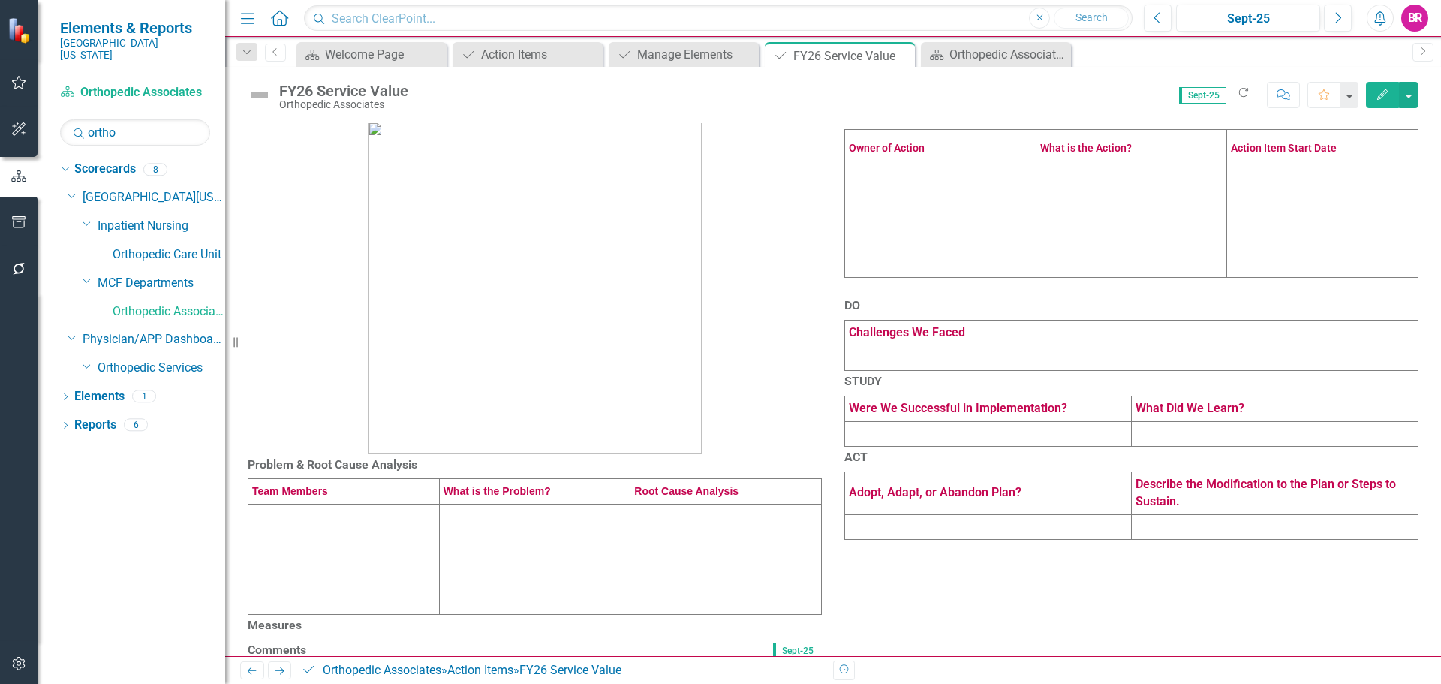
click at [917, 234] on td at bounding box center [940, 200] width 191 height 67
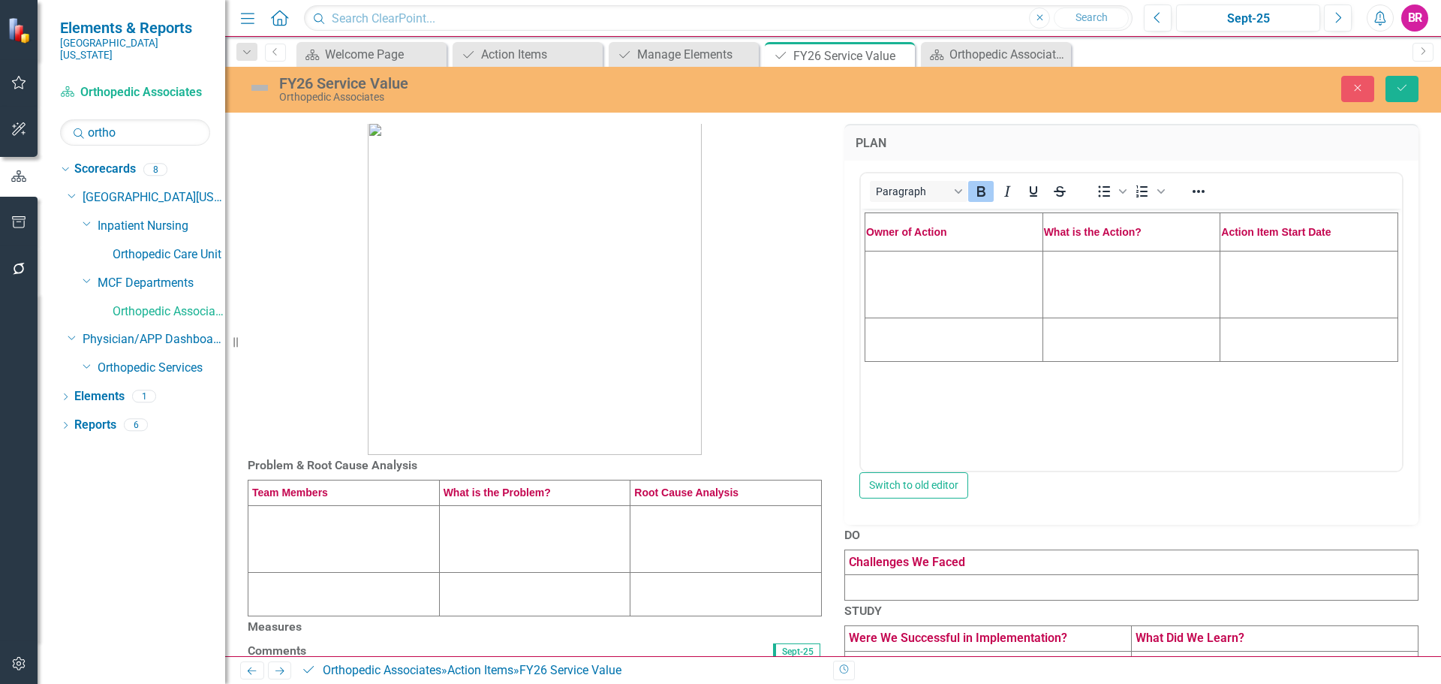
click at [908, 303] on td "Rich Text Area. Press ALT-0 for help." at bounding box center [955, 283] width 178 height 67
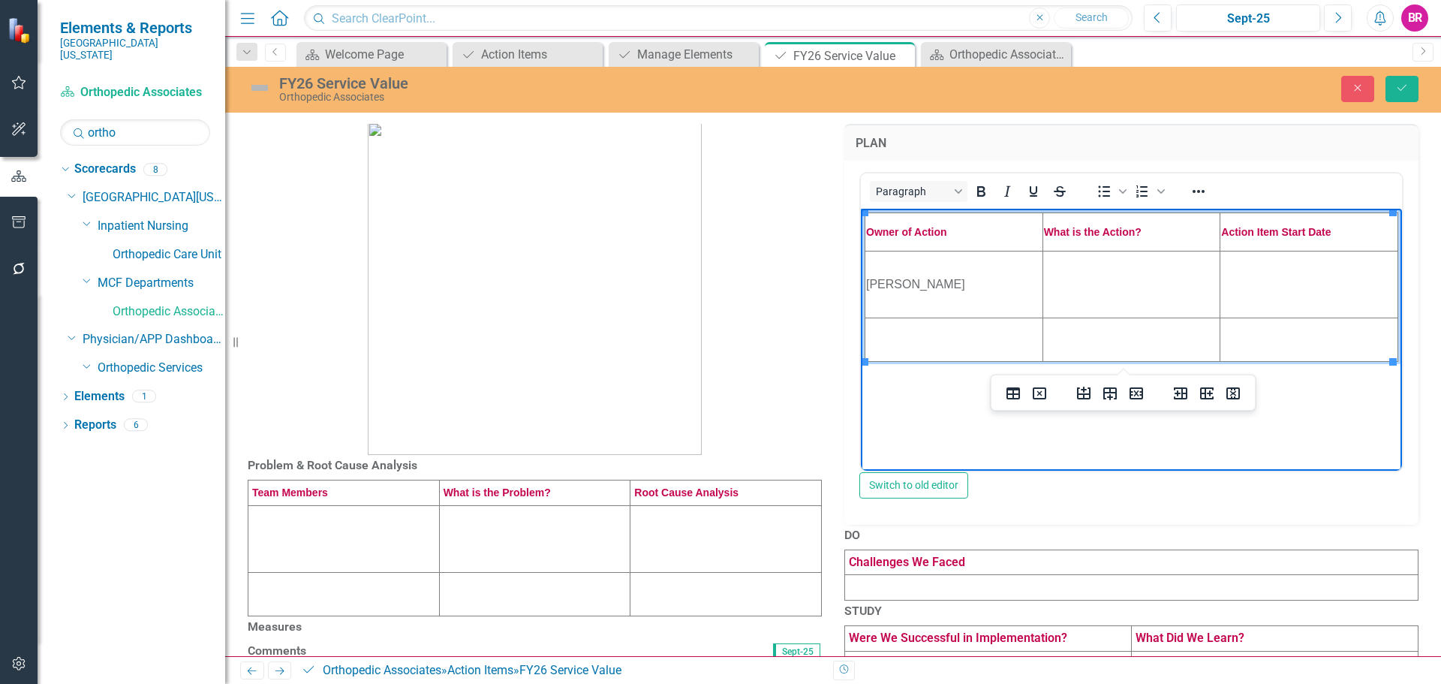
click at [1068, 259] on td "Rich Text Area. Press ALT-0 for help." at bounding box center [1132, 283] width 178 height 67
click at [1082, 309] on td "Rich Text Area. Press ALT-0 for help." at bounding box center [1132, 283] width 178 height 67
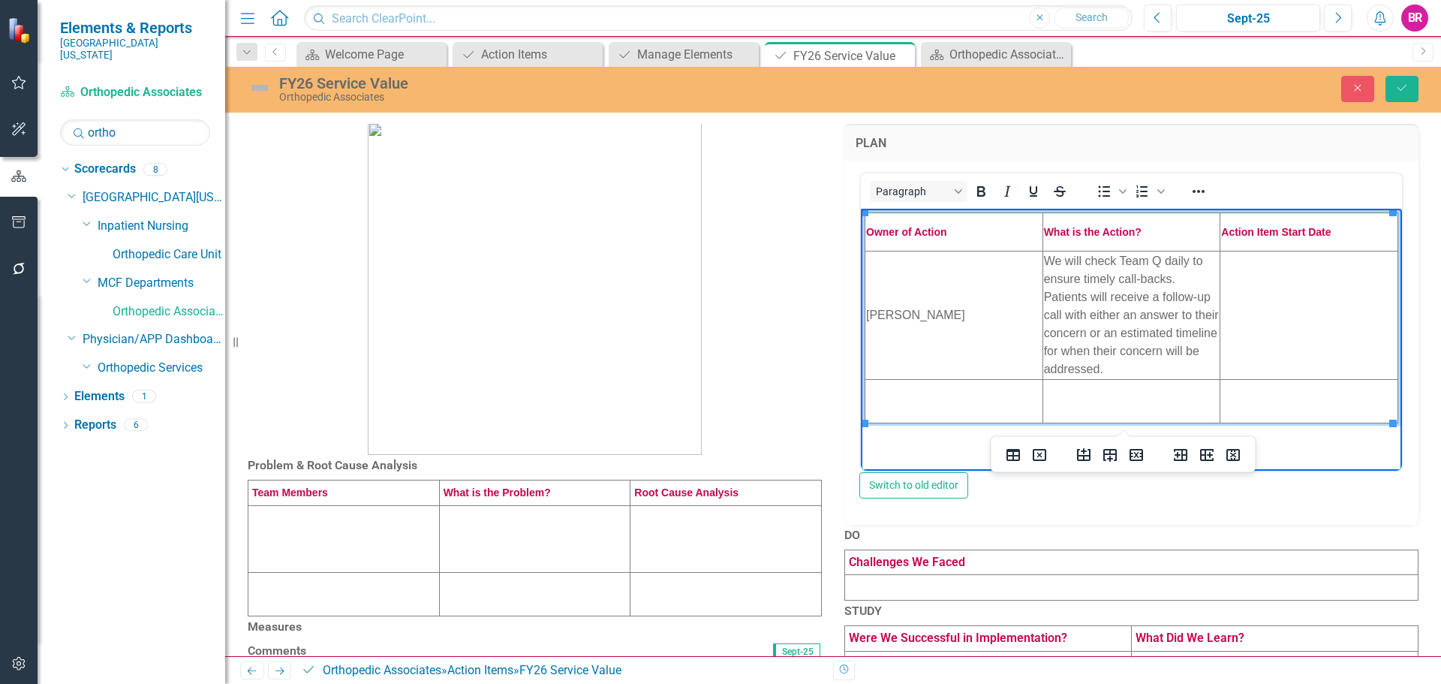
click at [1299, 321] on td "Rich Text Area. Press ALT-0 for help." at bounding box center [1310, 314] width 178 height 128
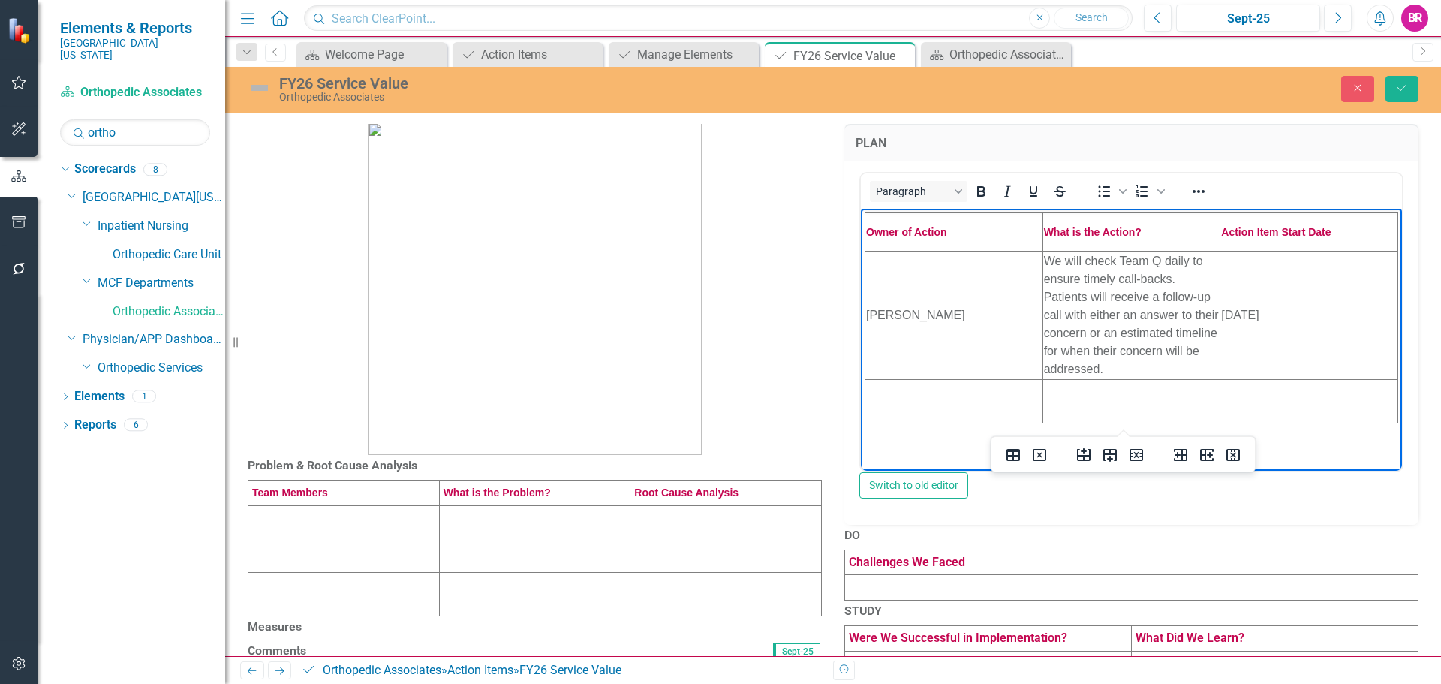
click at [845, 504] on div "<table style="border-collapse: collapse; width: 100%; height: 77.6667px;" borde…" at bounding box center [1132, 343] width 574 height 364
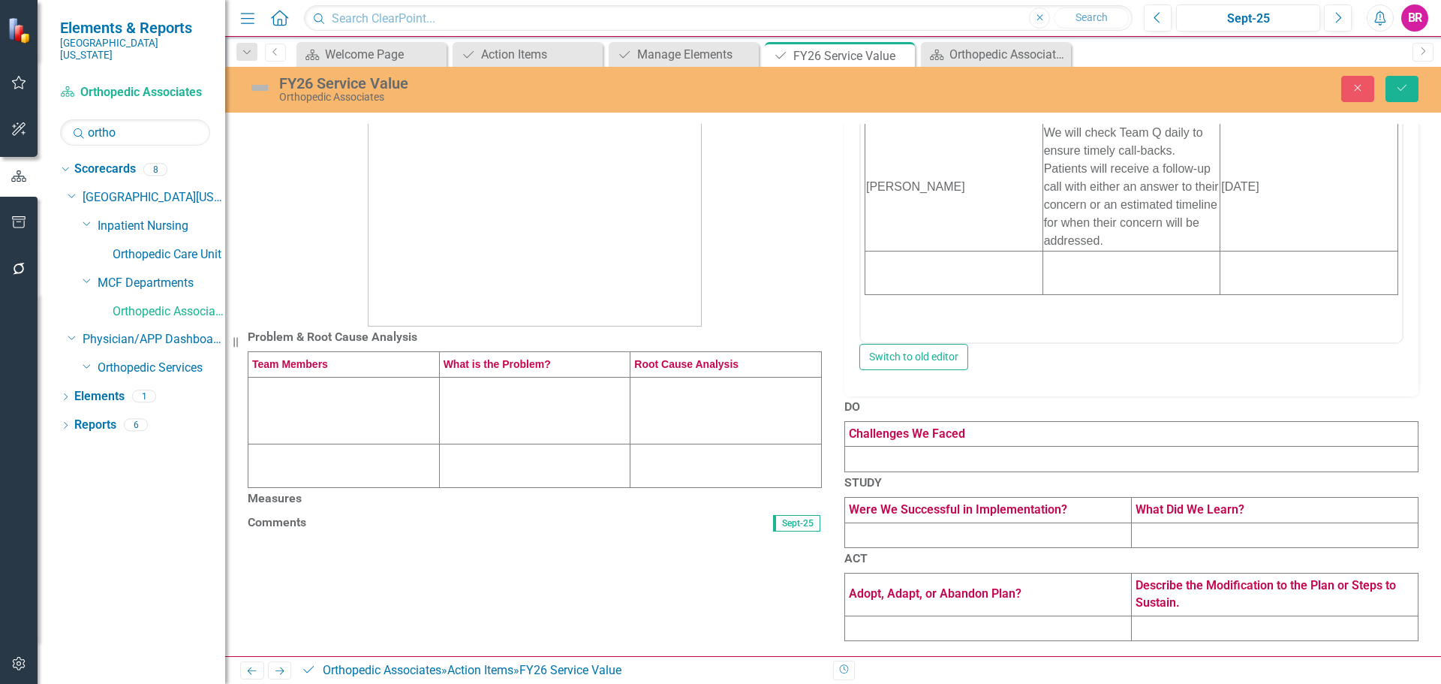
scroll to position [285, 0]
click at [385, 377] on td at bounding box center [343, 410] width 191 height 67
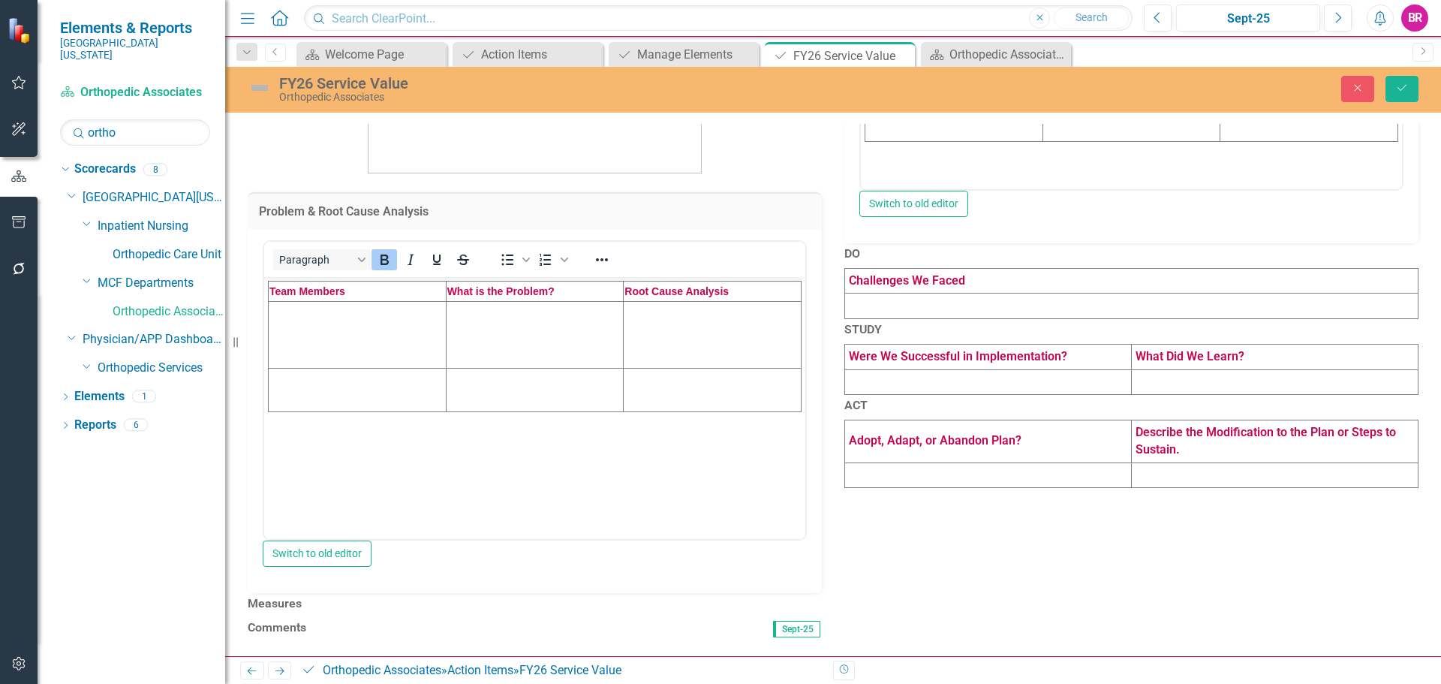
scroll to position [0, 0]
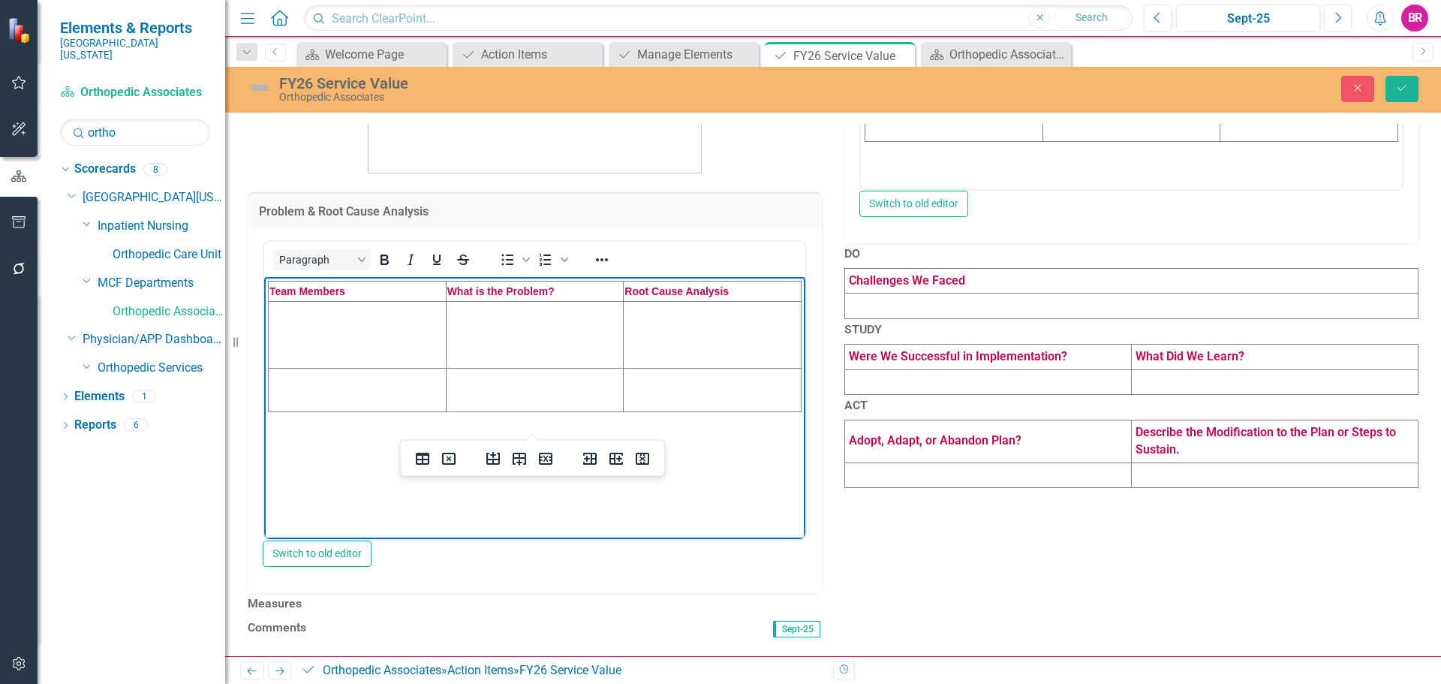
click at [368, 335] on td "Rich Text Area. Press ALT-0 for help." at bounding box center [358, 334] width 178 height 67
click at [320, 329] on td "Rich Text Area. Press ALT-0 for help." at bounding box center [358, 334] width 178 height 67
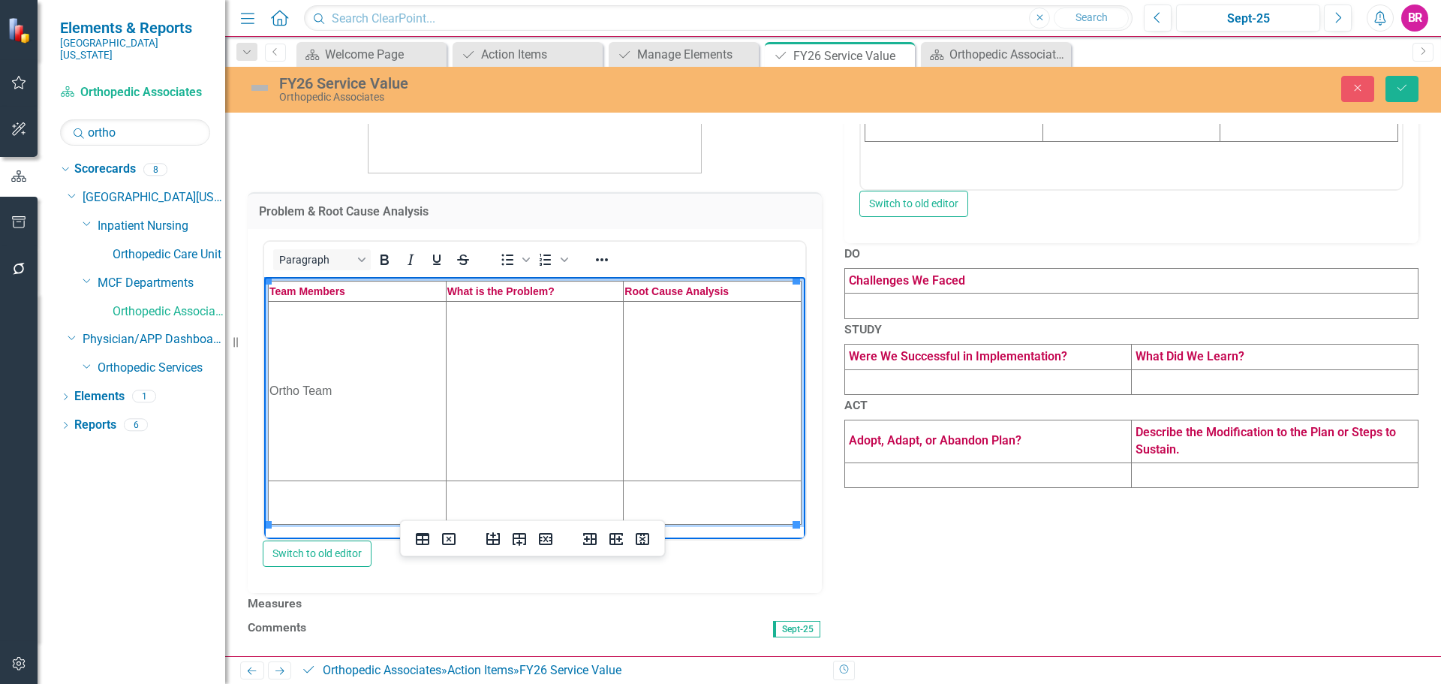
click at [538, 369] on td "Rich Text Area. Press ALT-0 for help." at bounding box center [535, 390] width 178 height 179
click at [529, 398] on td "Rich Text Area. Press ALT-0 for help." at bounding box center [535, 390] width 178 height 179
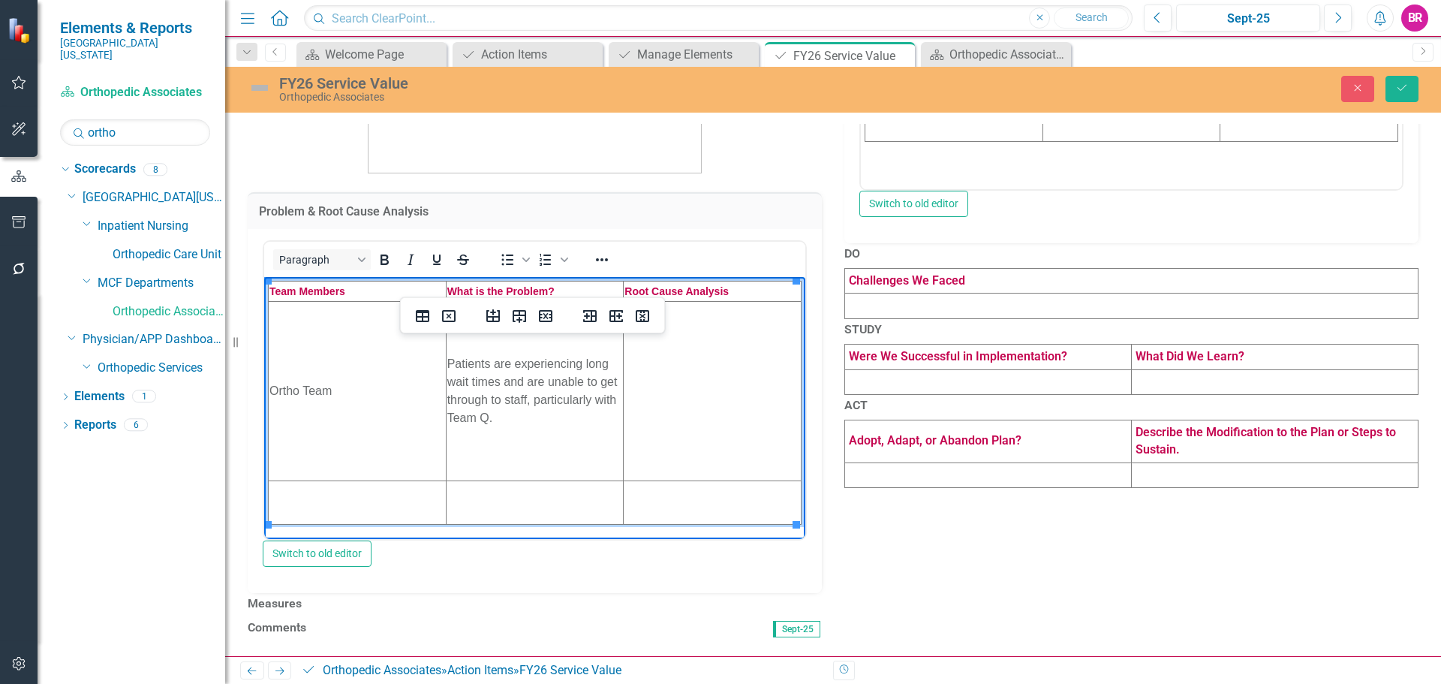
click at [715, 441] on td "Rich Text Area. Press ALT-0 for help." at bounding box center [713, 390] width 178 height 179
click at [673, 442] on td "Rich Text Area. Press ALT-0 for help." at bounding box center [713, 390] width 178 height 179
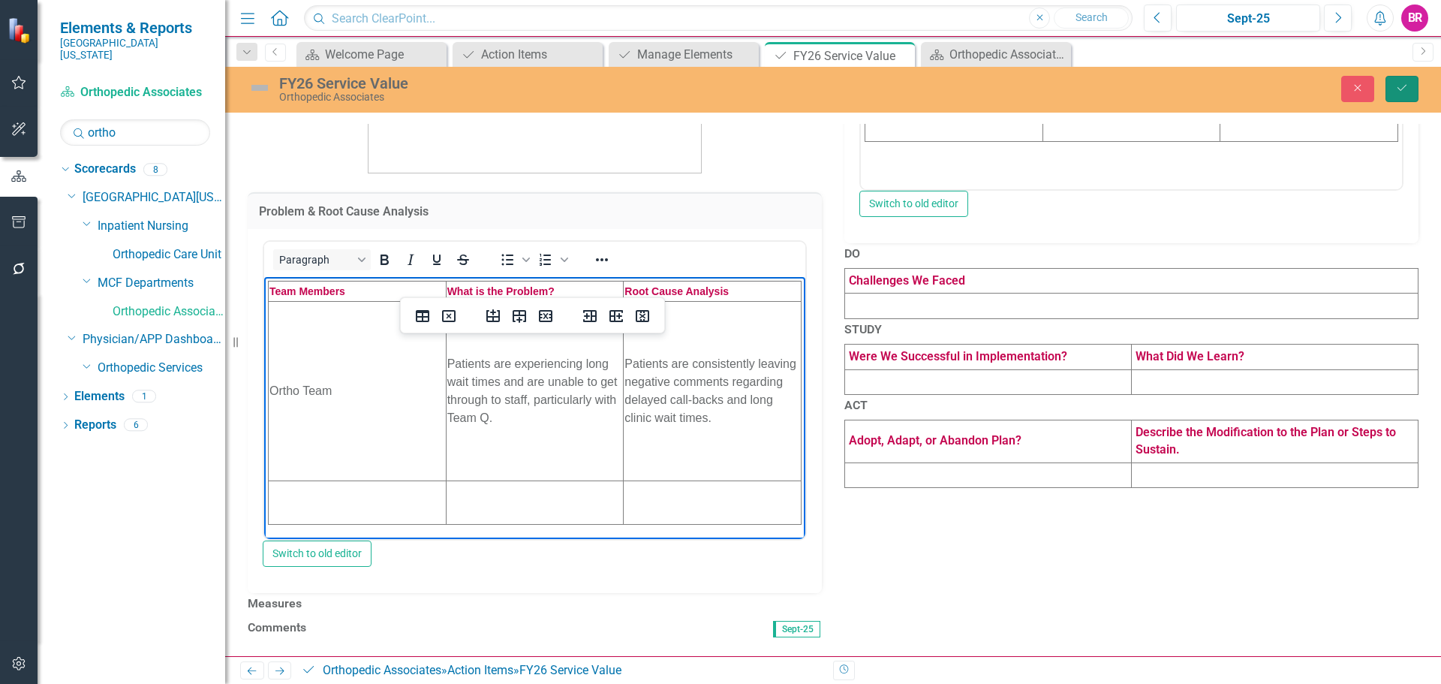
click at [1402, 100] on button "Save" at bounding box center [1402, 89] width 33 height 26
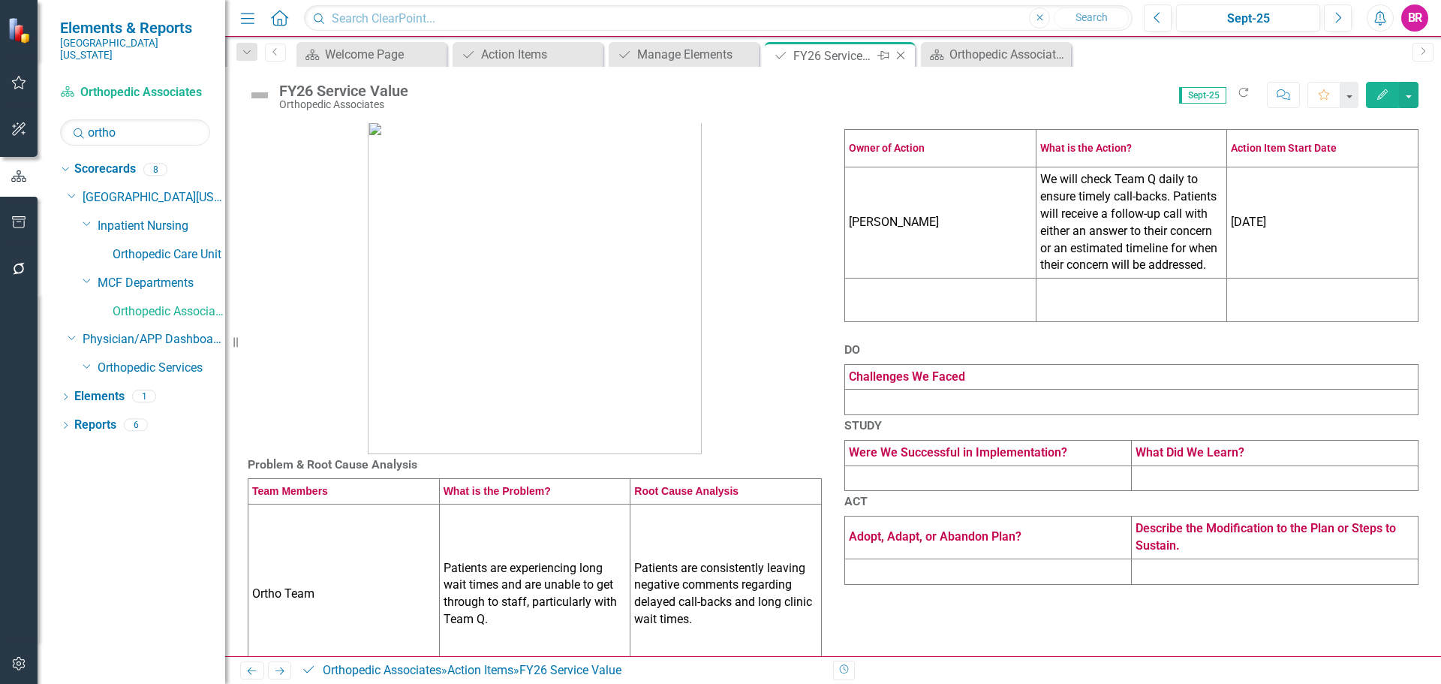
click at [901, 54] on icon "Close" at bounding box center [900, 56] width 15 height 12
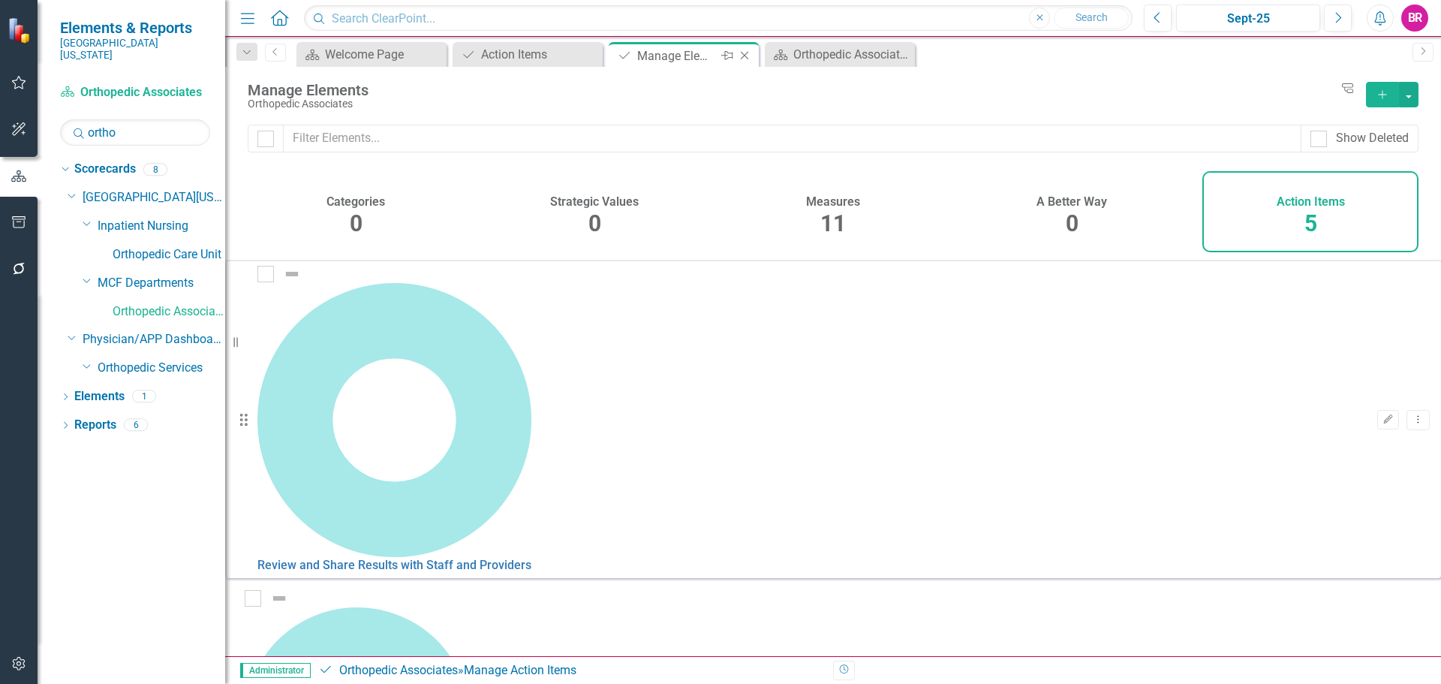
checkbox input "false"
click at [745, 58] on icon "Close" at bounding box center [744, 56] width 15 height 12
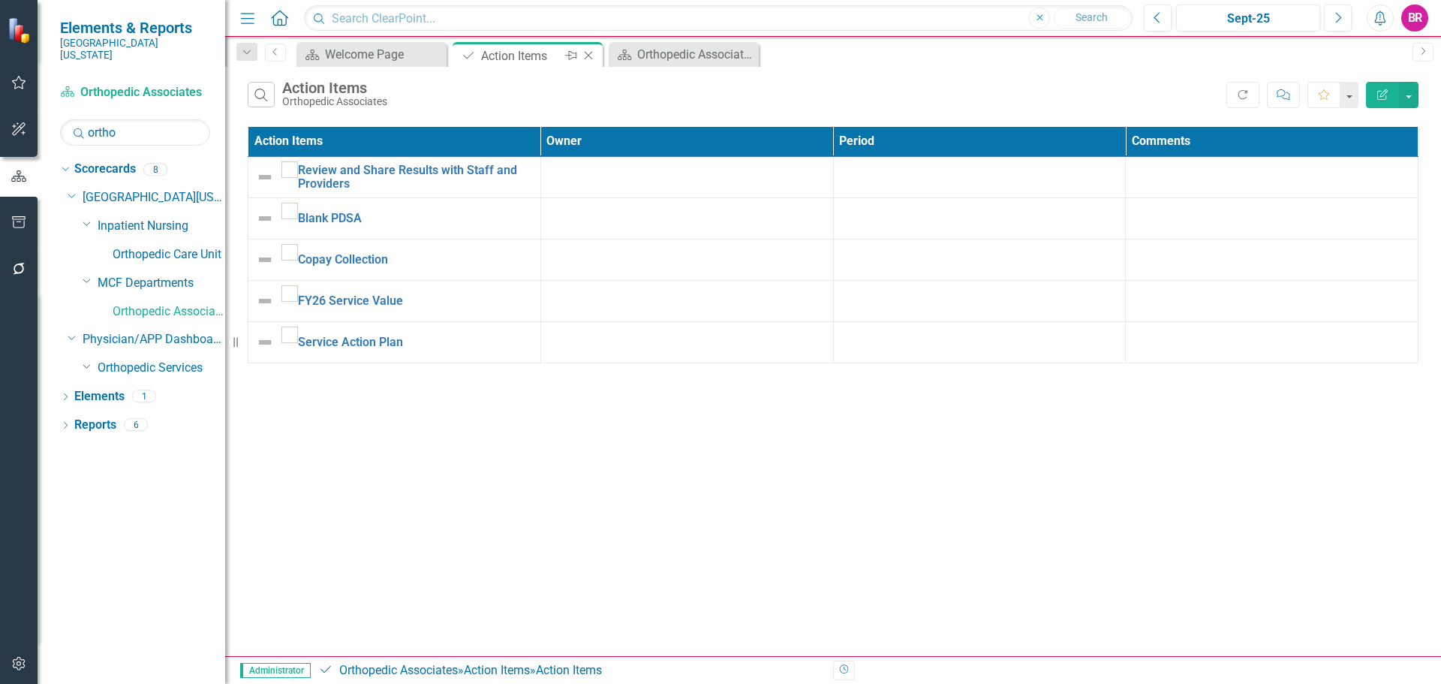
click at [589, 53] on icon "Close" at bounding box center [588, 56] width 15 height 12
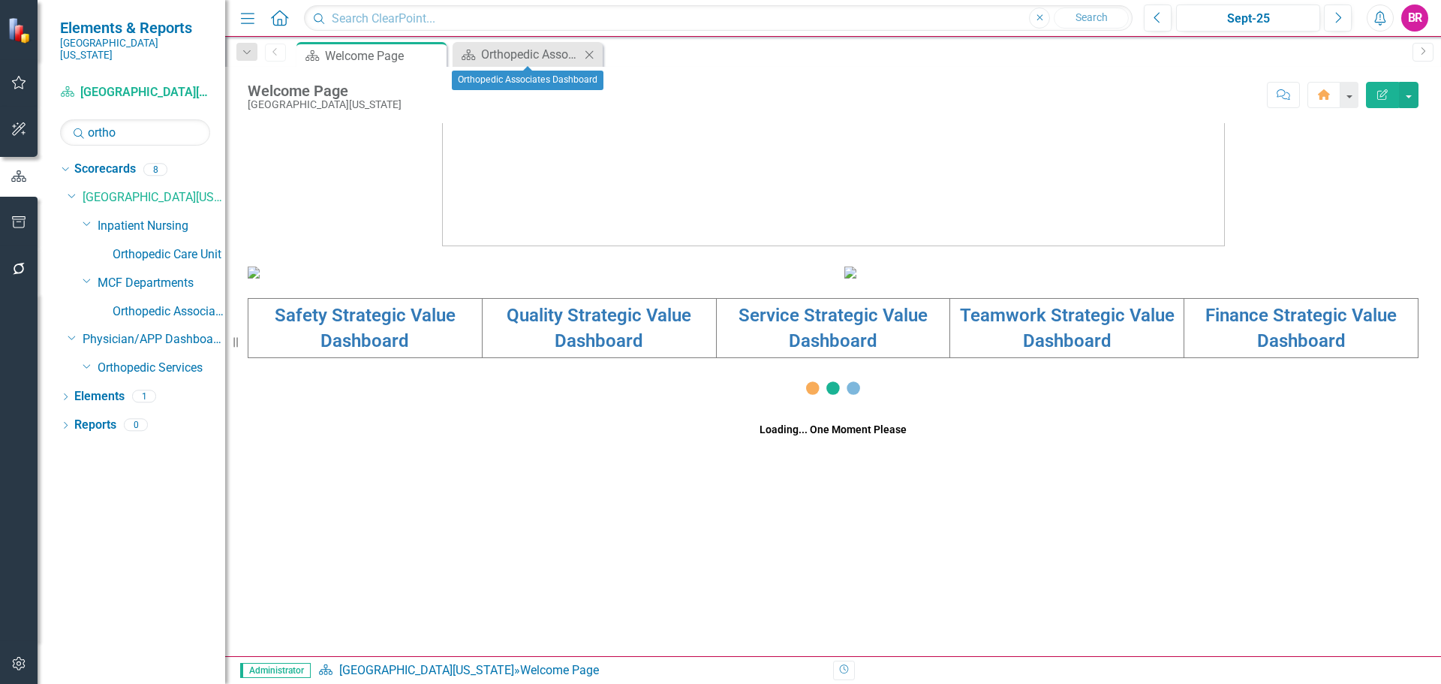
click at [586, 59] on icon "Close" at bounding box center [589, 55] width 15 height 12
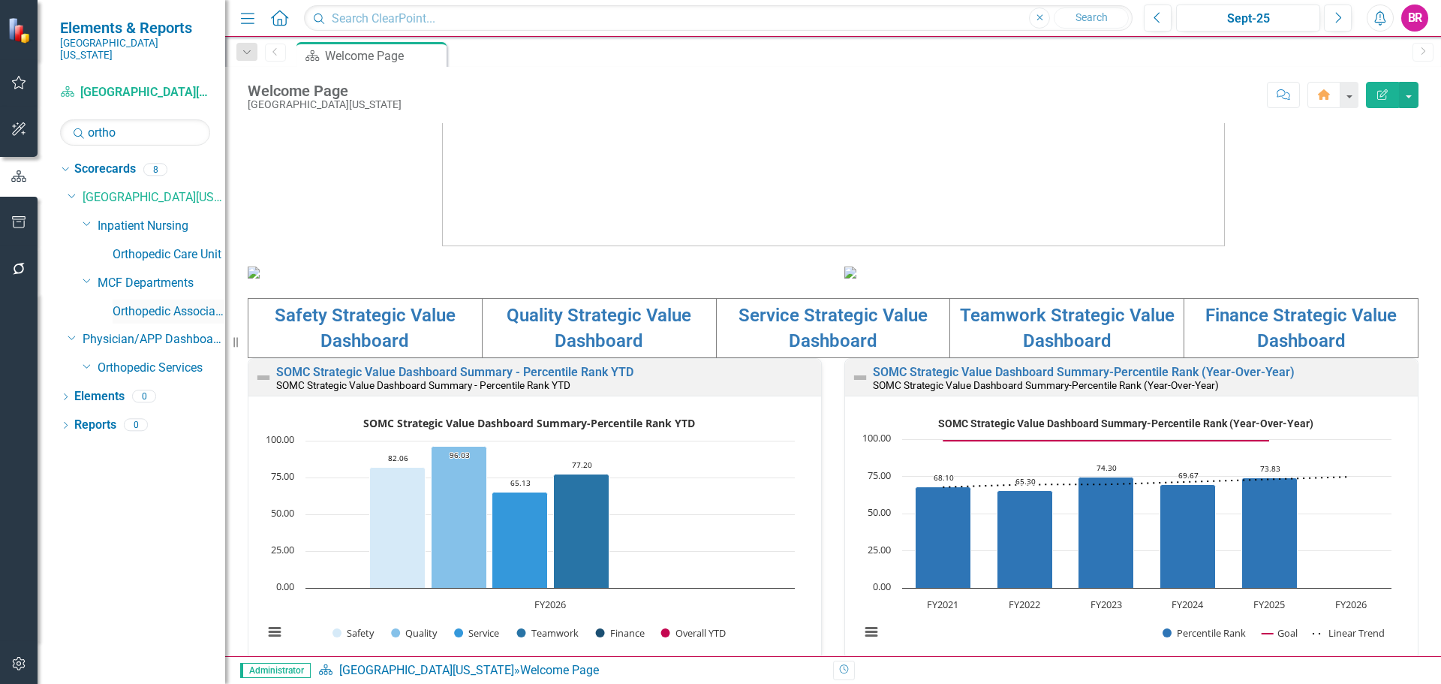
click at [170, 303] on link "Orthopedic Associates" at bounding box center [169, 311] width 113 height 17
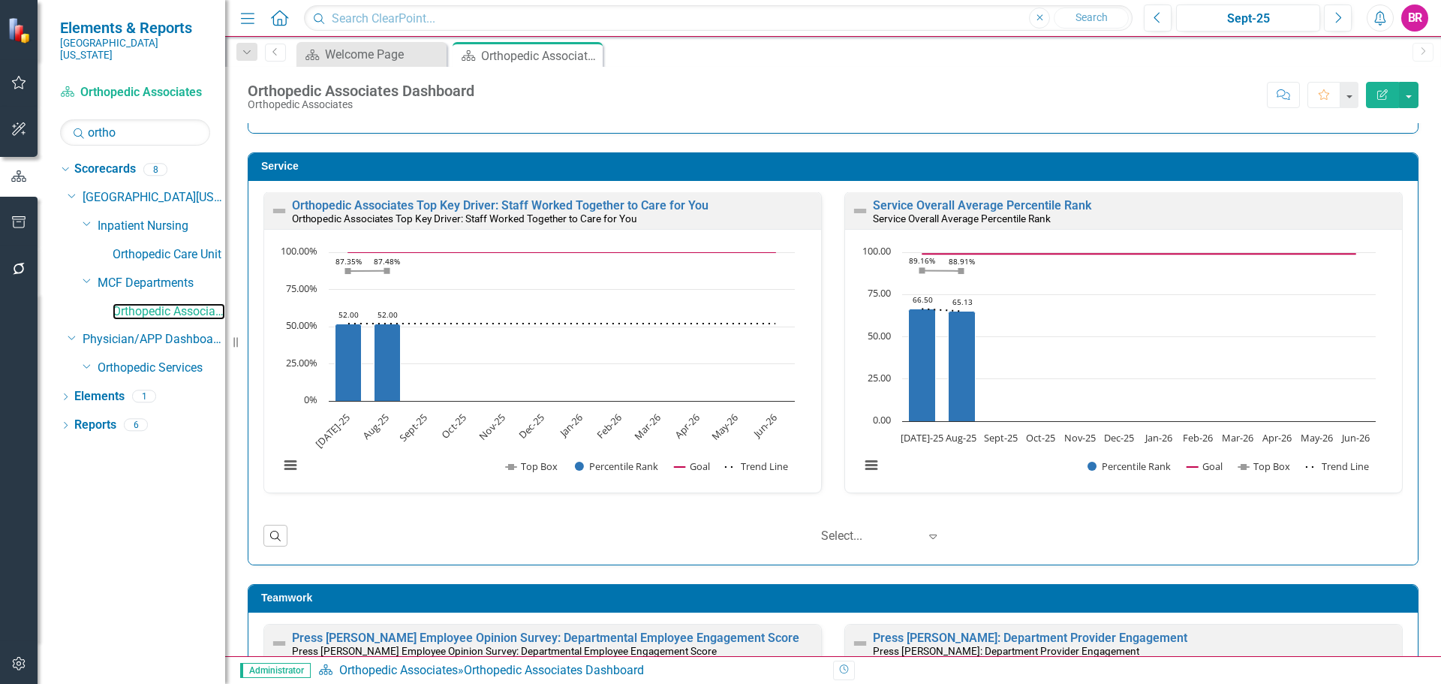
scroll to position [796, 0]
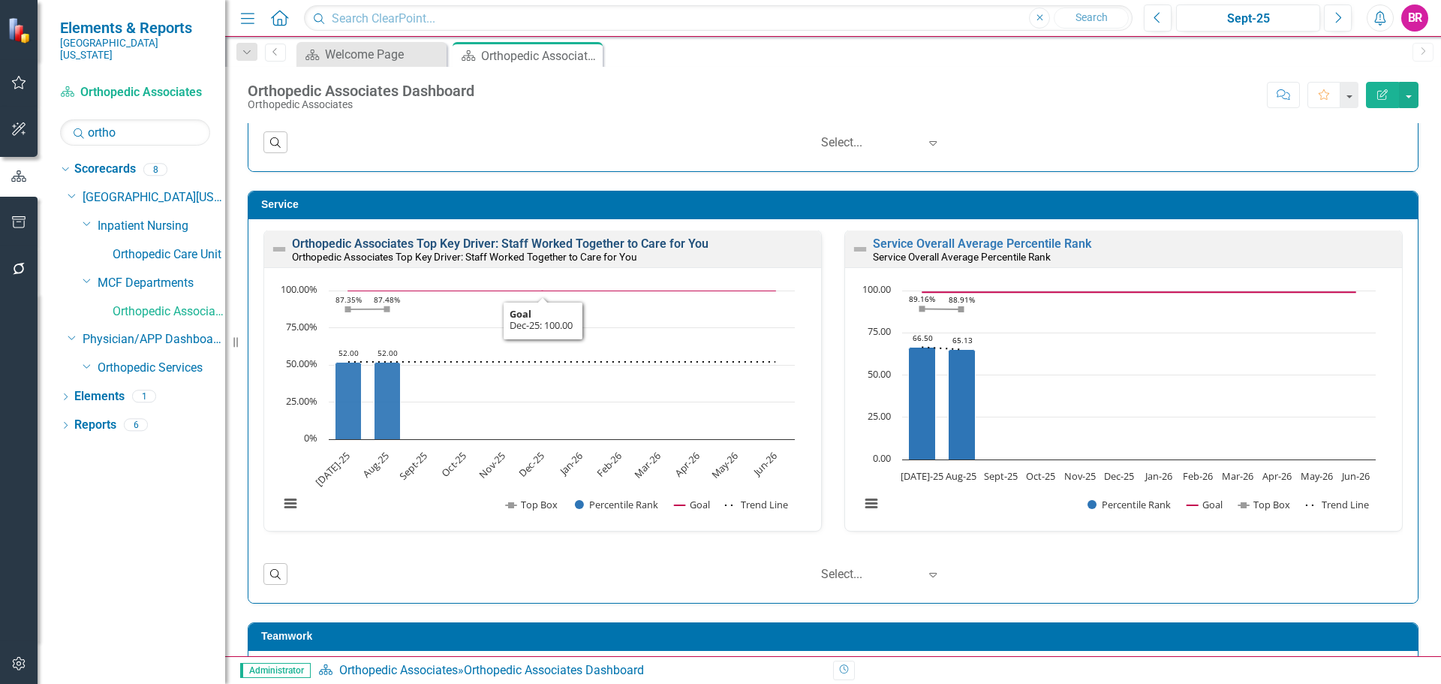
click at [508, 242] on link "Orthopedic Associates Top Key Driver: Staff Worked Together to Care for You" at bounding box center [500, 243] width 417 height 14
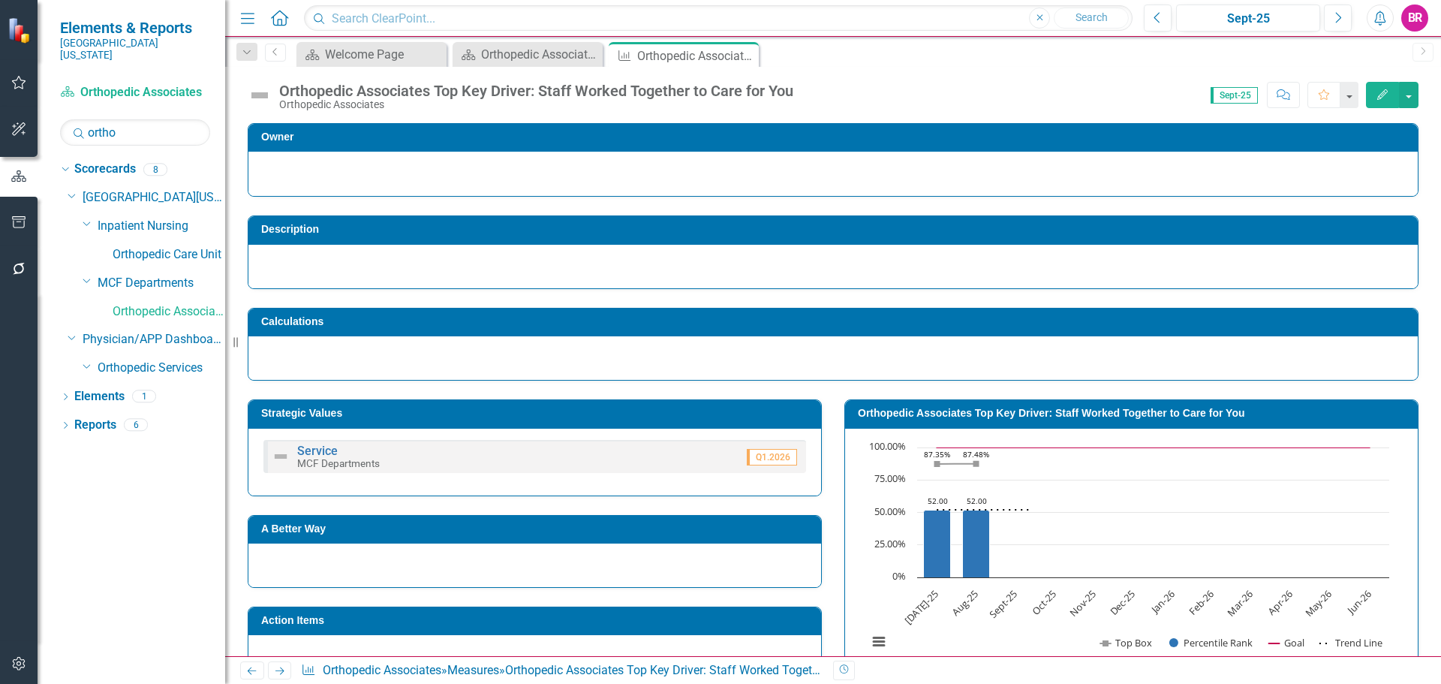
scroll to position [225, 0]
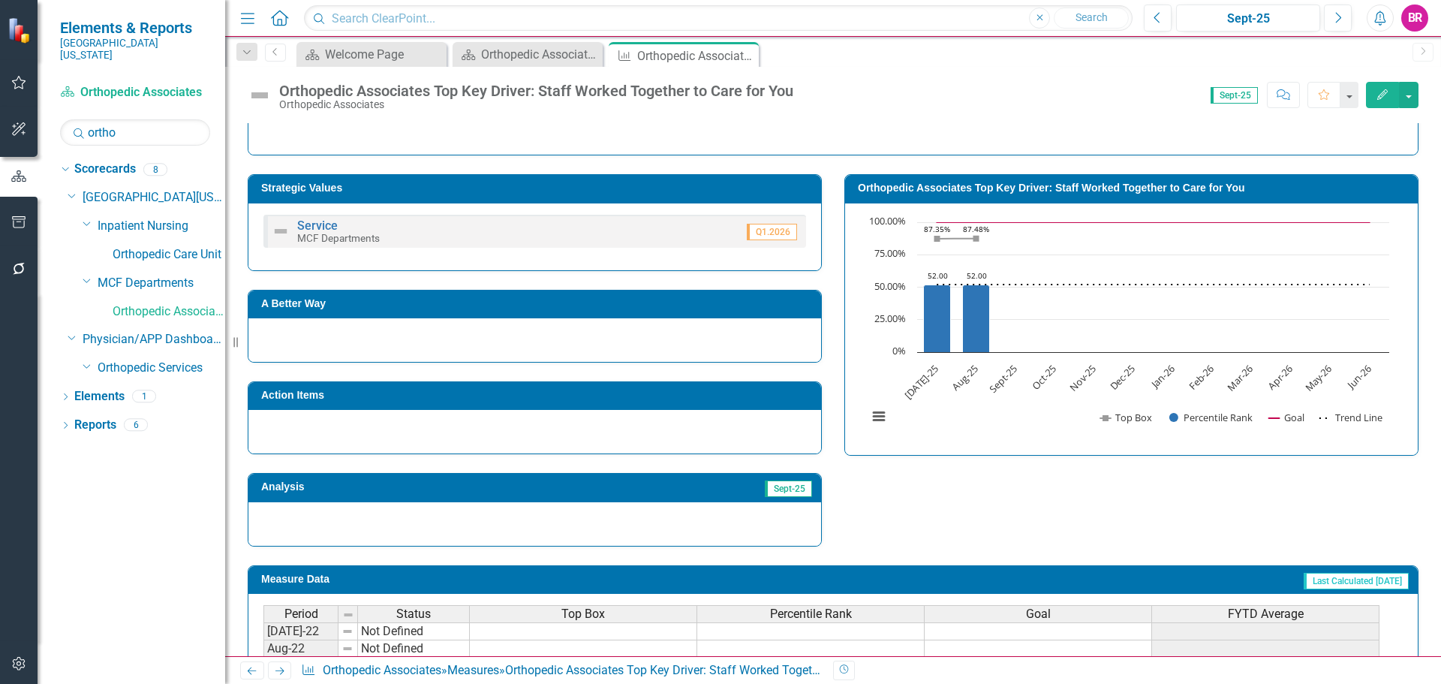
click at [461, 398] on h3 "Action Items" at bounding box center [537, 395] width 553 height 11
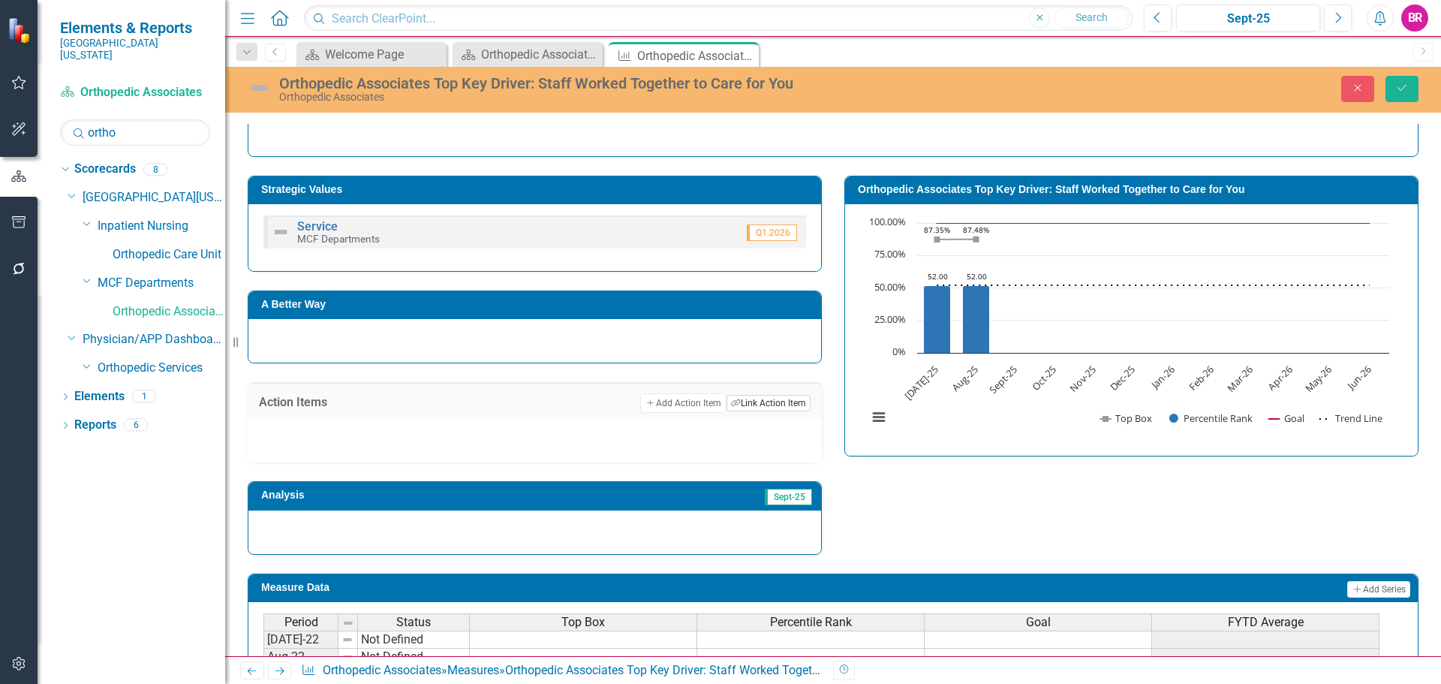
click at [745, 397] on button "Link Tag Link Action Item" at bounding box center [769, 403] width 84 height 17
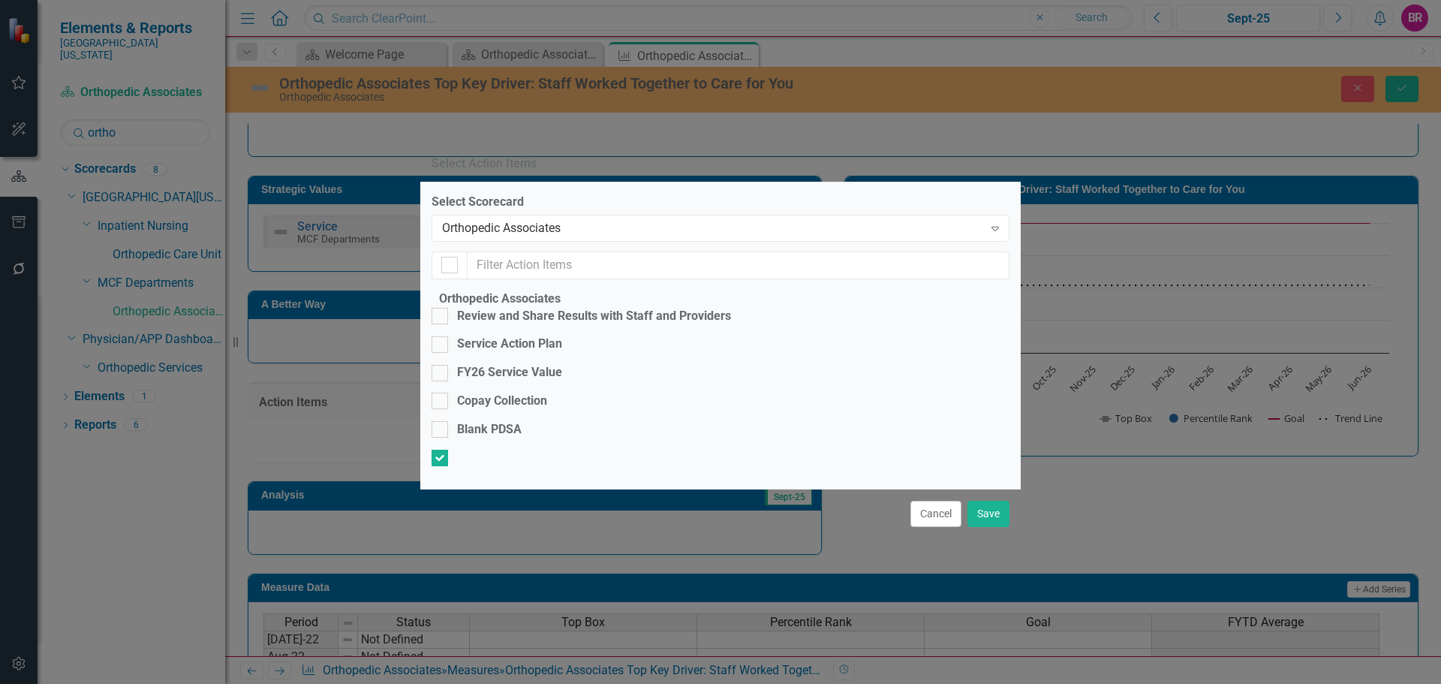
checkbox input "false"
click at [514, 364] on div "FY26 Service Value" at bounding box center [509, 372] width 105 height 17
click at [441, 365] on input "FY26 Service Value" at bounding box center [437, 370] width 10 height 10
checkbox input "true"
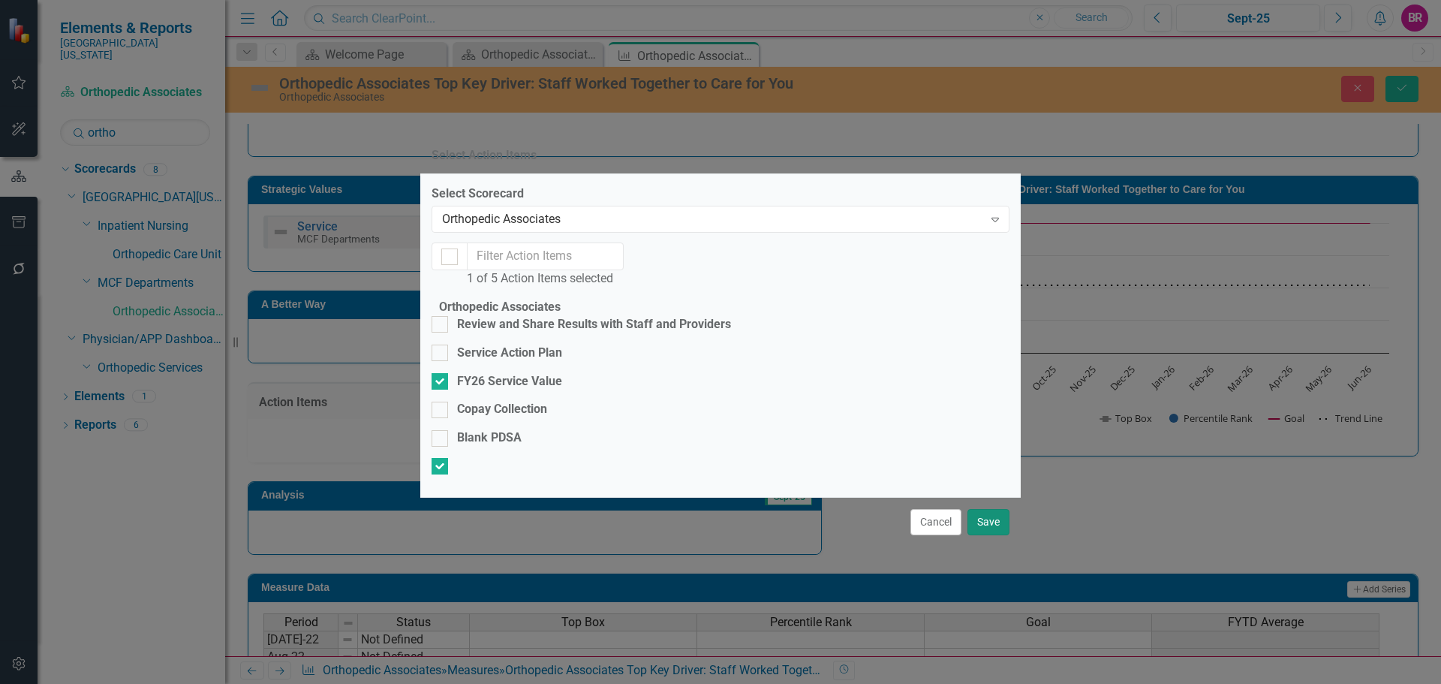
click at [985, 535] on button "Save" at bounding box center [989, 522] width 42 height 26
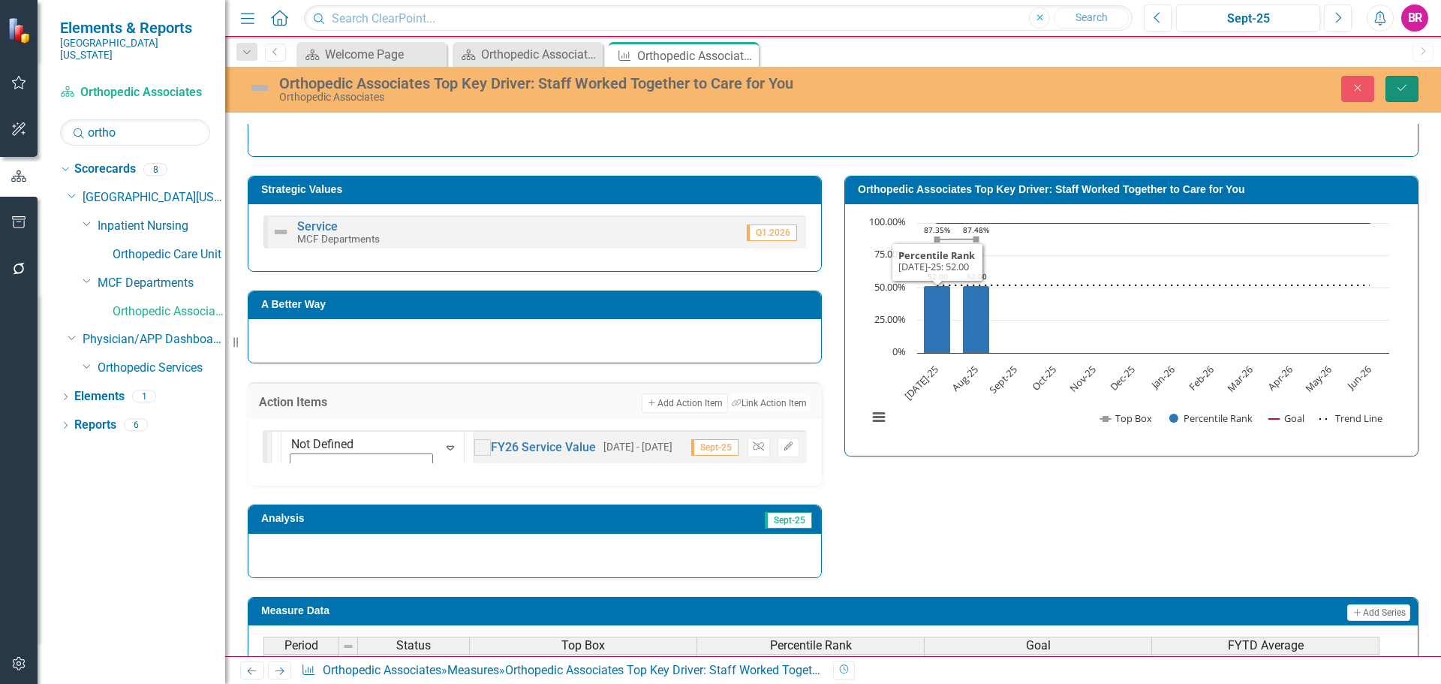
click at [1398, 92] on icon "Save" at bounding box center [1403, 88] width 14 height 11
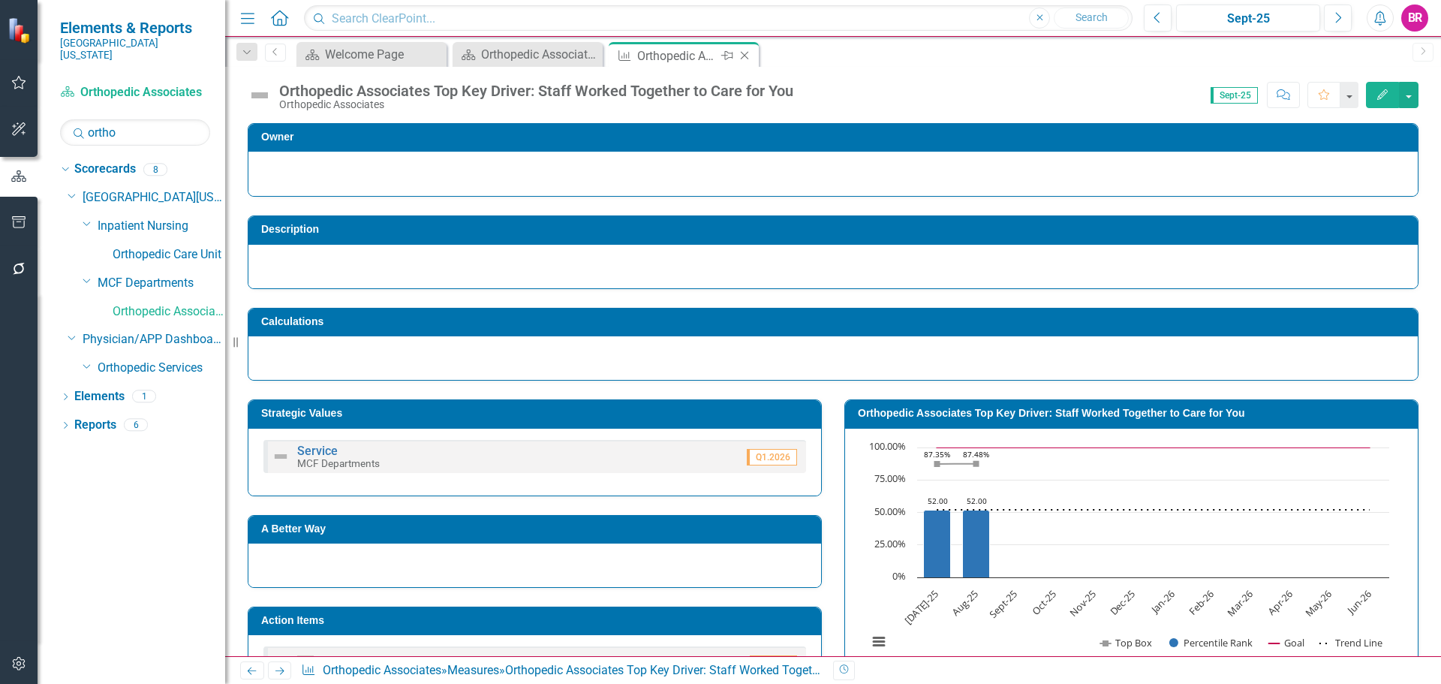
click at [748, 59] on icon "Close" at bounding box center [744, 56] width 15 height 12
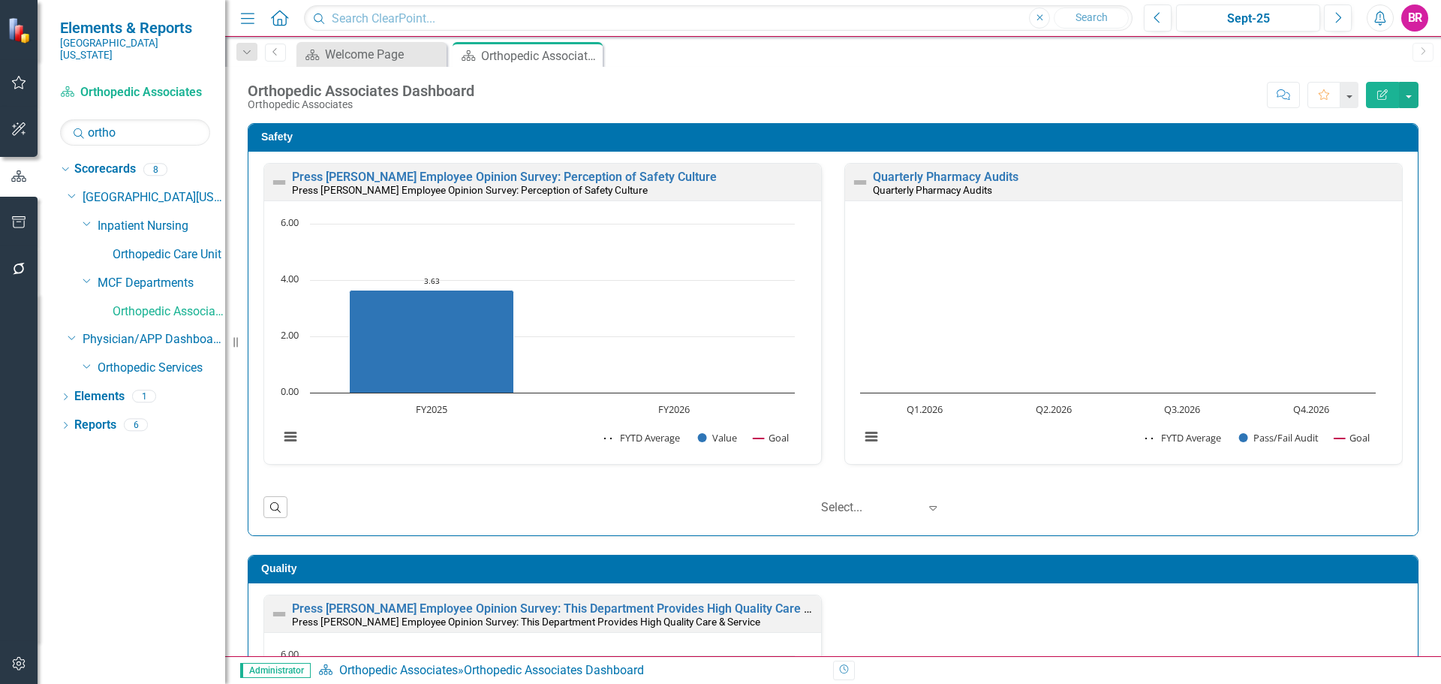
click at [1418, 263] on div "Safety Press Ganey Employee Opinion Survey: Perception of Safety Culture Press …" at bounding box center [833, 320] width 1194 height 432
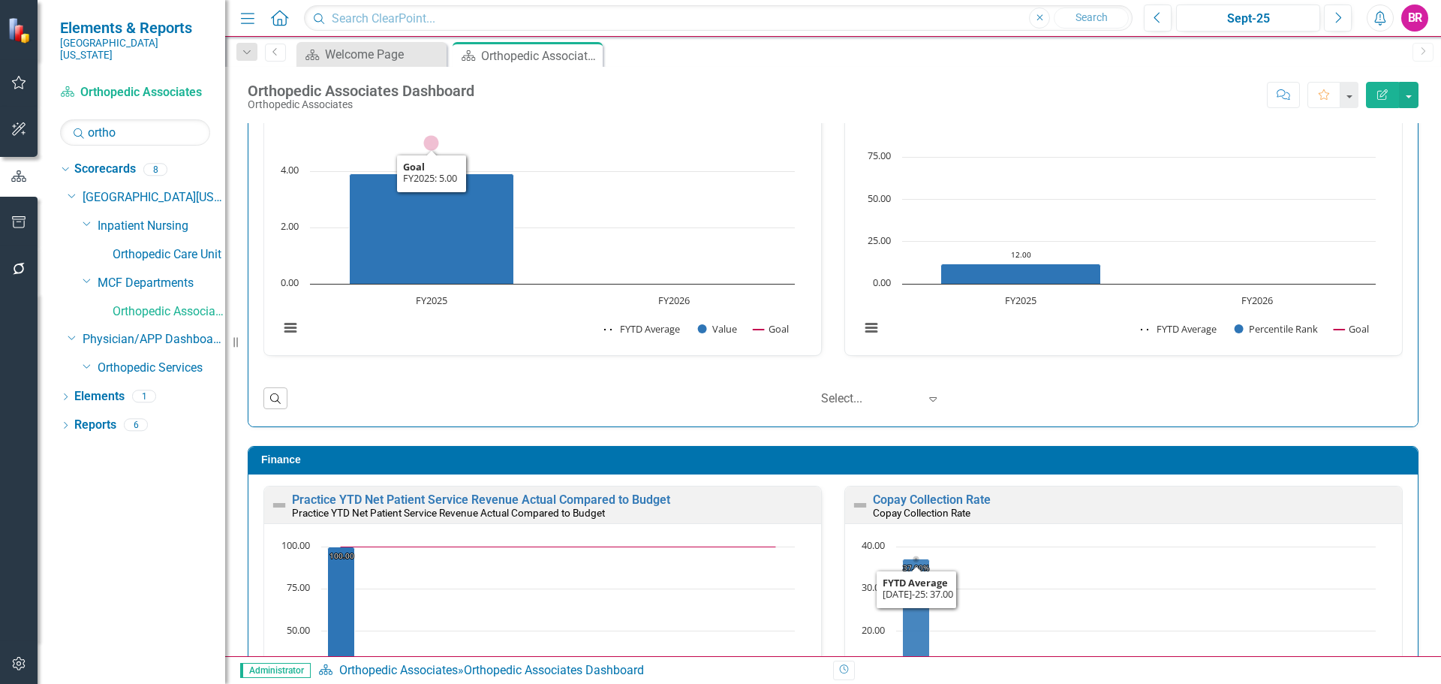
scroll to position [1096, 0]
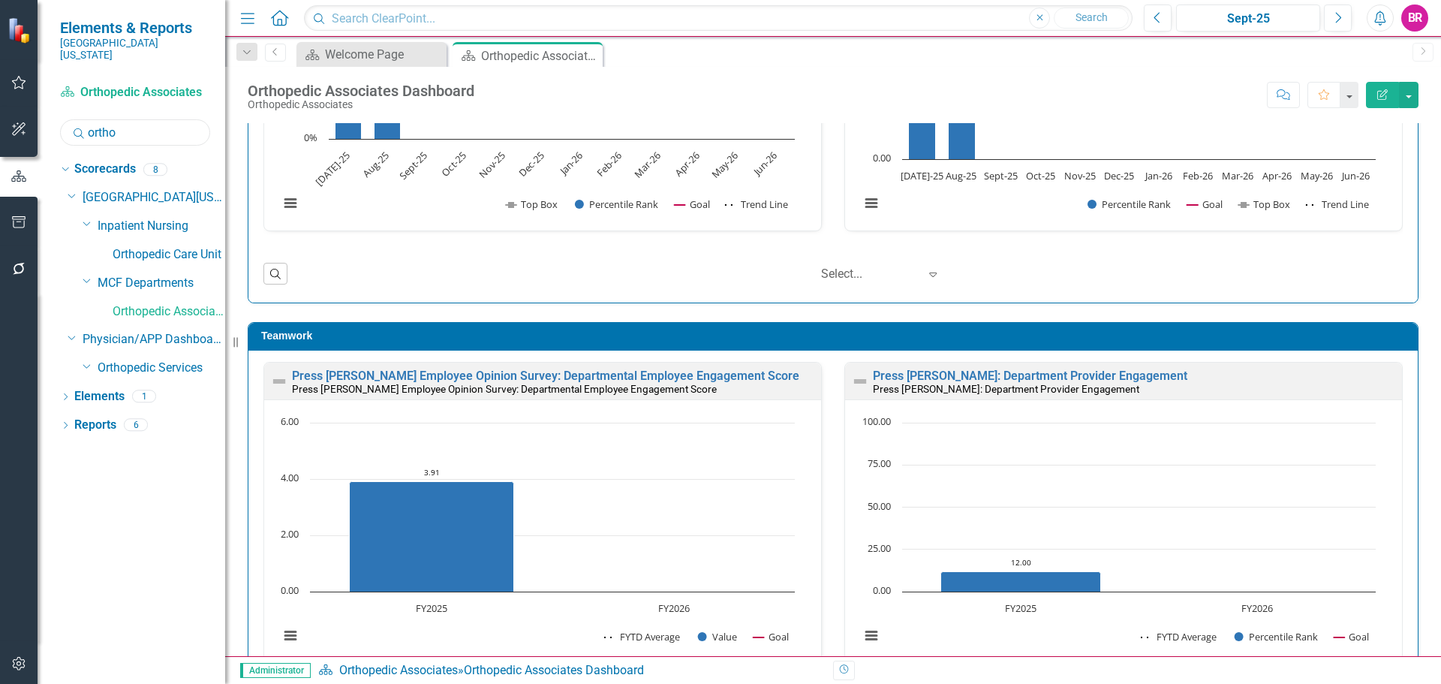
click at [135, 124] on input "ortho" at bounding box center [135, 132] width 150 height 26
type input "path"
click at [180, 246] on link "Pathology & Microbiology" at bounding box center [169, 254] width 113 height 17
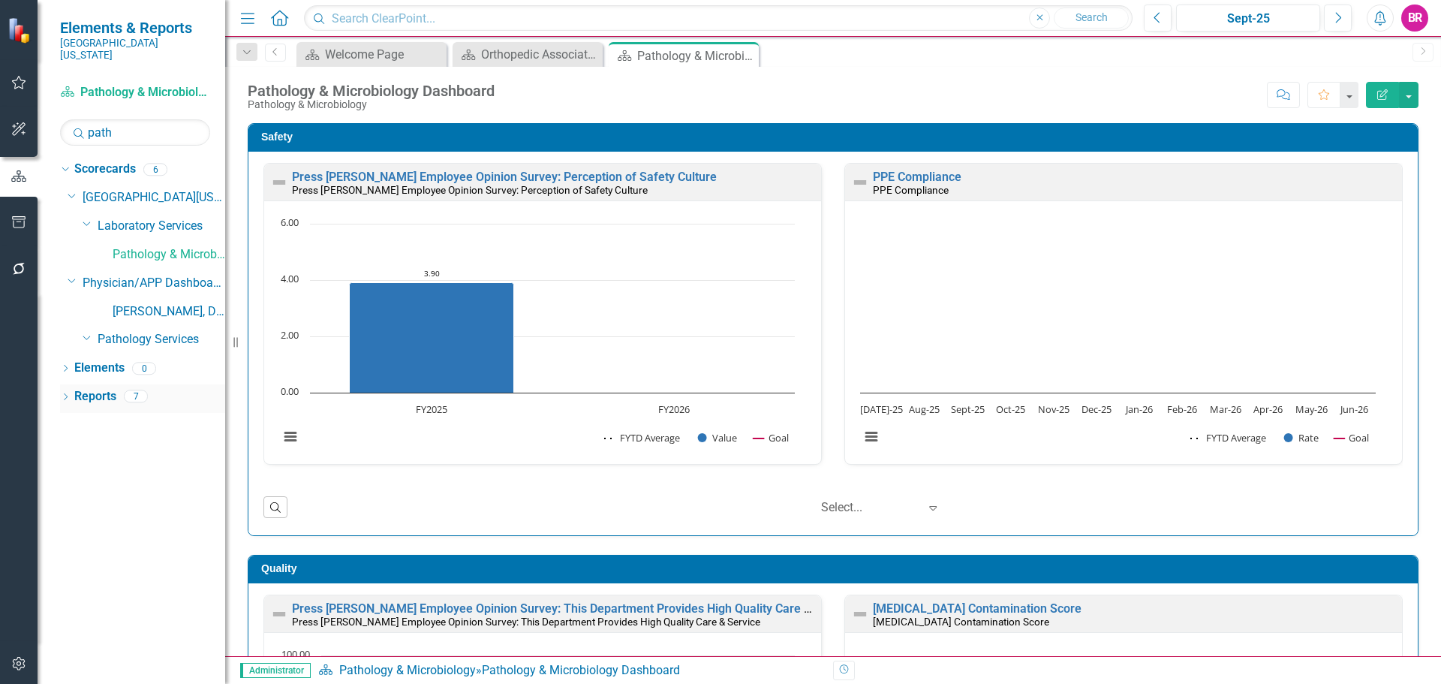
click at [107, 388] on link "Reports" at bounding box center [95, 396] width 42 height 17
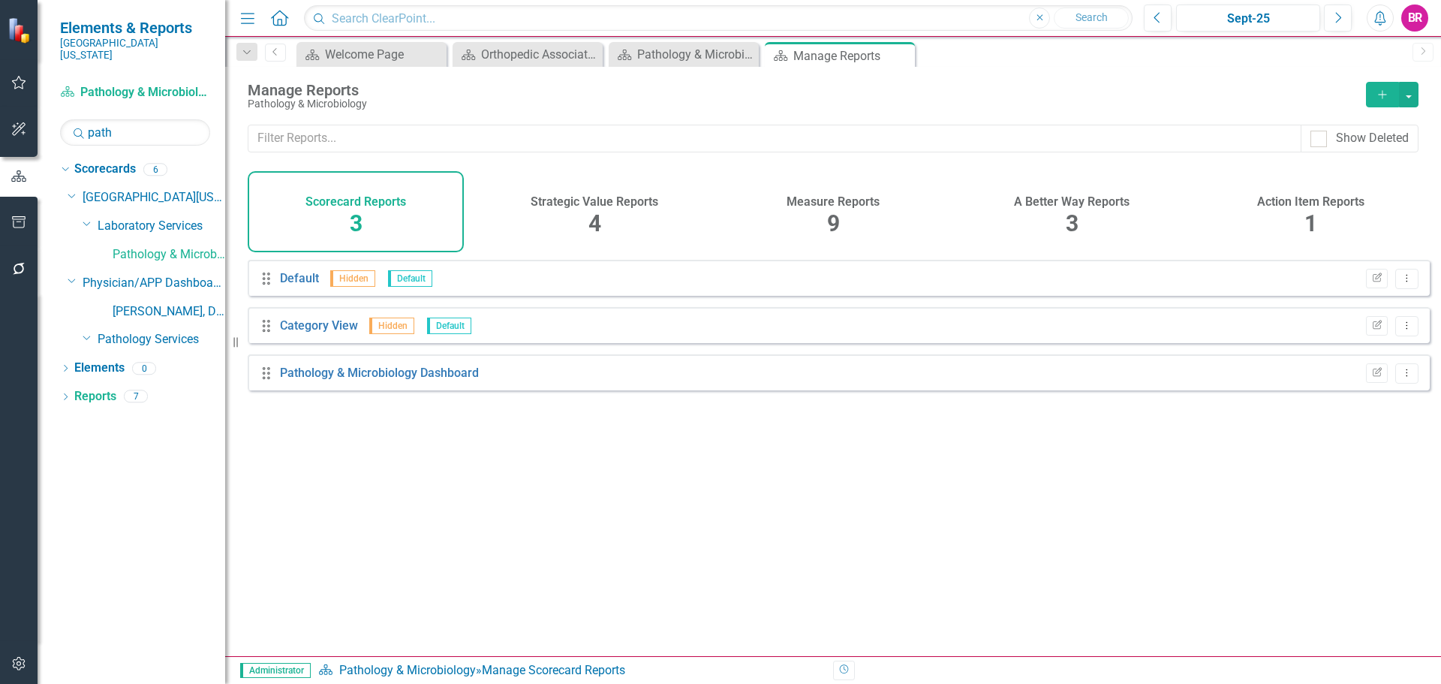
click at [848, 195] on h4 "Measure Reports" at bounding box center [833, 202] width 93 height 14
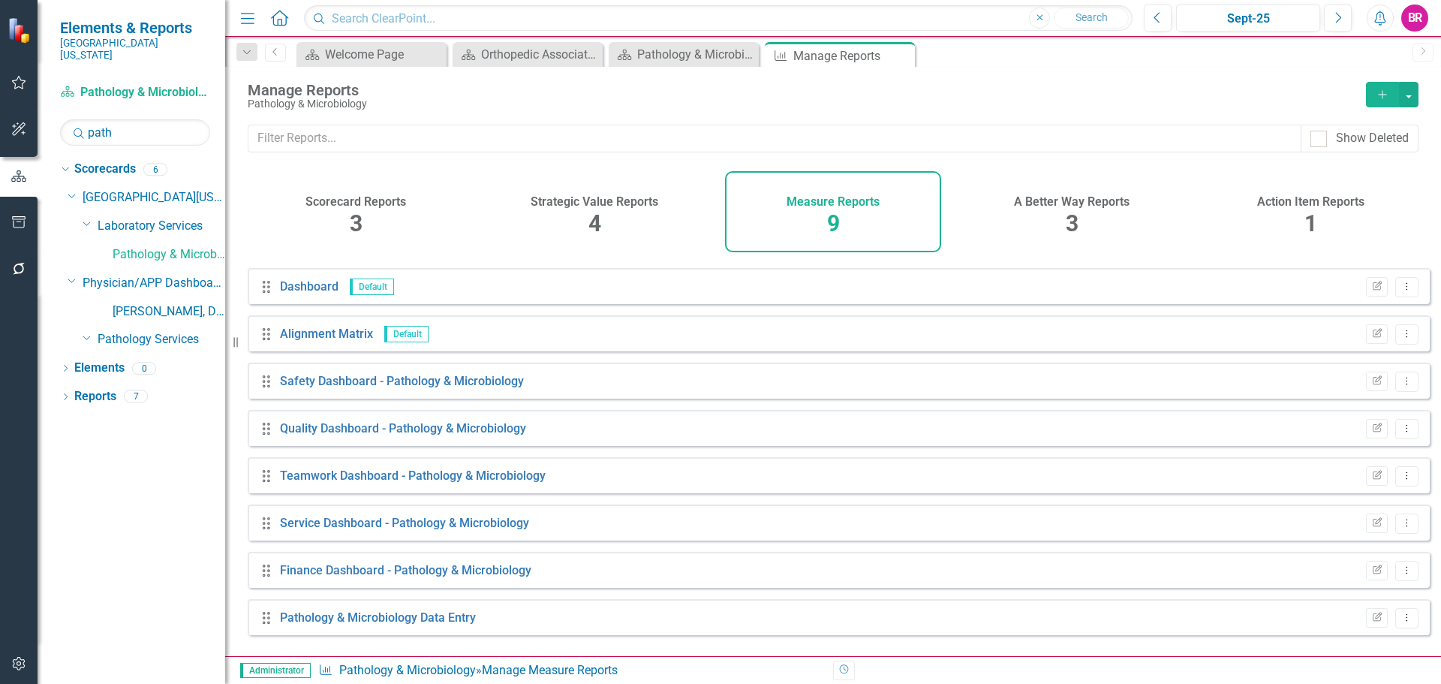
scroll to position [41, 0]
click at [393, 623] on link "Pathology & Microbiology Data Entry" at bounding box center [378, 616] width 196 height 14
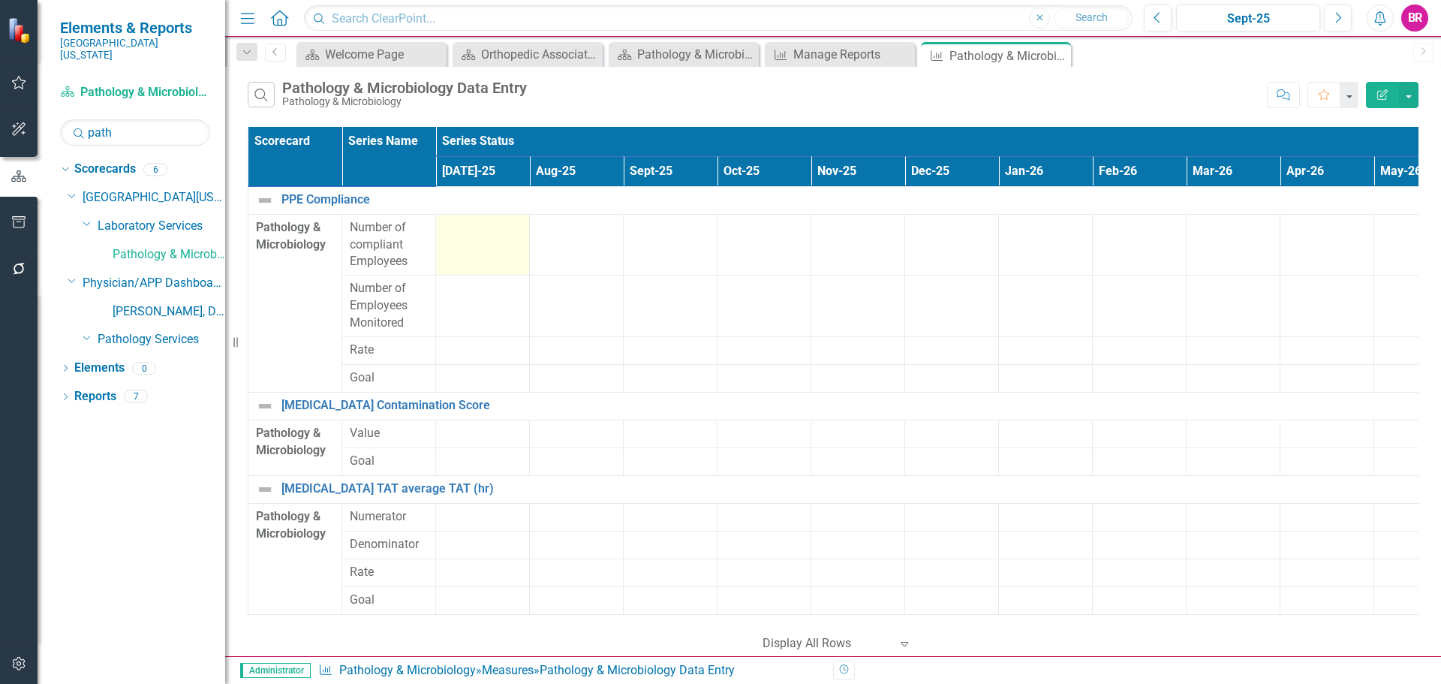
click at [480, 241] on td at bounding box center [483, 245] width 94 height 62
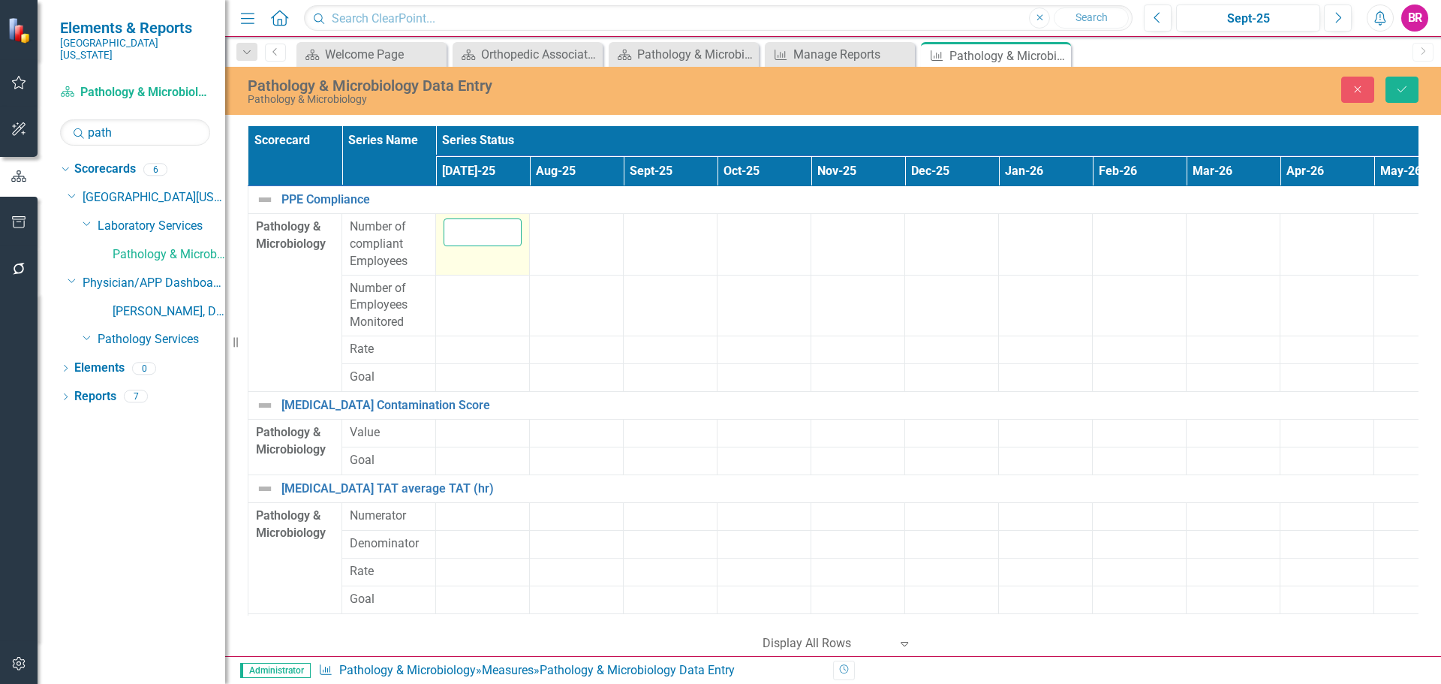
click at [477, 238] on input "number" at bounding box center [483, 232] width 78 height 28
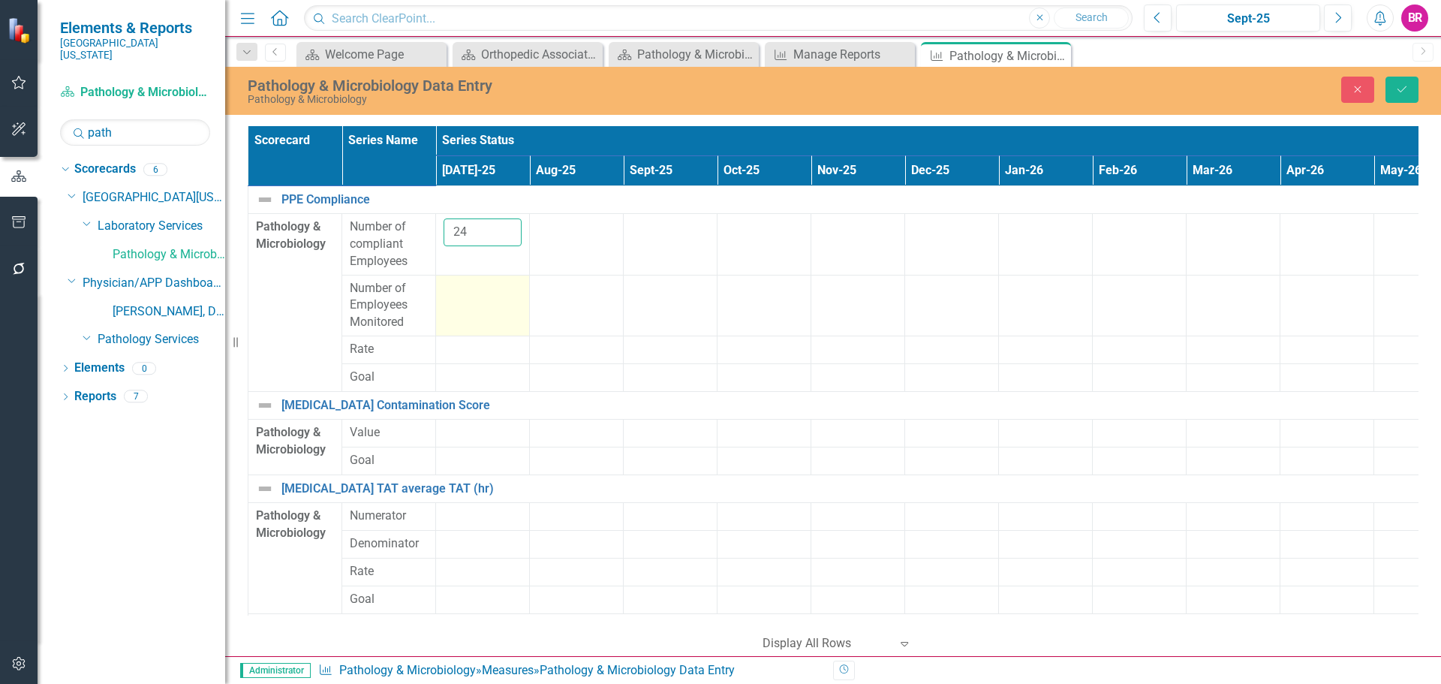
type input "24"
click at [475, 284] on div at bounding box center [483, 289] width 78 height 18
click at [475, 285] on div at bounding box center [483, 289] width 78 height 18
click at [475, 285] on div at bounding box center [483, 294] width 78 height 28
click at [475, 285] on input "number" at bounding box center [483, 294] width 78 height 28
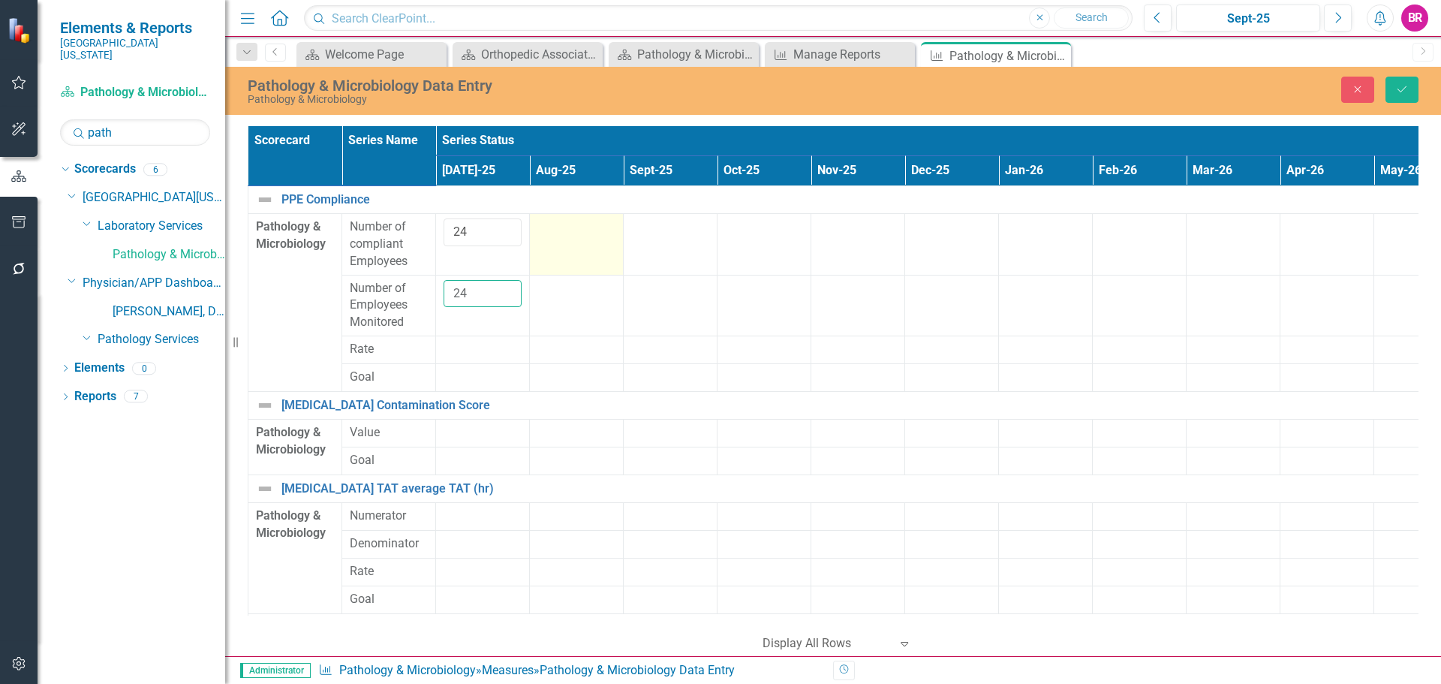
type input "24"
click at [582, 239] on td at bounding box center [577, 245] width 94 height 62
click at [575, 239] on input "number" at bounding box center [577, 232] width 78 height 28
click at [560, 227] on input "number" at bounding box center [577, 232] width 78 height 28
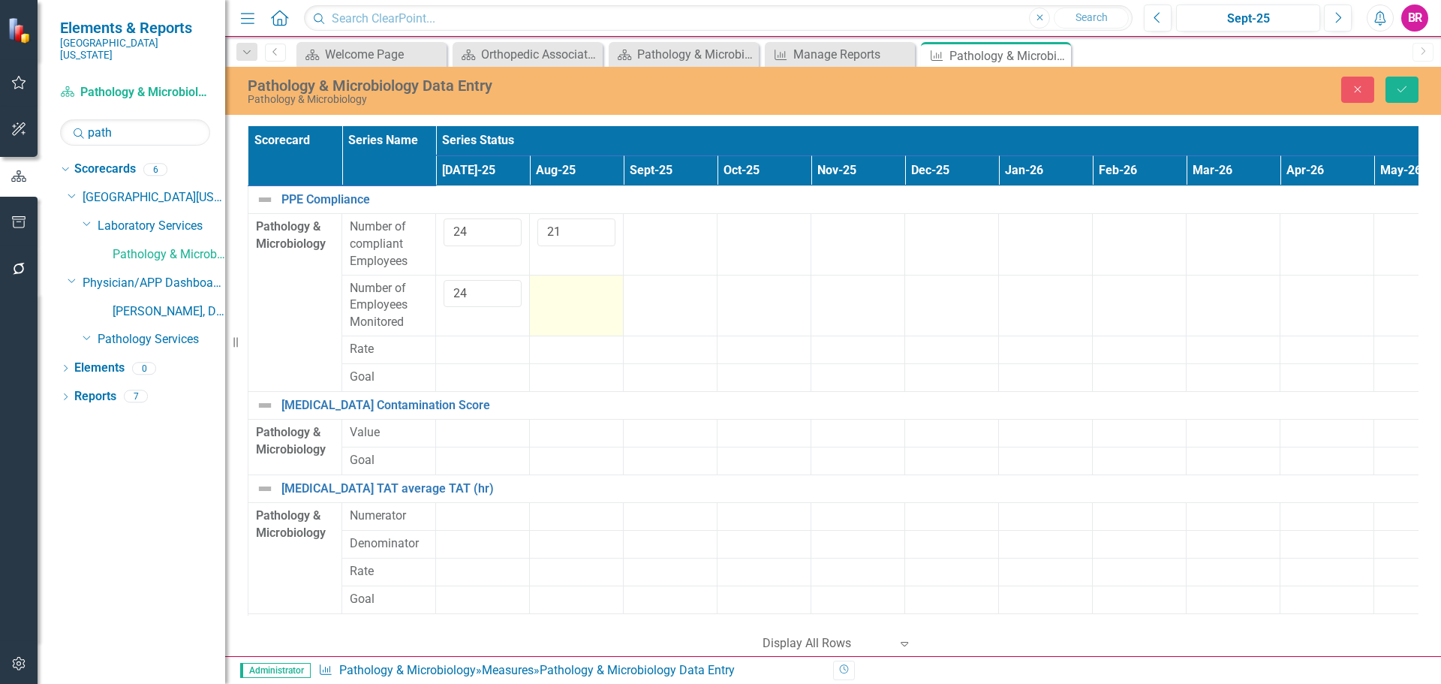
type input "21"
click at [563, 292] on div at bounding box center [577, 289] width 78 height 18
click at [563, 292] on input "number" at bounding box center [577, 294] width 78 height 28
type input "21"
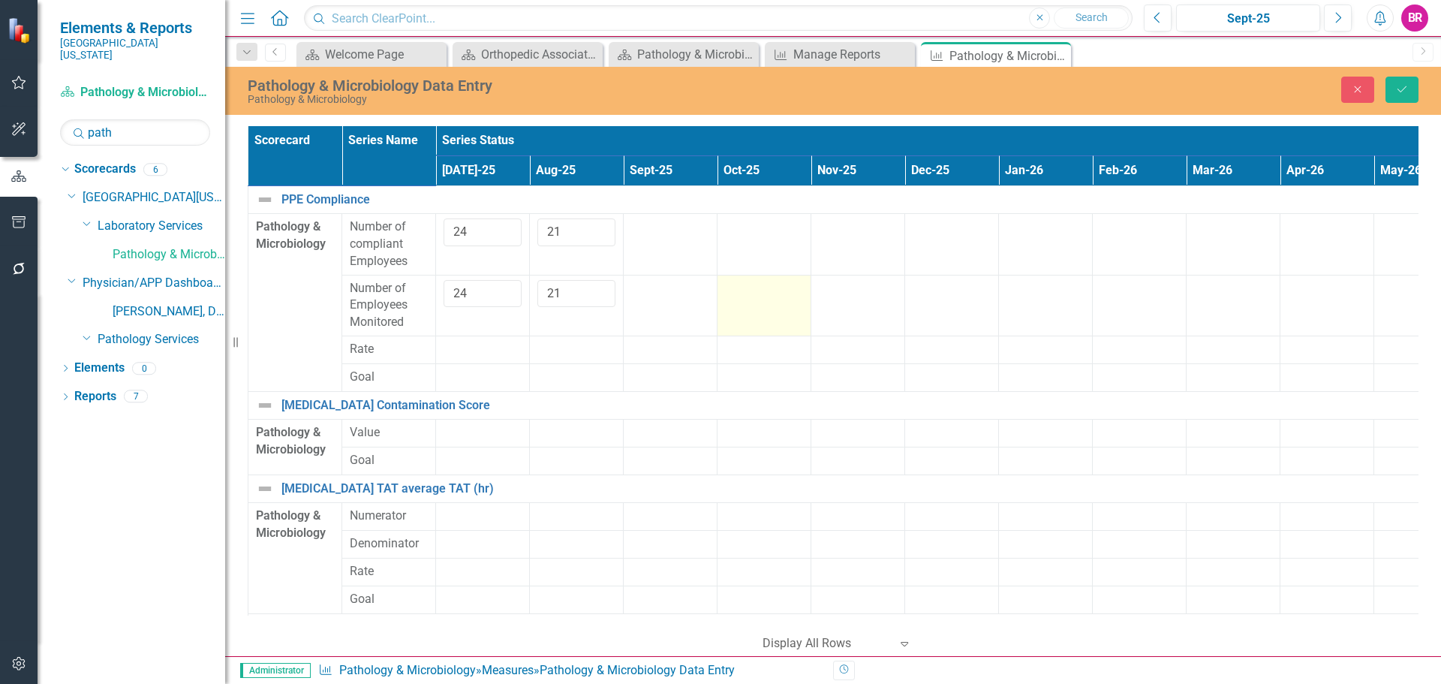
click at [761, 291] on div at bounding box center [764, 289] width 78 height 18
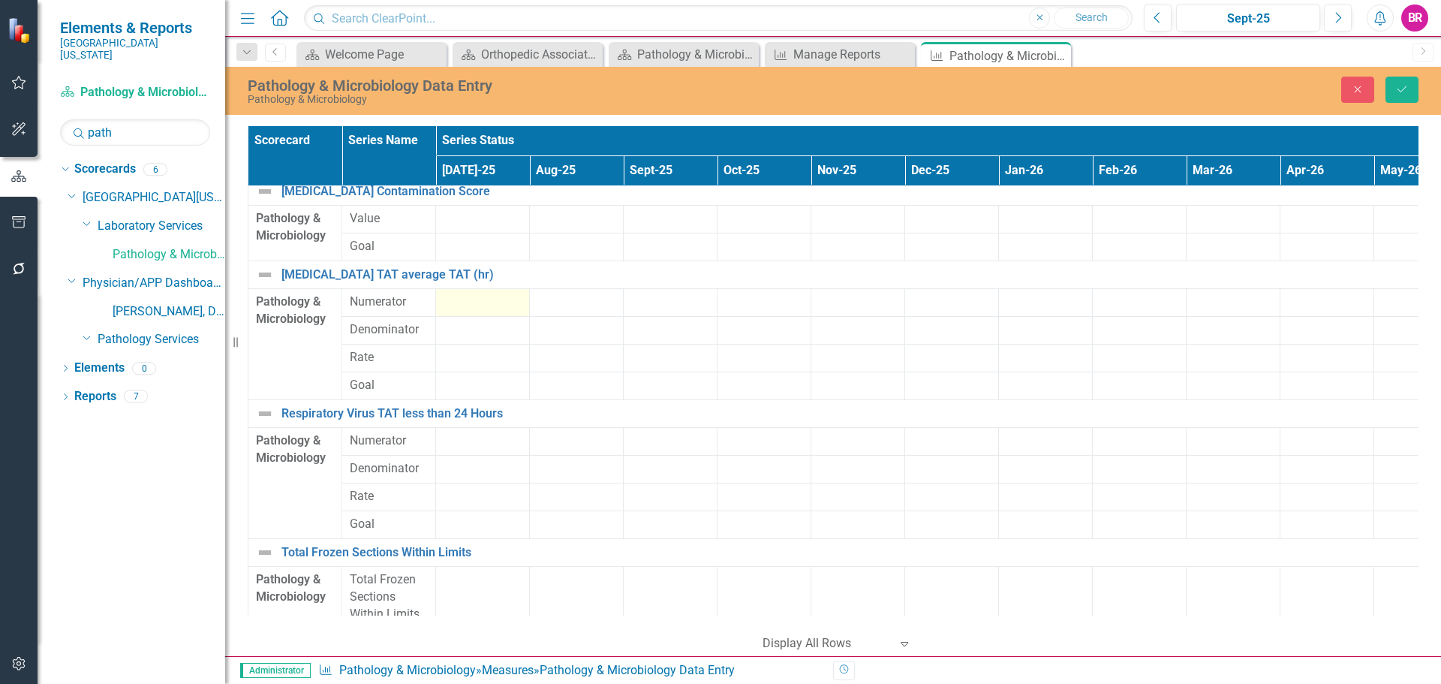
scroll to position [225, 0]
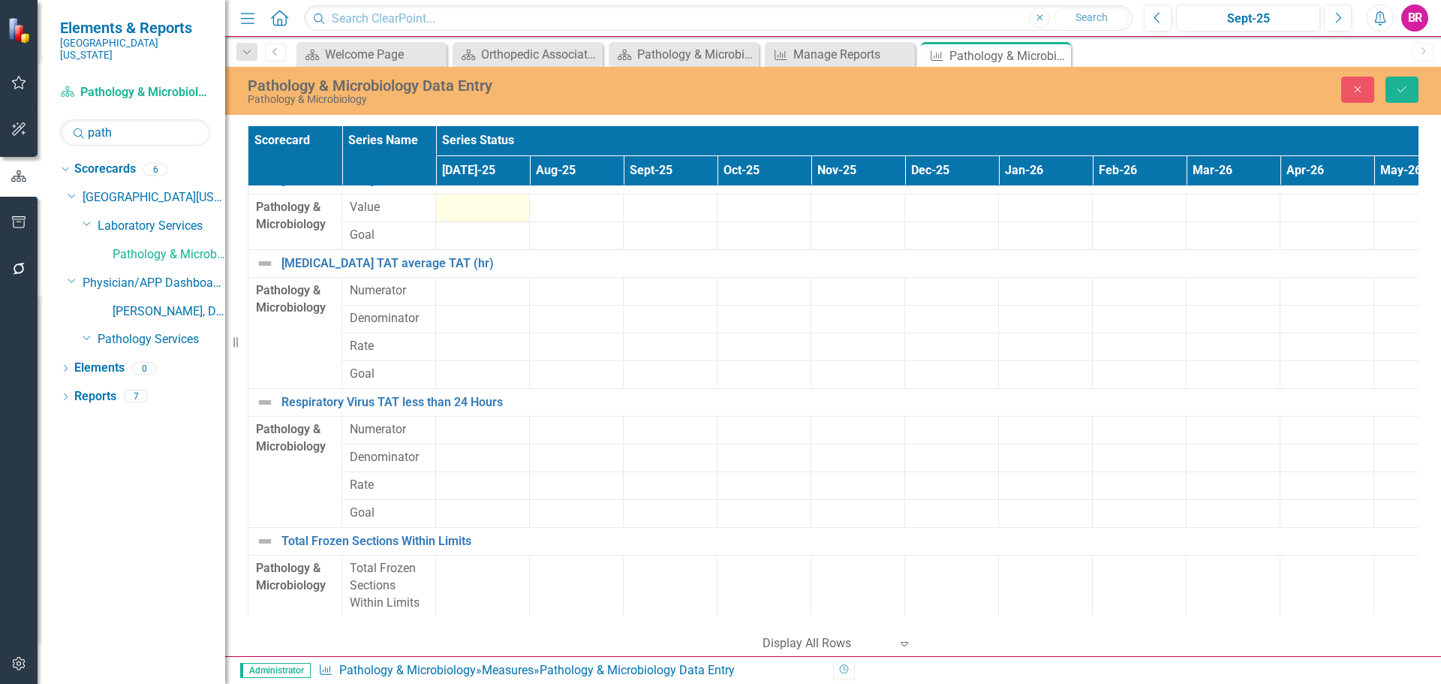
click at [475, 203] on div at bounding box center [483, 208] width 78 height 18
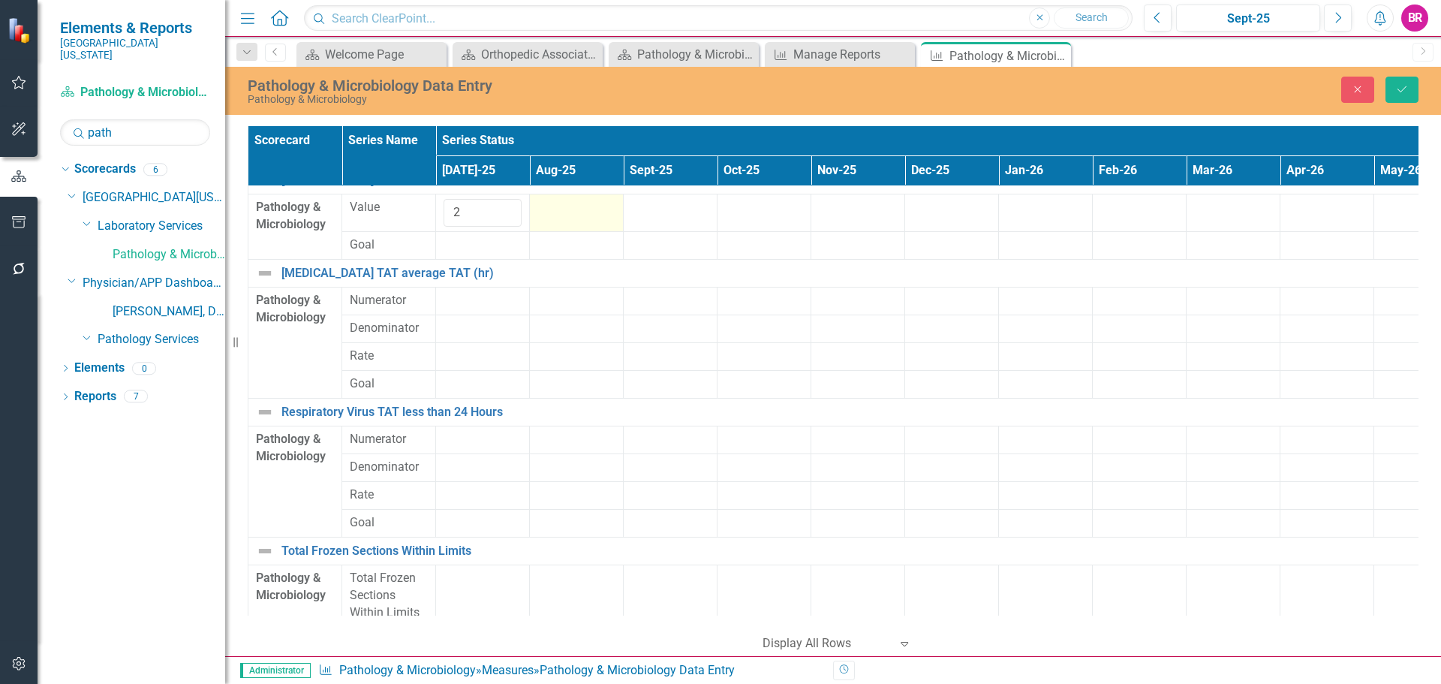
type input "2"
click at [589, 209] on div at bounding box center [577, 208] width 78 height 18
click at [580, 206] on input "number" at bounding box center [577, 213] width 78 height 28
type input "1.5"
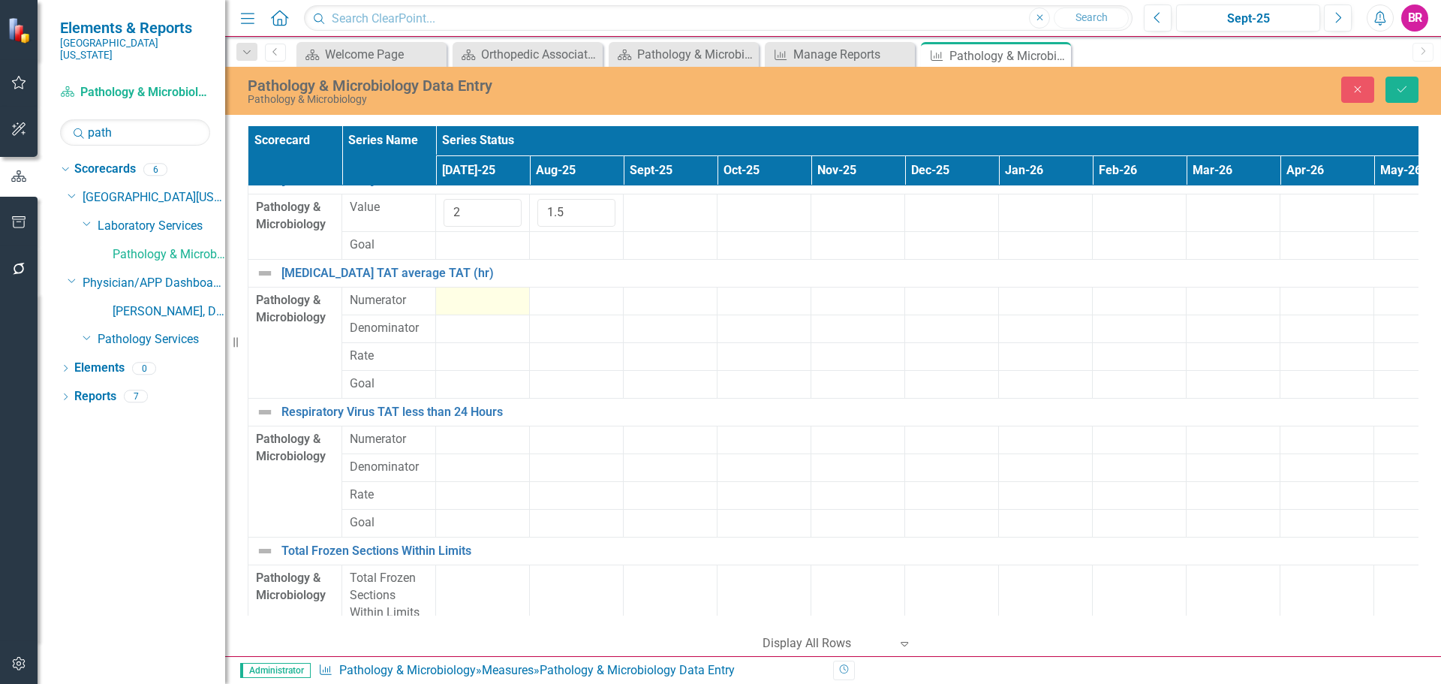
click at [486, 299] on div at bounding box center [483, 301] width 78 height 18
click at [486, 298] on div at bounding box center [483, 301] width 78 height 18
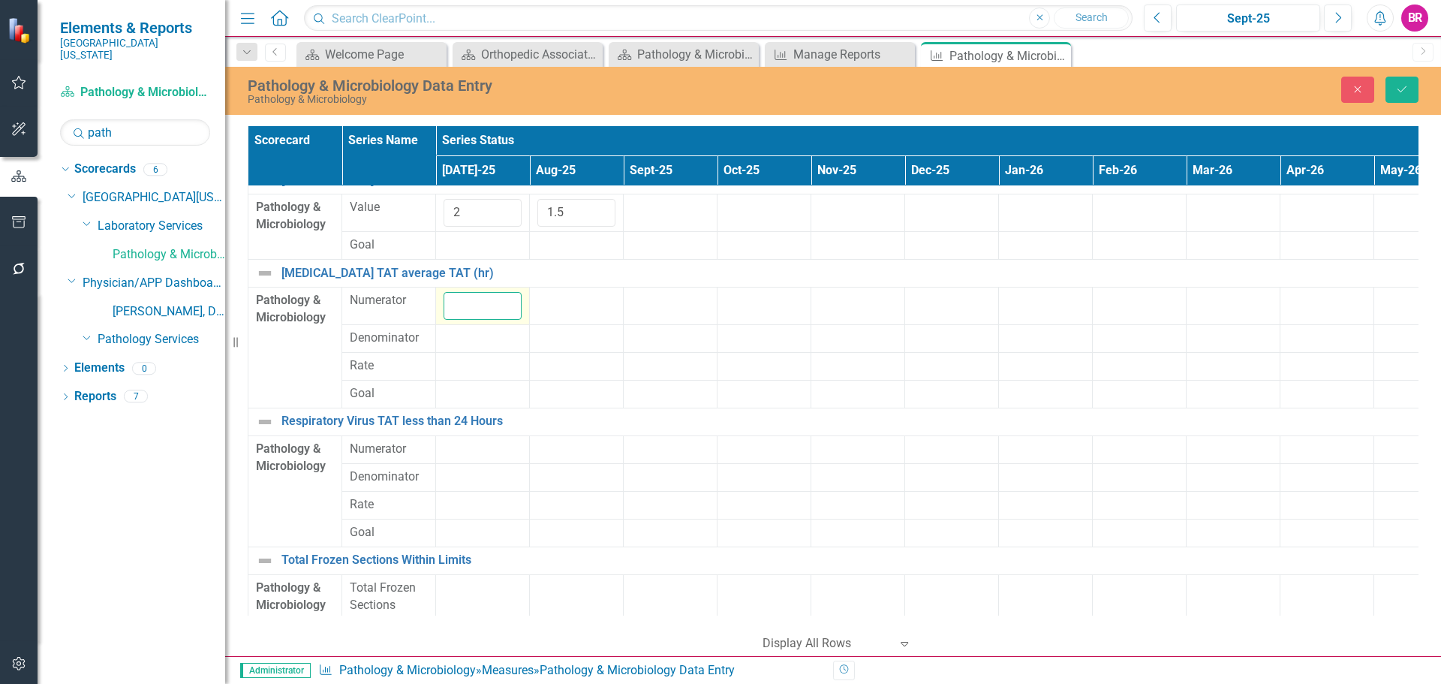
click at [474, 304] on input "number" at bounding box center [483, 306] width 78 height 28
type input "129"
click at [460, 336] on div at bounding box center [483, 339] width 78 height 18
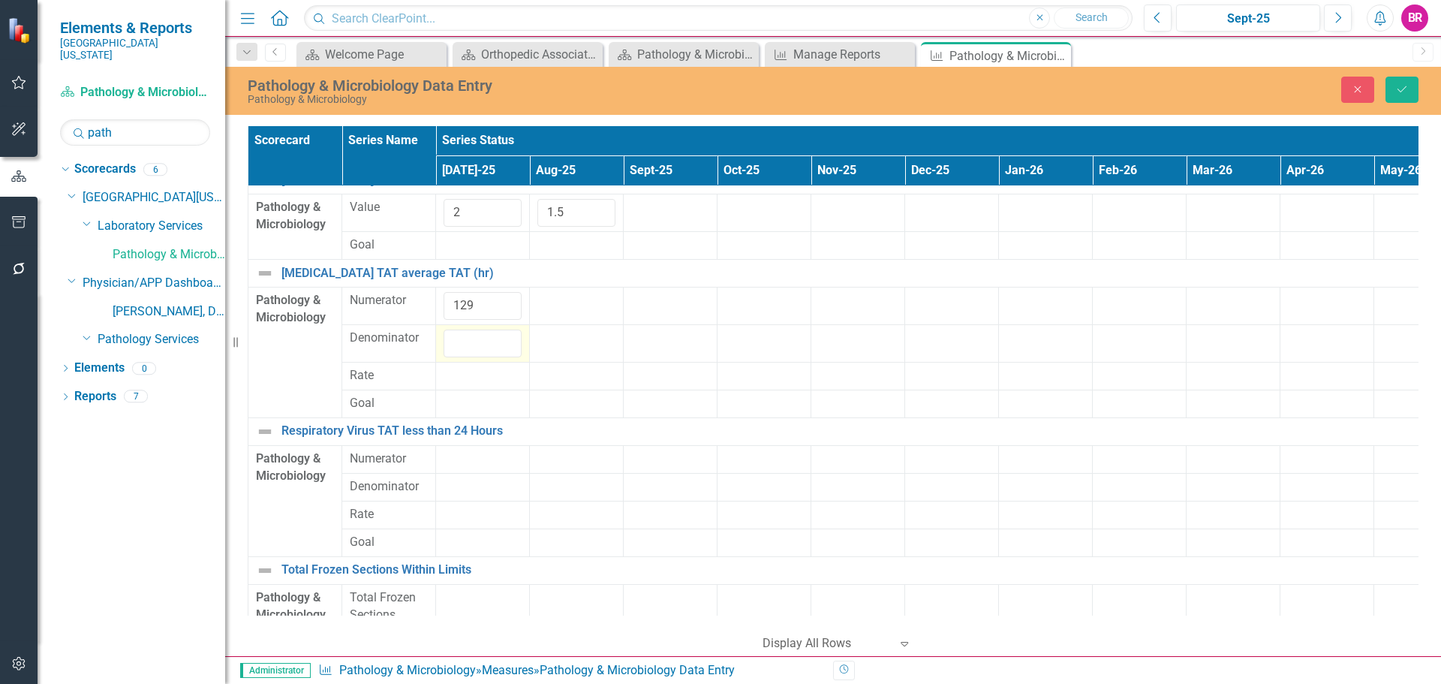
click at [460, 336] on input "number" at bounding box center [483, 344] width 78 height 28
type input "12"
type input "129"
click at [574, 306] on div at bounding box center [577, 301] width 78 height 18
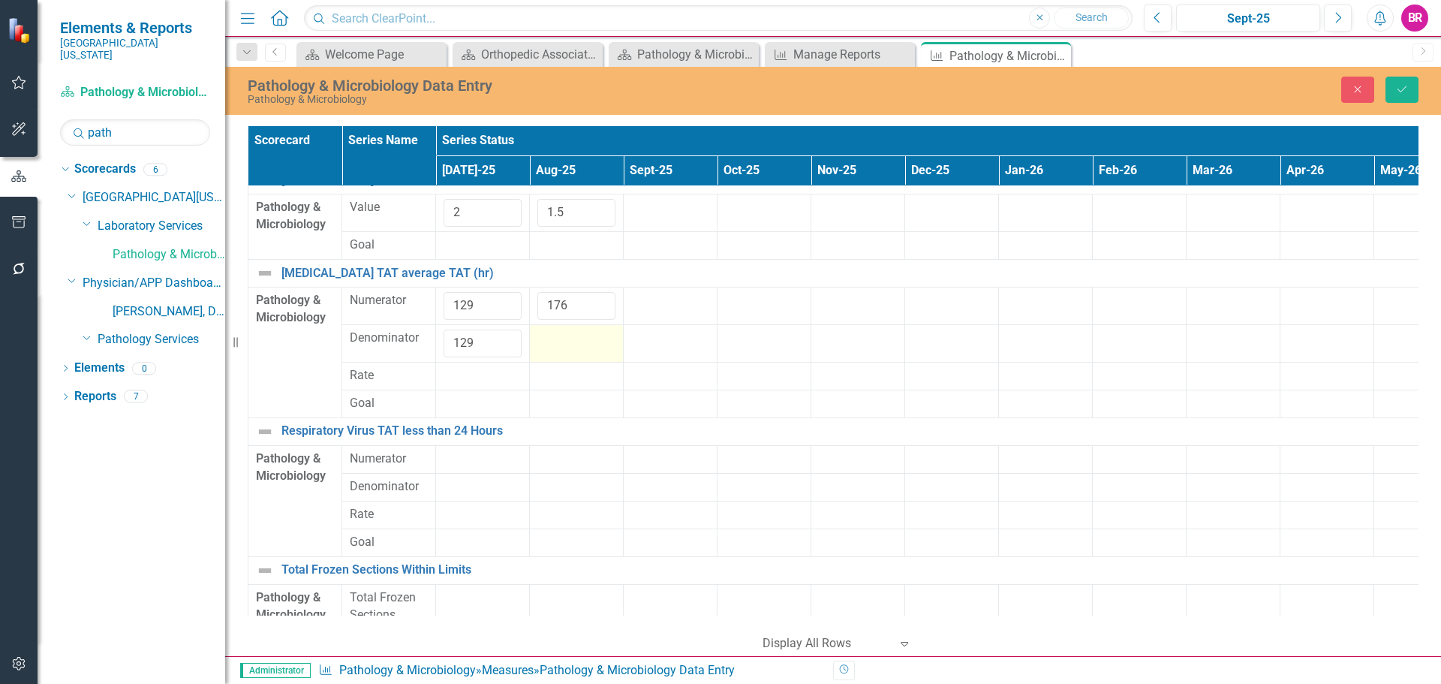
type input "176"
click at [564, 341] on div at bounding box center [577, 339] width 78 height 18
click at [564, 341] on input "number" at bounding box center [577, 344] width 78 height 28
type input "176"
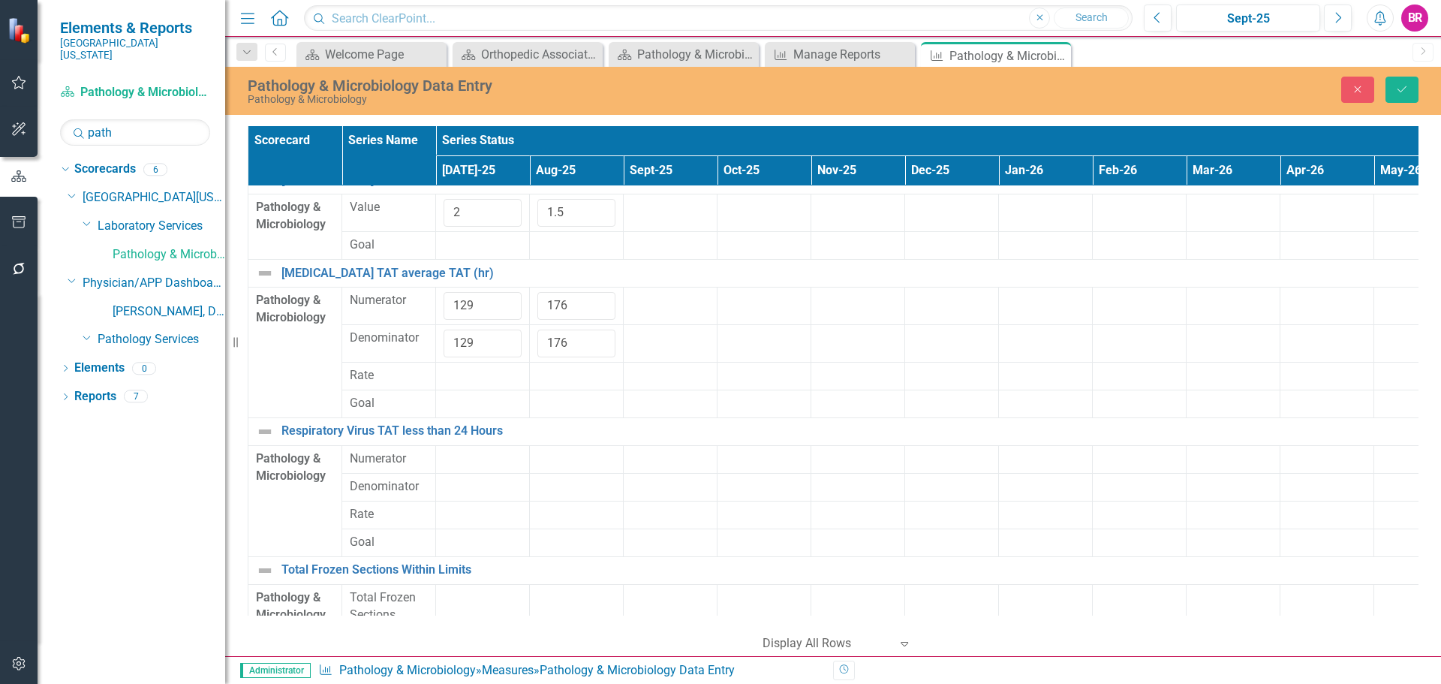
click at [708, 377] on div at bounding box center [670, 376] width 78 height 18
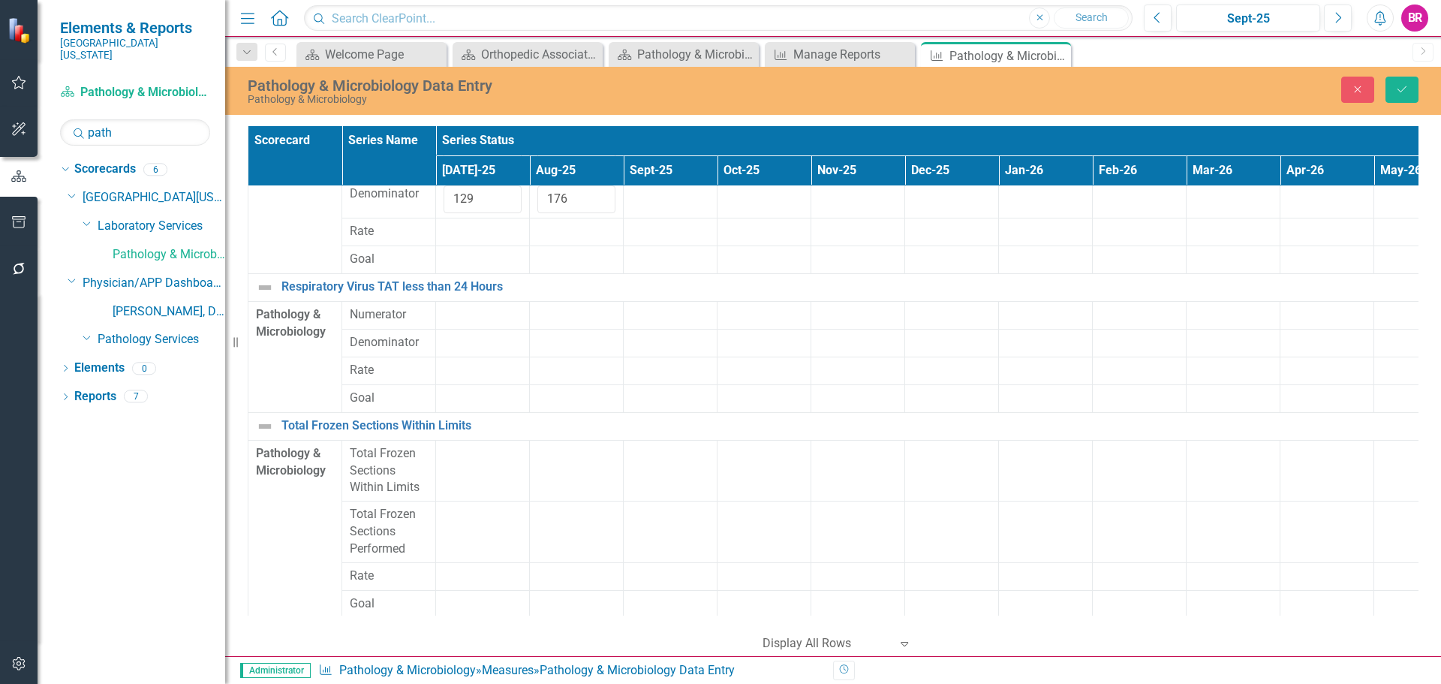
scroll to position [375, 0]
click at [475, 318] on td at bounding box center [483, 313] width 94 height 28
click at [475, 318] on input "number" at bounding box center [483, 314] width 78 height 28
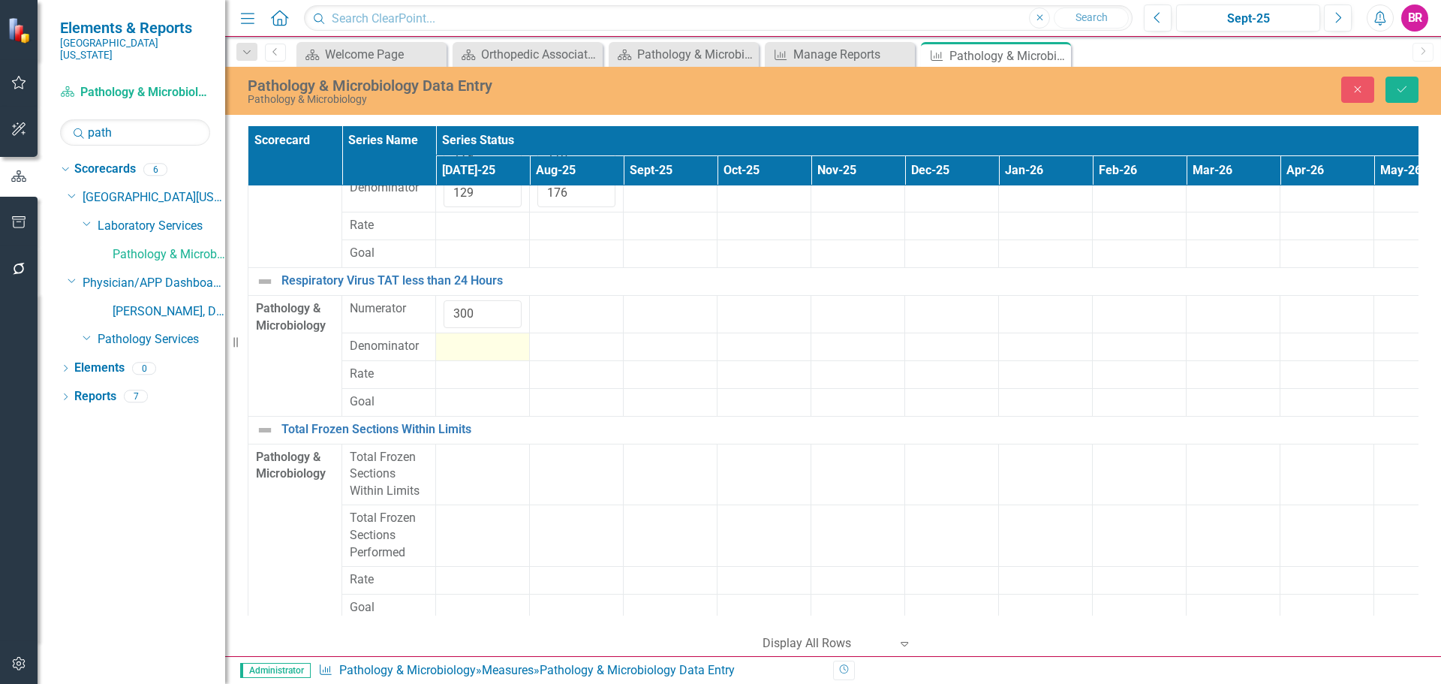
type input "300"
click at [462, 346] on div at bounding box center [483, 347] width 78 height 18
click at [462, 346] on input "number" at bounding box center [483, 352] width 78 height 28
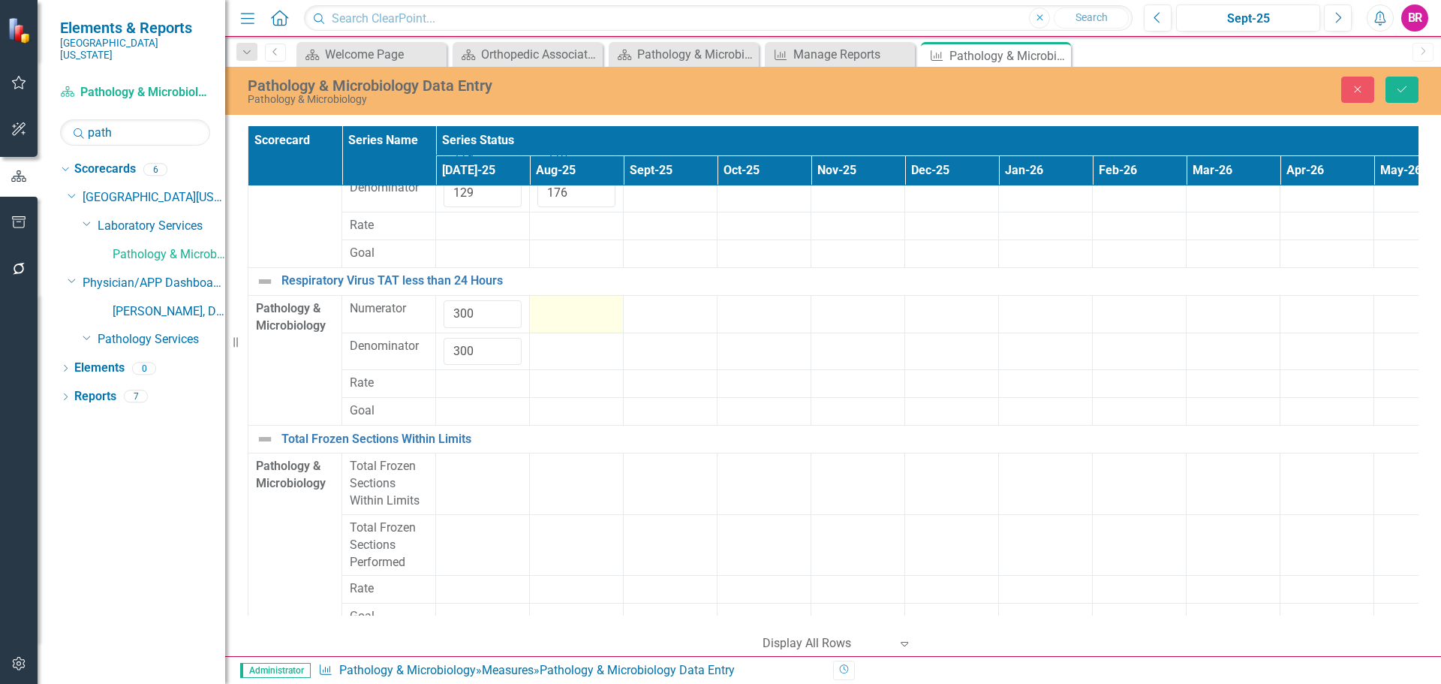
type input "300"
click at [583, 313] on div at bounding box center [577, 309] width 78 height 18
click at [586, 313] on div at bounding box center [577, 309] width 78 height 18
click at [586, 313] on input "number" at bounding box center [577, 314] width 78 height 28
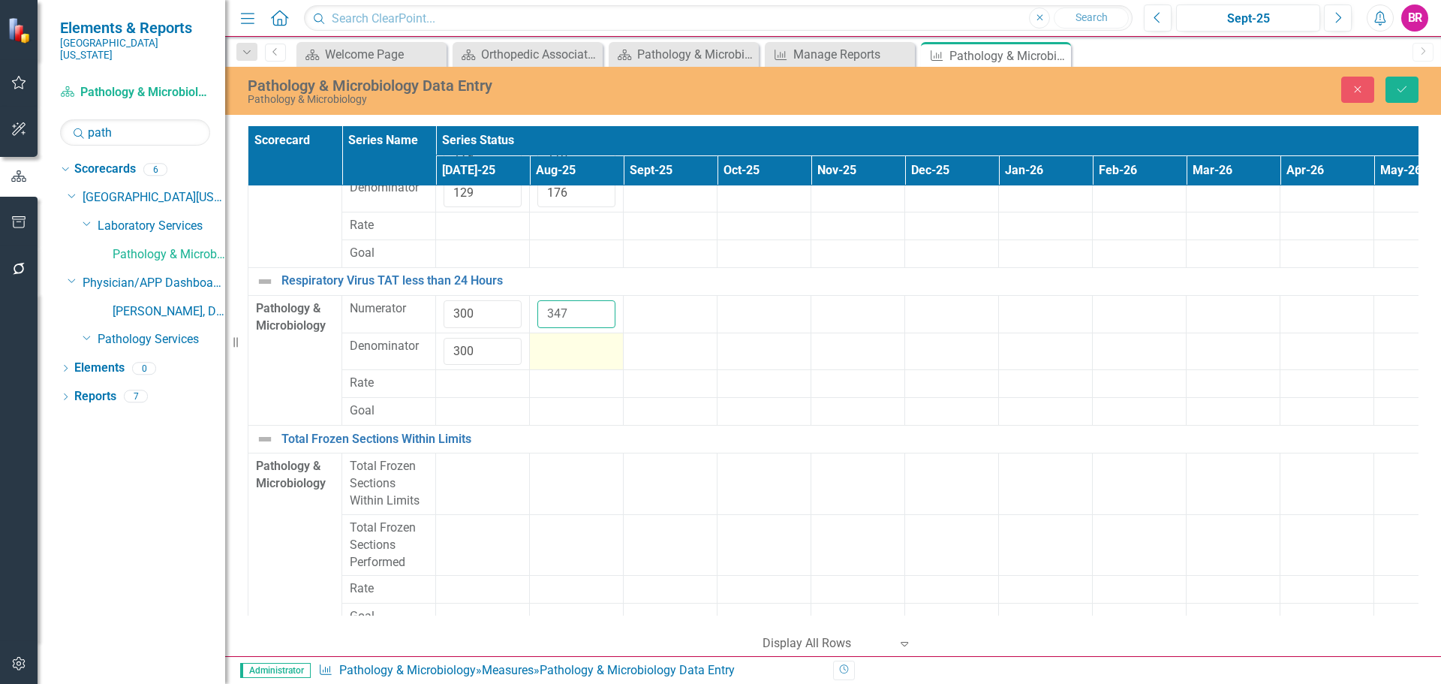
type input "347"
click at [565, 344] on div at bounding box center [577, 347] width 78 height 18
type input "347"
click at [754, 346] on div at bounding box center [764, 347] width 78 height 18
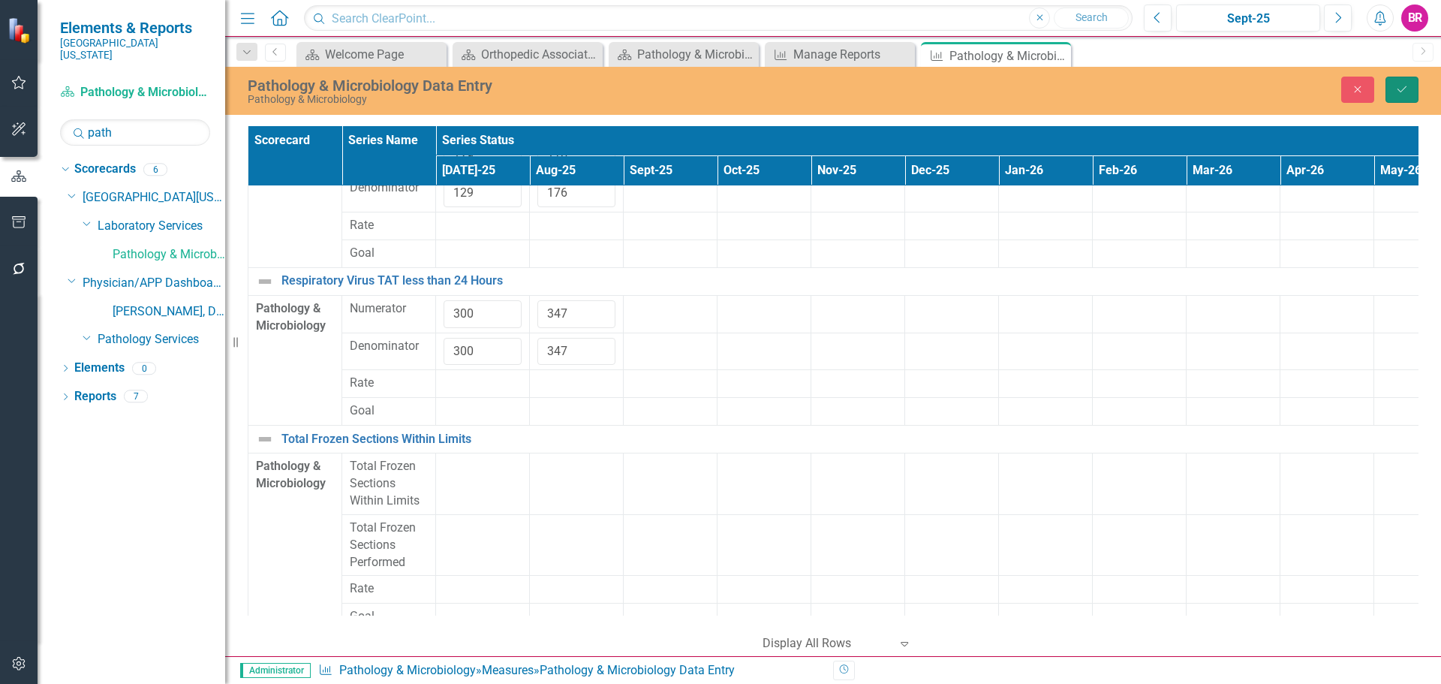
click at [1393, 92] on button "Save" at bounding box center [1402, 90] width 33 height 26
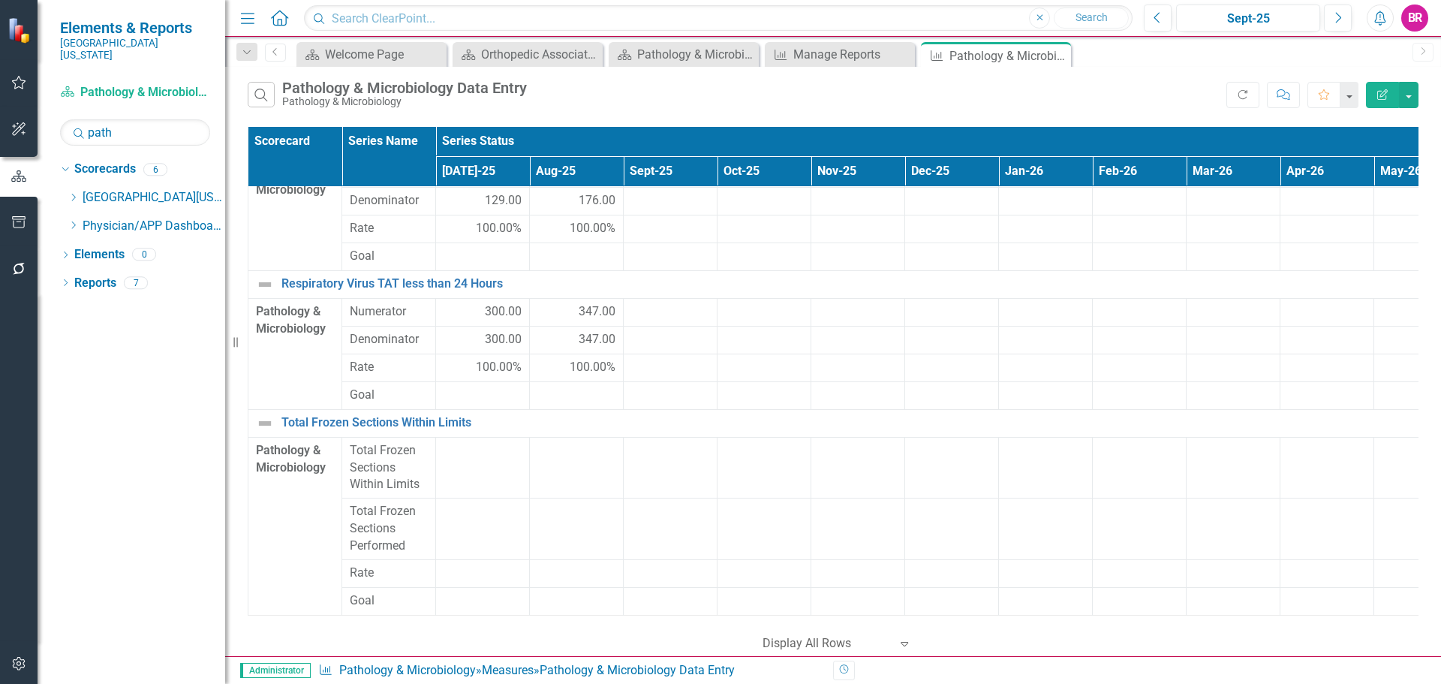
scroll to position [55, 0]
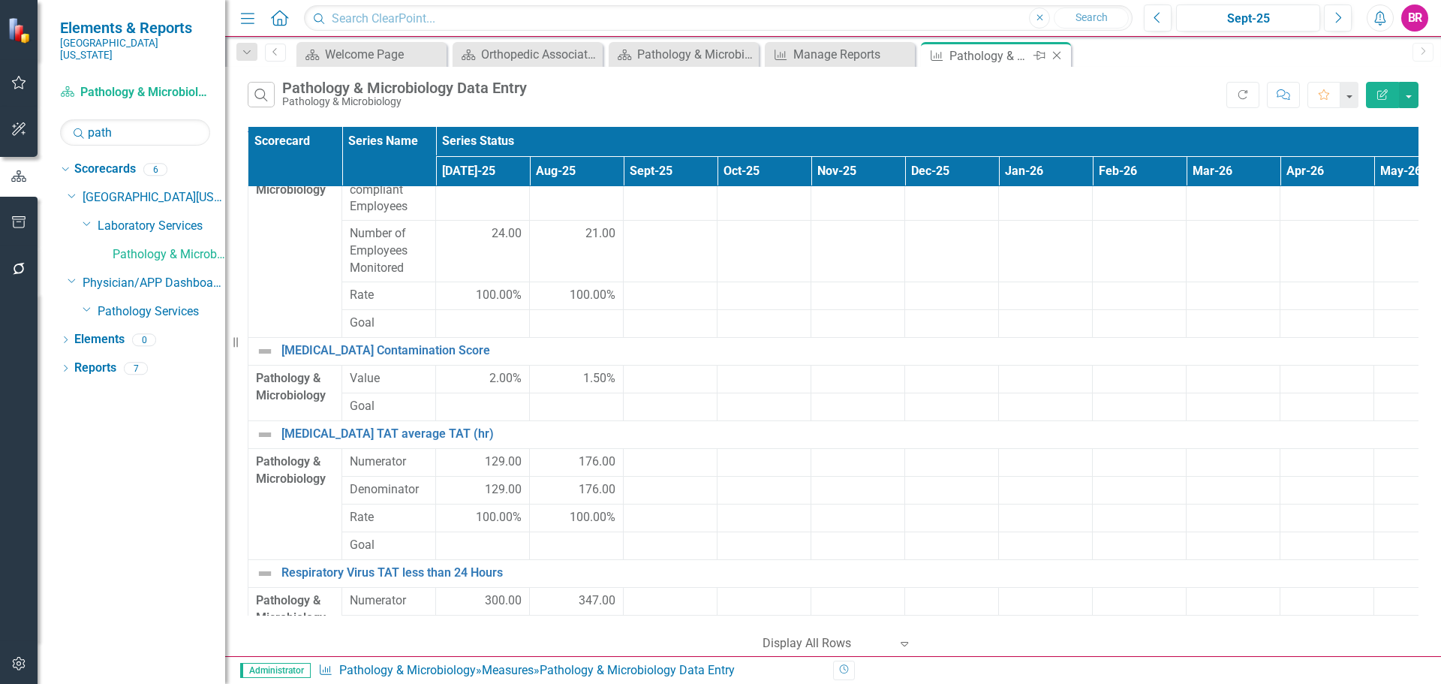
click at [1068, 56] on div "Measure Pathology & Microbiology Data Entry Pin Close" at bounding box center [996, 54] width 150 height 25
click at [1057, 56] on icon at bounding box center [1057, 56] width 8 height 8
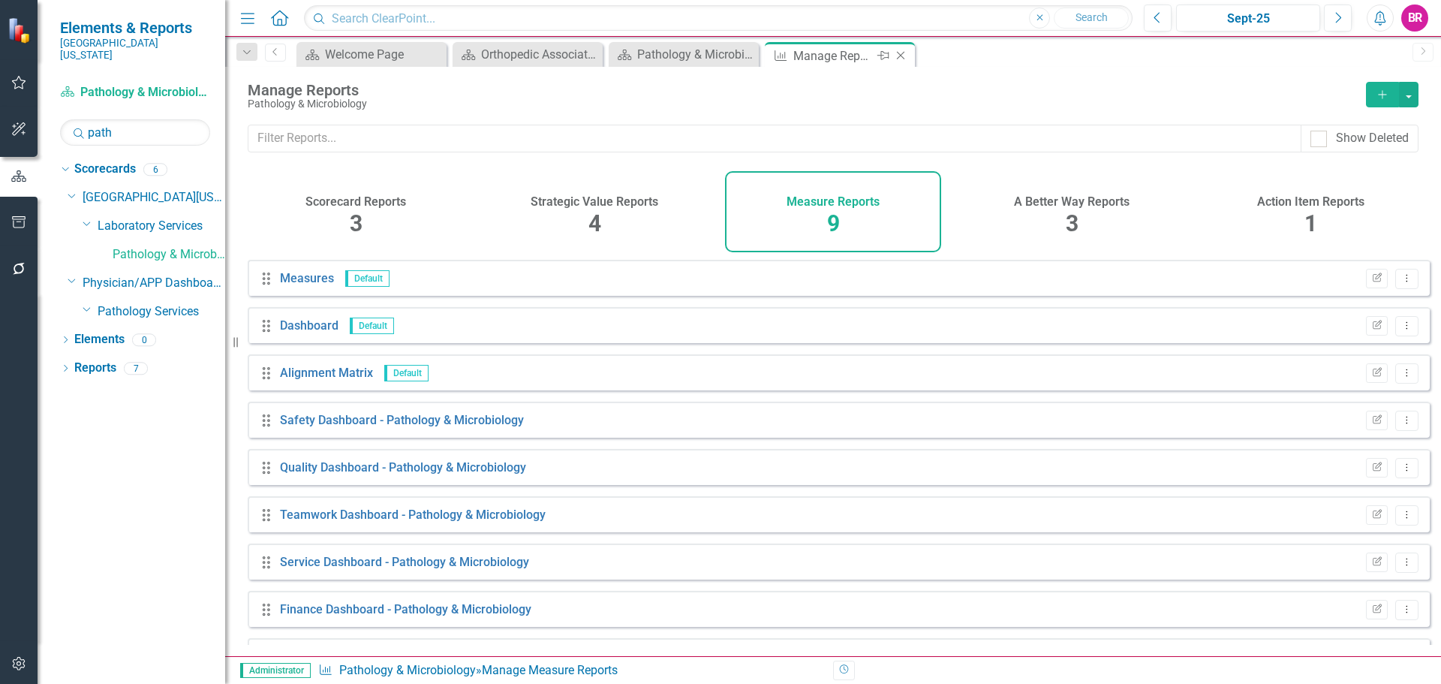
click at [901, 58] on icon "Close" at bounding box center [900, 56] width 15 height 12
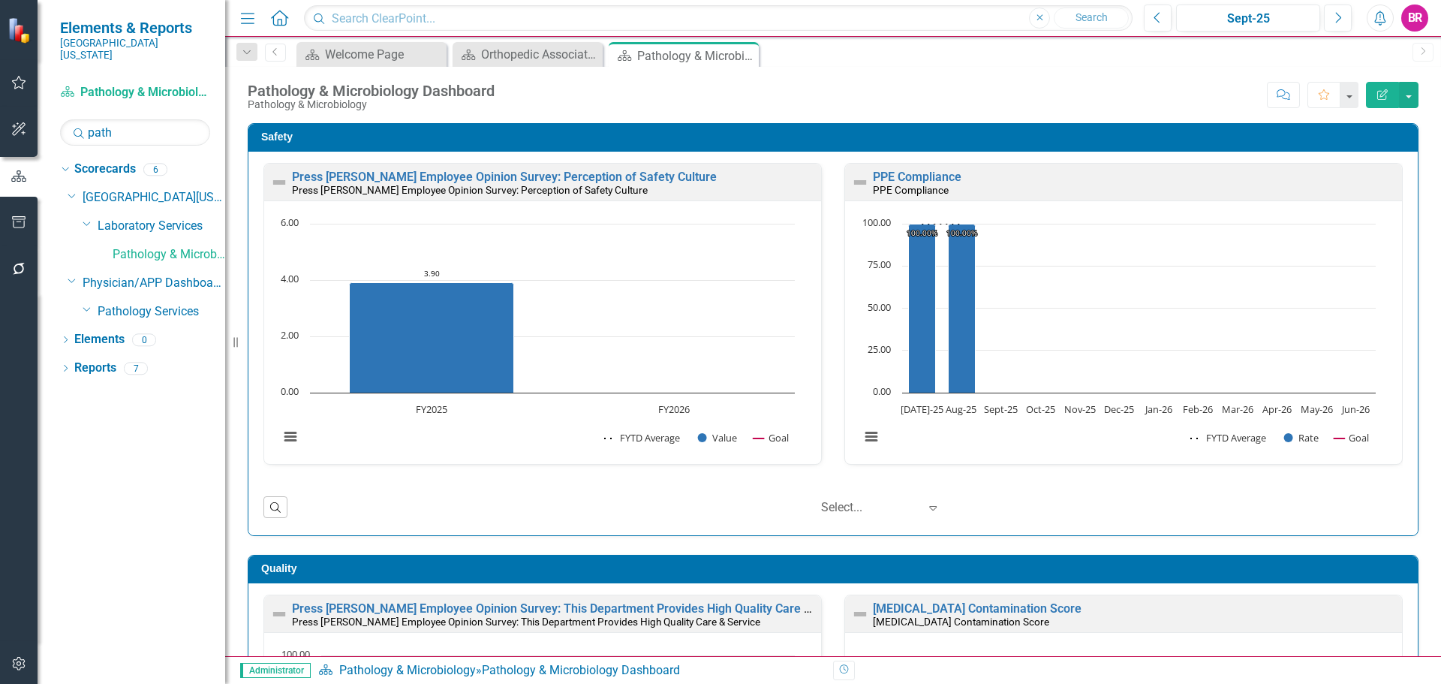
click at [519, 172] on link "Press [PERSON_NAME] Employee Opinion Survey: Perception of Safety Culture" at bounding box center [504, 177] width 425 height 14
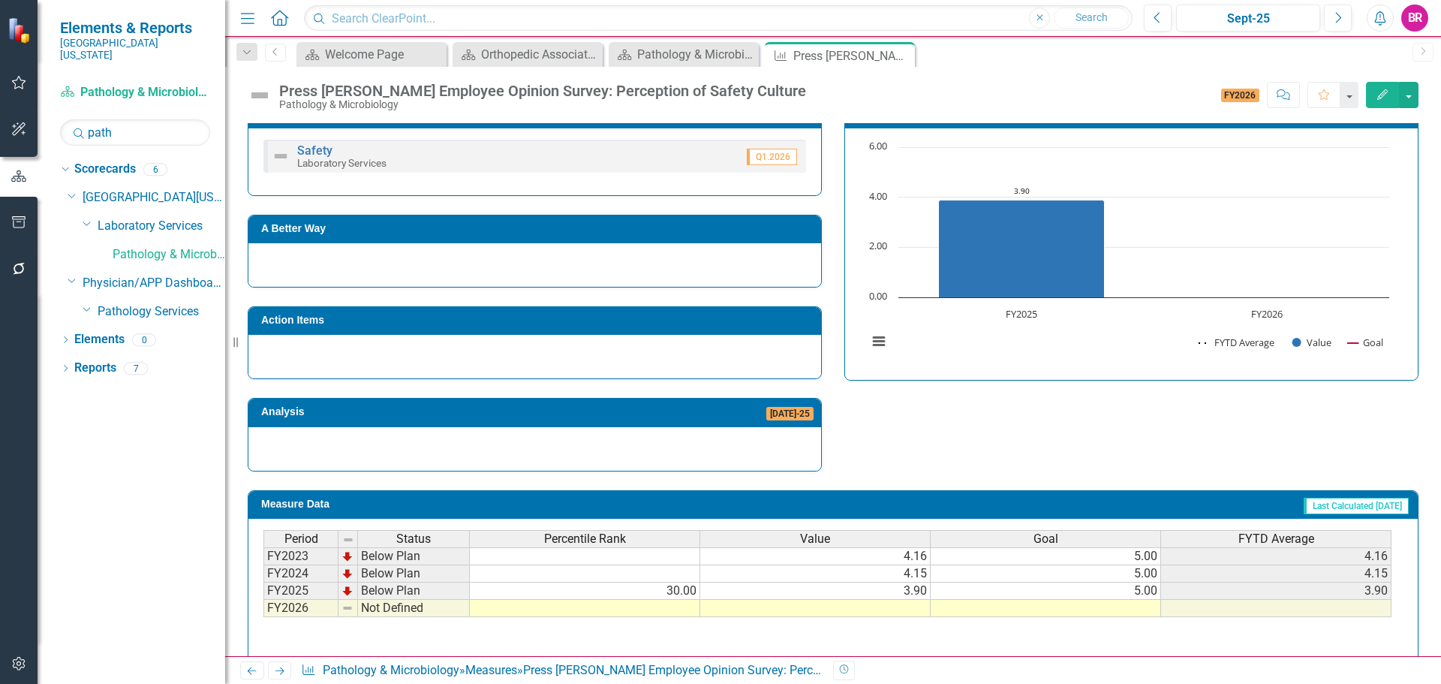
scroll to position [362, 0]
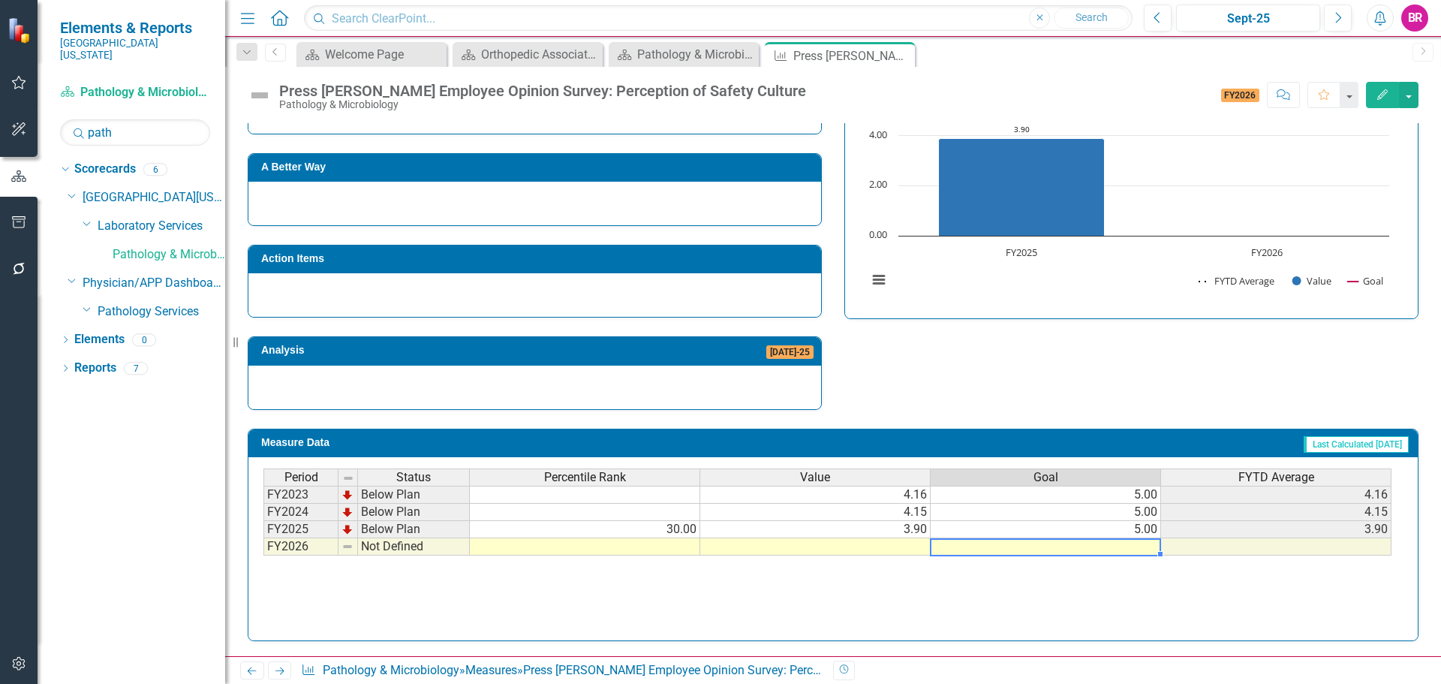
click at [1130, 545] on td at bounding box center [1046, 546] width 230 height 17
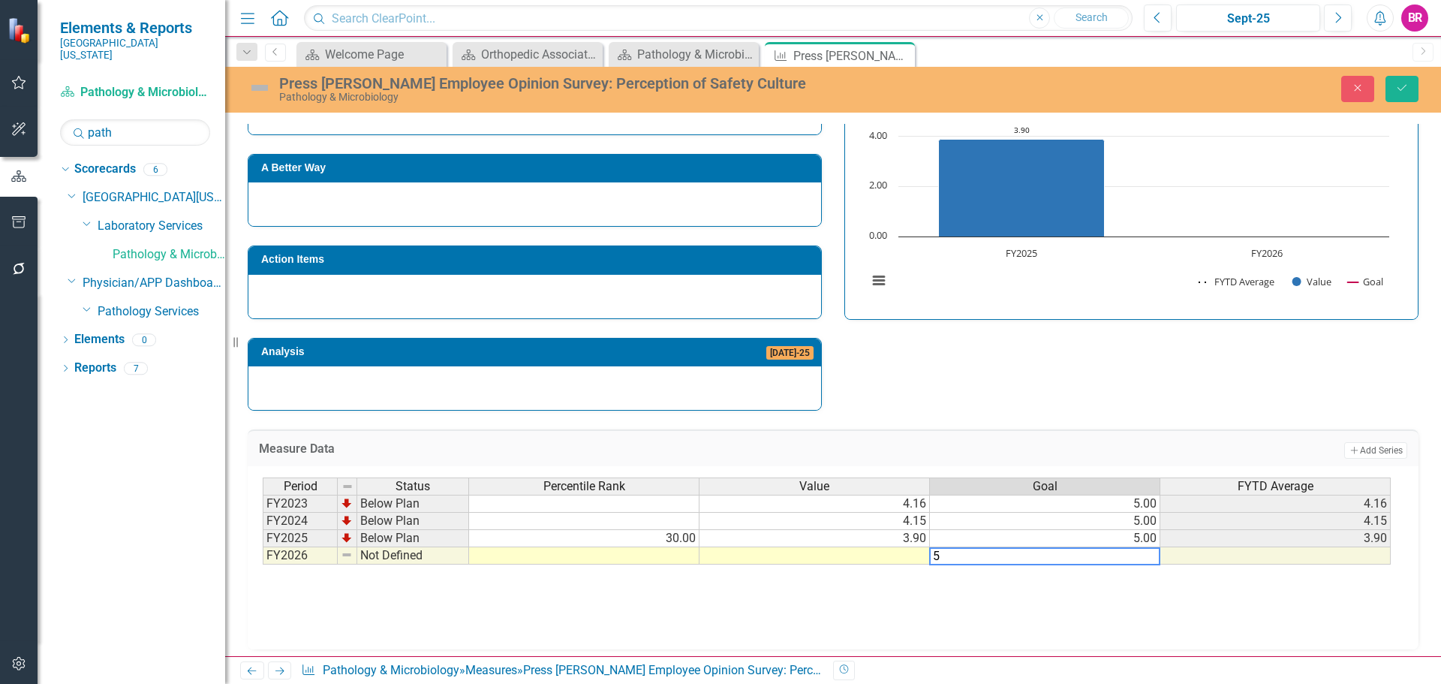
type textarea "5"
click at [1174, 402] on div "Strategic Values Safety Laboratory Services Q1.2026 A Better Way Action Items A…" at bounding box center [833, 215] width 1194 height 391
click at [1407, 83] on icon "Save" at bounding box center [1403, 88] width 14 height 11
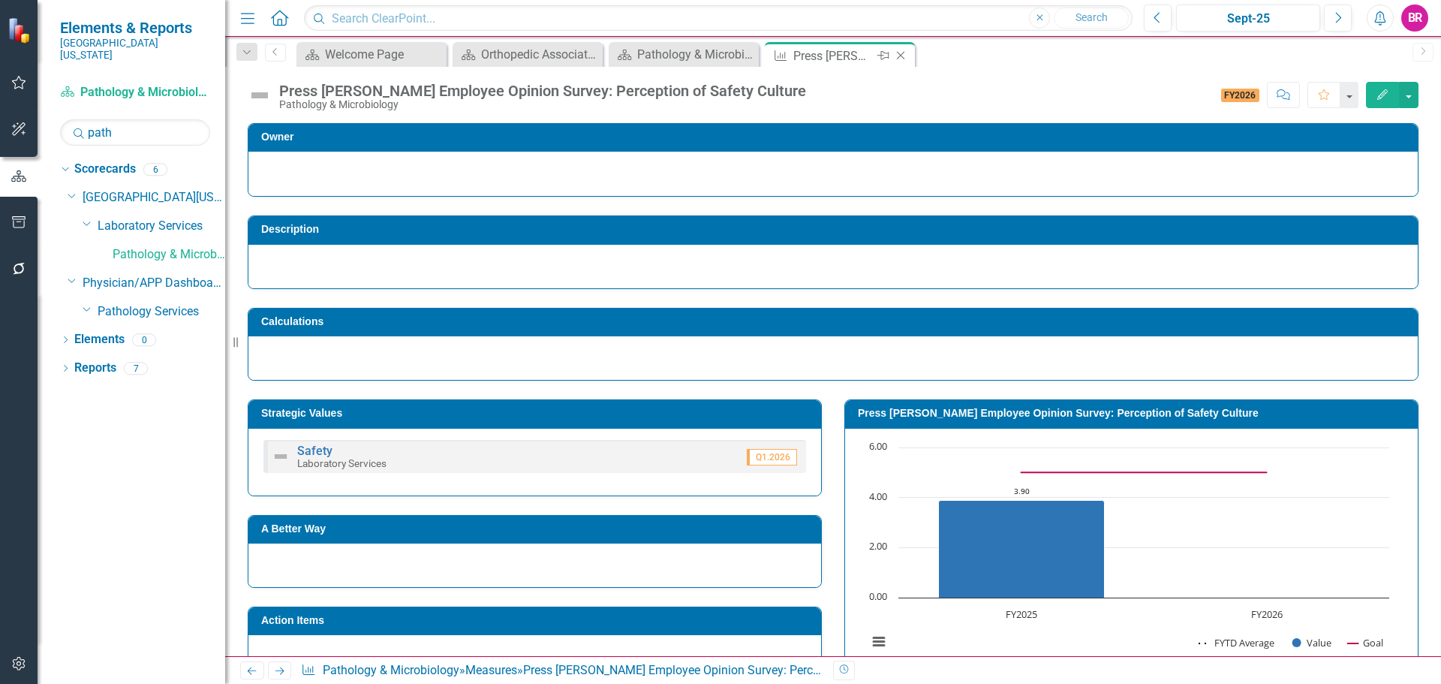
click at [905, 55] on icon "Close" at bounding box center [900, 56] width 15 height 12
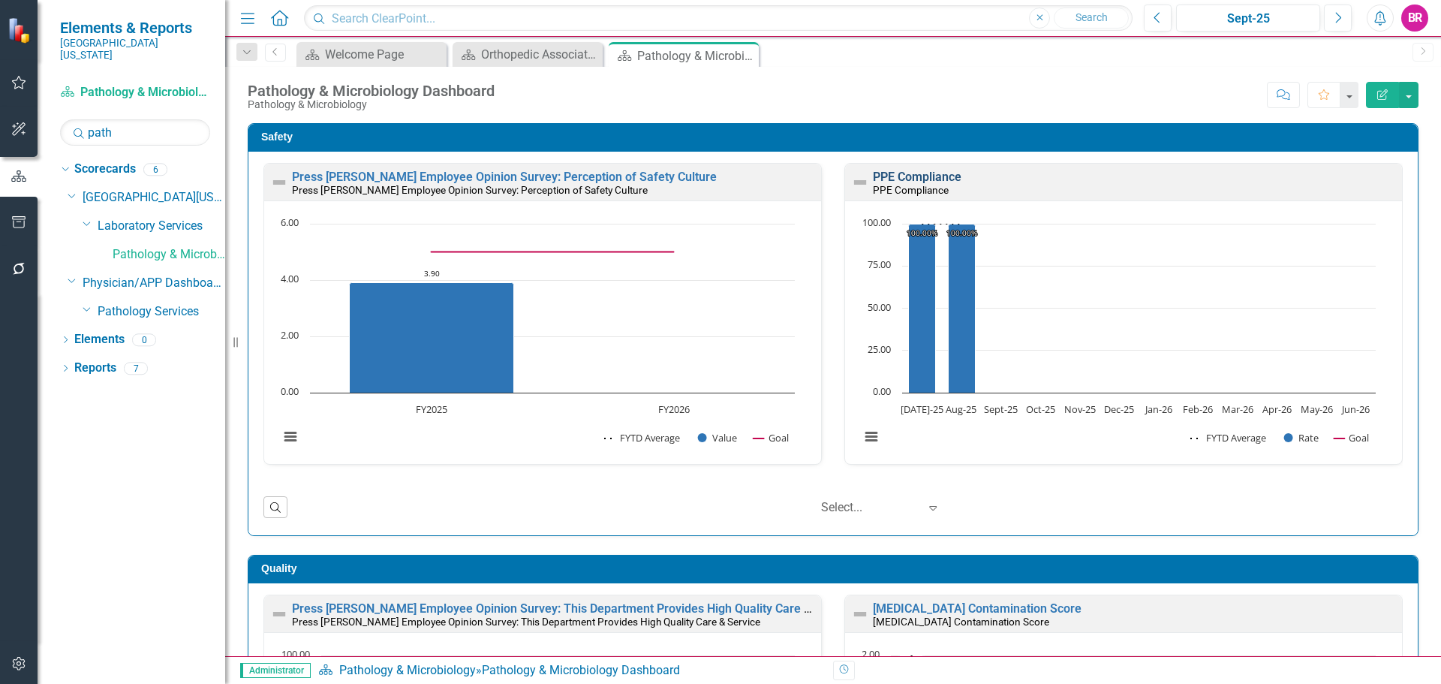
click at [920, 179] on link "PPE Compliance" at bounding box center [917, 177] width 89 height 14
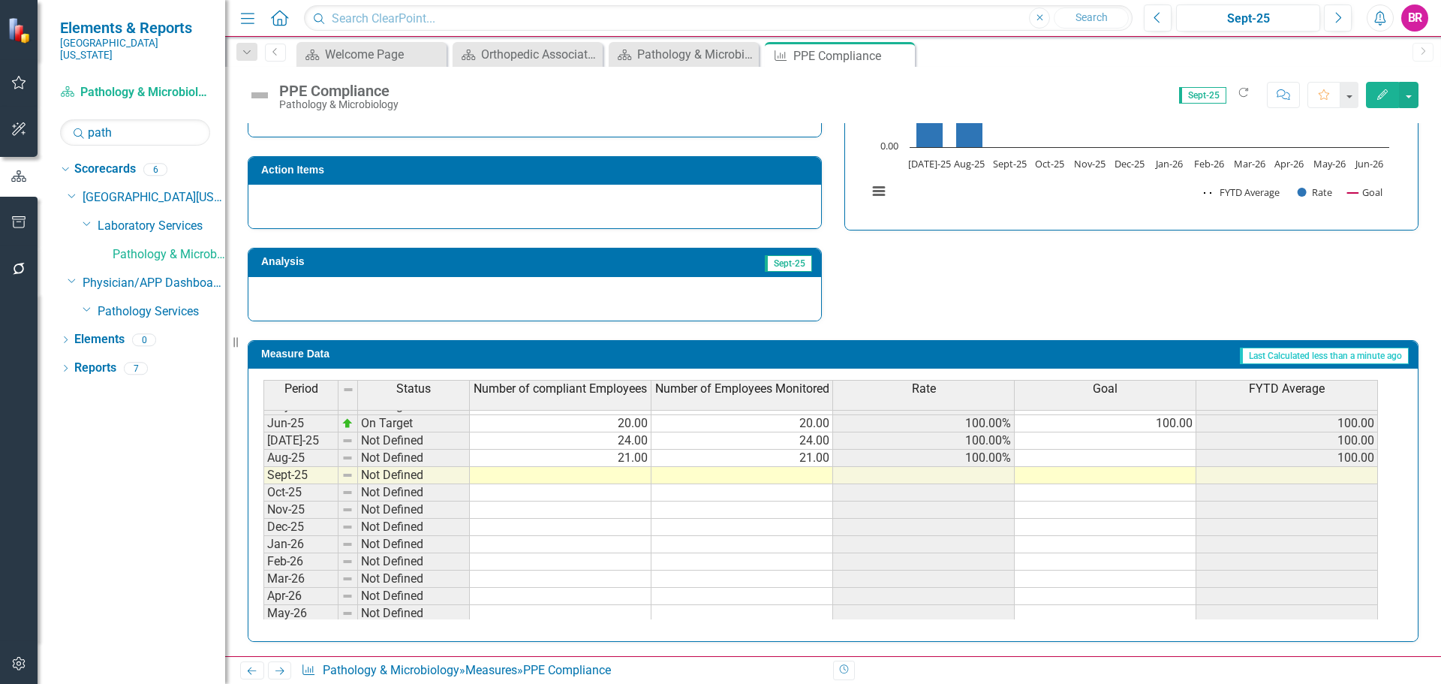
click at [1179, 424] on tbody "Dec-23 On Target 26.00 26.00 100.00% 100.00 100.00 Jan-24 On Target 20.00 20.00…" at bounding box center [821, 372] width 1115 height 536
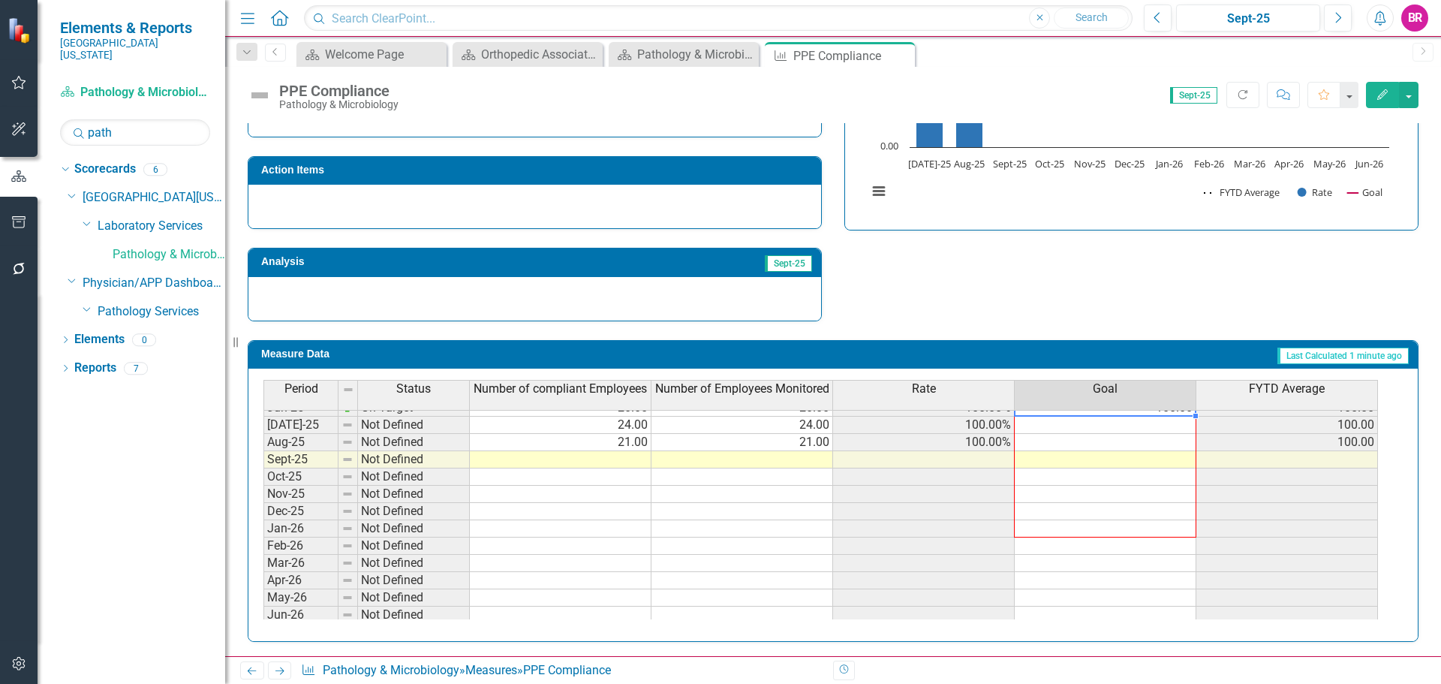
scroll to position [621, 0]
click at [264, 607] on div "Period Status Number of compliant Employees Number of Employees Monitored Rate …" at bounding box center [264, 379] width 0 height 480
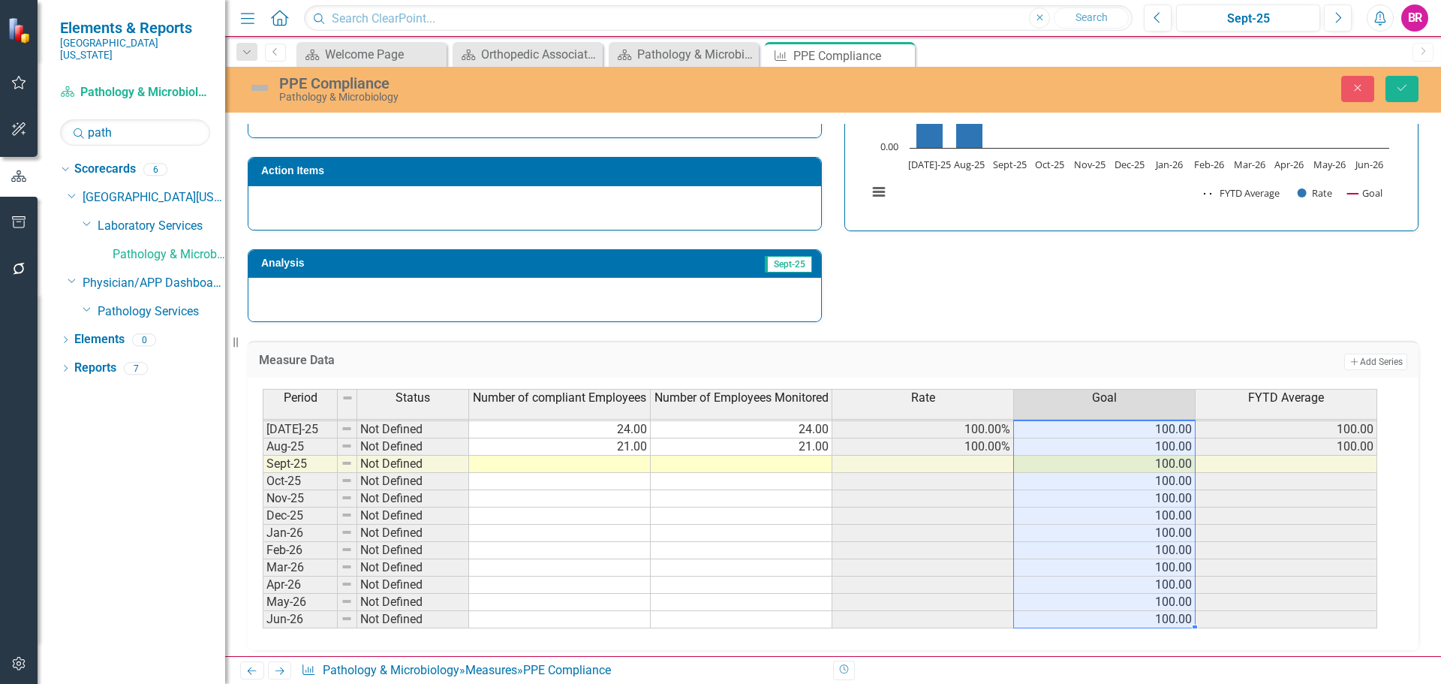
type textarea "100"
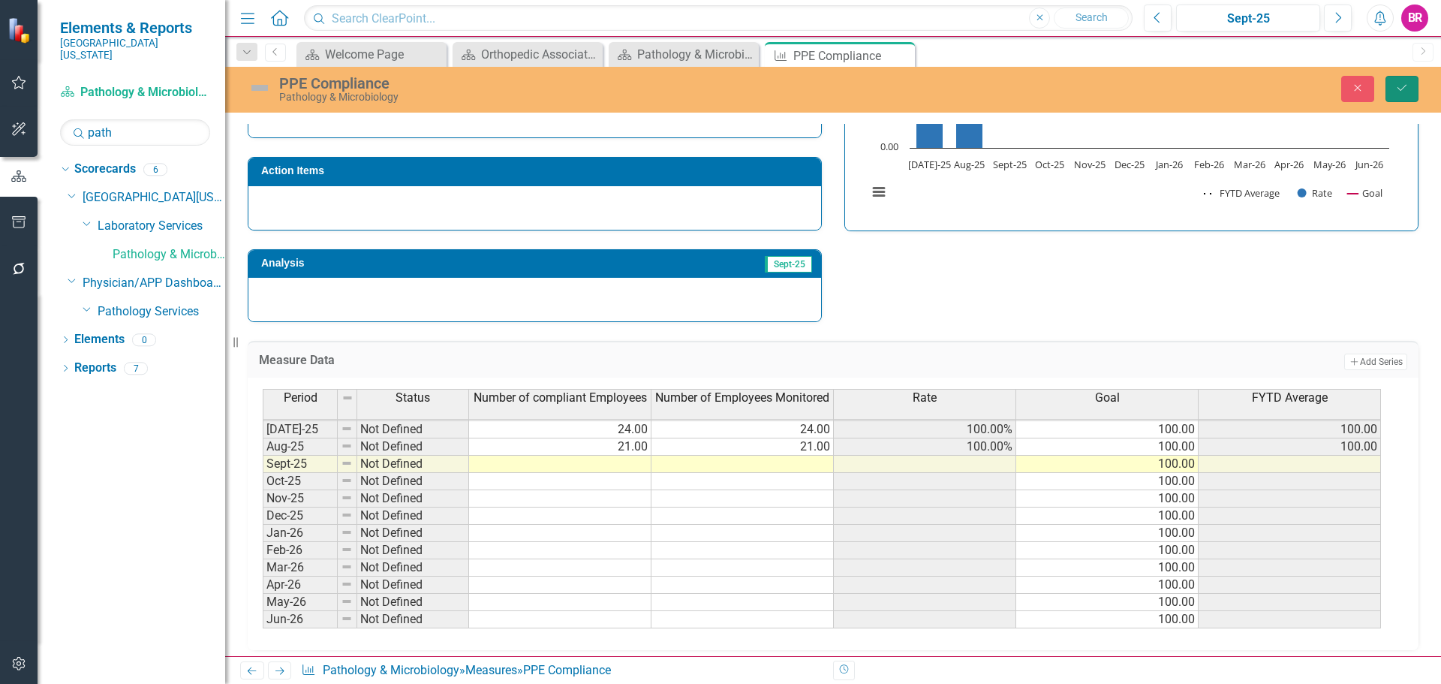
click at [1412, 90] on button "Save" at bounding box center [1402, 89] width 33 height 26
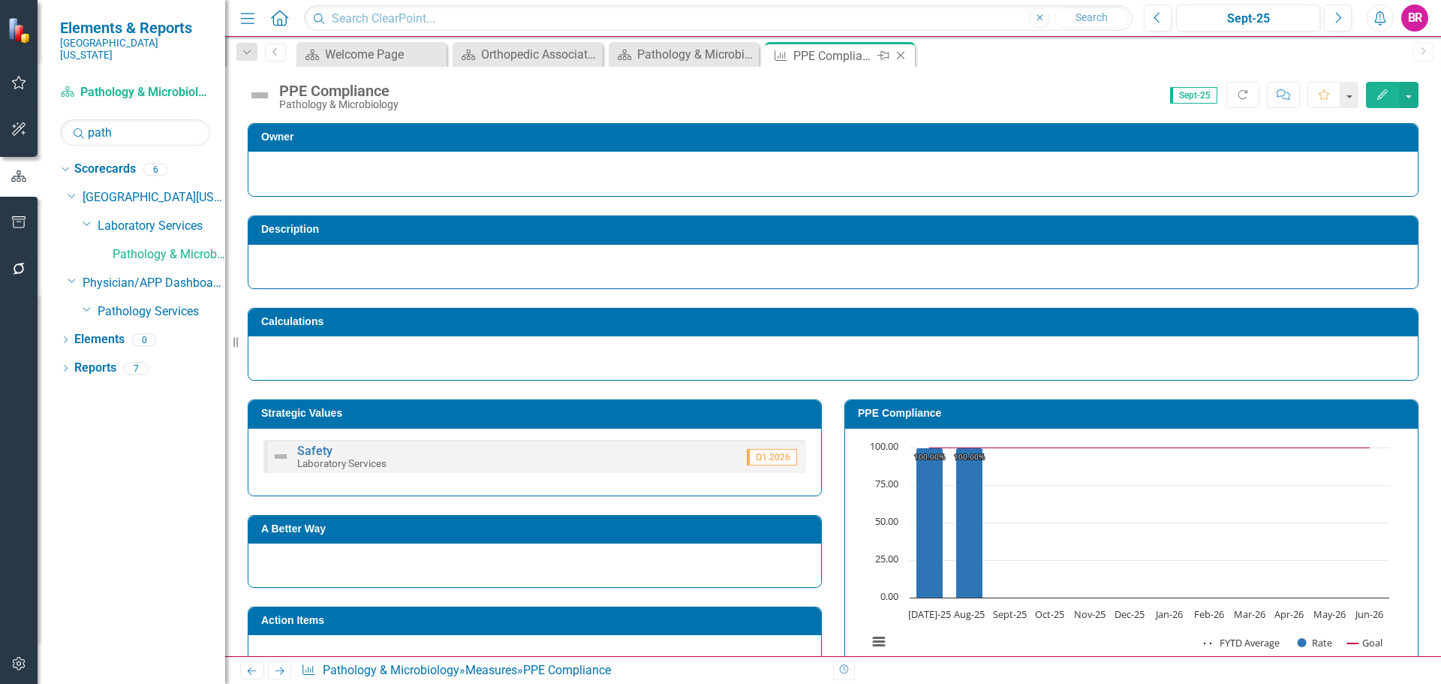
click at [905, 52] on icon "Close" at bounding box center [900, 56] width 15 height 12
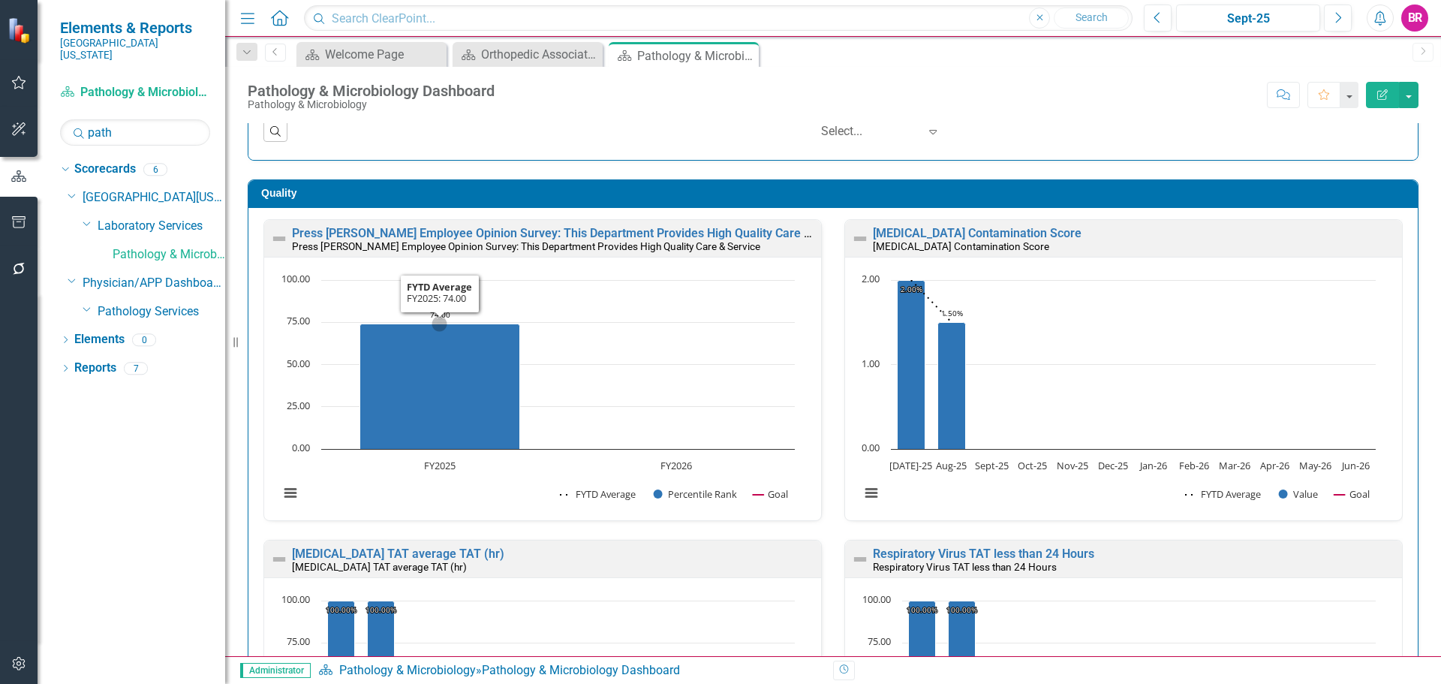
scroll to position [1, 0]
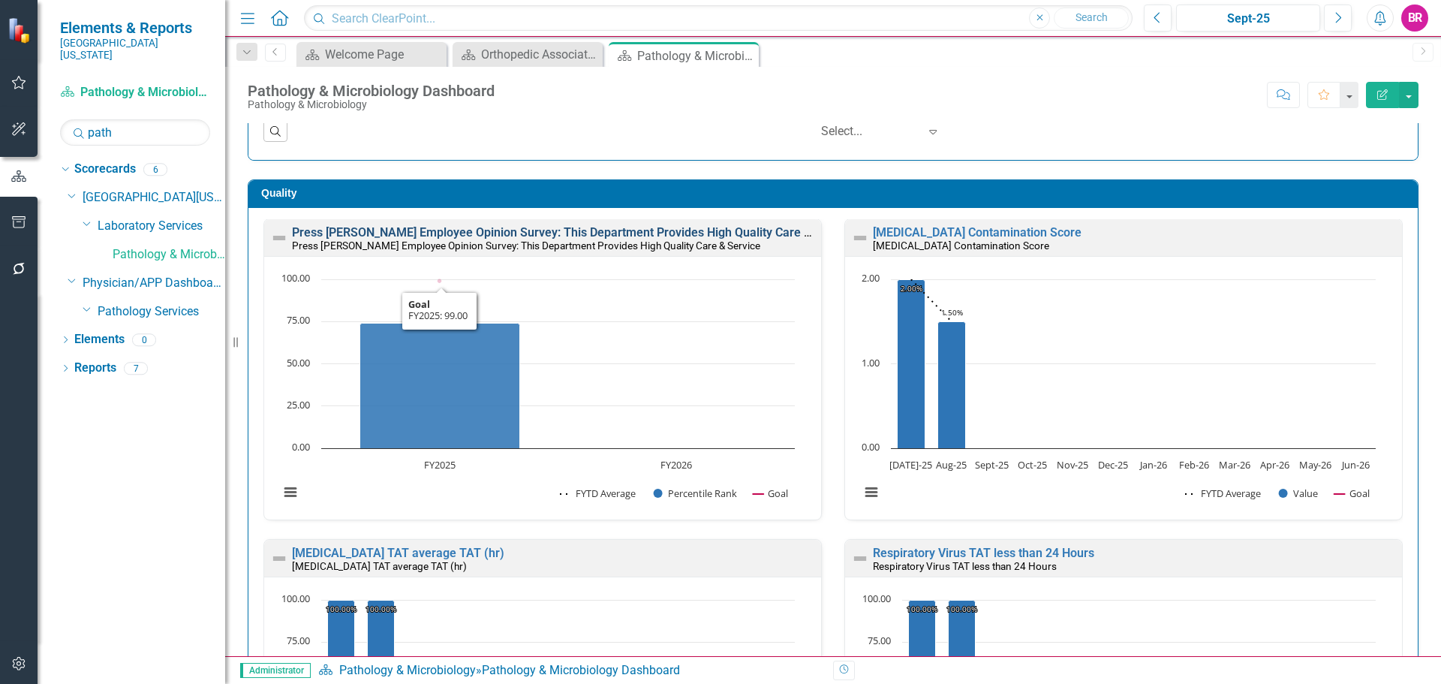
click at [538, 238] on link "Press [PERSON_NAME] Employee Opinion Survey: This Department Provides High Qual…" at bounding box center [573, 232] width 563 height 14
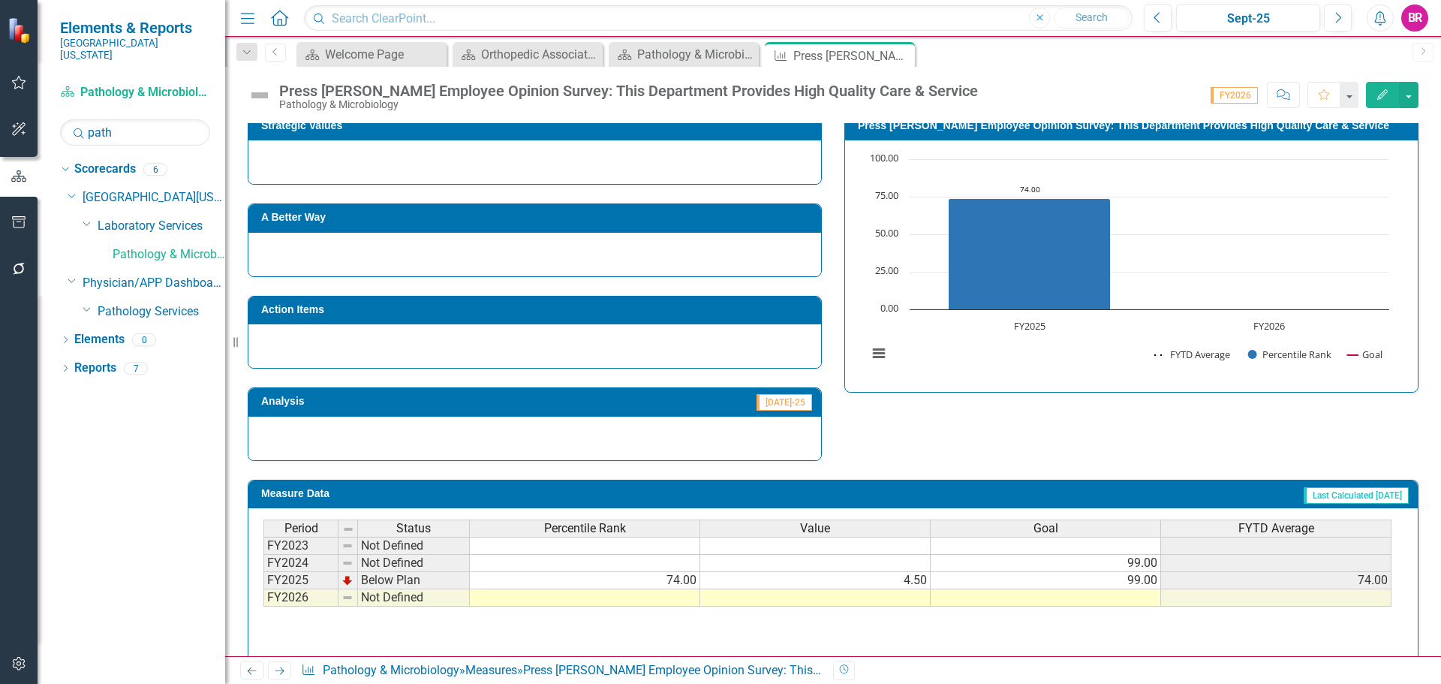
scroll to position [589, 0]
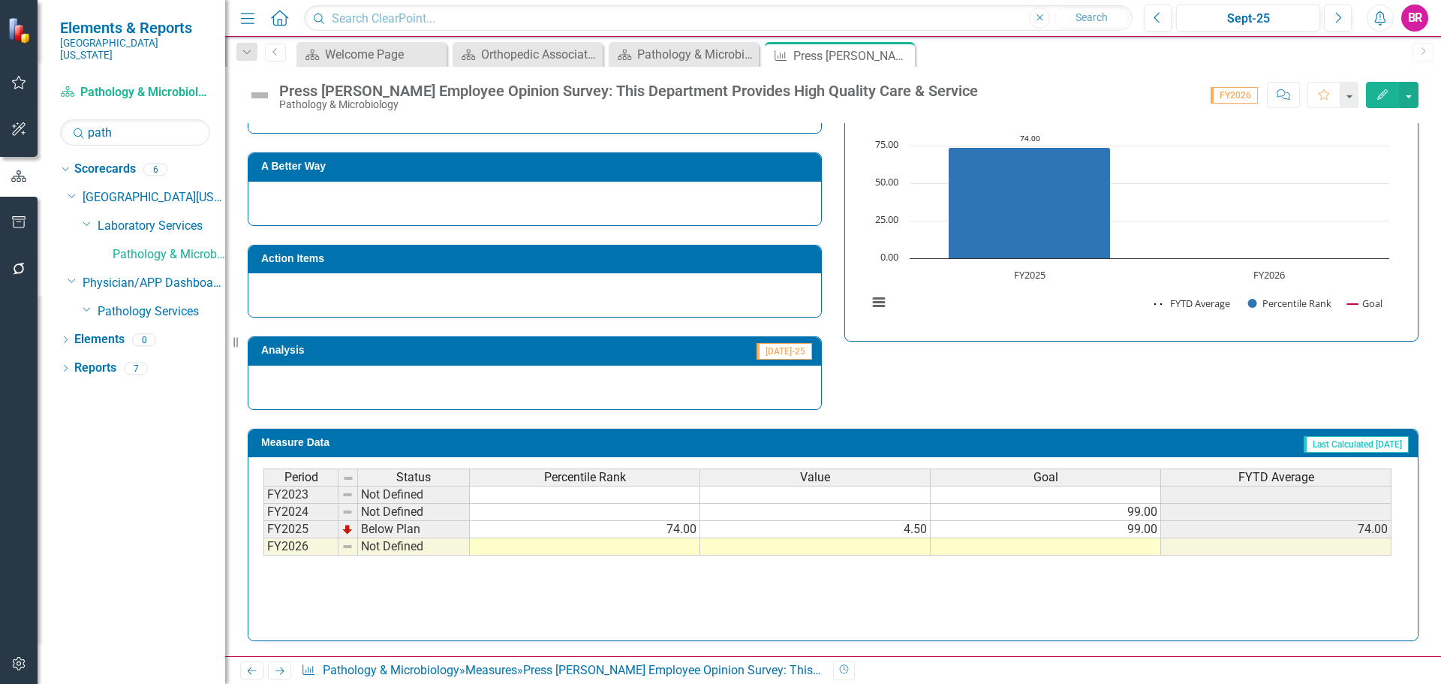
click at [1130, 547] on td at bounding box center [1046, 546] width 230 height 17
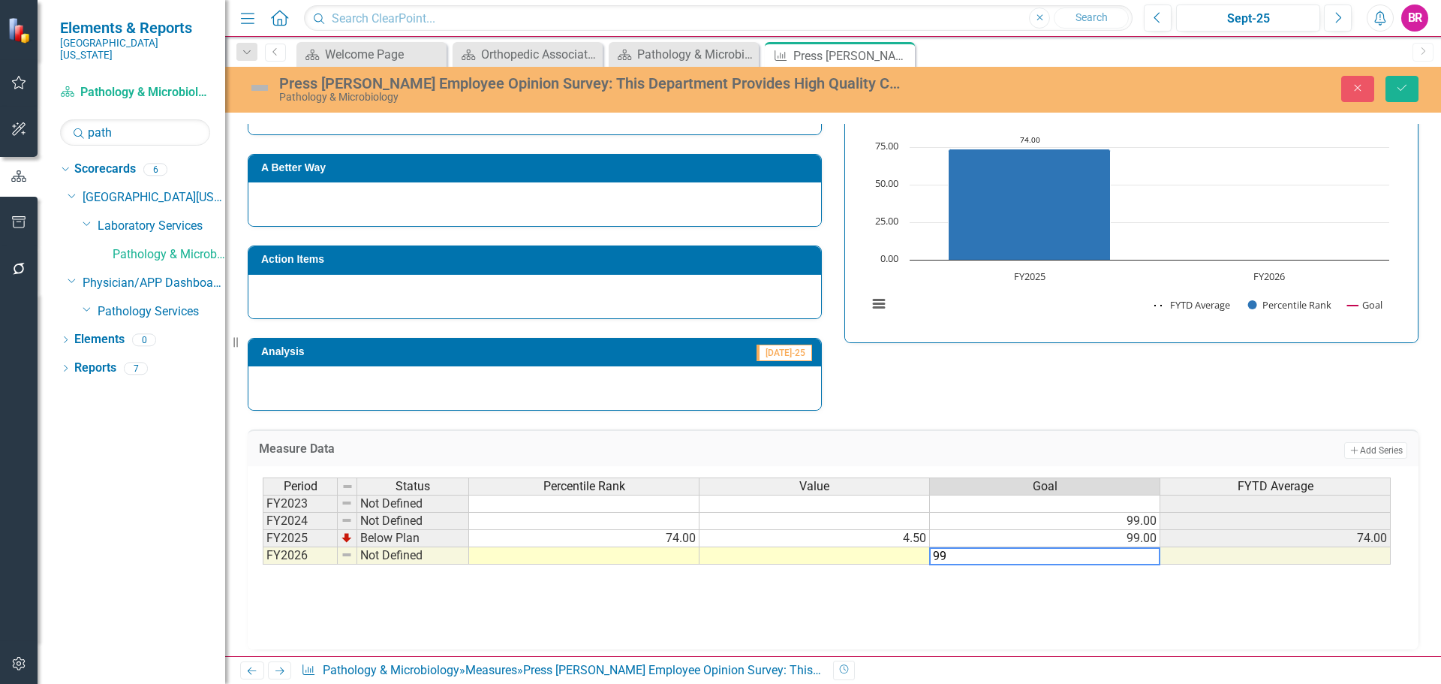
type textarea "99"
click at [1145, 423] on div "Measure Data Add Add Series Period Status Percentile Rank Value Goal FYTD Avera…" at bounding box center [833, 530] width 1194 height 239
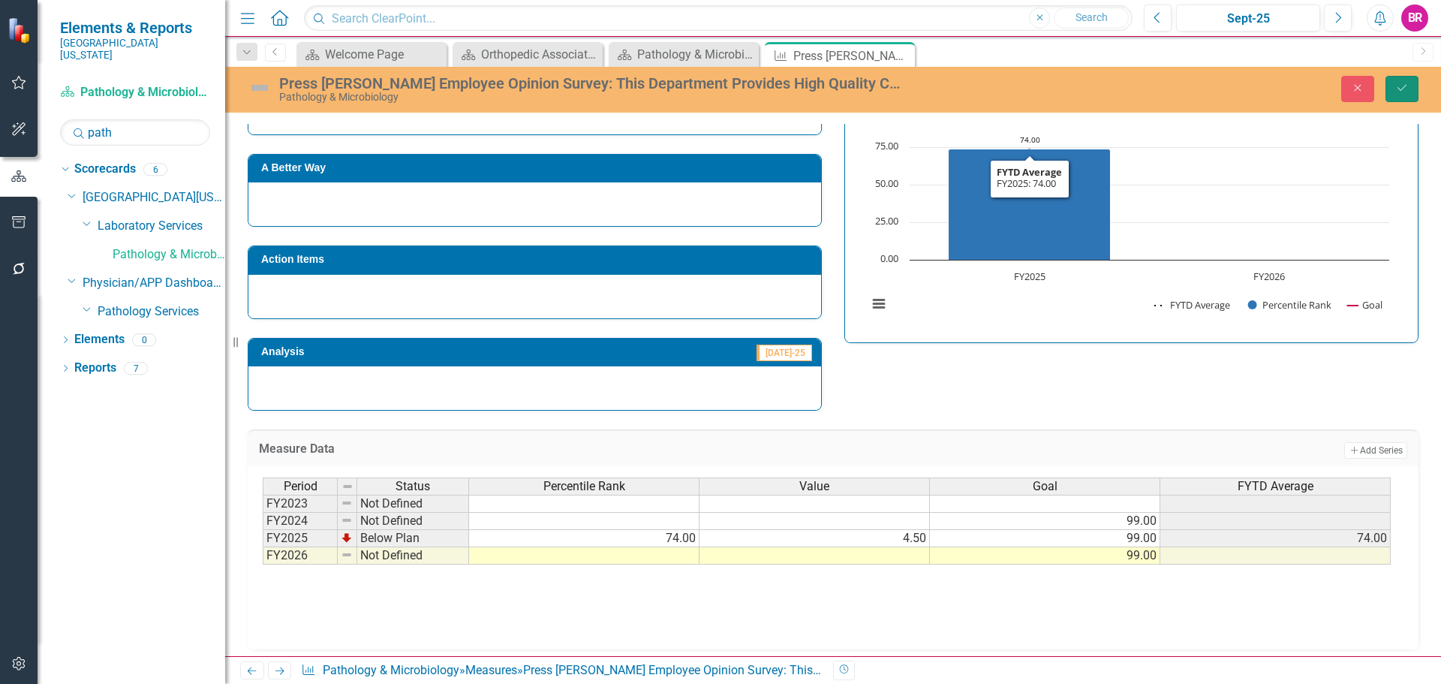
click at [1404, 100] on button "Save" at bounding box center [1402, 89] width 33 height 26
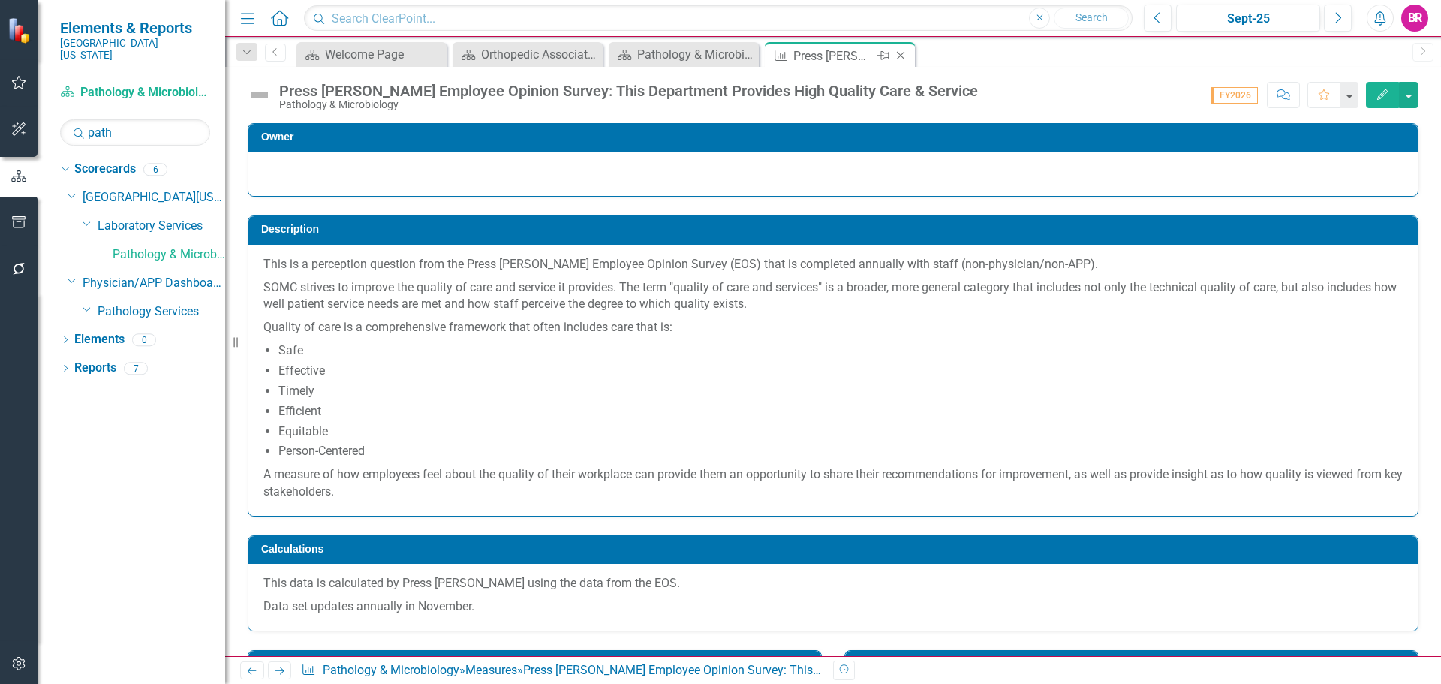
click at [902, 59] on icon "Close" at bounding box center [900, 56] width 15 height 12
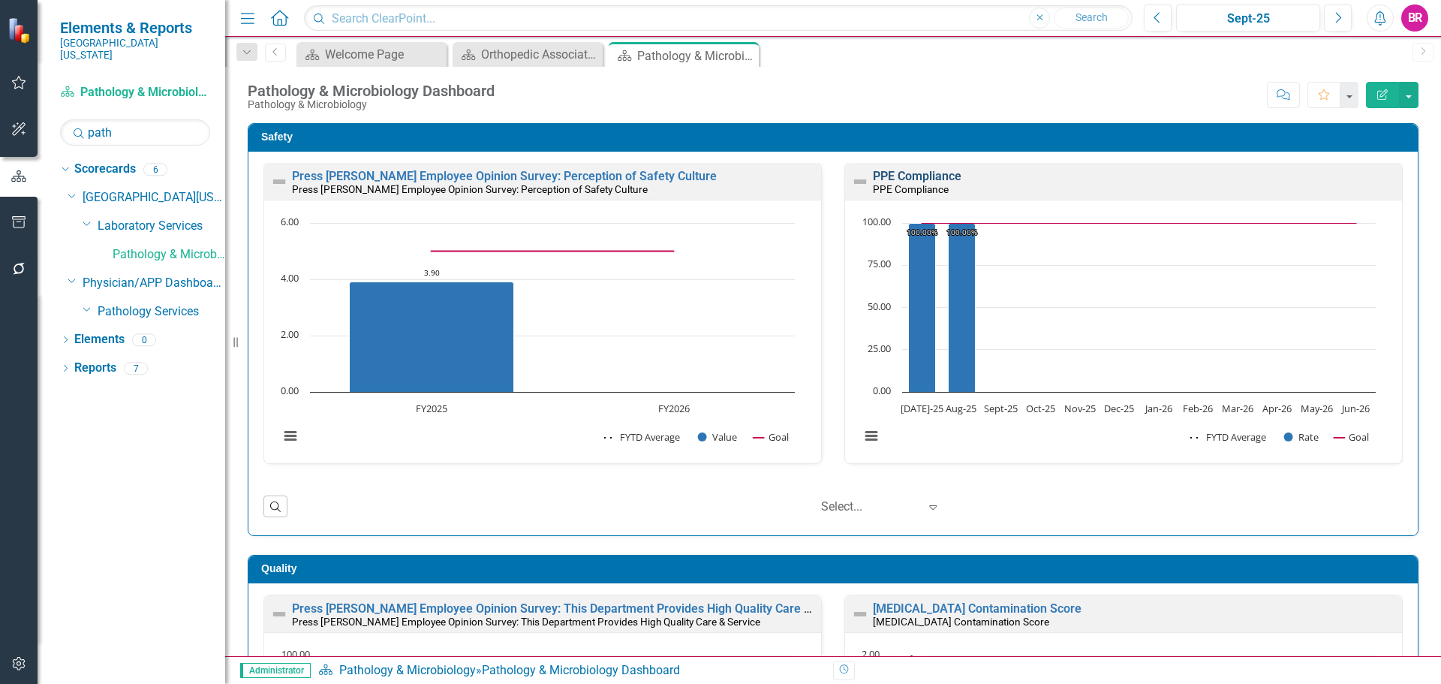
click at [896, 171] on link "PPE Compliance" at bounding box center [917, 176] width 89 height 14
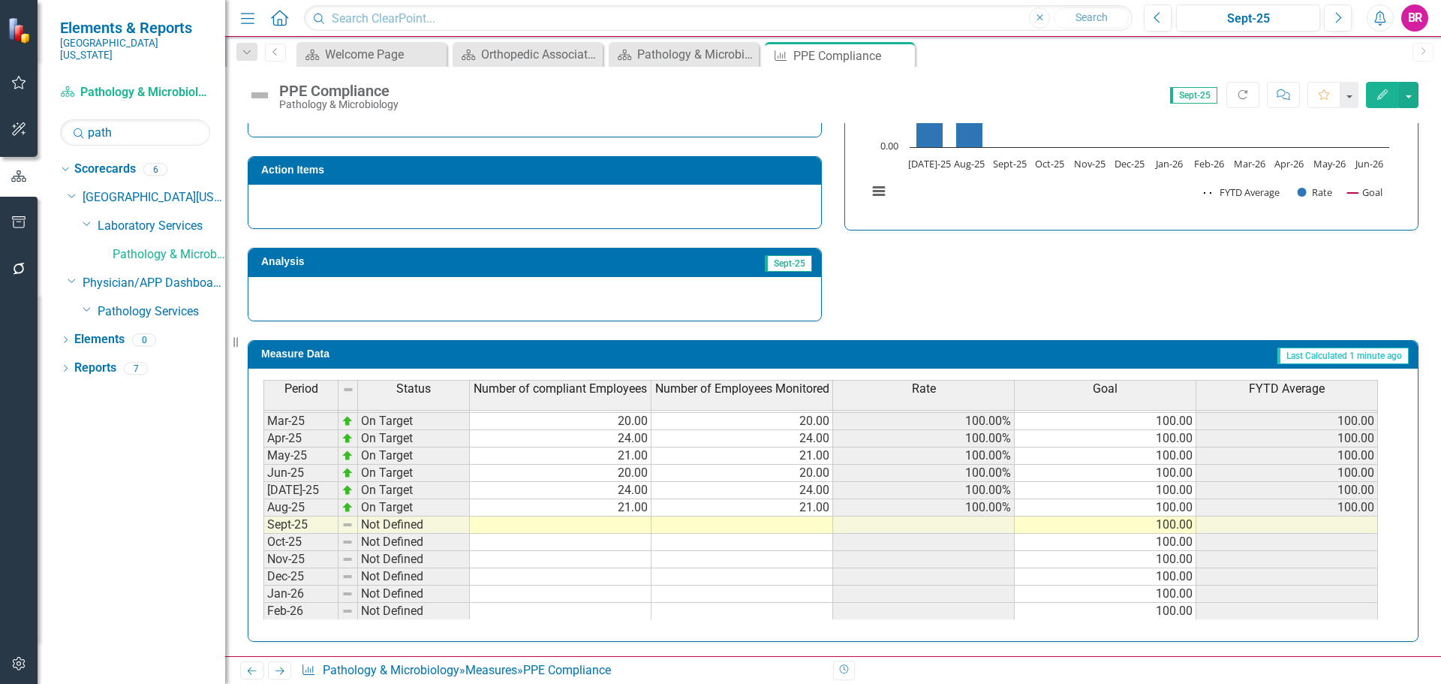
scroll to position [601, 0]
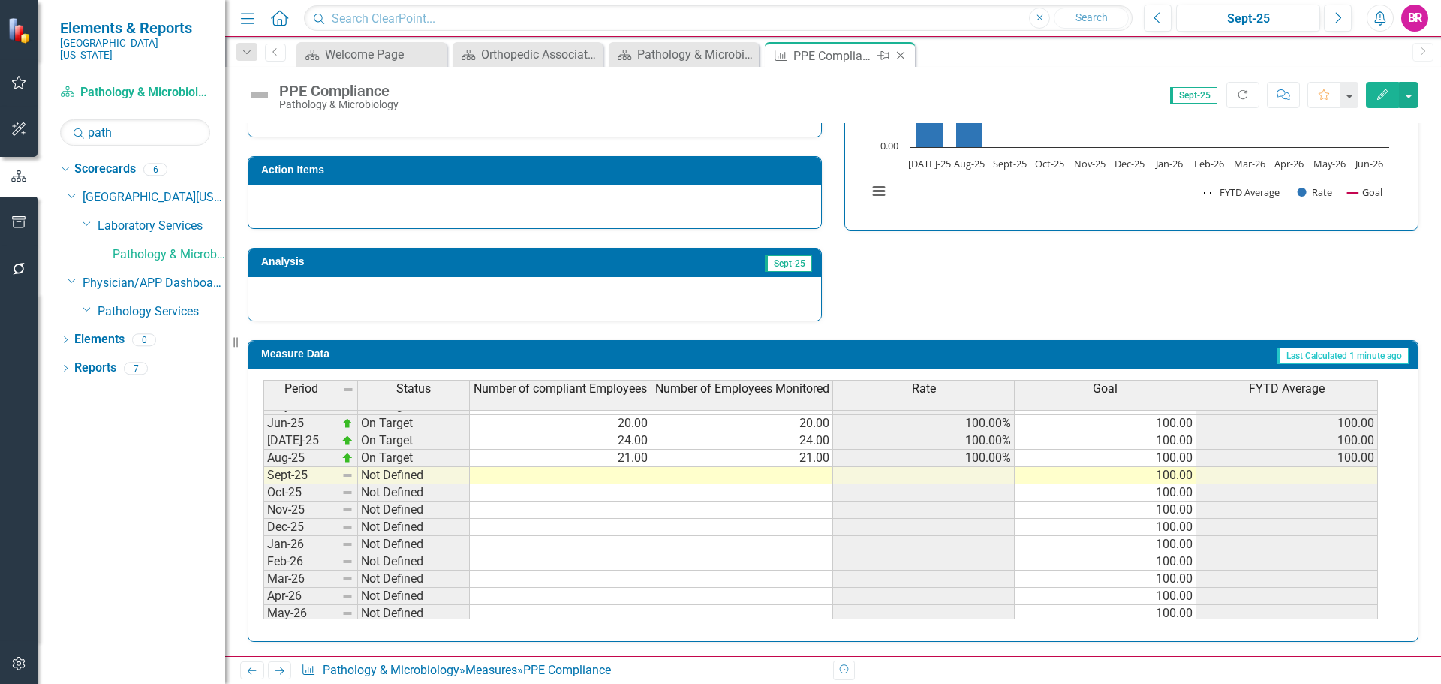
click at [905, 56] on icon "Close" at bounding box center [900, 56] width 15 height 12
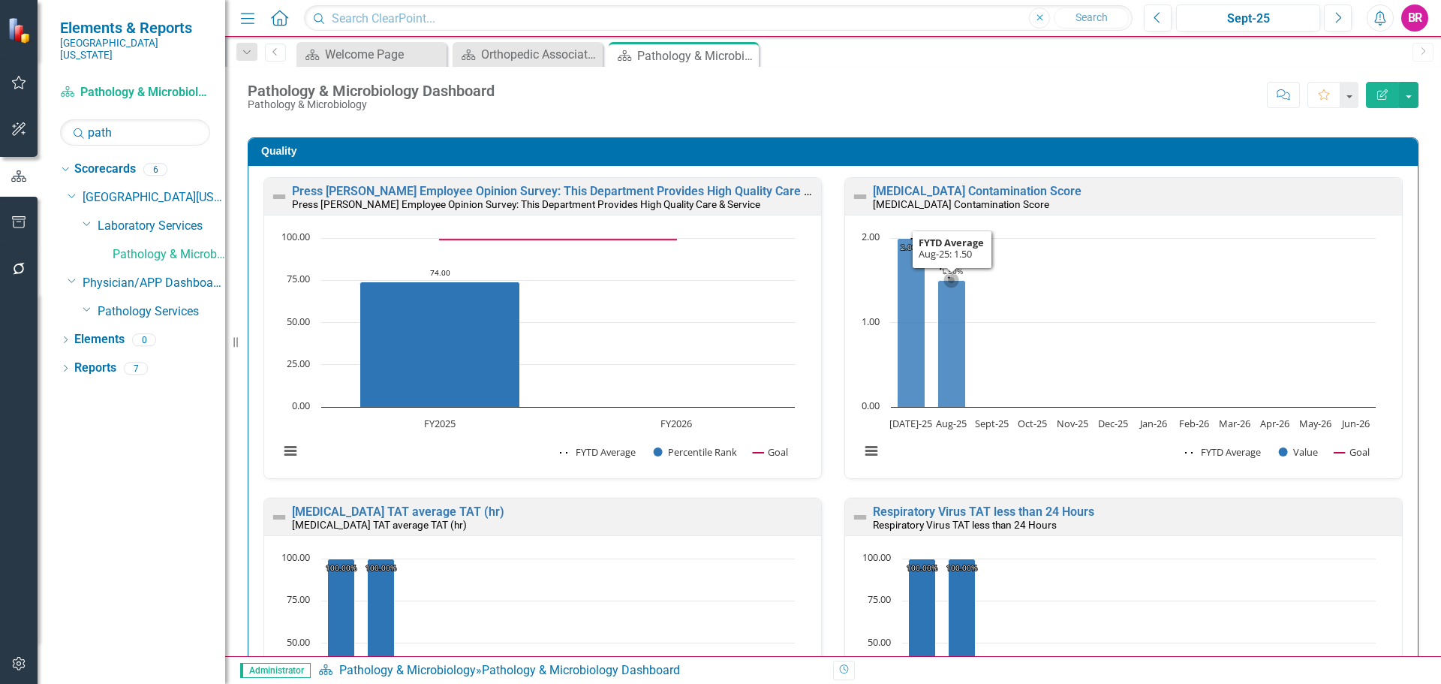
scroll to position [391, 0]
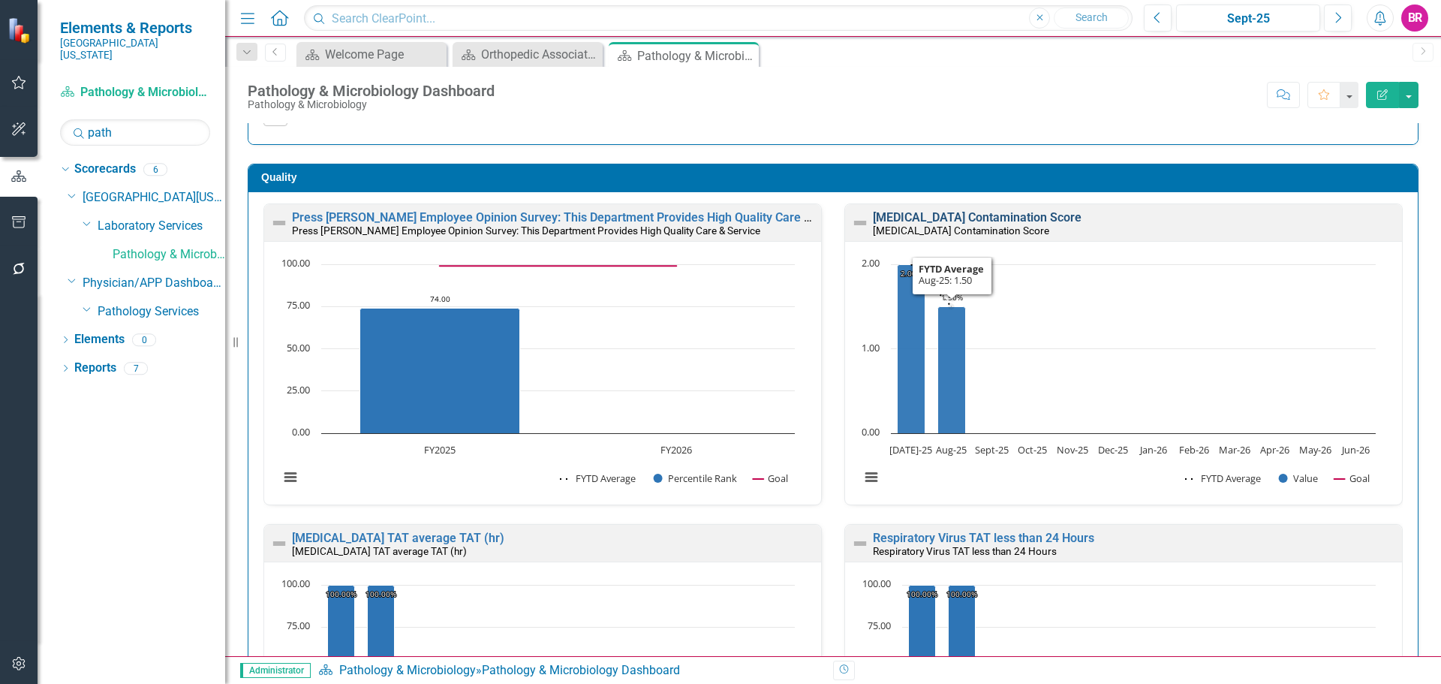
click at [1007, 219] on link "[MEDICAL_DATA] Contamination Score" at bounding box center [977, 217] width 209 height 14
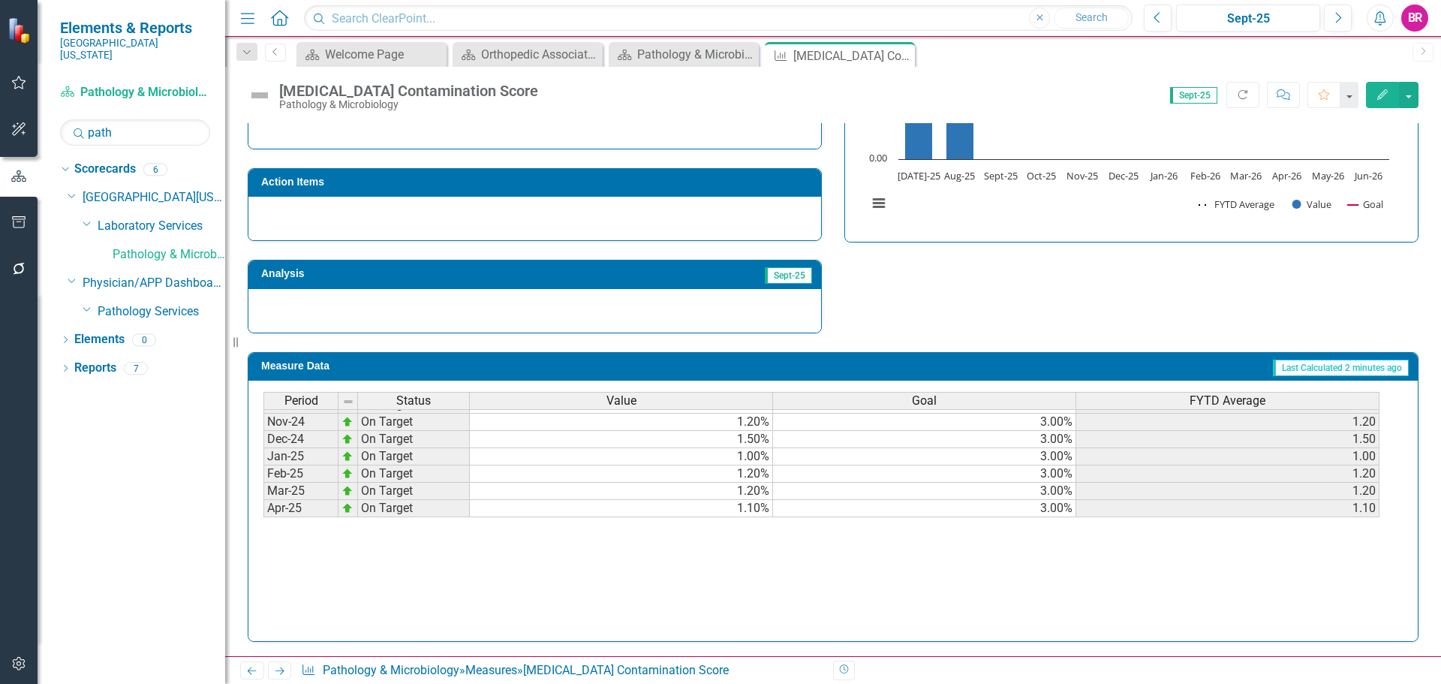
scroll to position [526, 0]
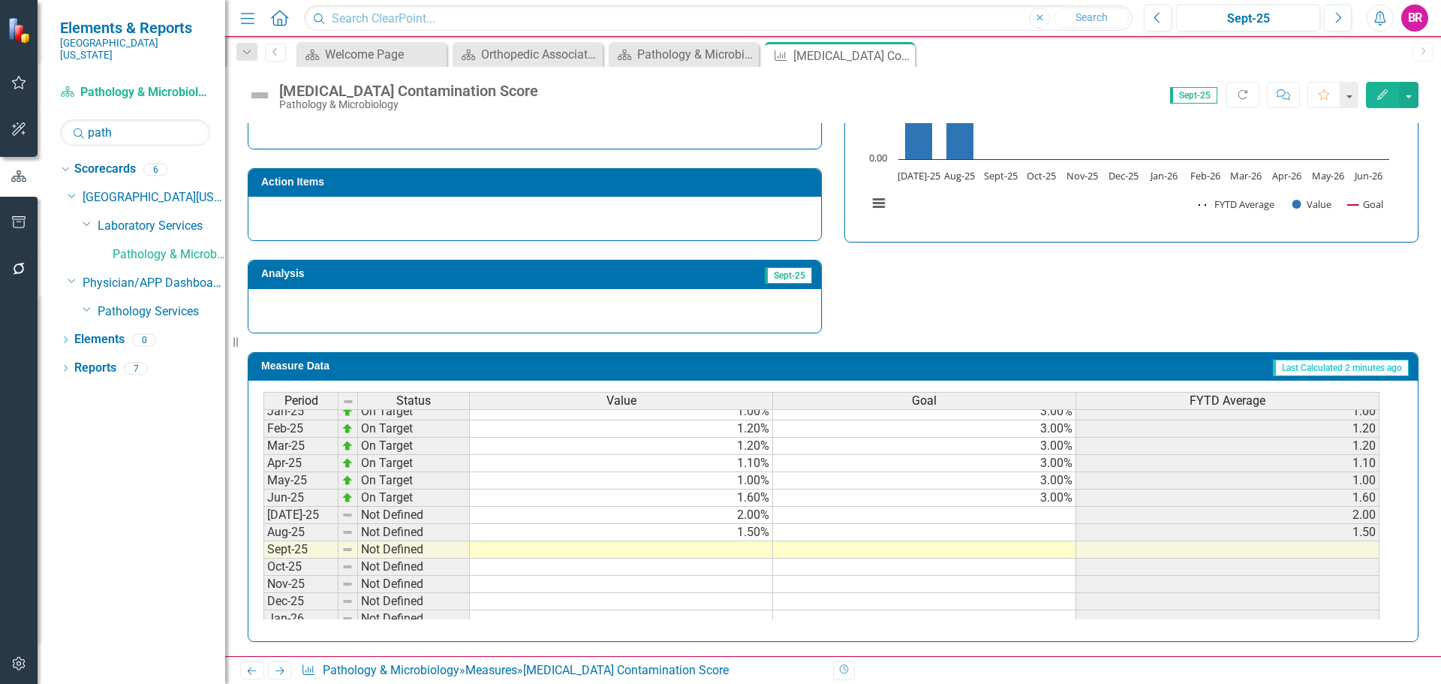
click at [1062, 500] on tbody "Sep-23 On Target 1.21% 3.00% 1.21 Oct-23 On Target 1.00% 3.00% 1.00 Nov-23 On T…" at bounding box center [822, 394] width 1116 height 536
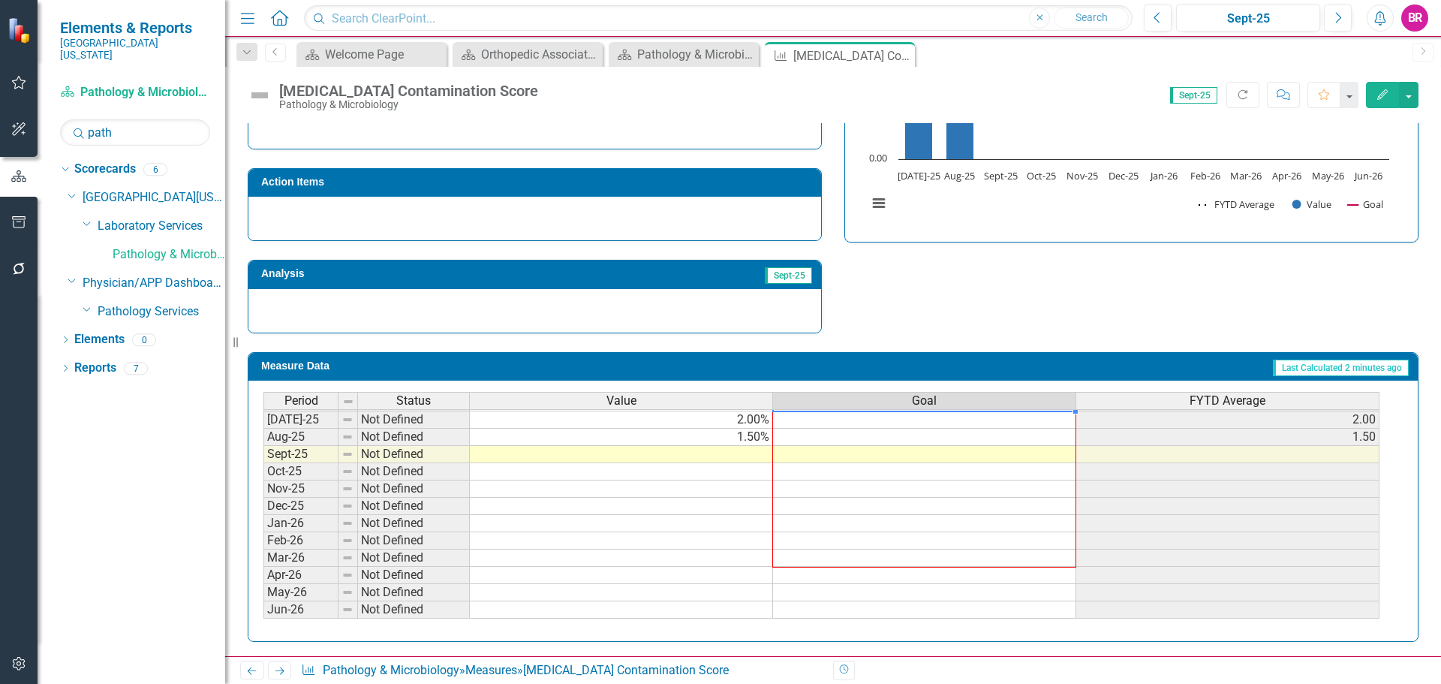
scroll to position [439, 0]
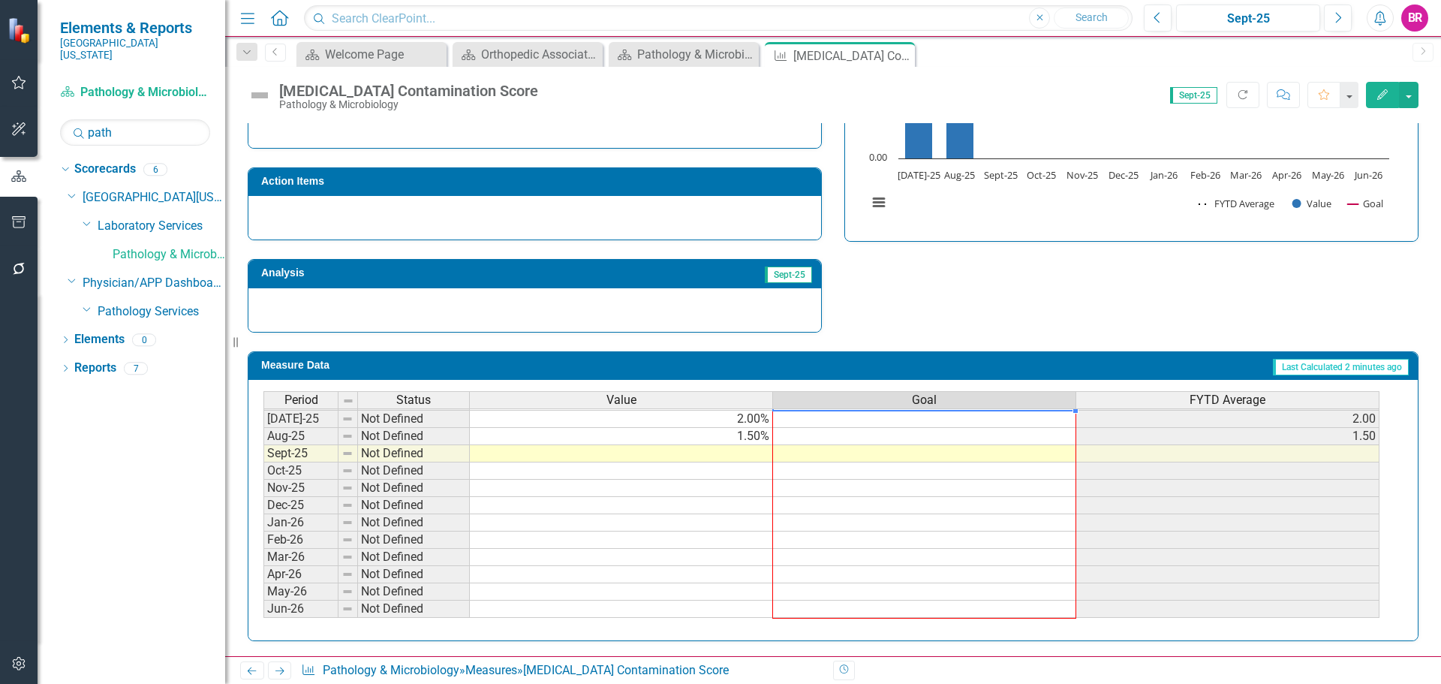
drag, startPoint x: 1076, startPoint y: 505, endPoint x: 1077, endPoint y: 565, distance: 59.3
click at [264, 606] on div "Period Status Value Goal FYTD Average Feb-24 On Target 0.90% 3.00% 0.90 Mar-24 …" at bounding box center [264, 358] width 0 height 520
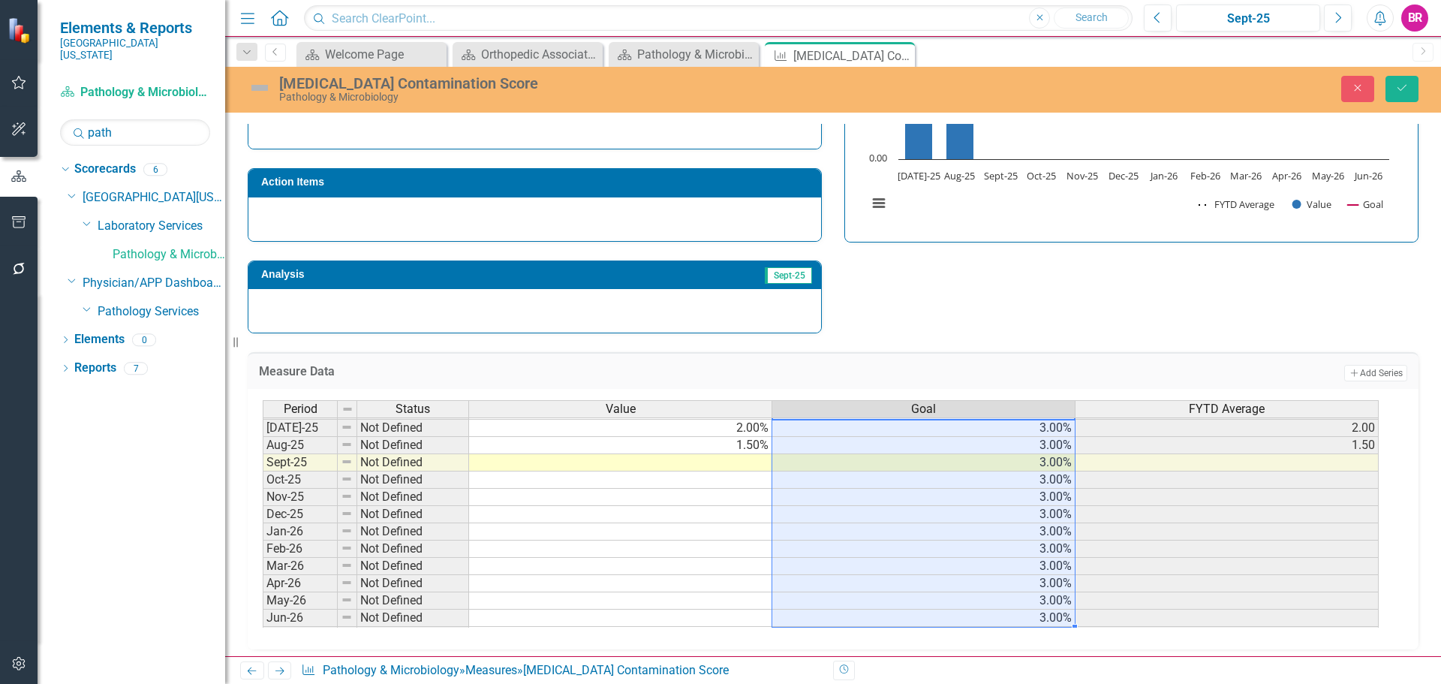
type textarea "3"
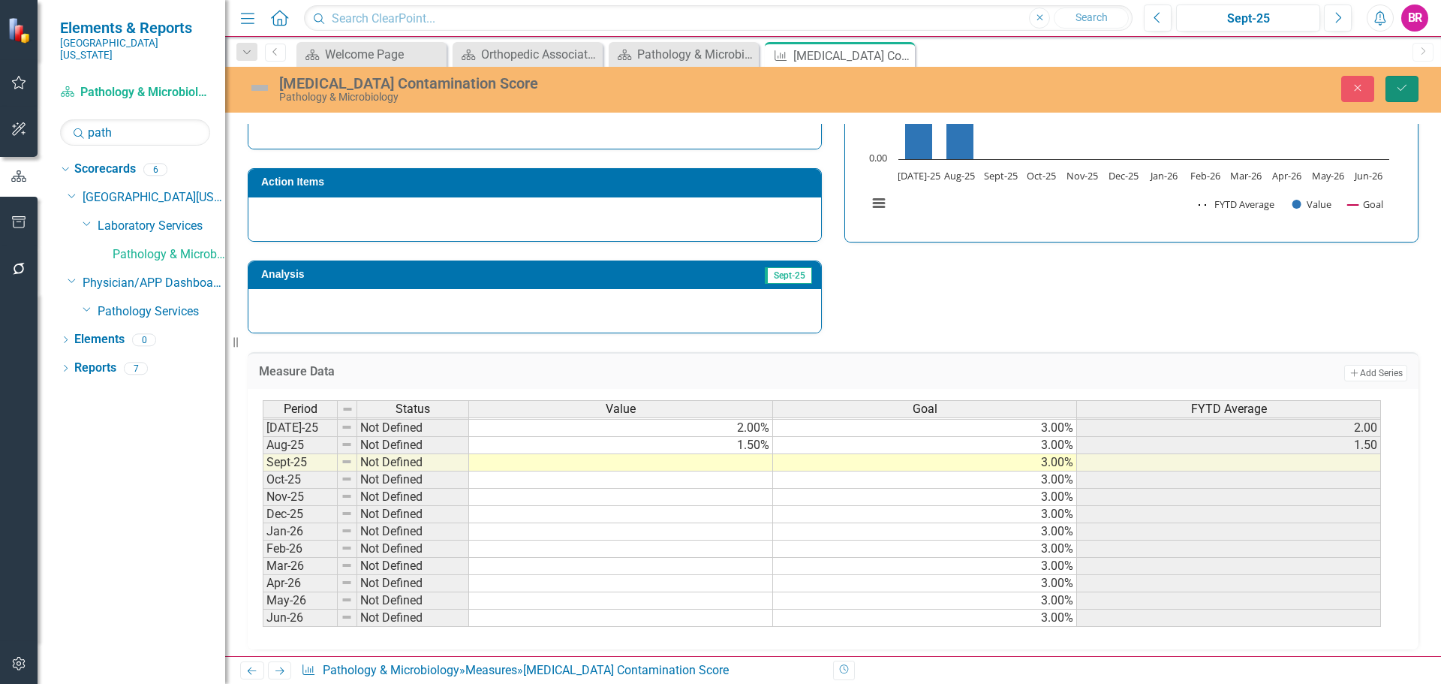
click at [1400, 94] on button "Save" at bounding box center [1402, 89] width 33 height 26
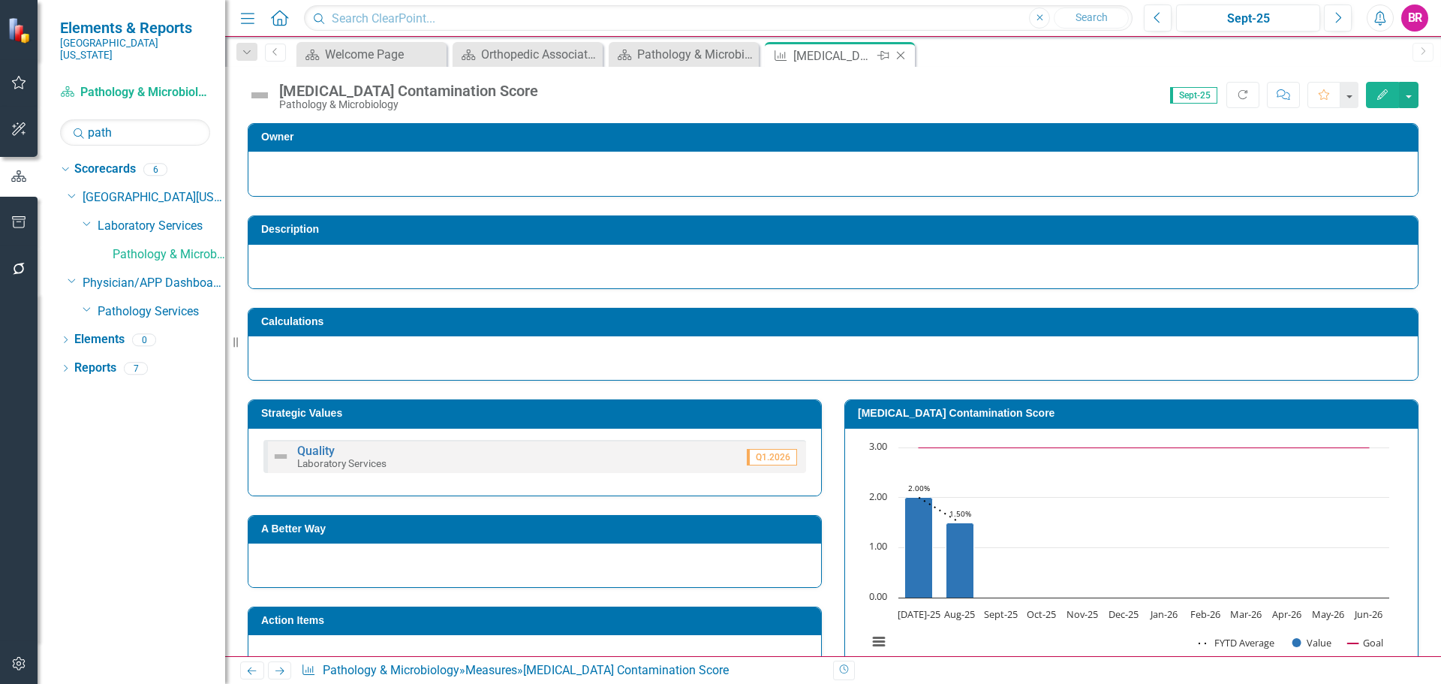
click at [904, 54] on icon "Close" at bounding box center [900, 56] width 15 height 12
